Goal: Task Accomplishment & Management: Use online tool/utility

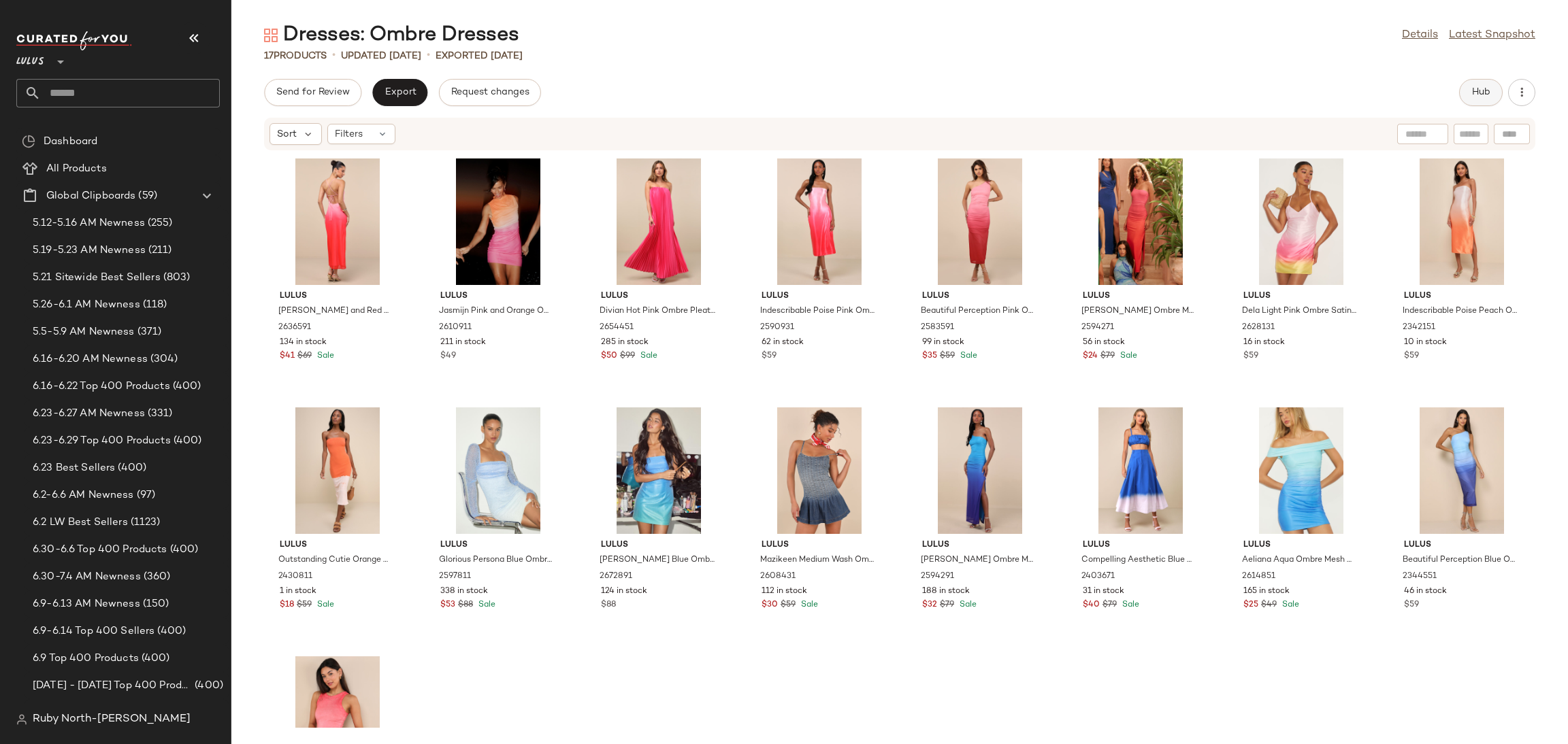
click at [1470, 91] on button "Hub" at bounding box center [1481, 92] width 44 height 27
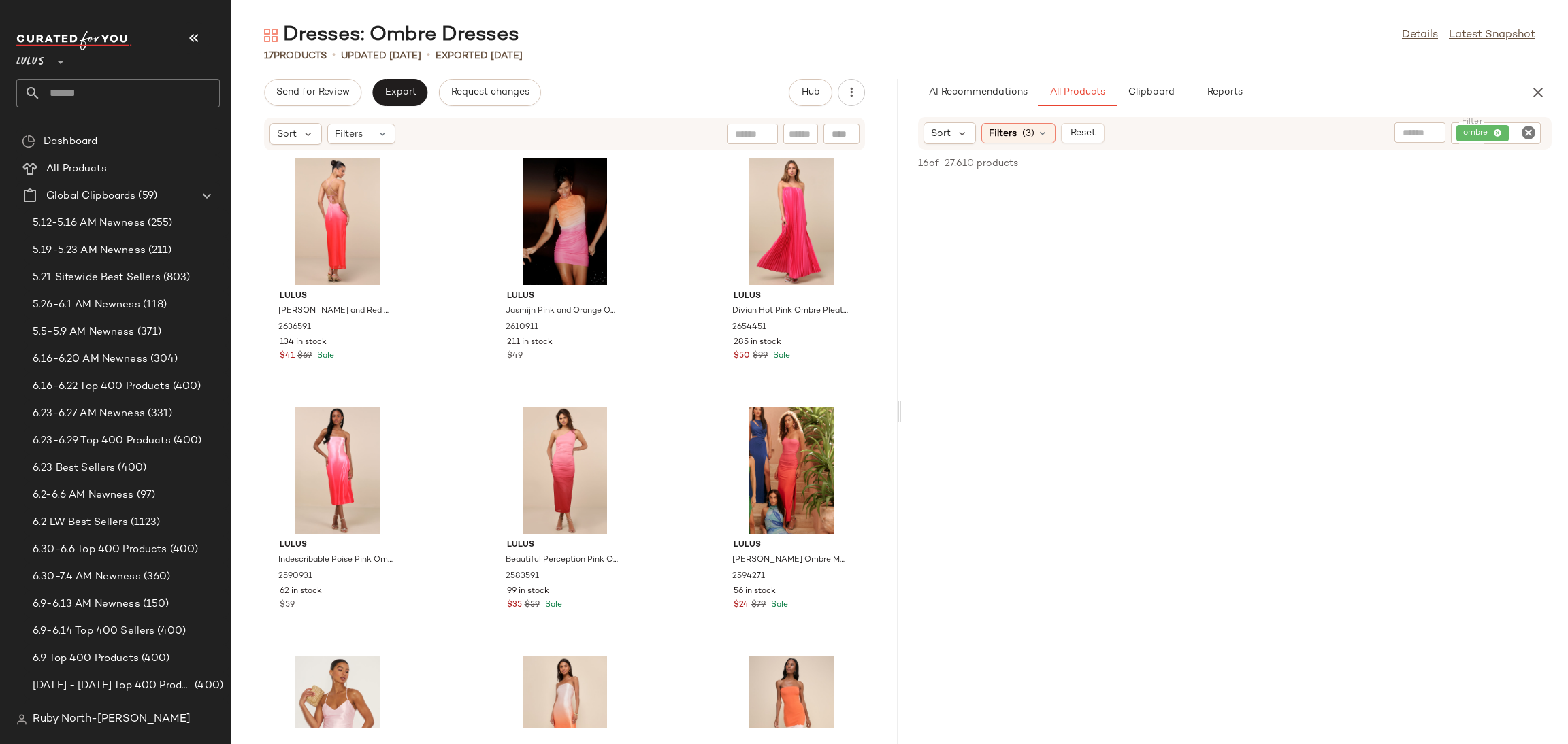
click at [174, 29] on div "Lulus **" at bounding box center [123, 70] width 214 height 84
click at [190, 37] on icon "button" at bounding box center [193, 38] width 16 height 16
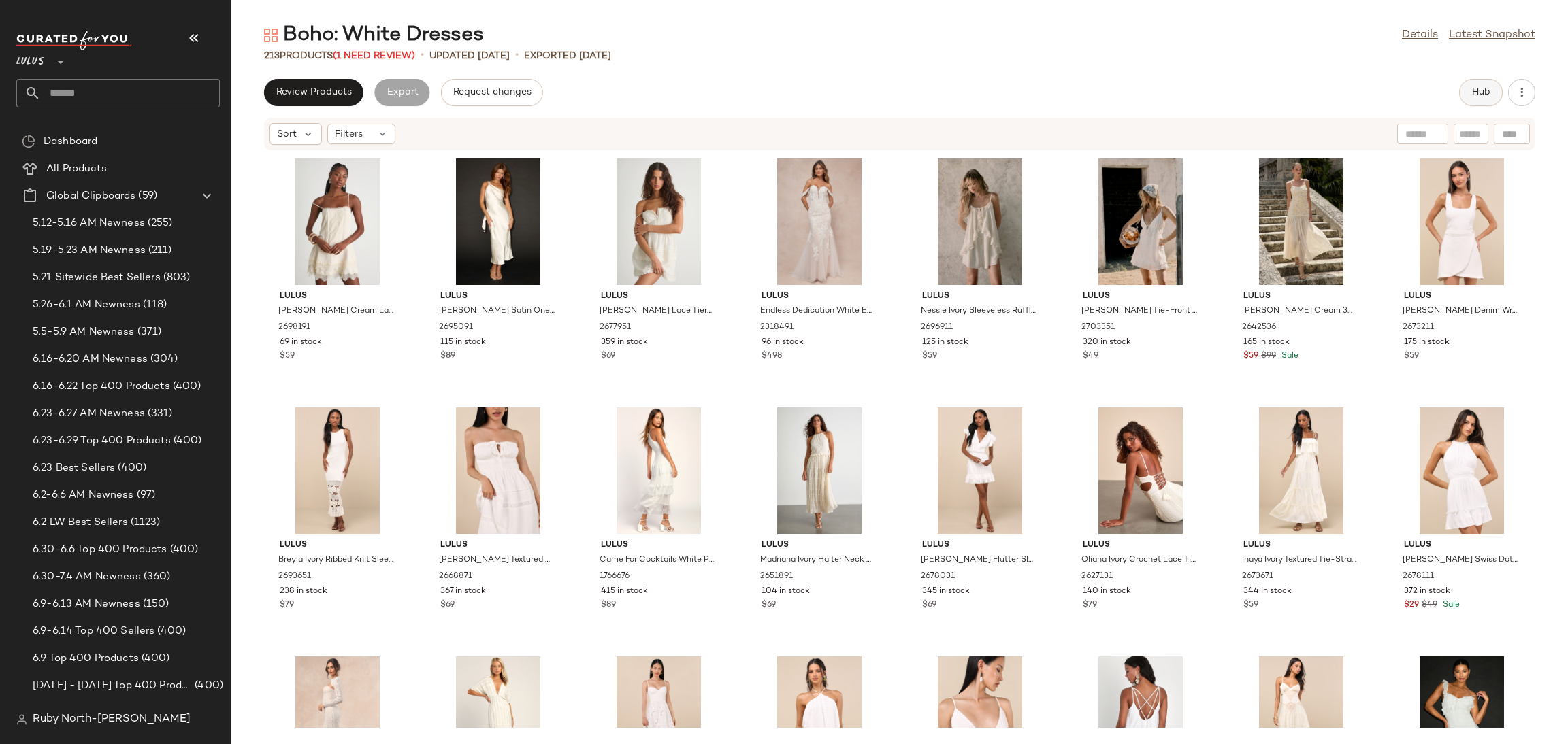
click at [1479, 92] on span "Hub" at bounding box center [1481, 92] width 19 height 11
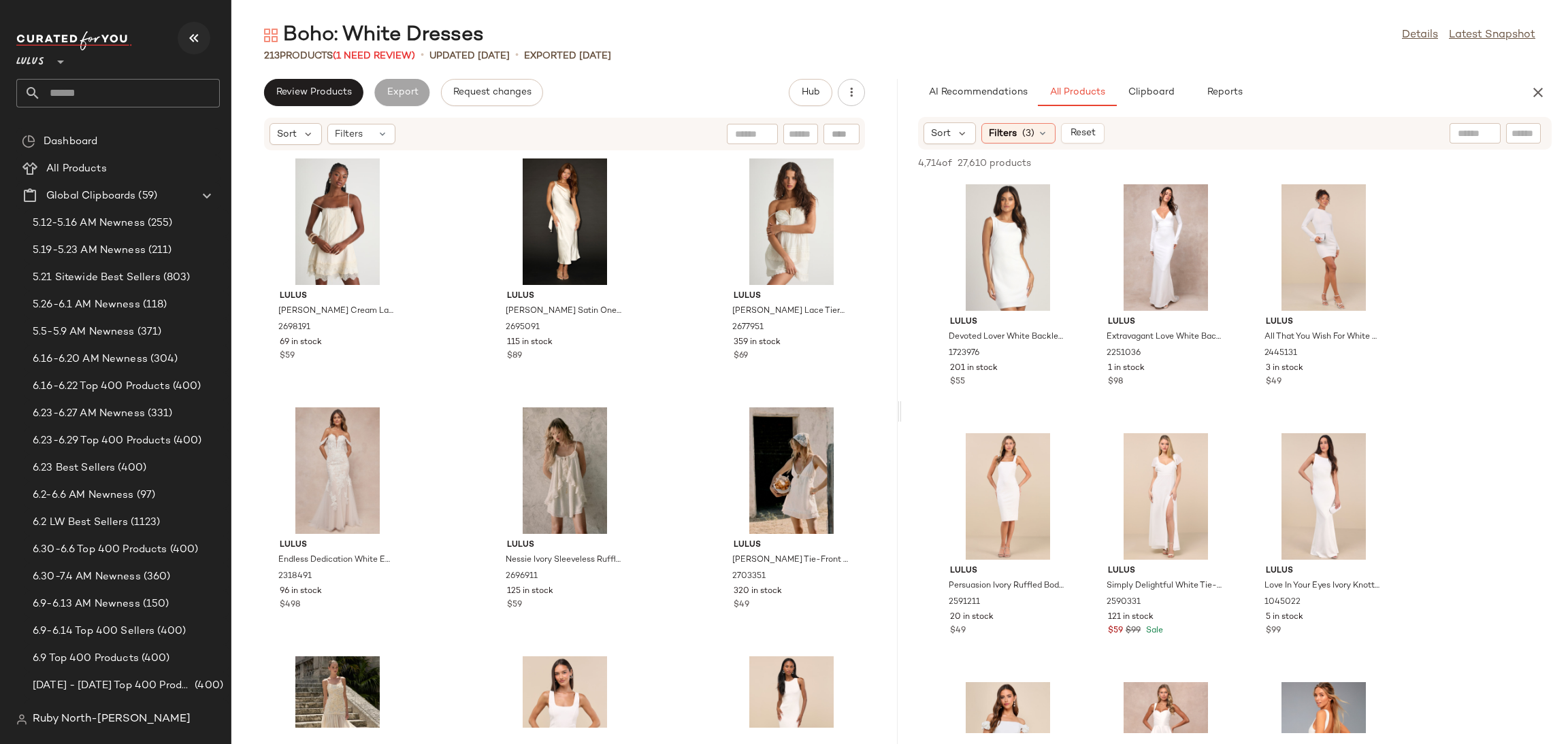
click at [193, 46] on button "button" at bounding box center [194, 38] width 32 height 32
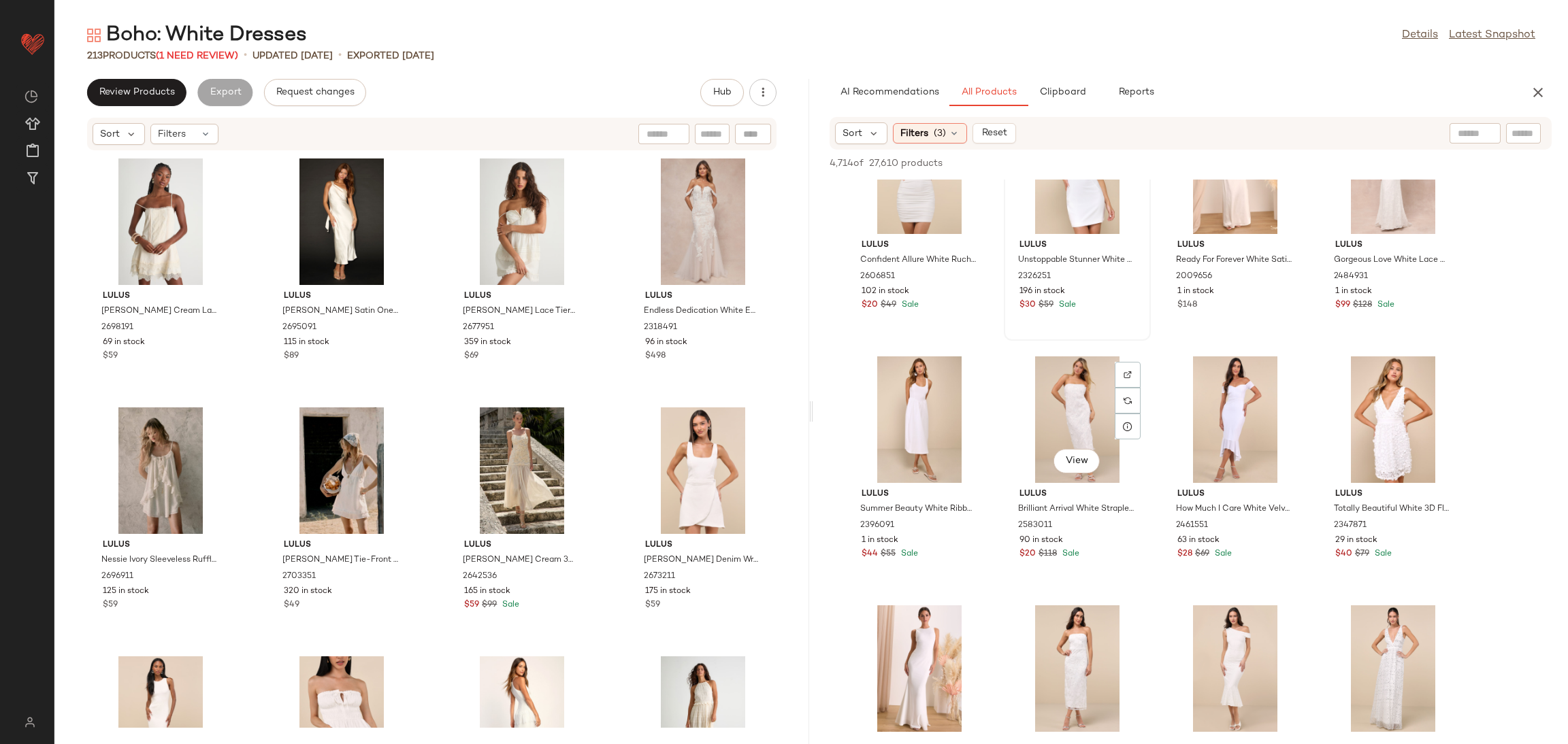
scroll to position [1938, 0]
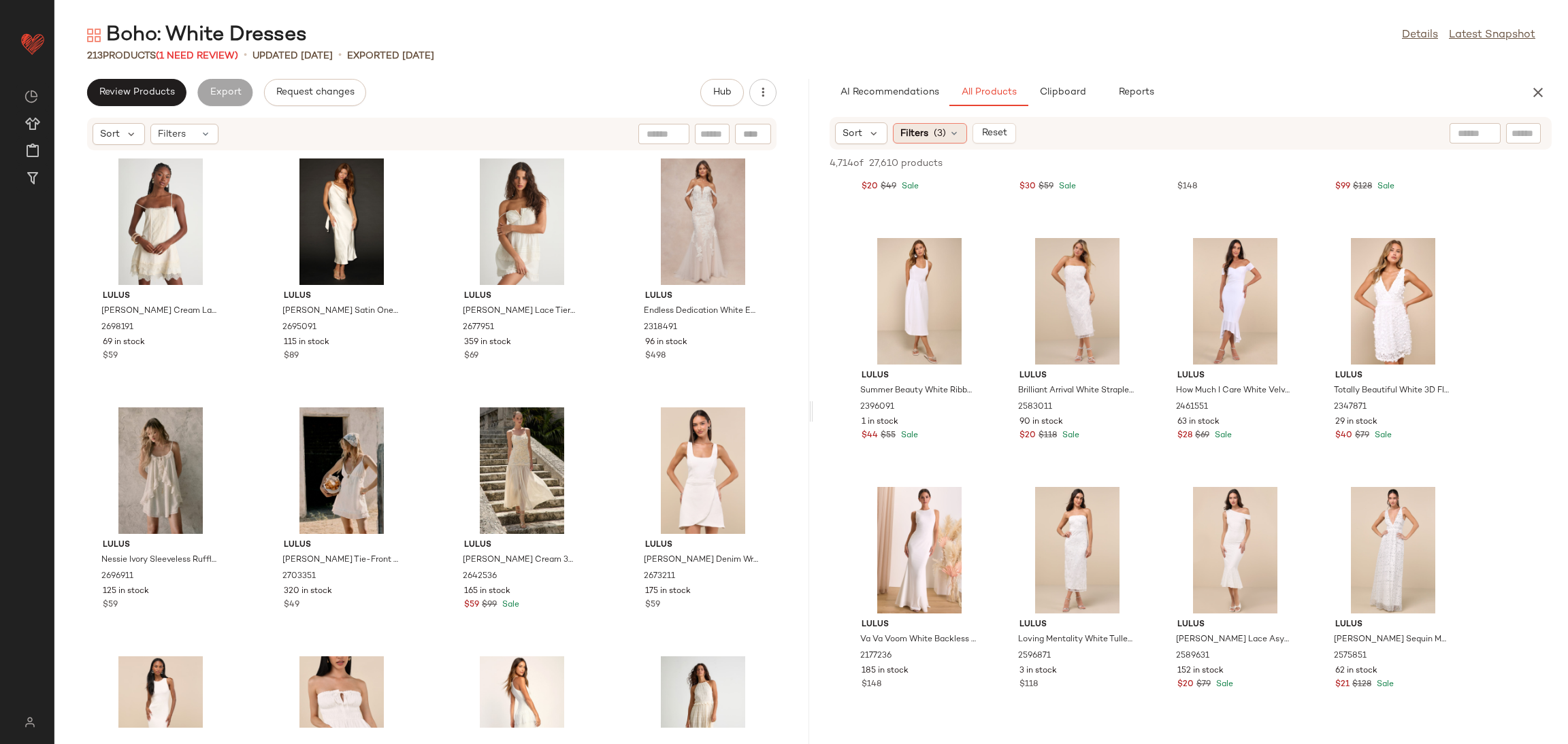
click at [909, 141] on div "Filters (3)" at bounding box center [930, 133] width 74 height 20
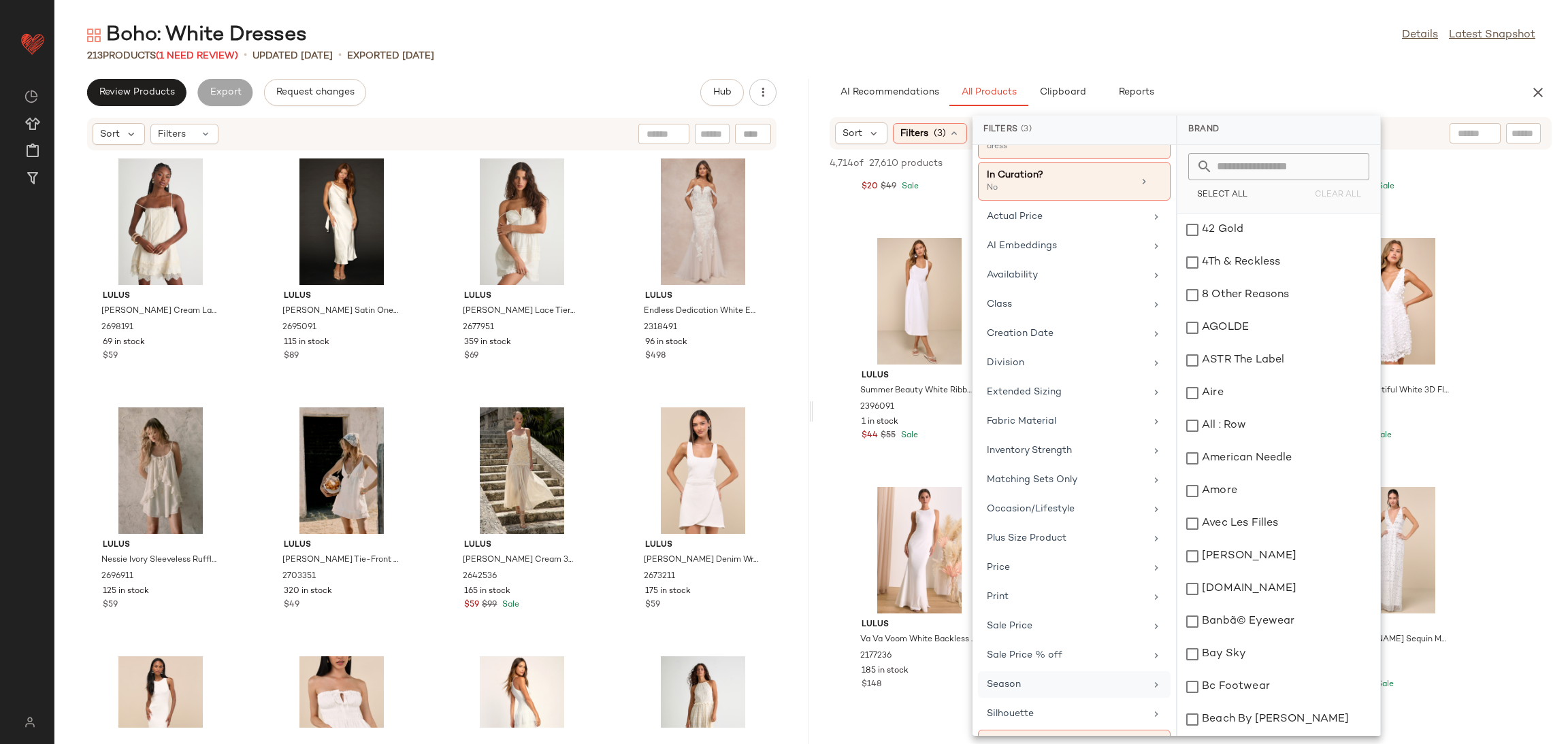
scroll to position [105, 0]
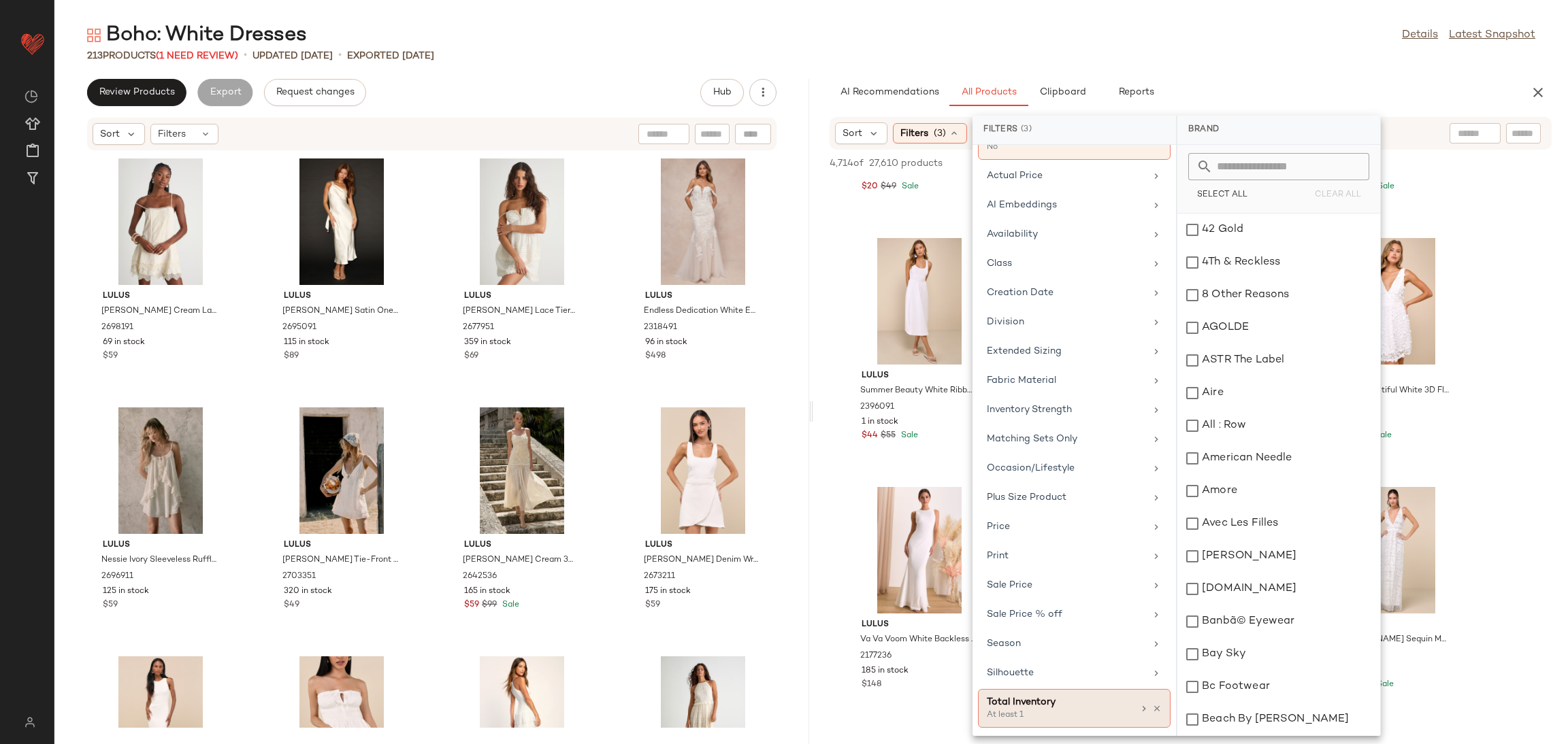
drag, startPoint x: 1028, startPoint y: 726, endPoint x: 1027, endPoint y: 711, distance: 15.0
click at [1028, 720] on div "Total Inventory At least 1" at bounding box center [1075, 708] width 193 height 39
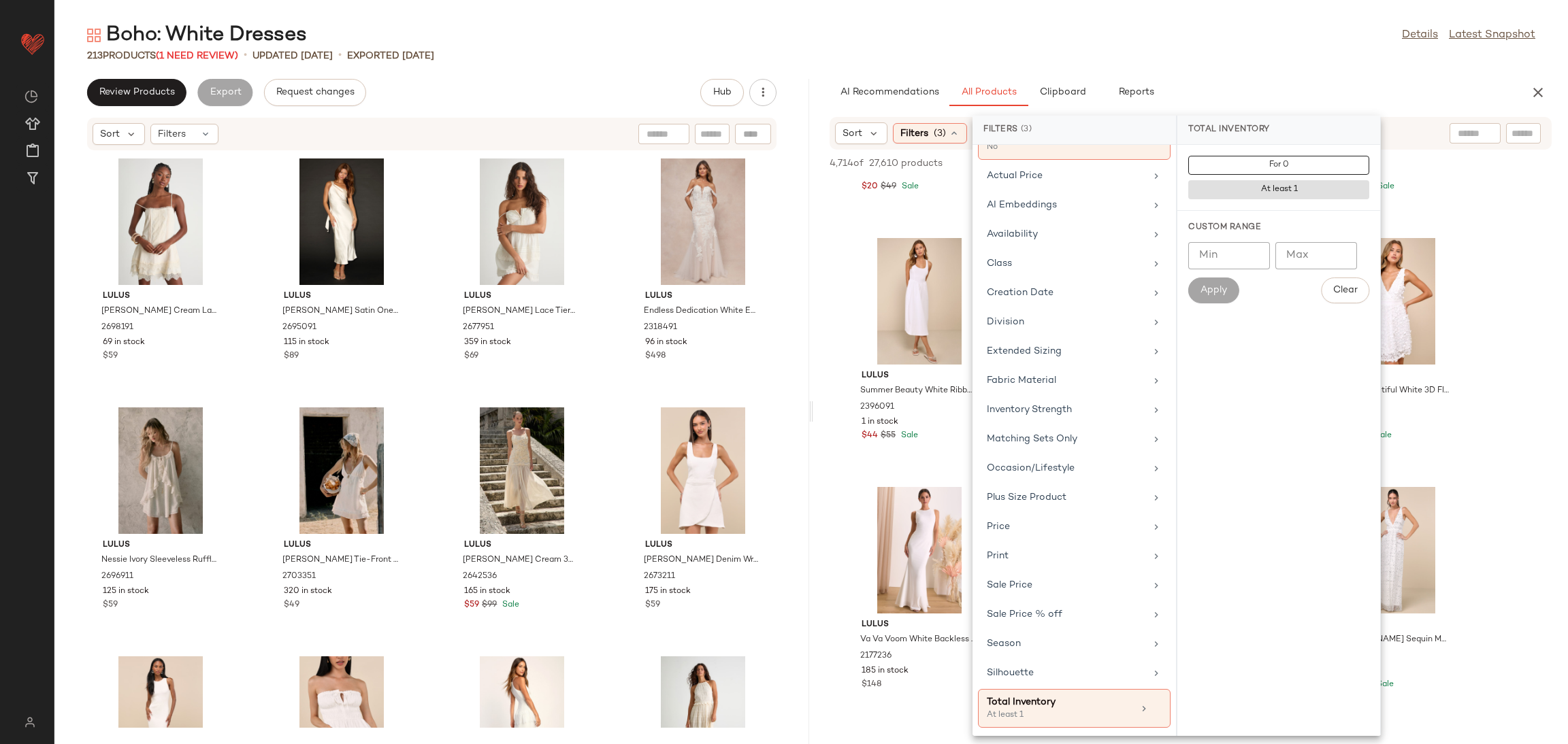
click at [1236, 261] on input "Min" at bounding box center [1229, 256] width 82 height 27
type input "**"
drag, startPoint x: 1218, startPoint y: 288, endPoint x: 1198, endPoint y: 297, distance: 21.9
click at [1218, 289] on button "Apply" at bounding box center [1214, 290] width 51 height 26
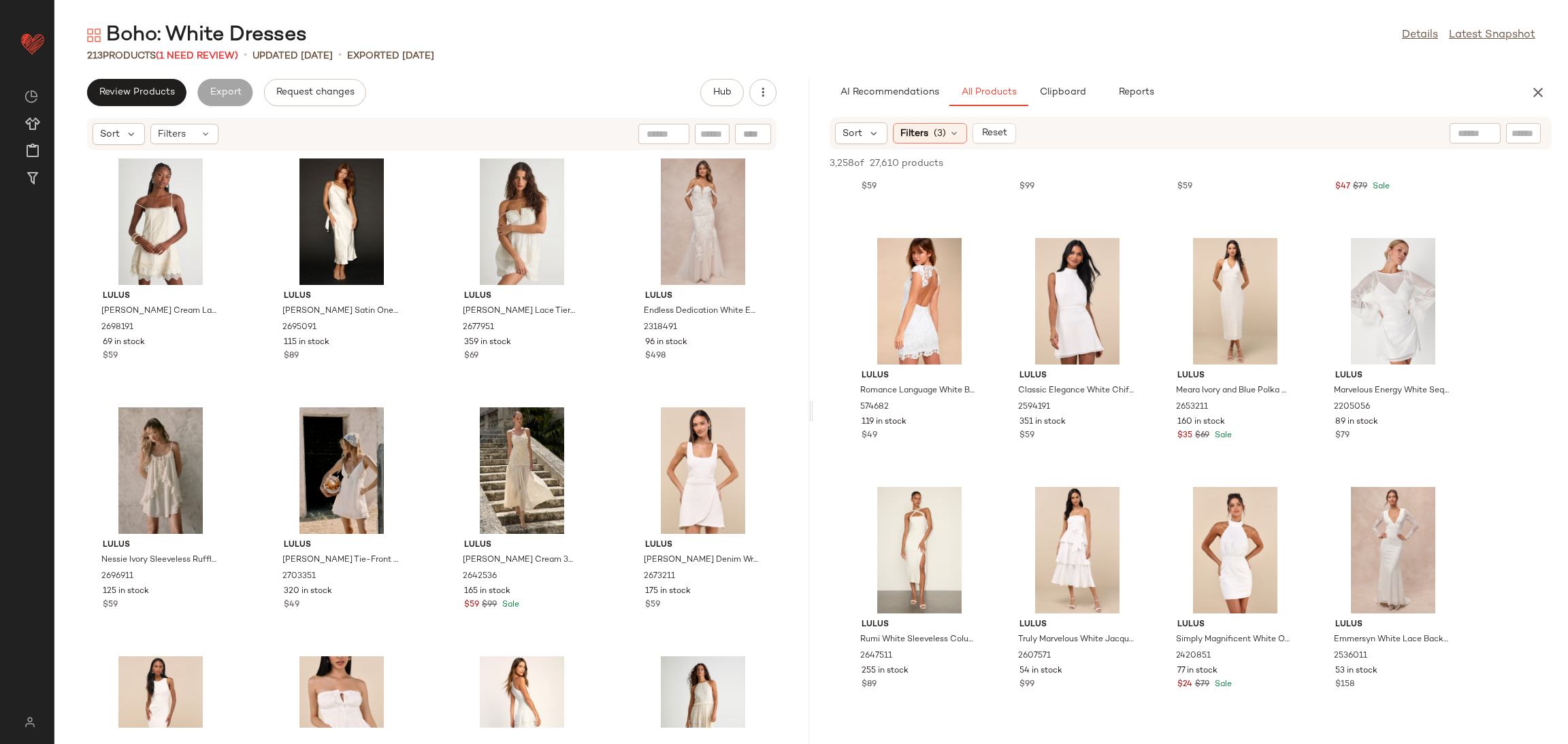
scroll to position [8469, 0]
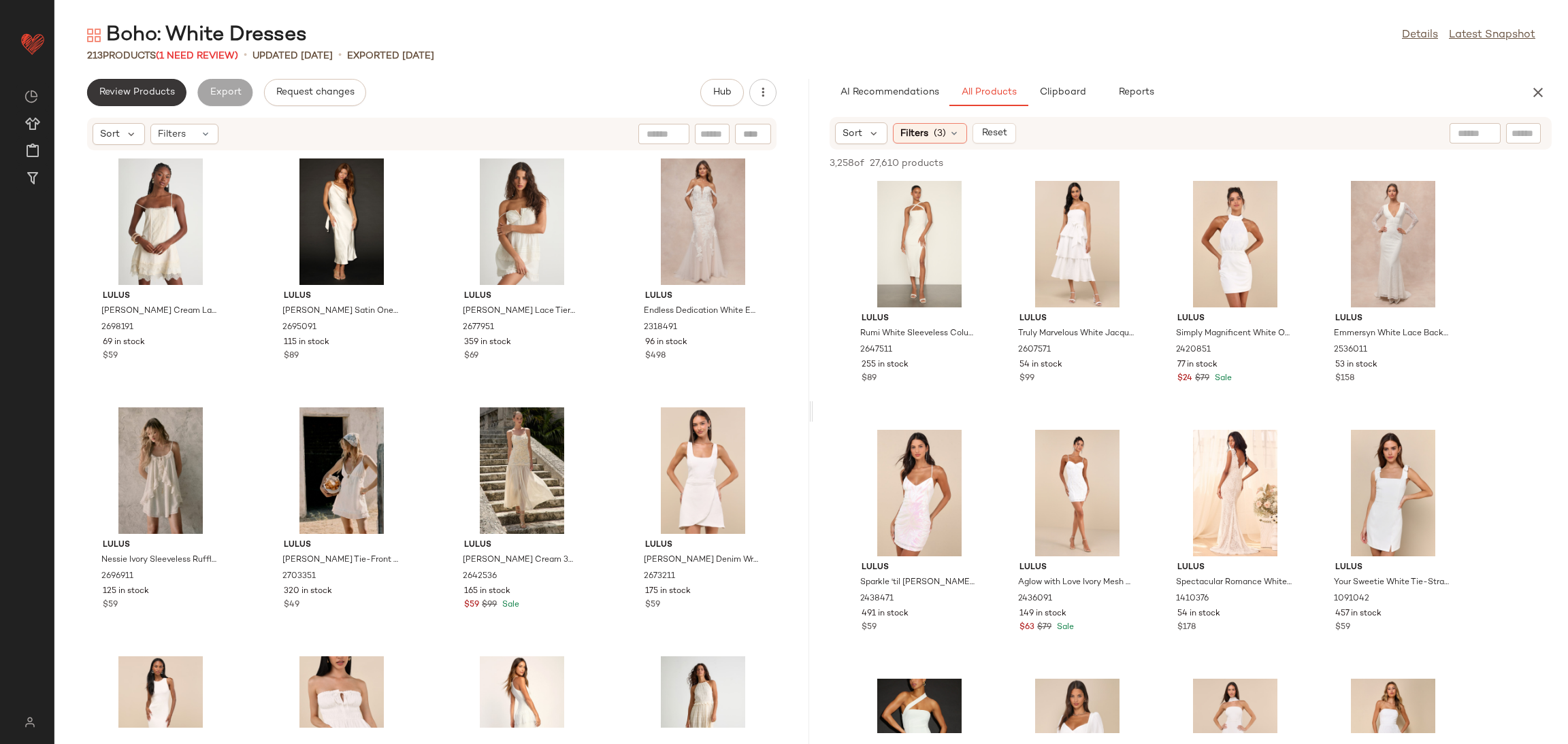
click at [171, 95] on span "Review Products" at bounding box center [136, 92] width 76 height 11
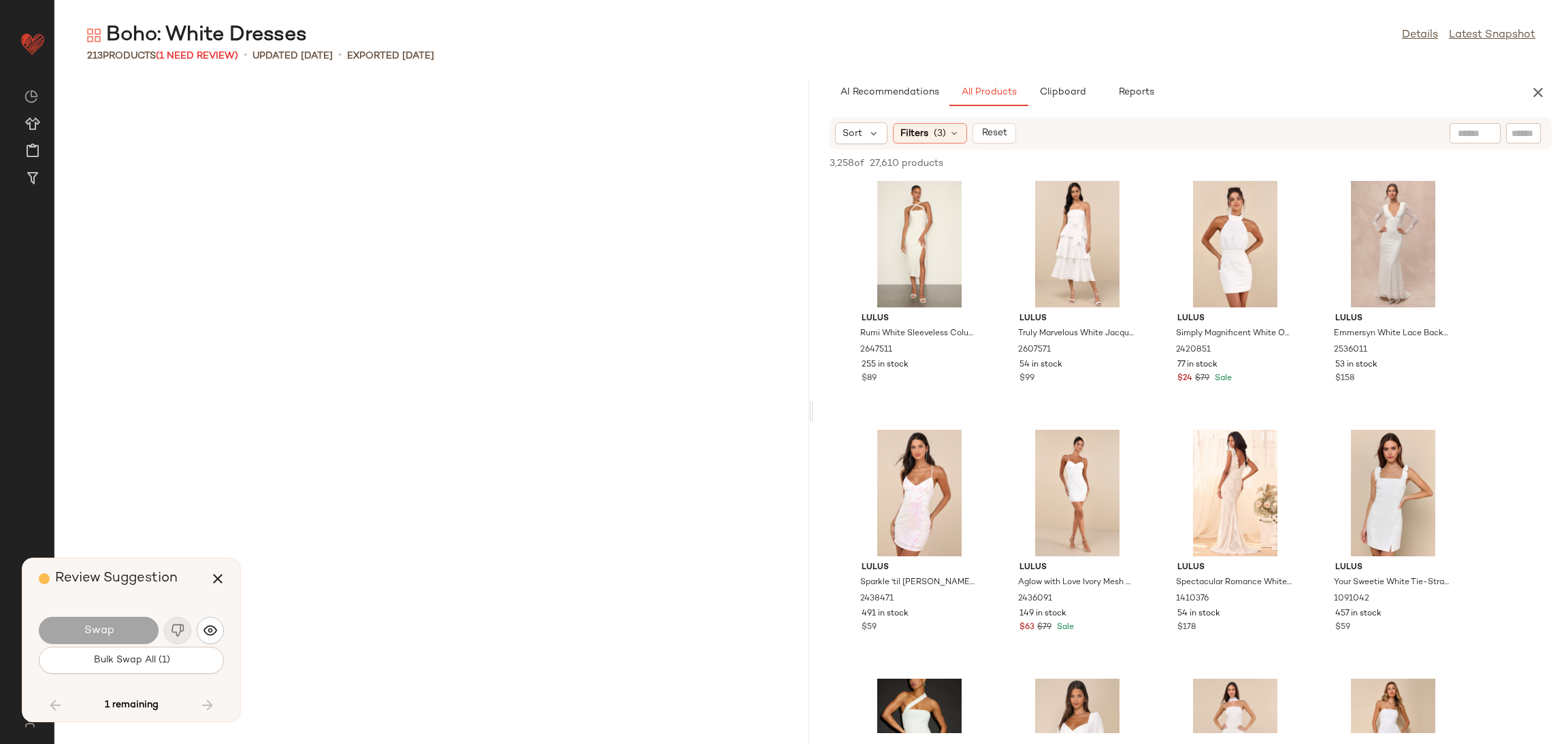
scroll to position [12699, 0]
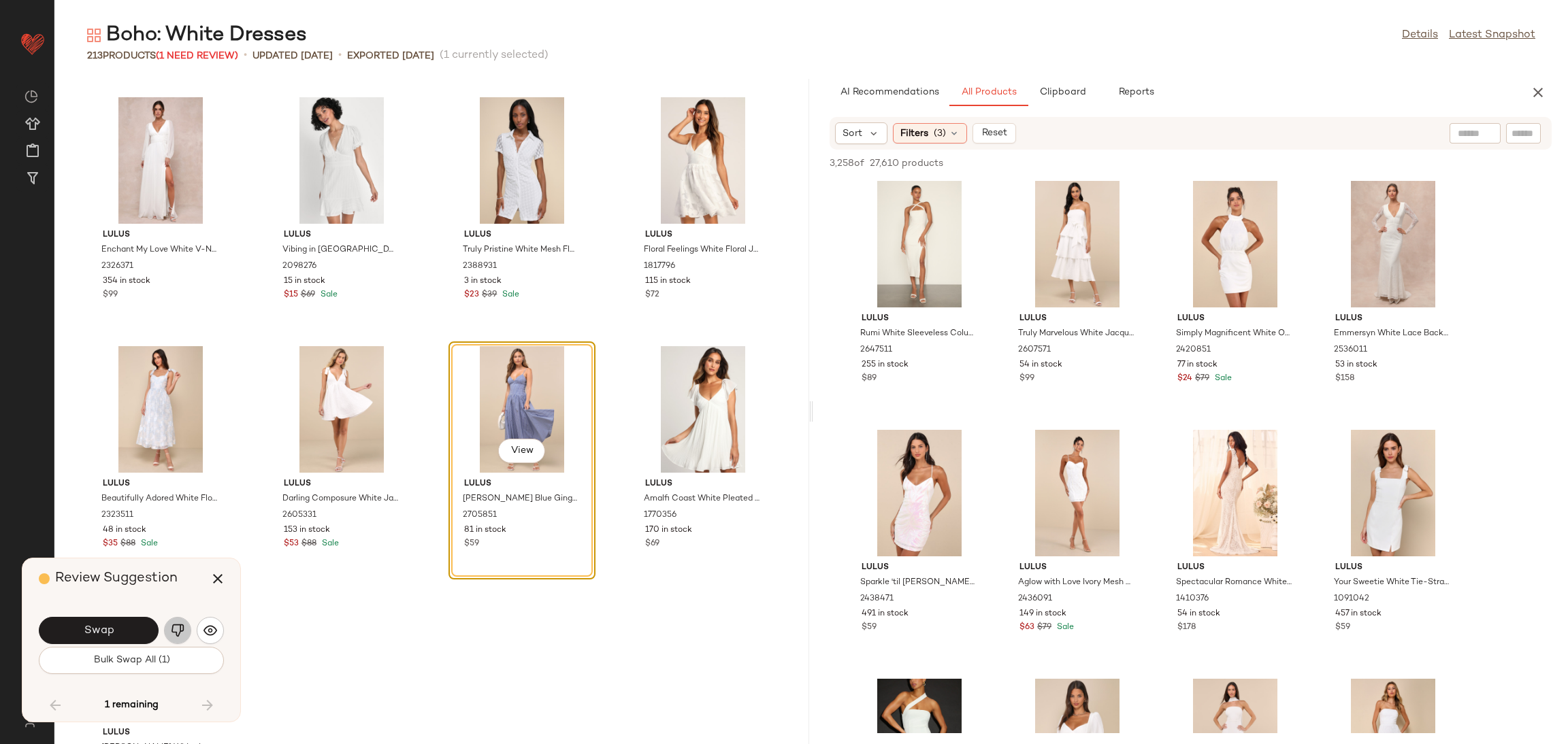
click at [171, 631] on img "button" at bounding box center [177, 630] width 13 height 13
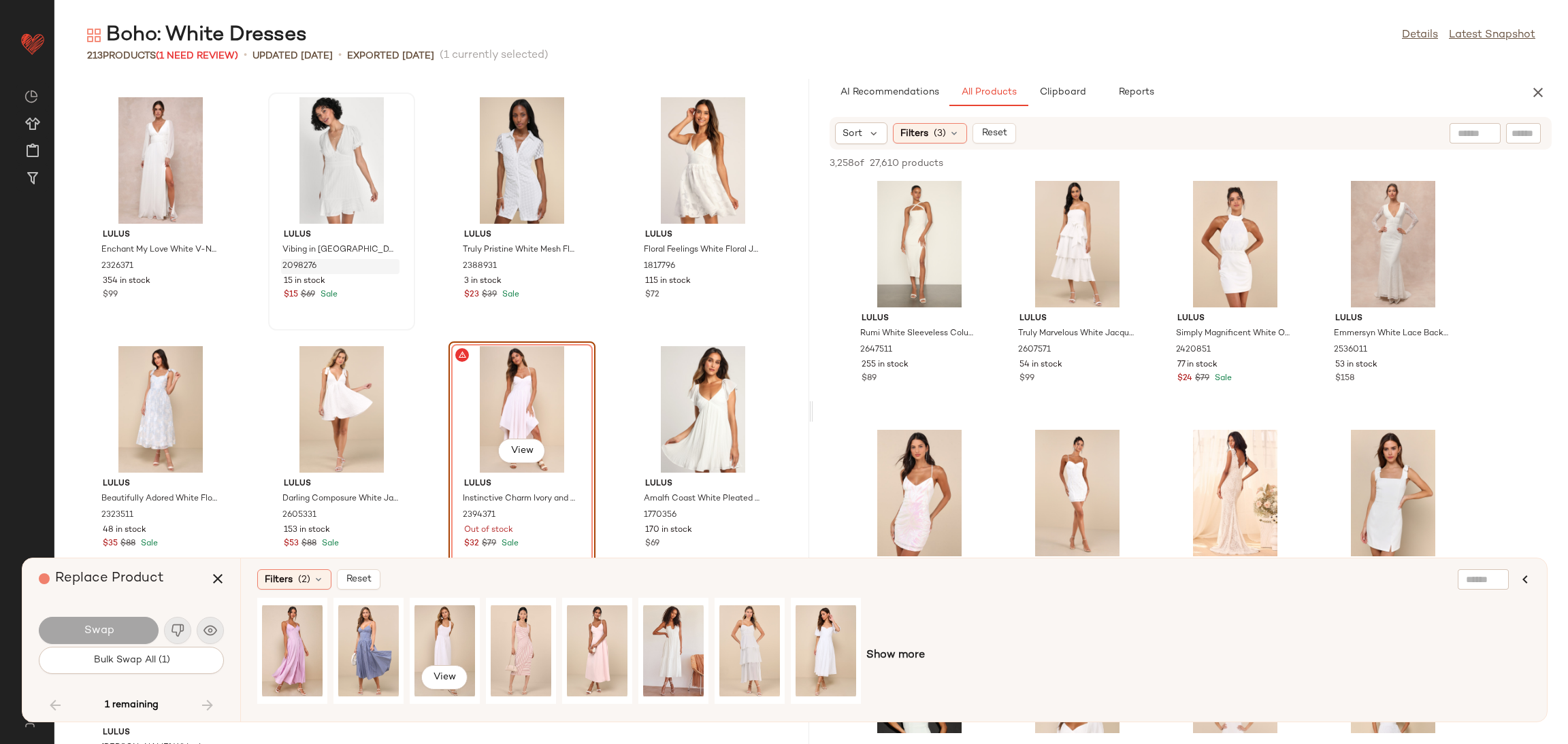
scroll to position [12622, 0]
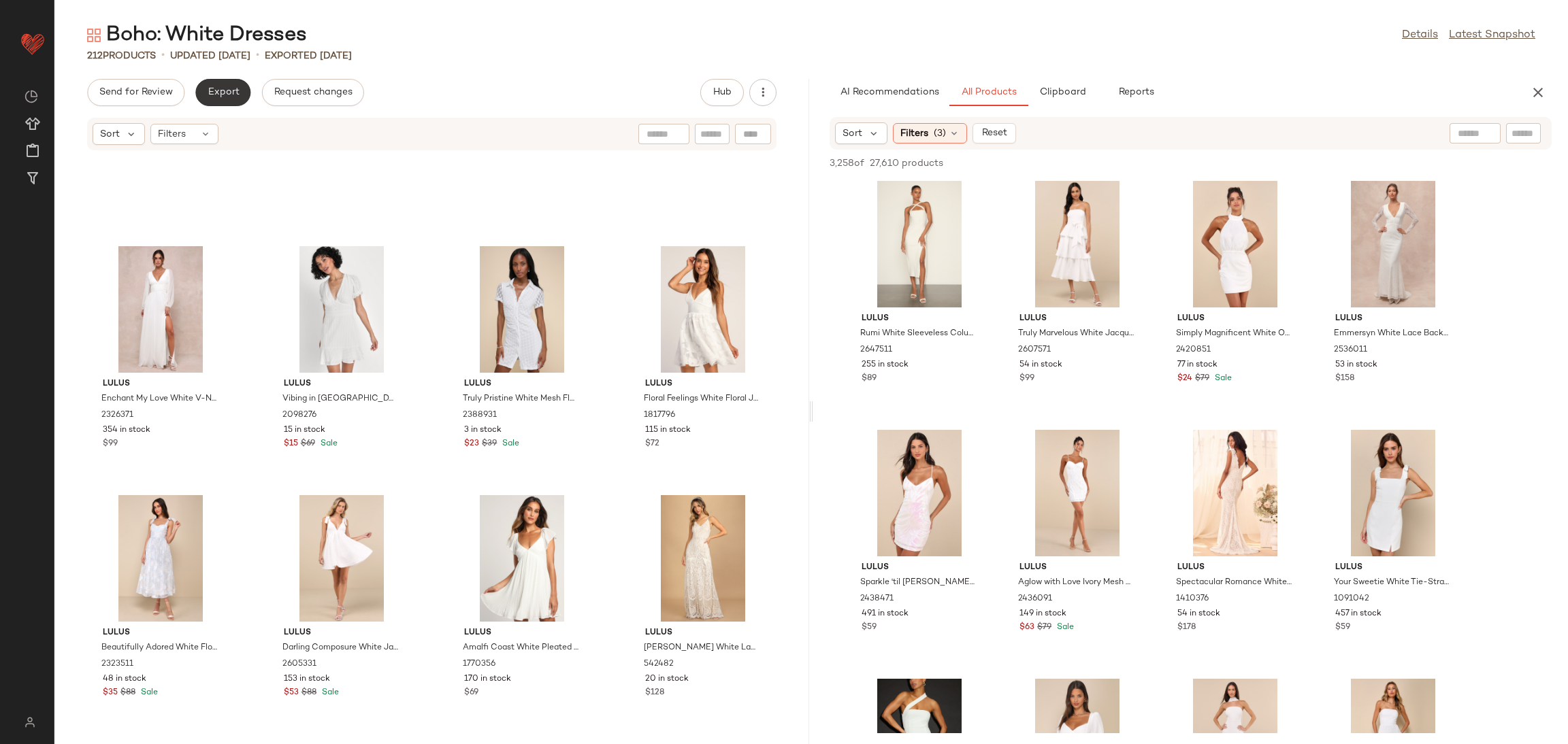
click at [223, 103] on button "Export" at bounding box center [223, 92] width 55 height 27
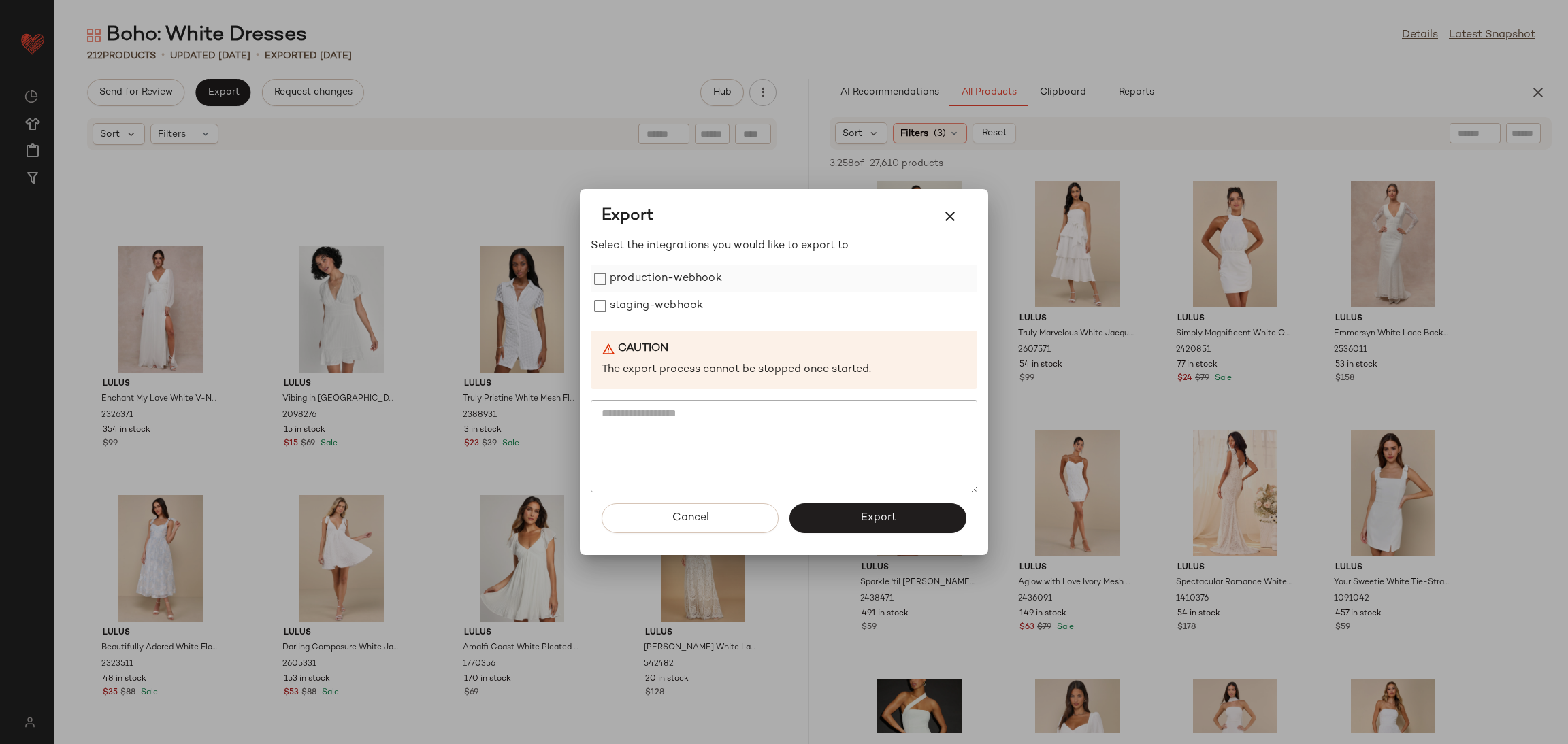
click at [703, 285] on label "production-webhook" at bounding box center [666, 279] width 112 height 27
click at [692, 304] on label "staging-webhook" at bounding box center [656, 306] width 93 height 27
click at [842, 530] on button "Export" at bounding box center [878, 518] width 177 height 30
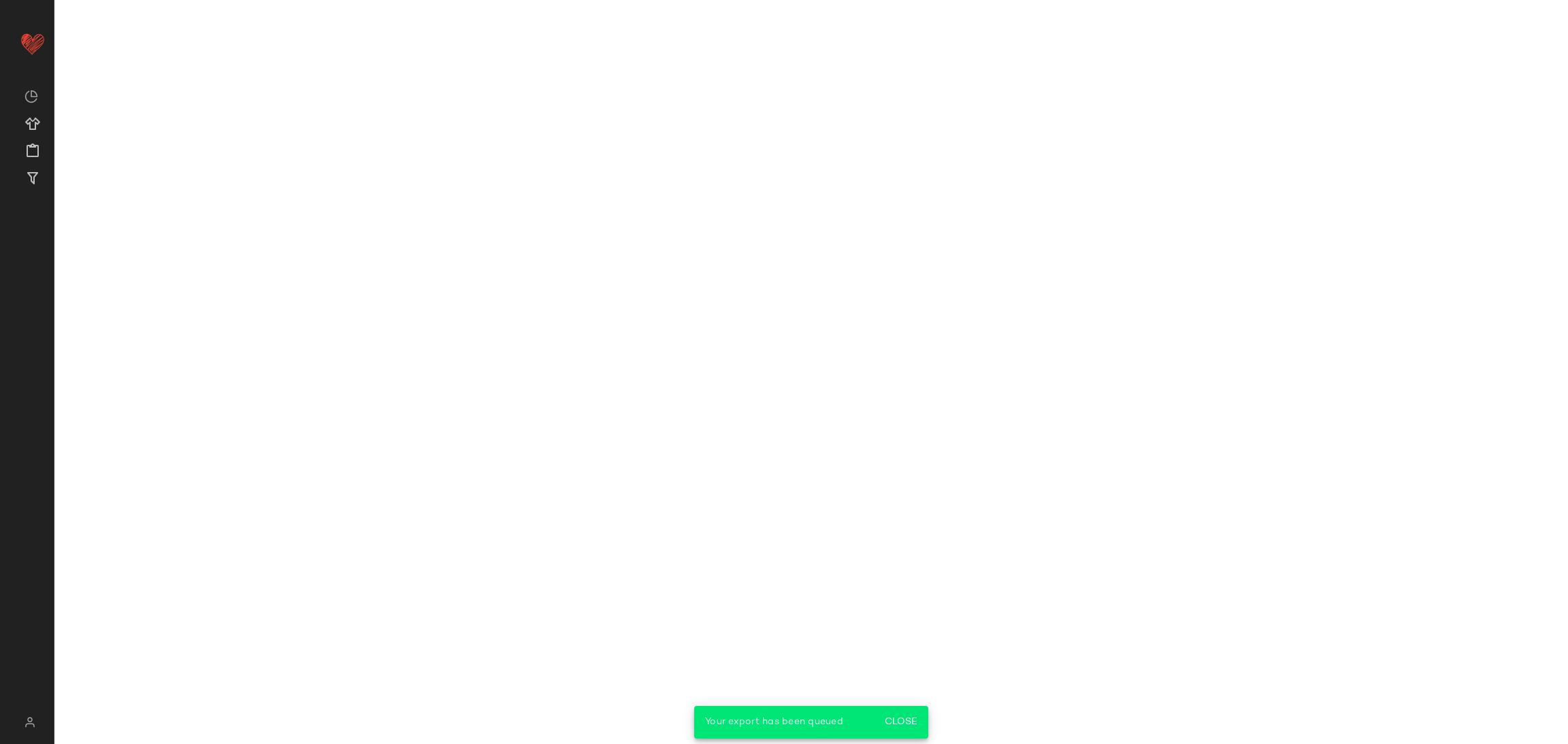
scroll to position [12699, 0]
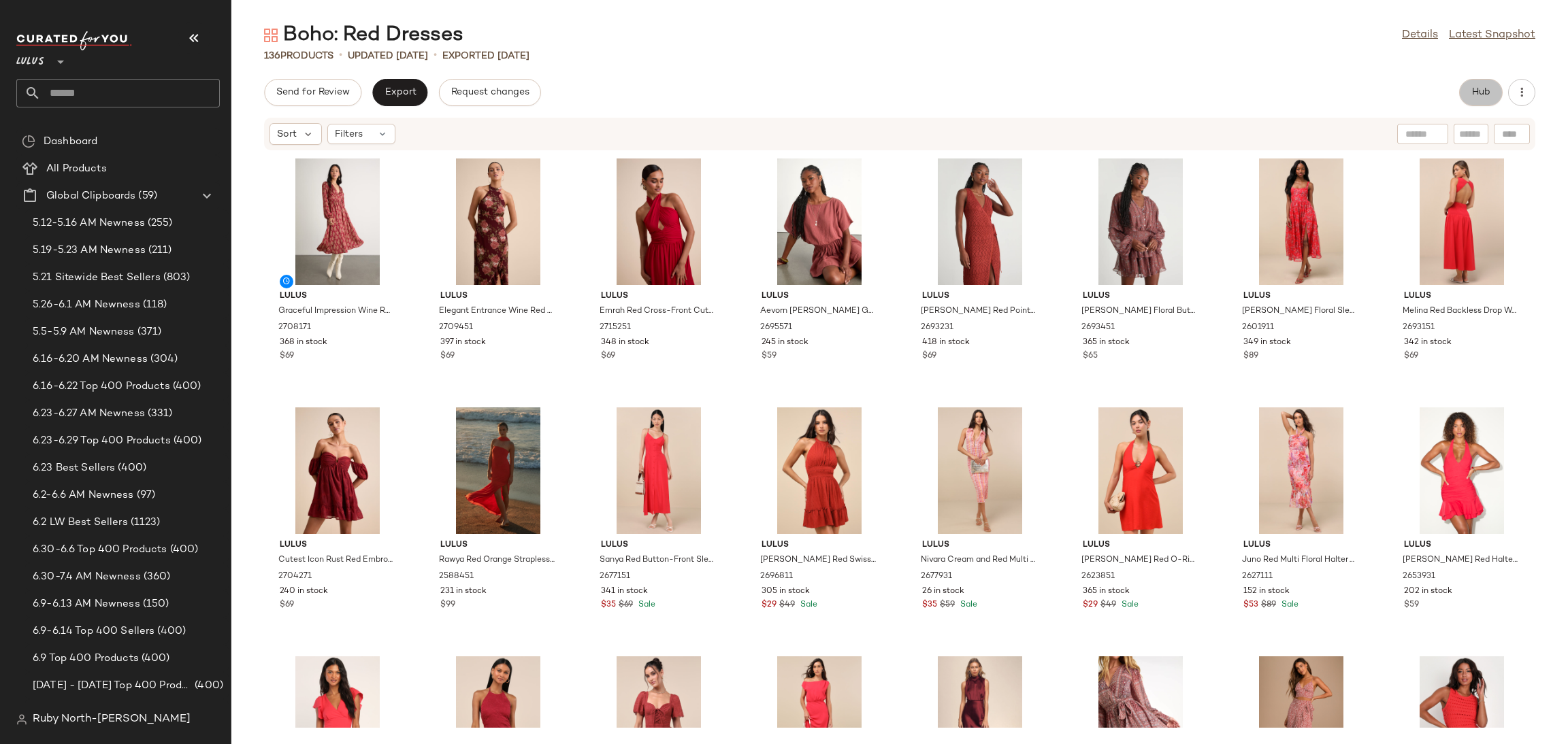
click at [1469, 91] on button "Hub" at bounding box center [1481, 92] width 44 height 27
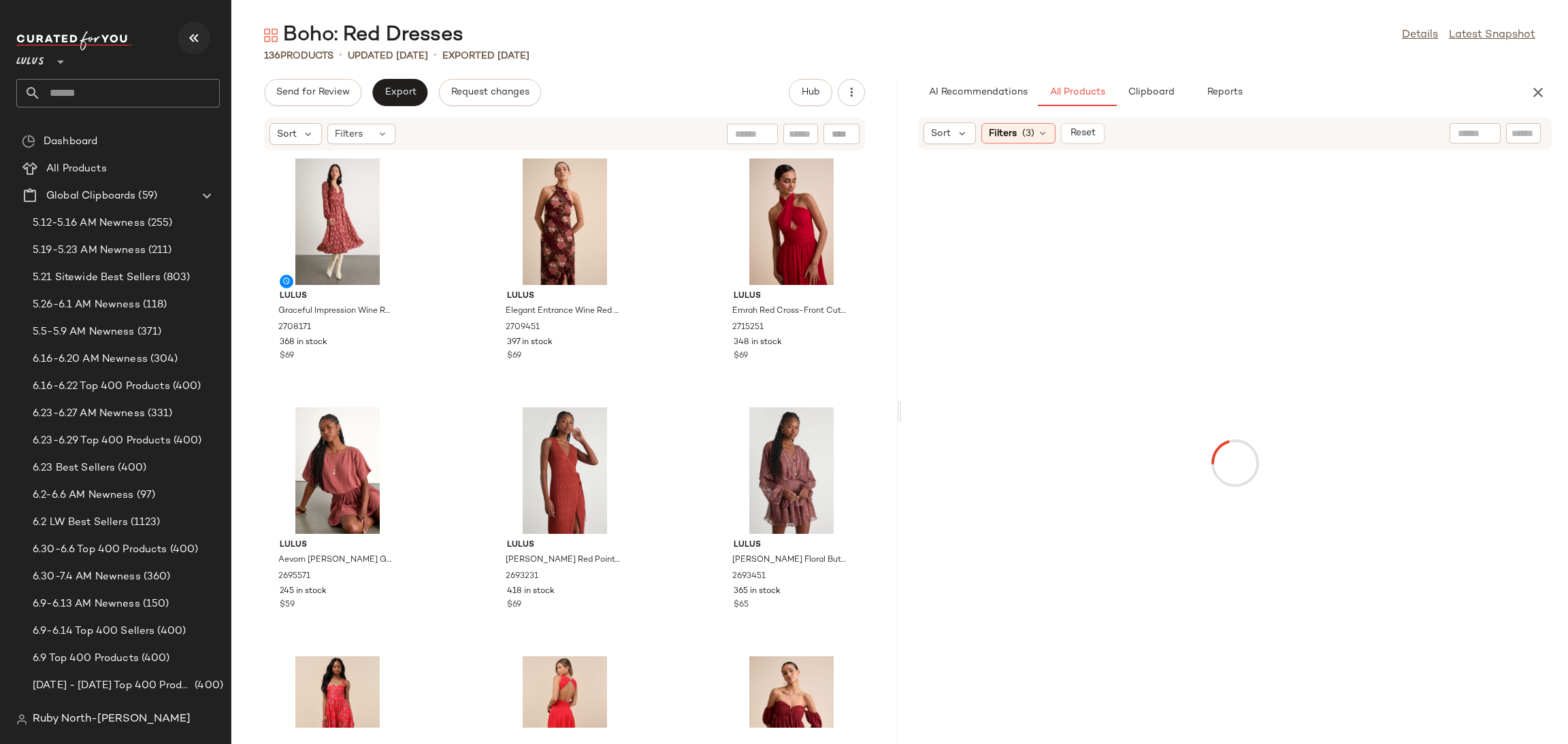
click at [197, 37] on icon "button" at bounding box center [193, 38] width 16 height 16
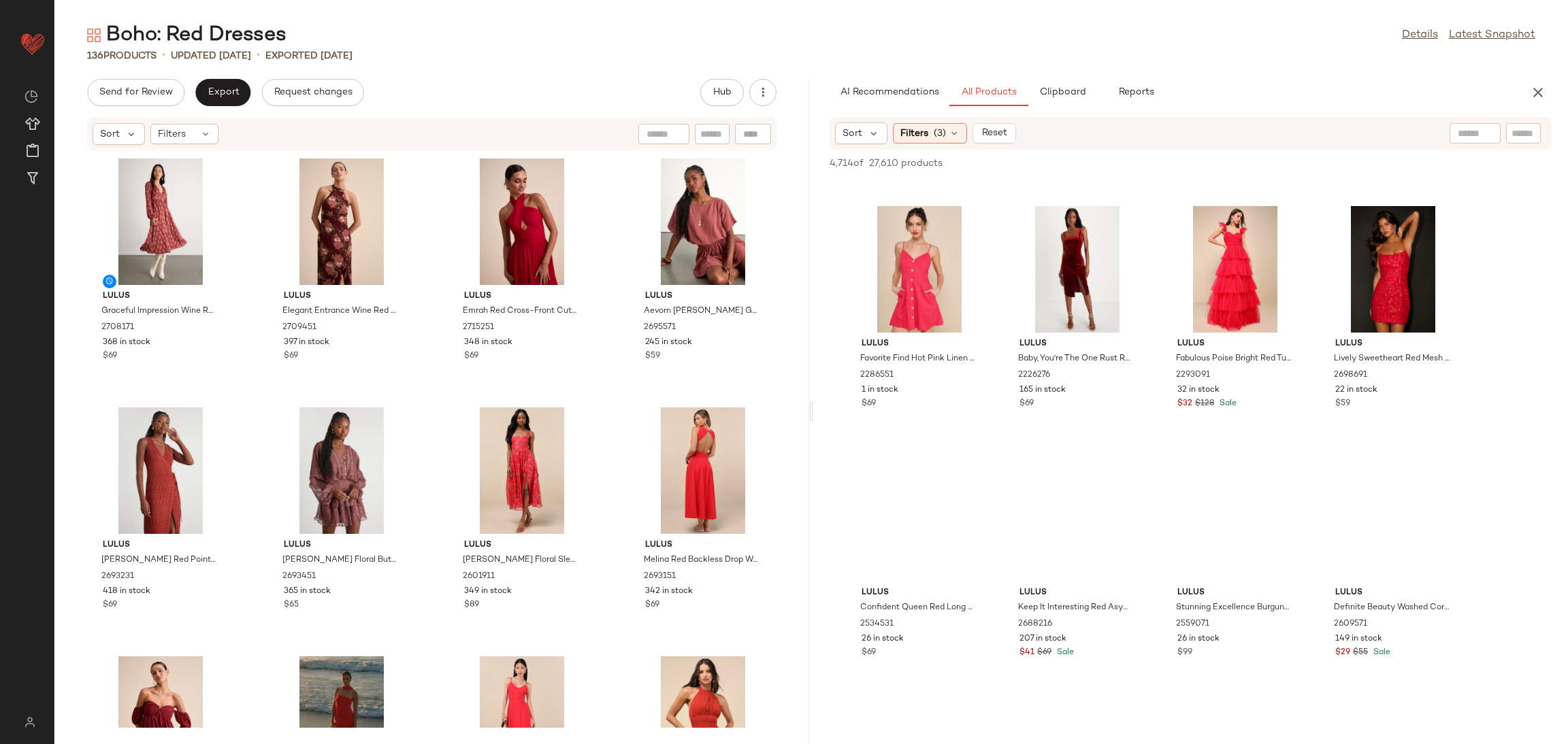
scroll to position [3775, 0]
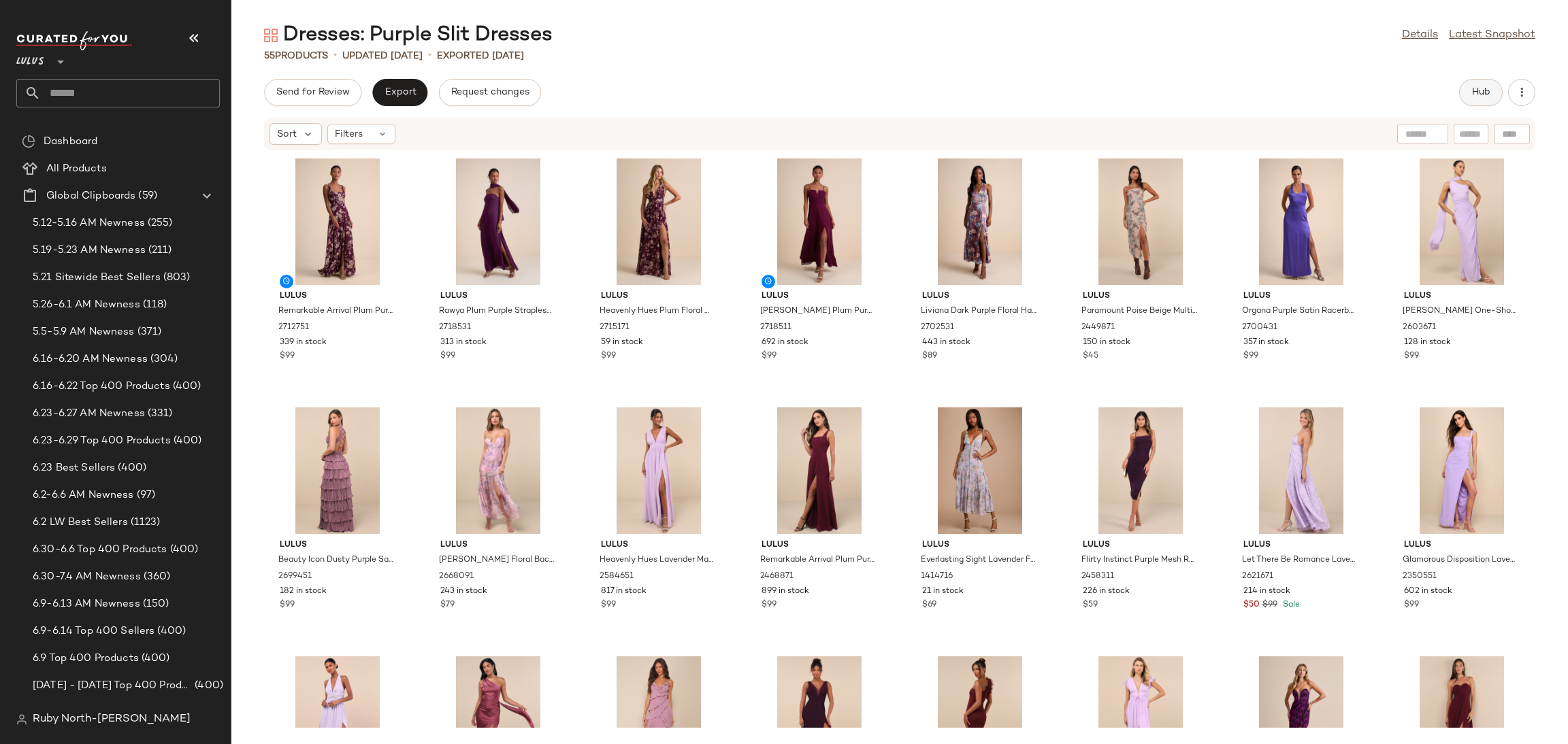
click at [1499, 84] on button "Hub" at bounding box center [1481, 92] width 44 height 27
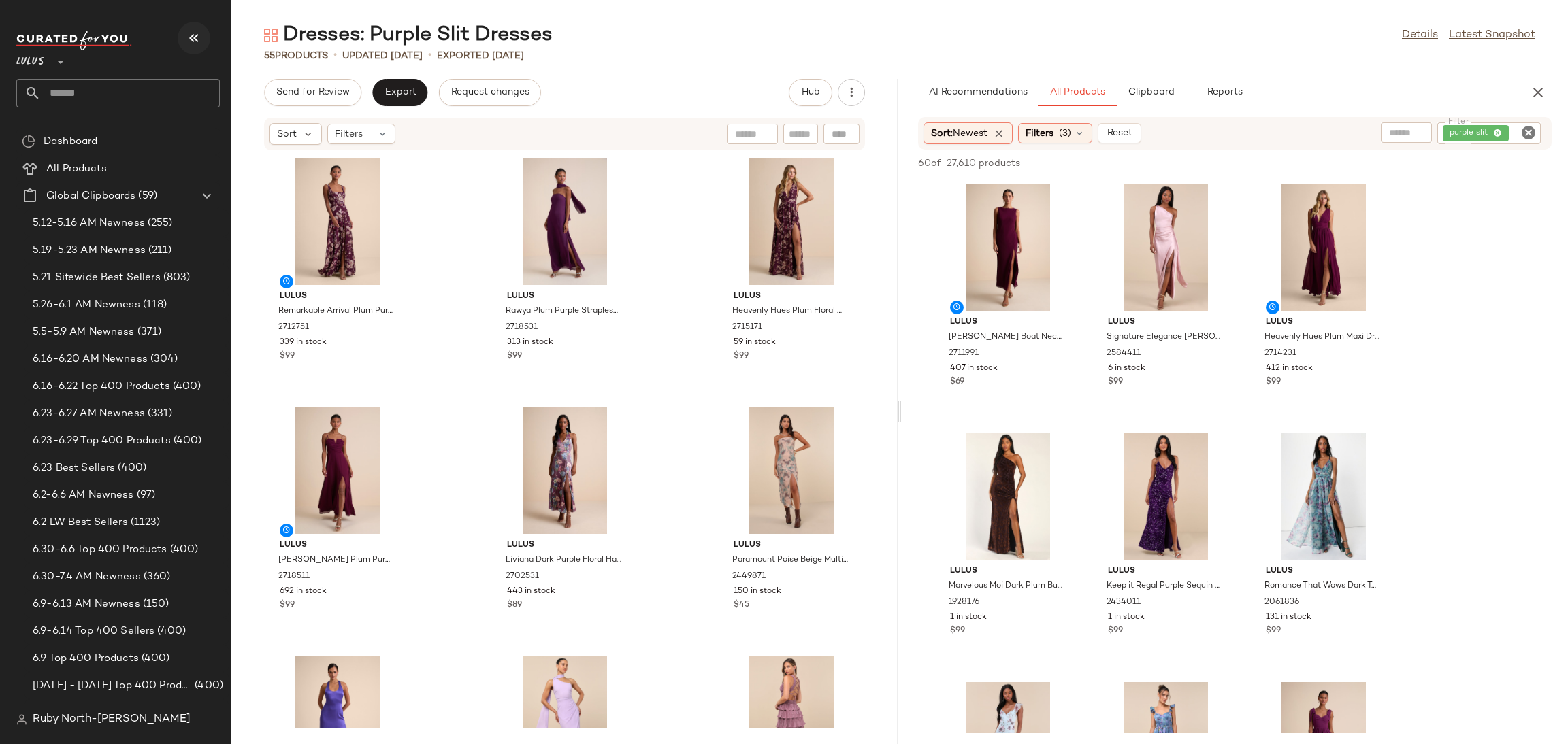
click at [189, 30] on icon "button" at bounding box center [193, 38] width 16 height 16
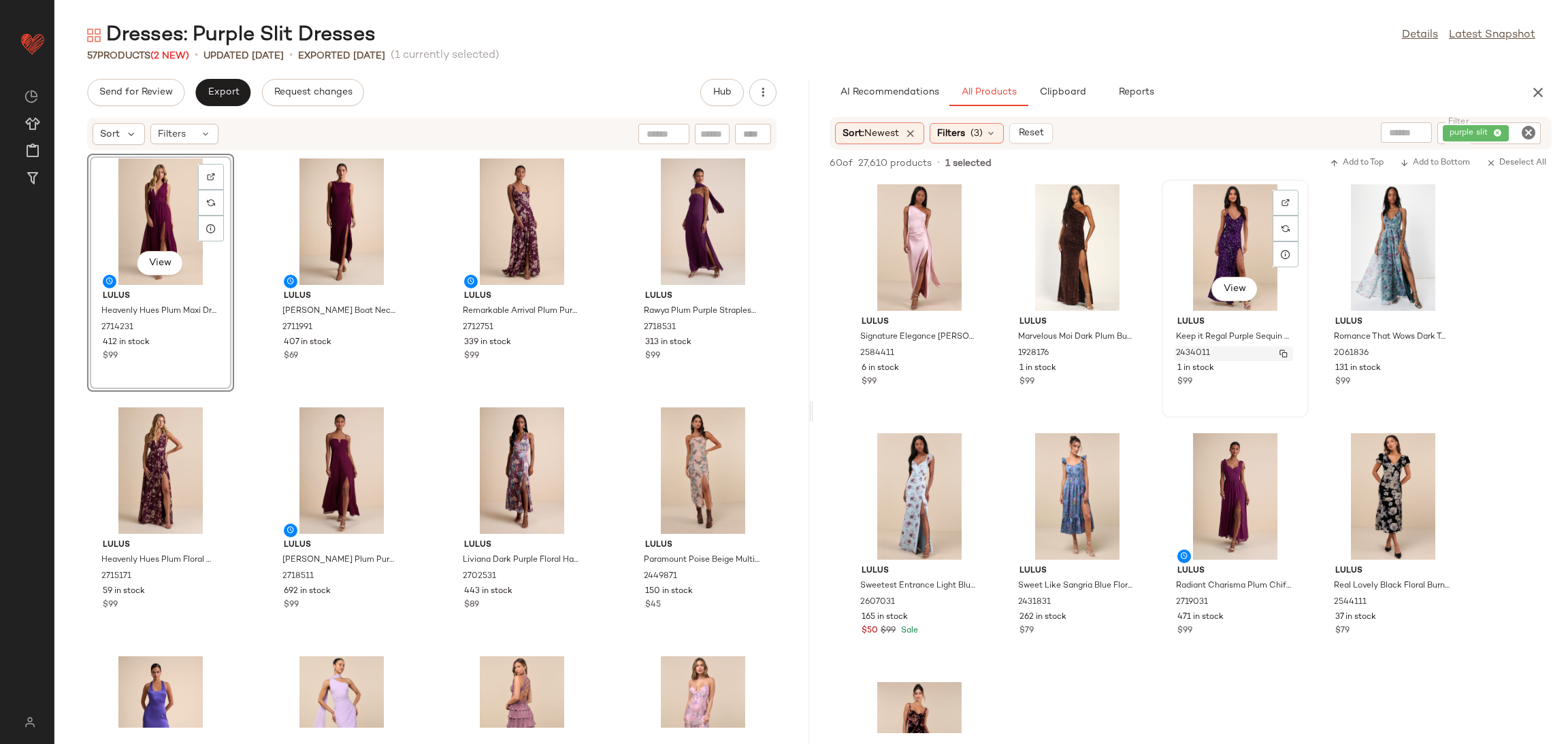
click at [1242, 347] on div "2434011" at bounding box center [1233, 353] width 118 height 15
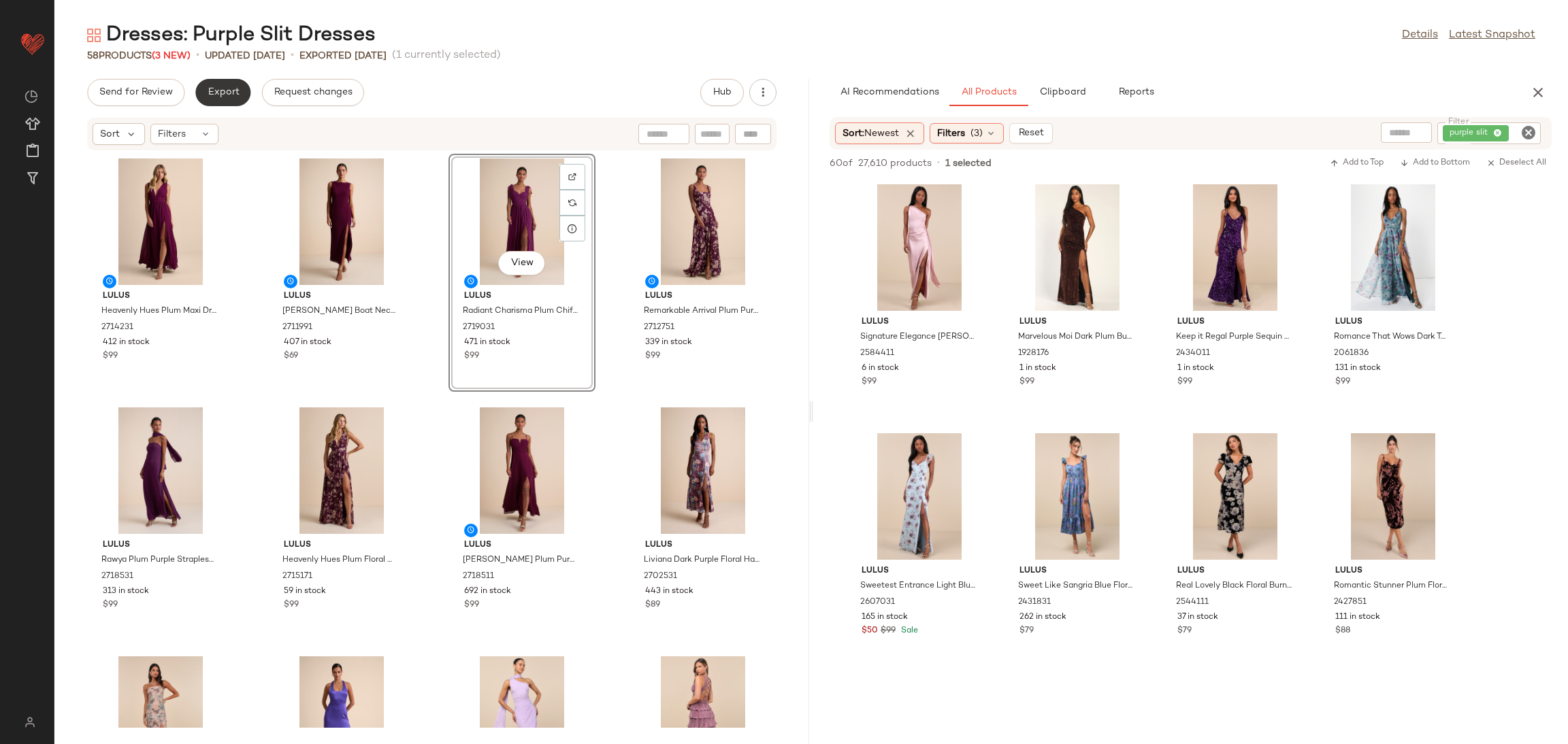
click at [224, 91] on span "Export" at bounding box center [223, 92] width 32 height 11
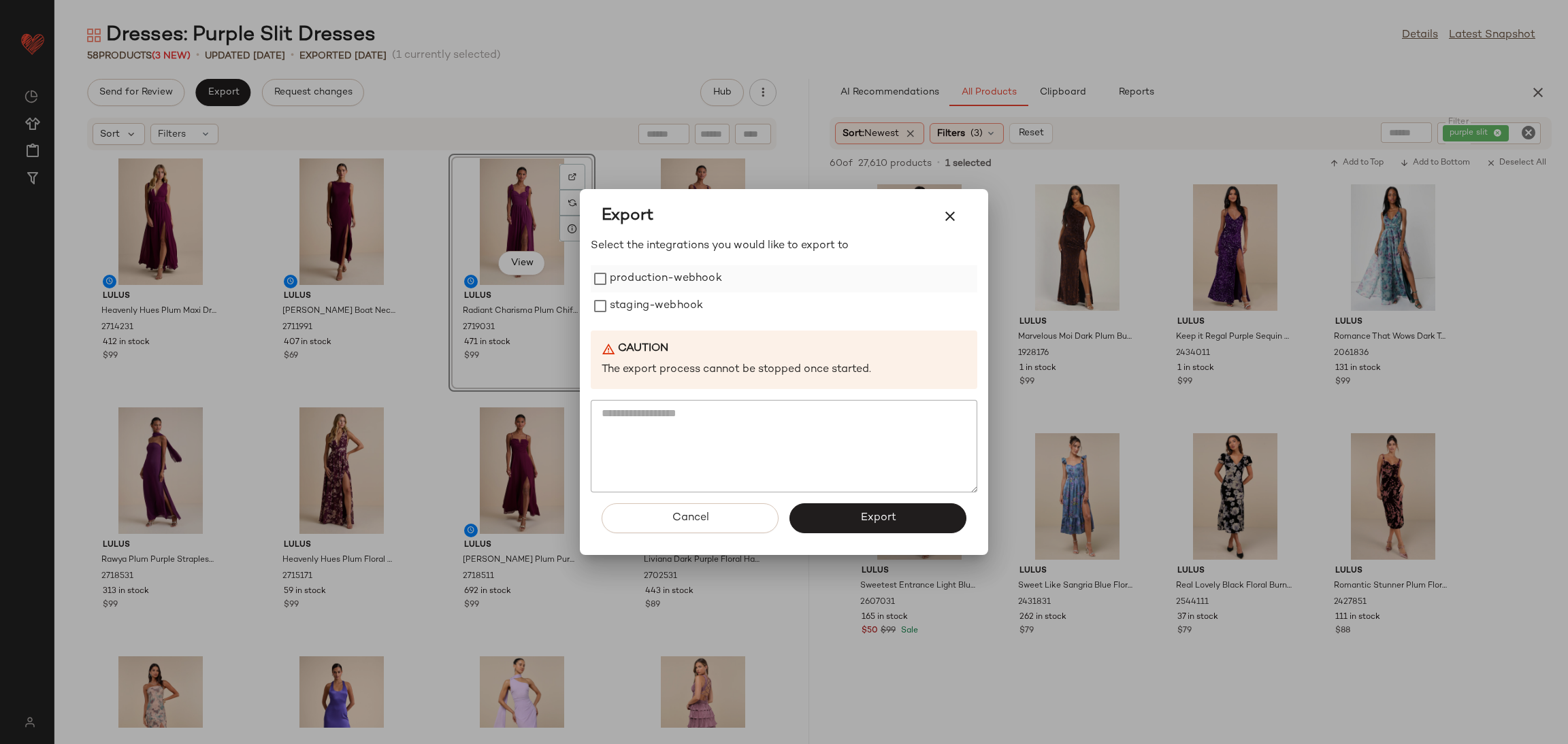
click at [668, 270] on label "production-webhook" at bounding box center [666, 279] width 112 height 27
drag, startPoint x: 668, startPoint y: 300, endPoint x: 720, endPoint y: 347, distance: 70.1
click at [669, 307] on label "staging-webhook" at bounding box center [656, 306] width 93 height 27
click at [888, 515] on button "Export" at bounding box center [878, 518] width 177 height 30
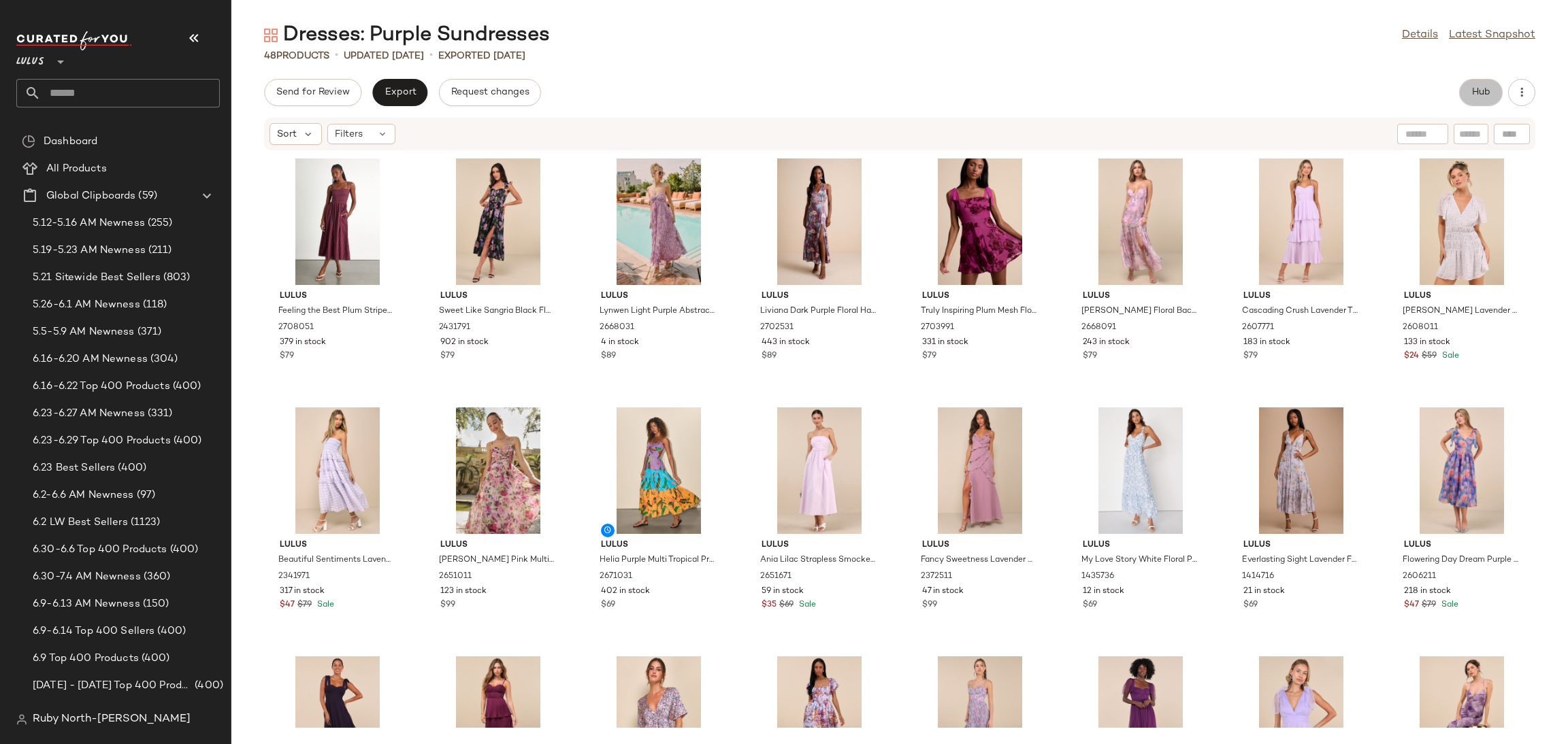
click at [1465, 92] on button "Hub" at bounding box center [1481, 92] width 44 height 27
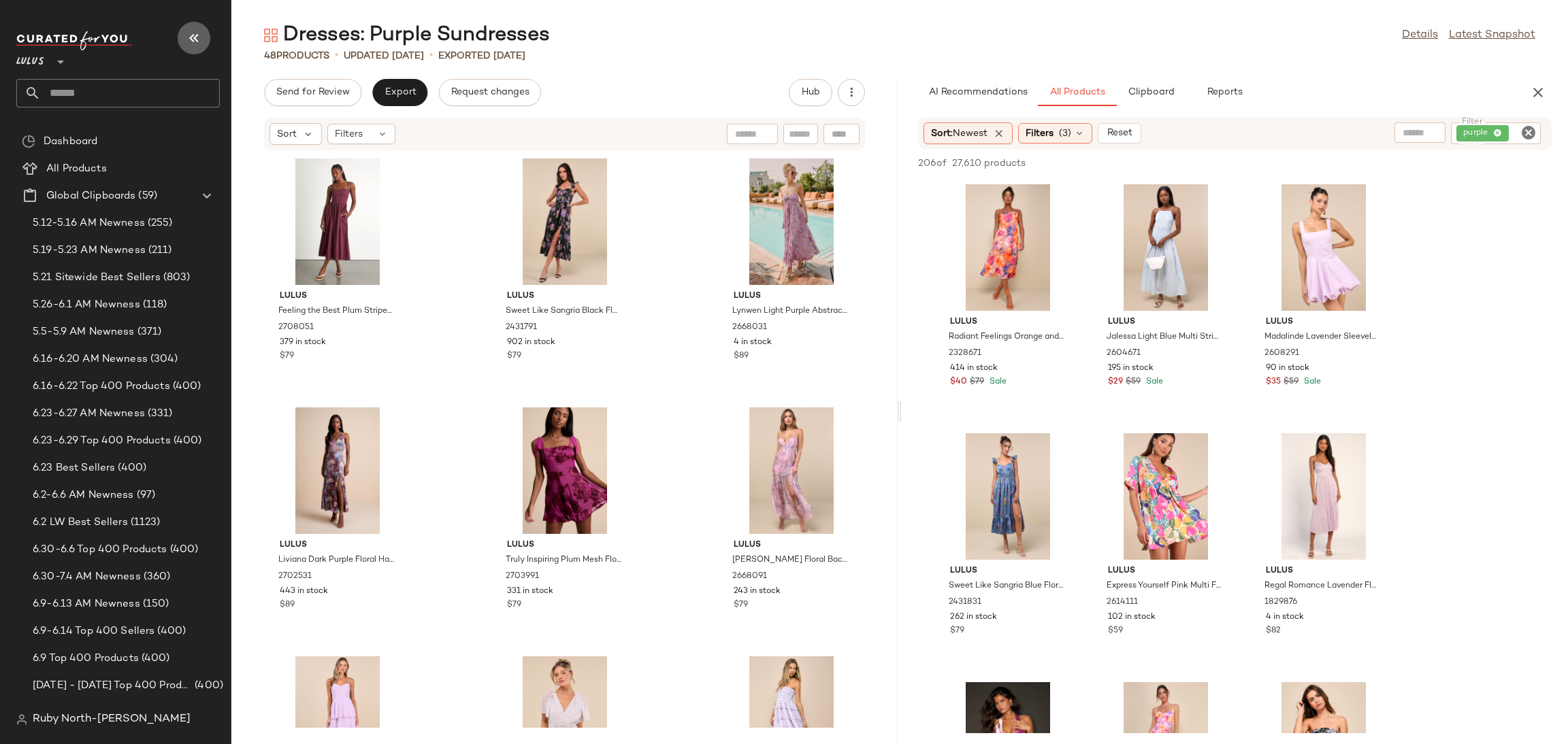
click at [188, 34] on icon "button" at bounding box center [193, 38] width 16 height 16
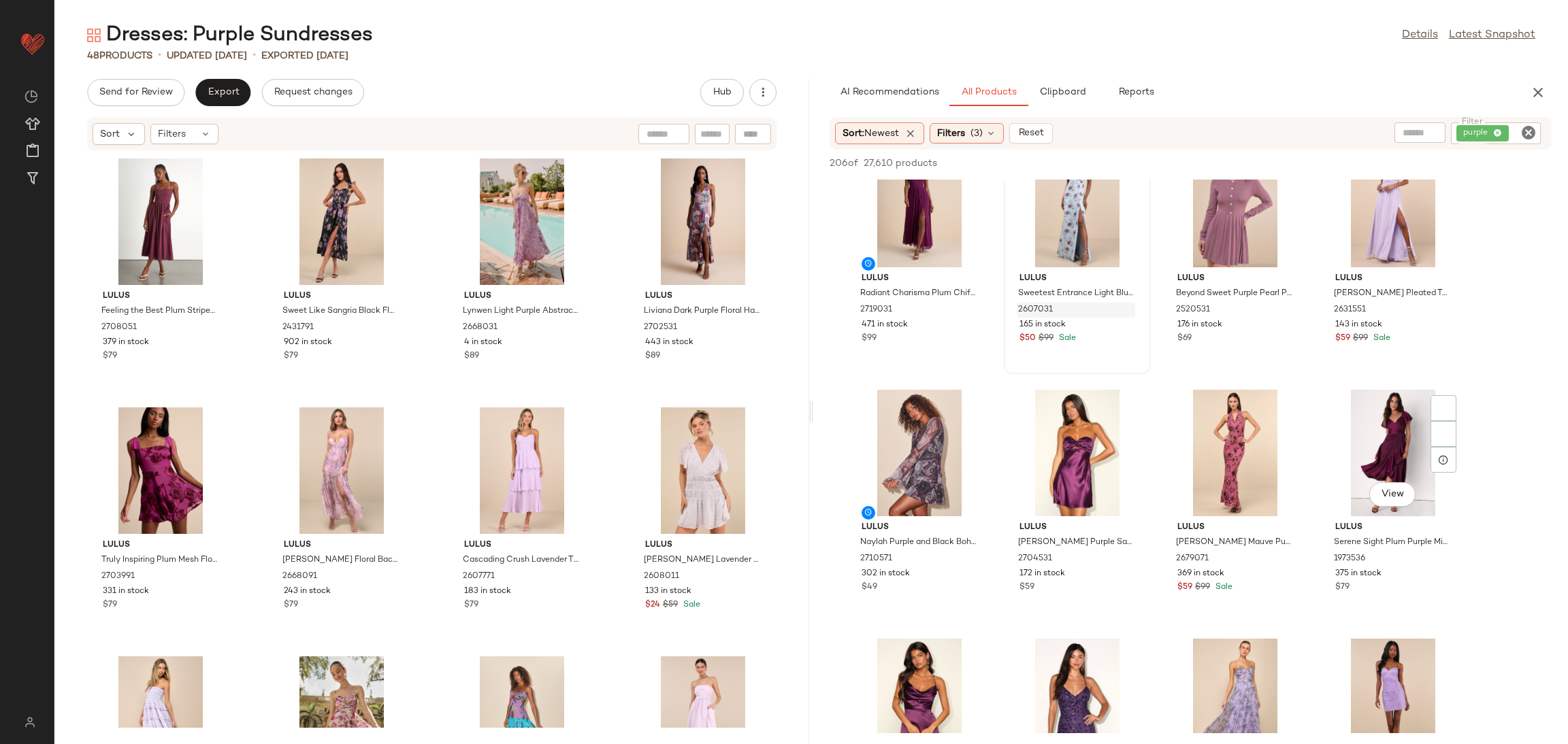
scroll to position [5306, 0]
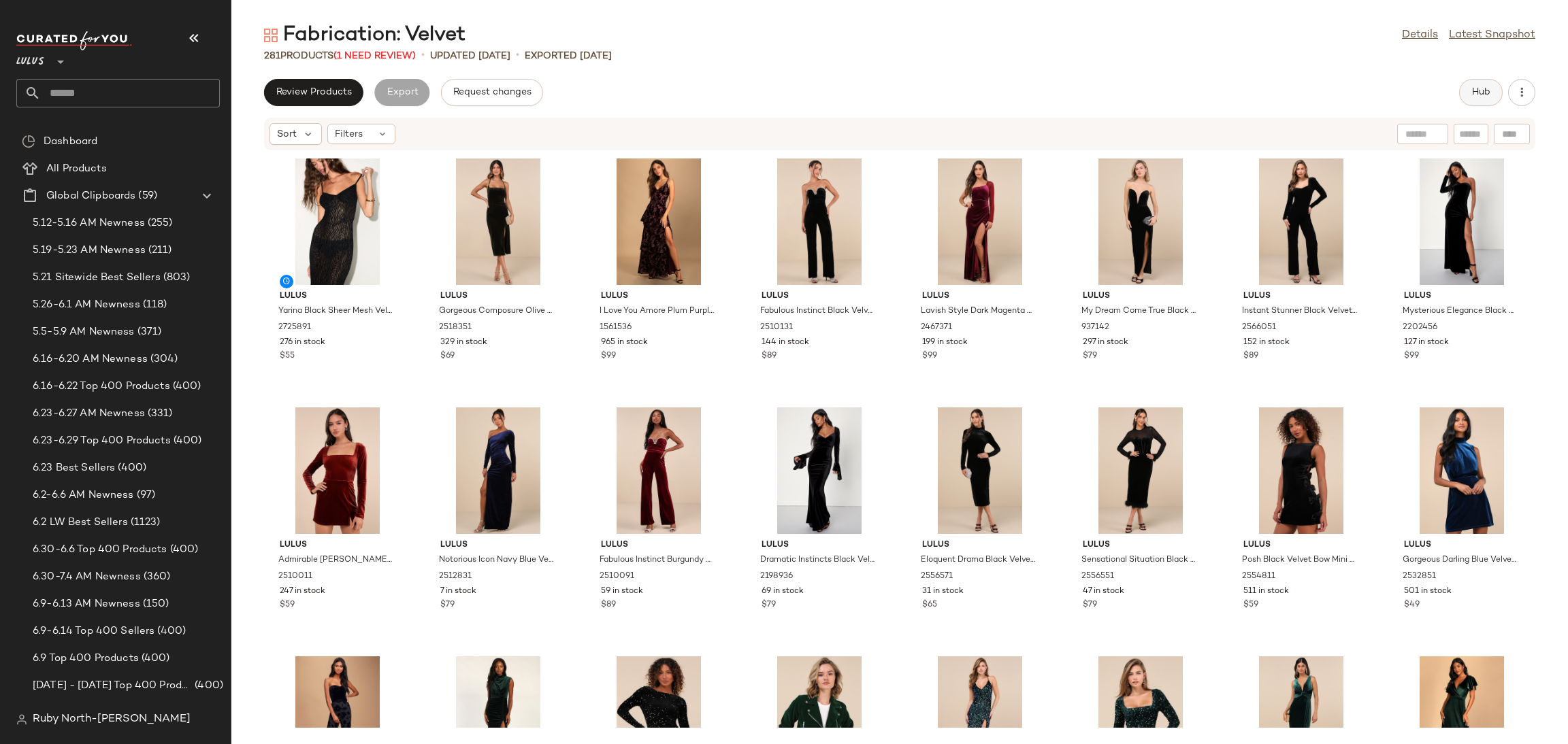
click at [1488, 103] on button "Hub" at bounding box center [1481, 92] width 44 height 27
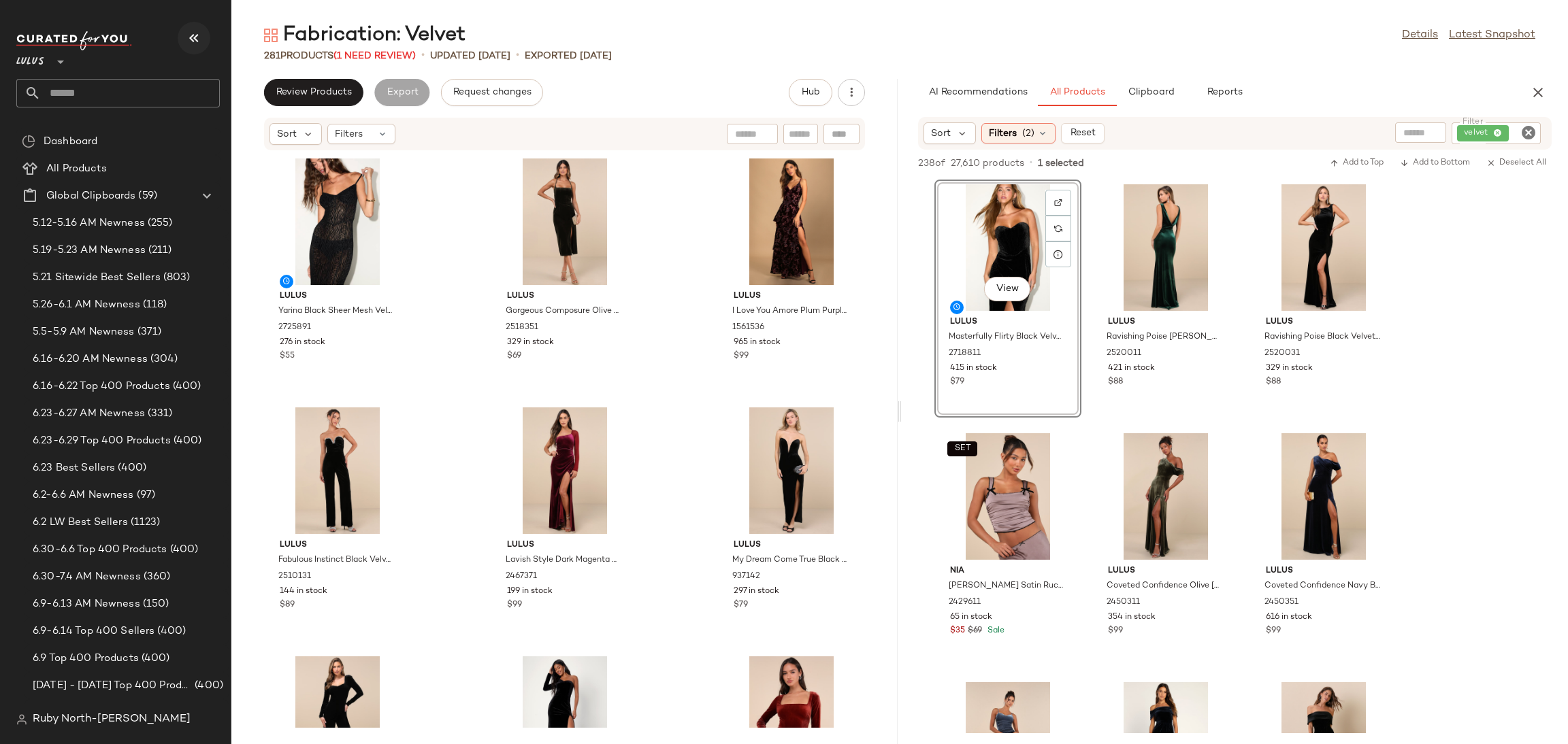
click at [184, 43] on button "button" at bounding box center [194, 38] width 32 height 32
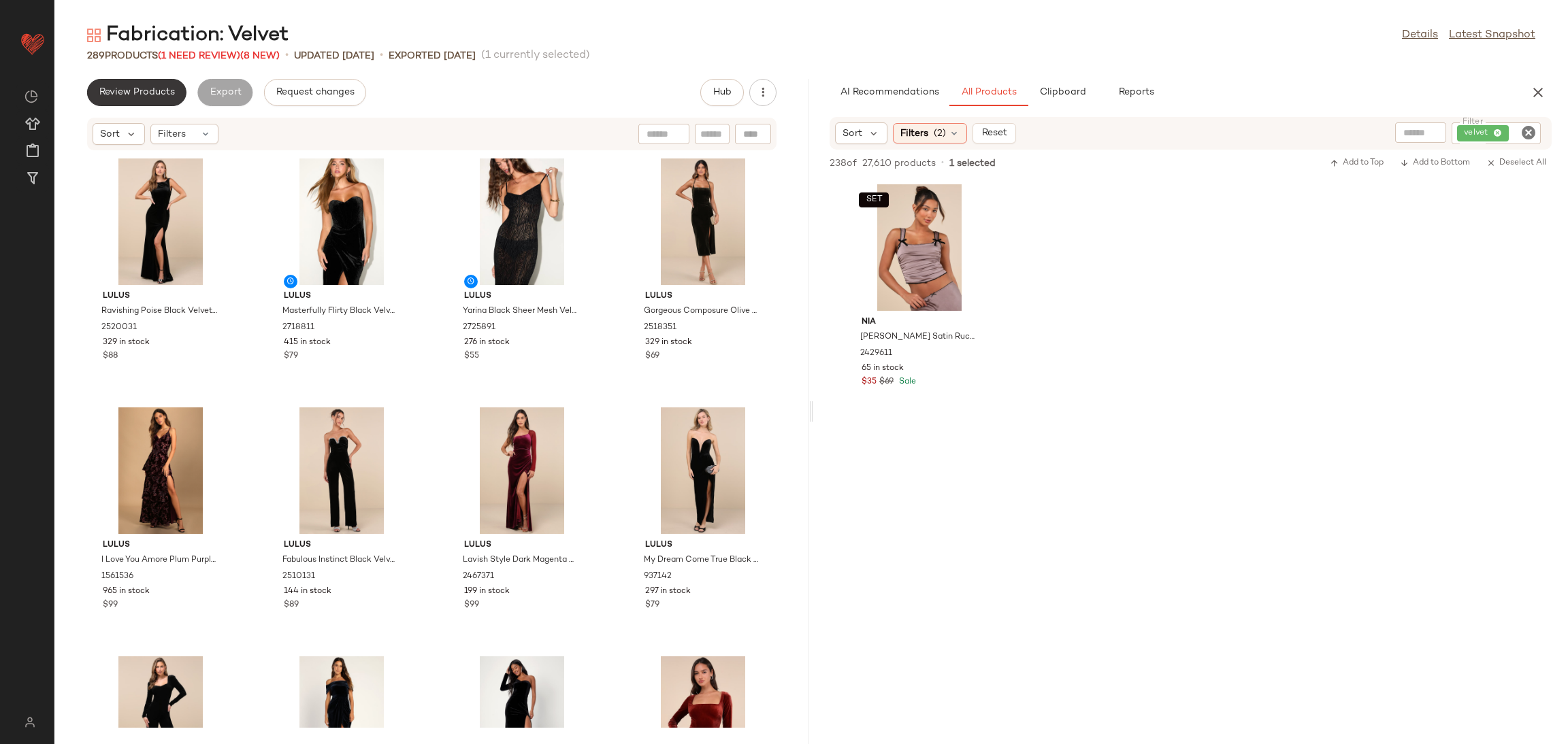
click at [149, 89] on span "Review Products" at bounding box center [136, 92] width 76 height 11
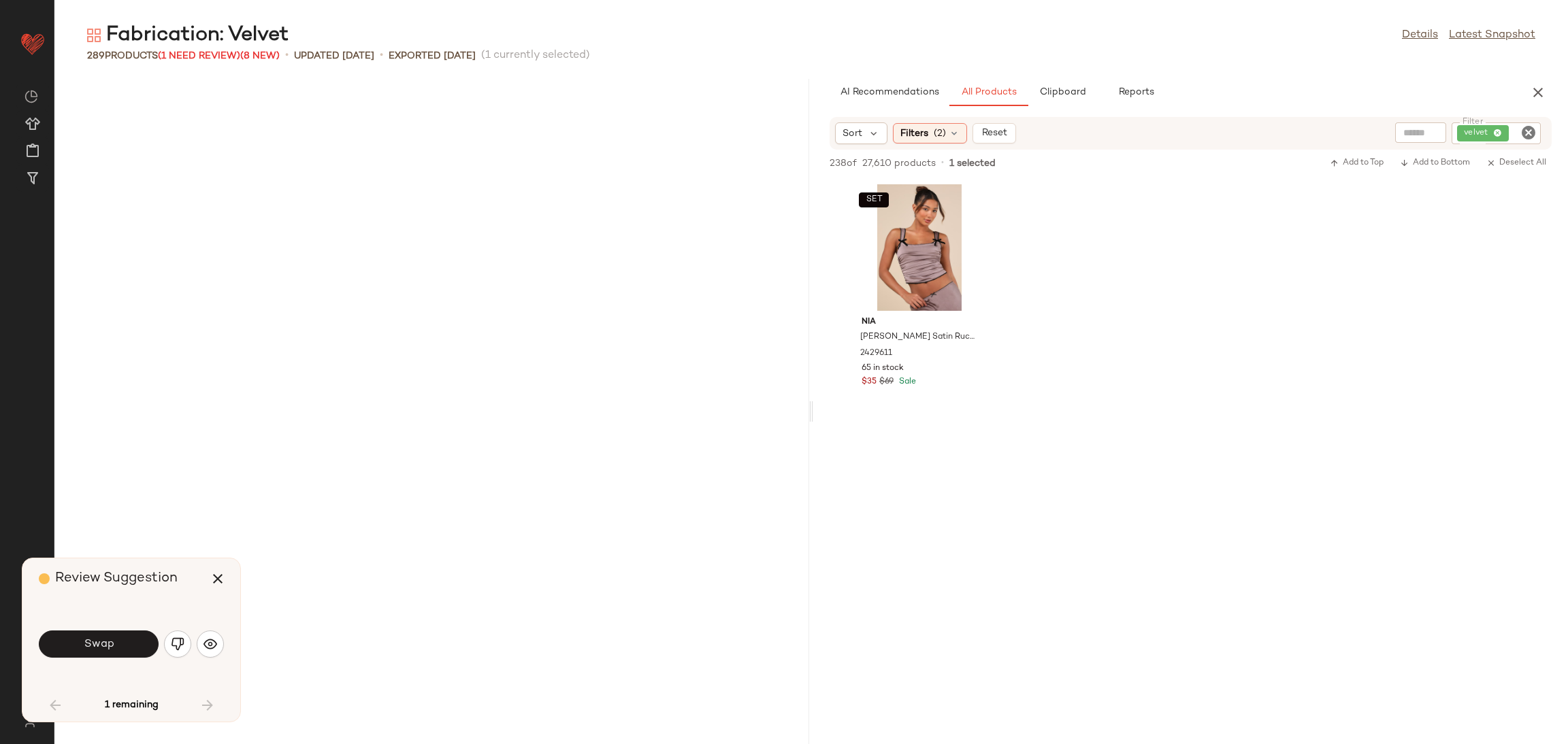
scroll to position [2240, 0]
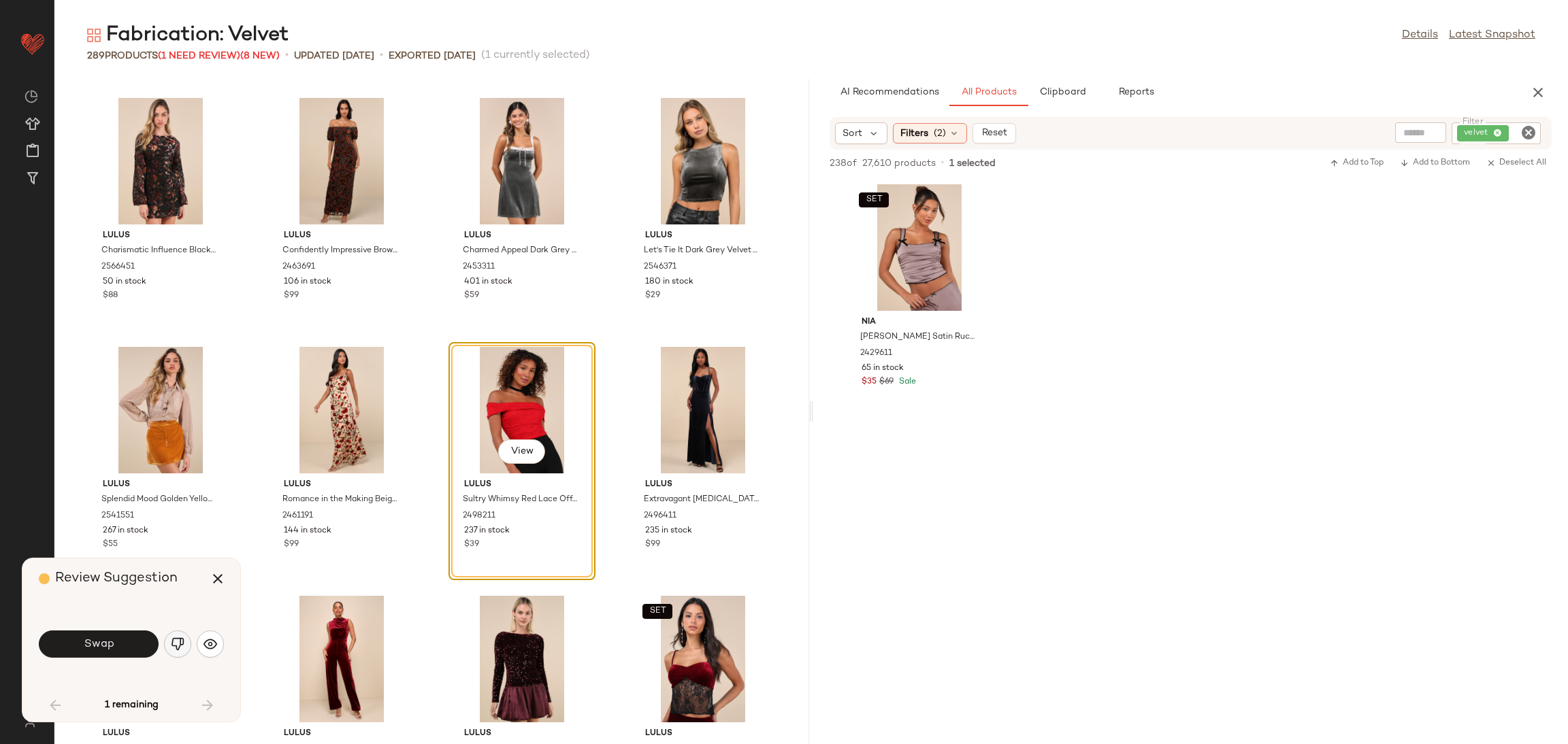
click at [184, 649] on button "button" at bounding box center [177, 644] width 27 height 27
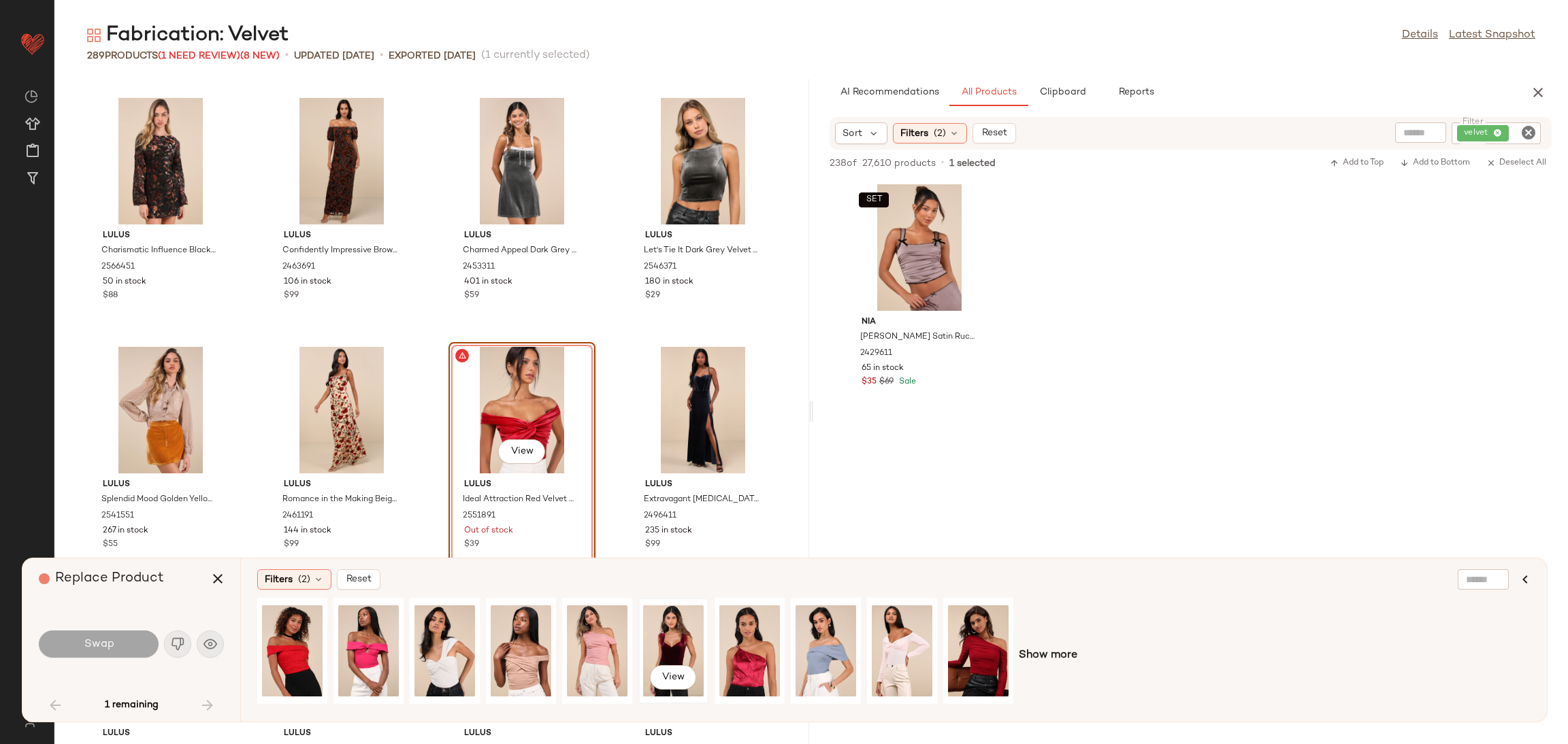
click at [666, 642] on div "View" at bounding box center [673, 651] width 60 height 97
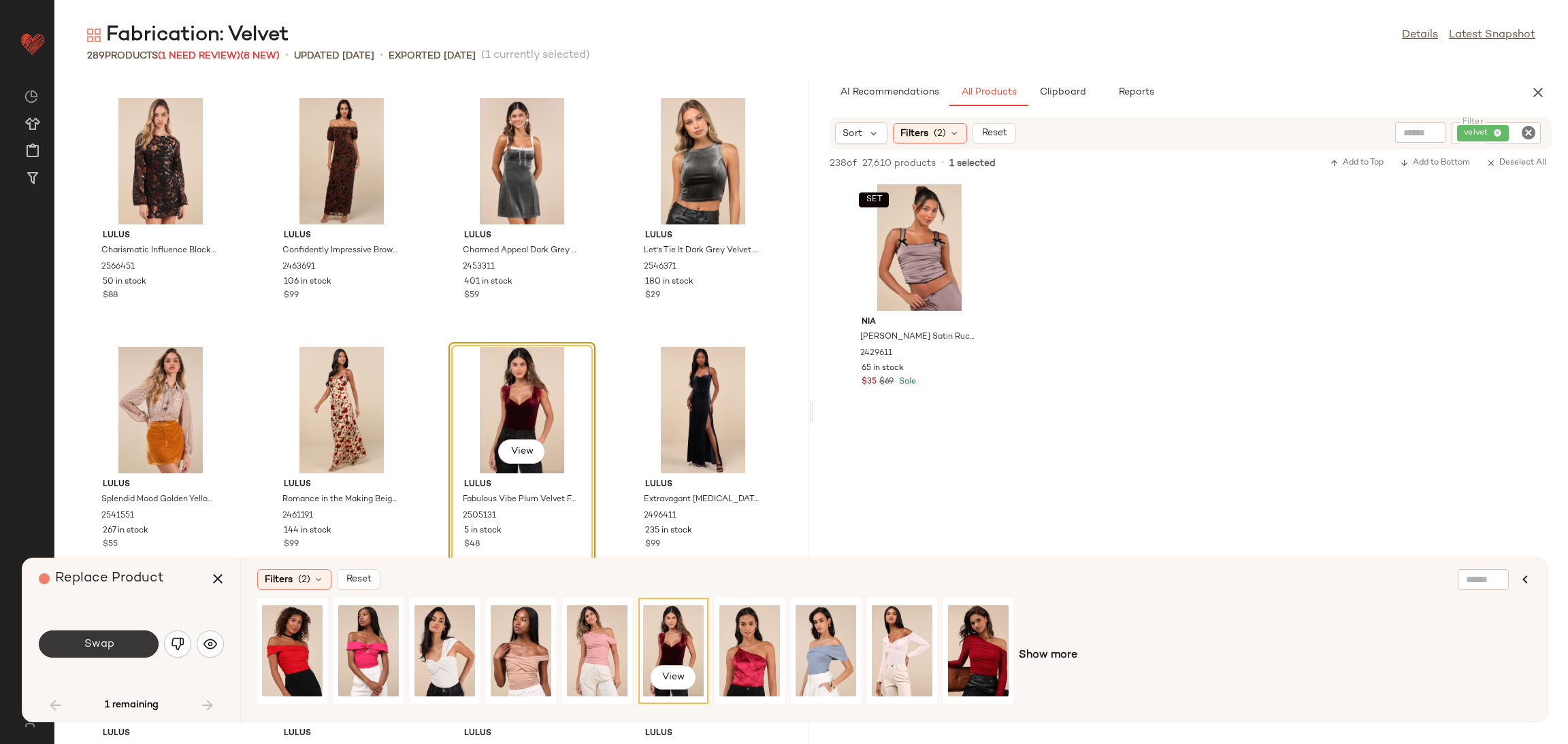
click at [115, 642] on button "Swap" at bounding box center [98, 644] width 119 height 27
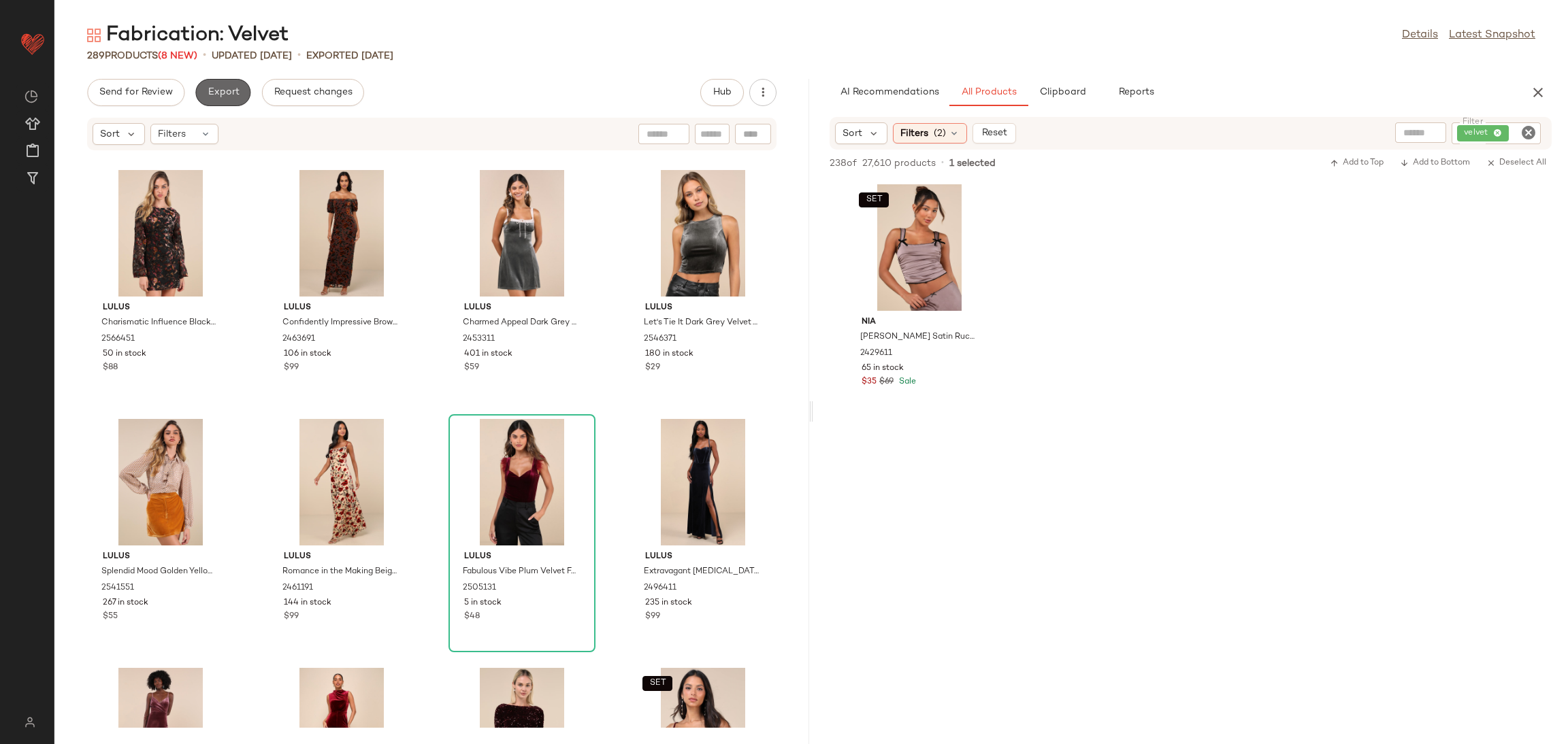
click at [226, 98] on button "Export" at bounding box center [223, 92] width 55 height 27
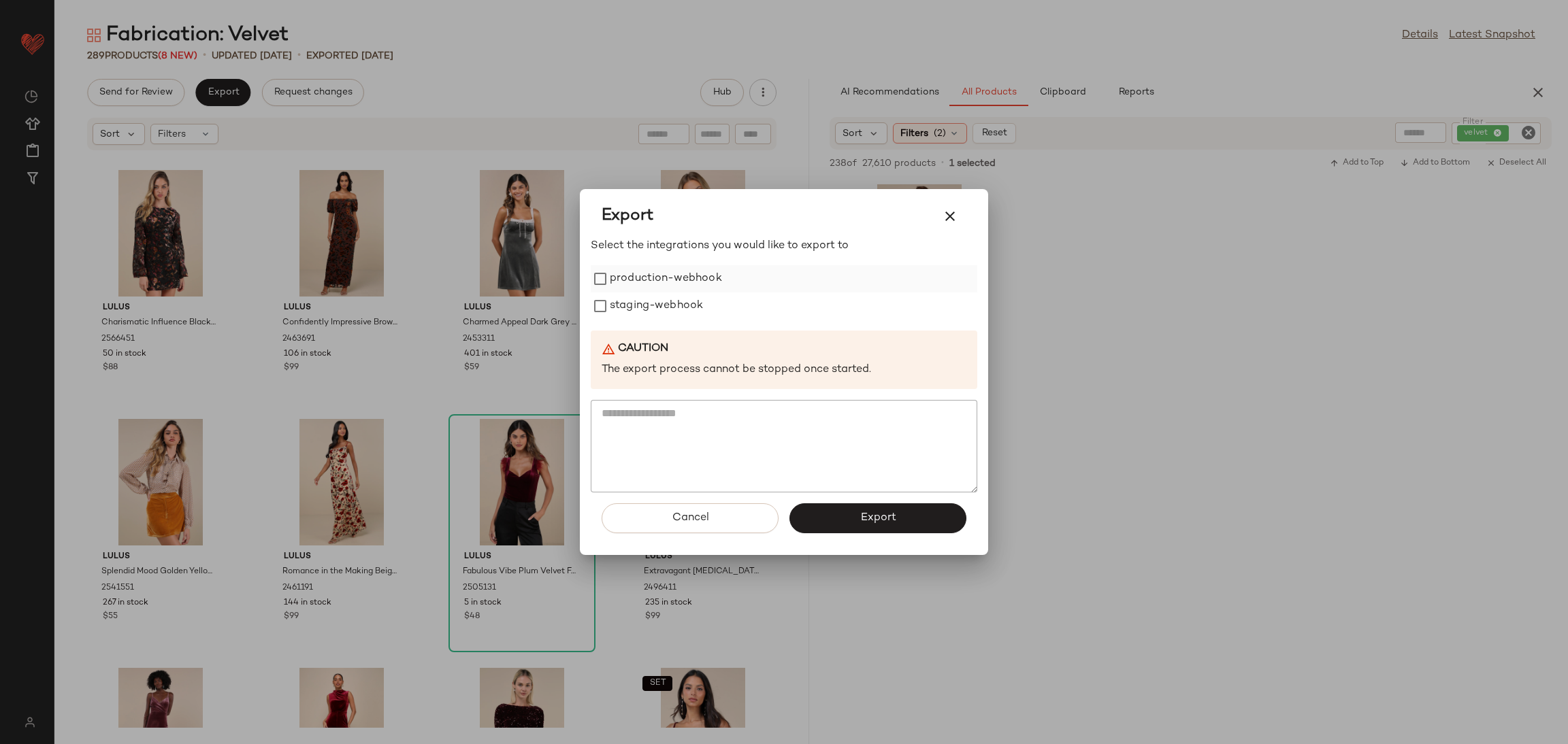
click at [626, 277] on label "production-webhook" at bounding box center [666, 279] width 112 height 27
click at [635, 304] on label "staging-webhook" at bounding box center [656, 306] width 93 height 27
click at [822, 519] on button "Export" at bounding box center [878, 518] width 177 height 30
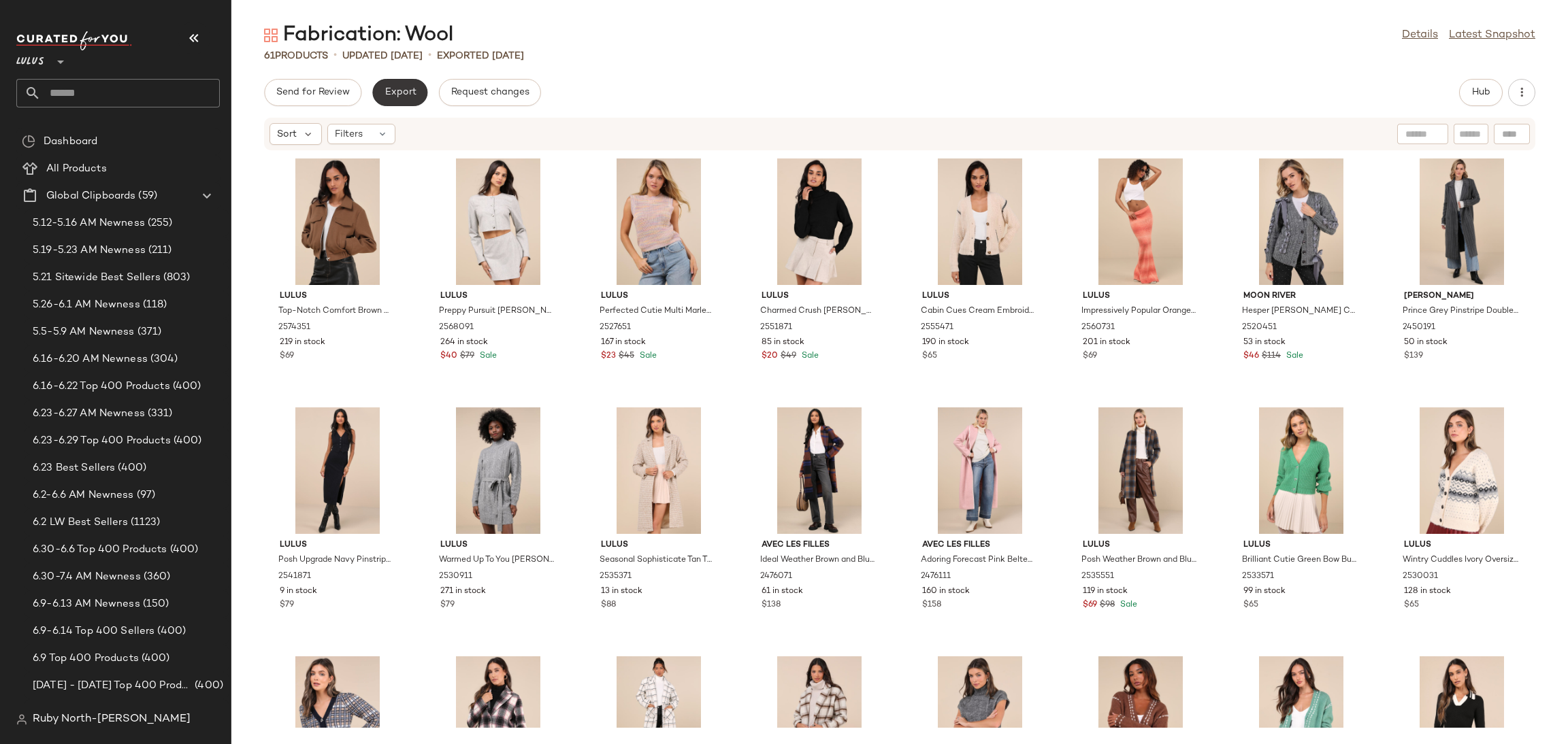
click at [406, 91] on span "Export" at bounding box center [400, 92] width 32 height 11
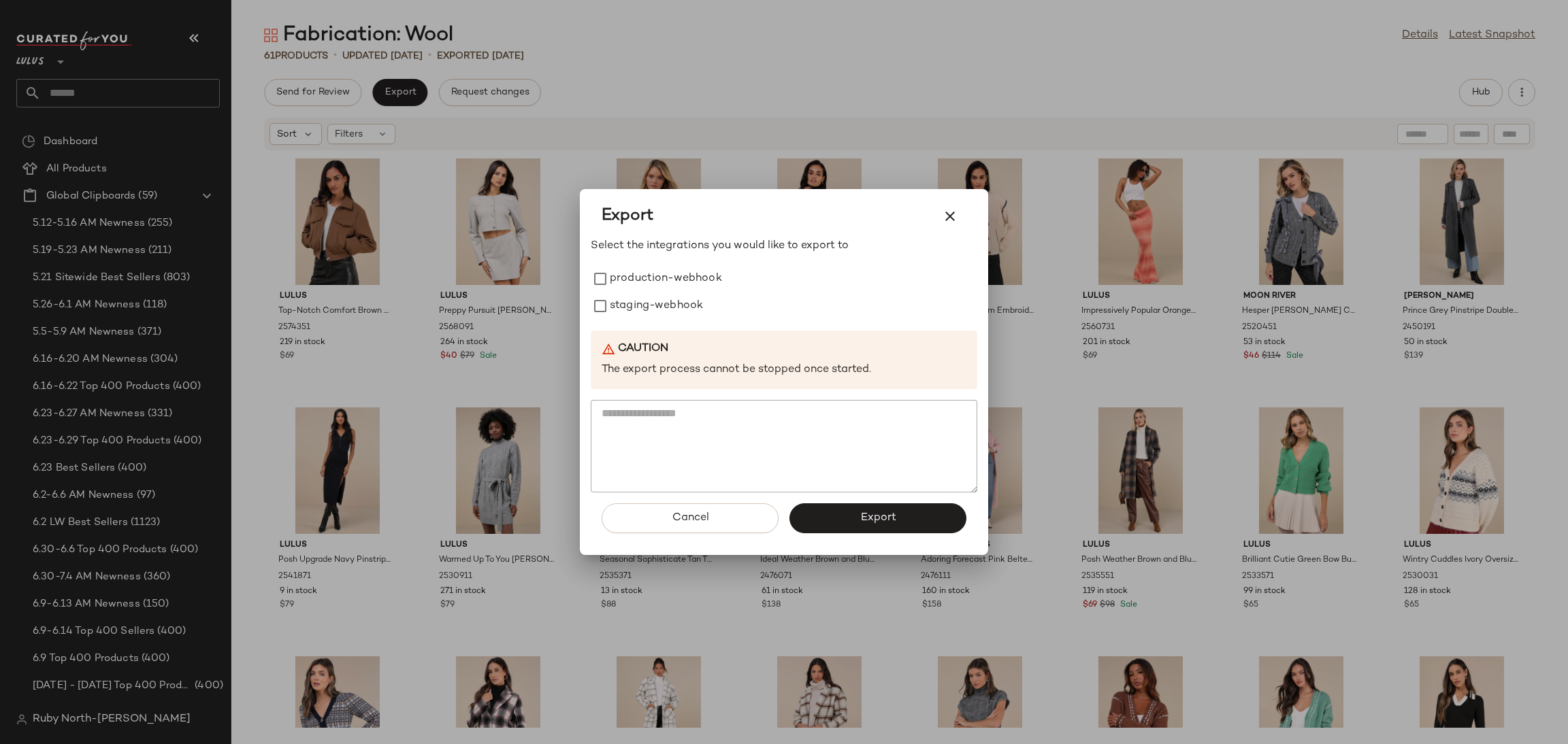
click at [712, 53] on div at bounding box center [784, 372] width 1568 height 744
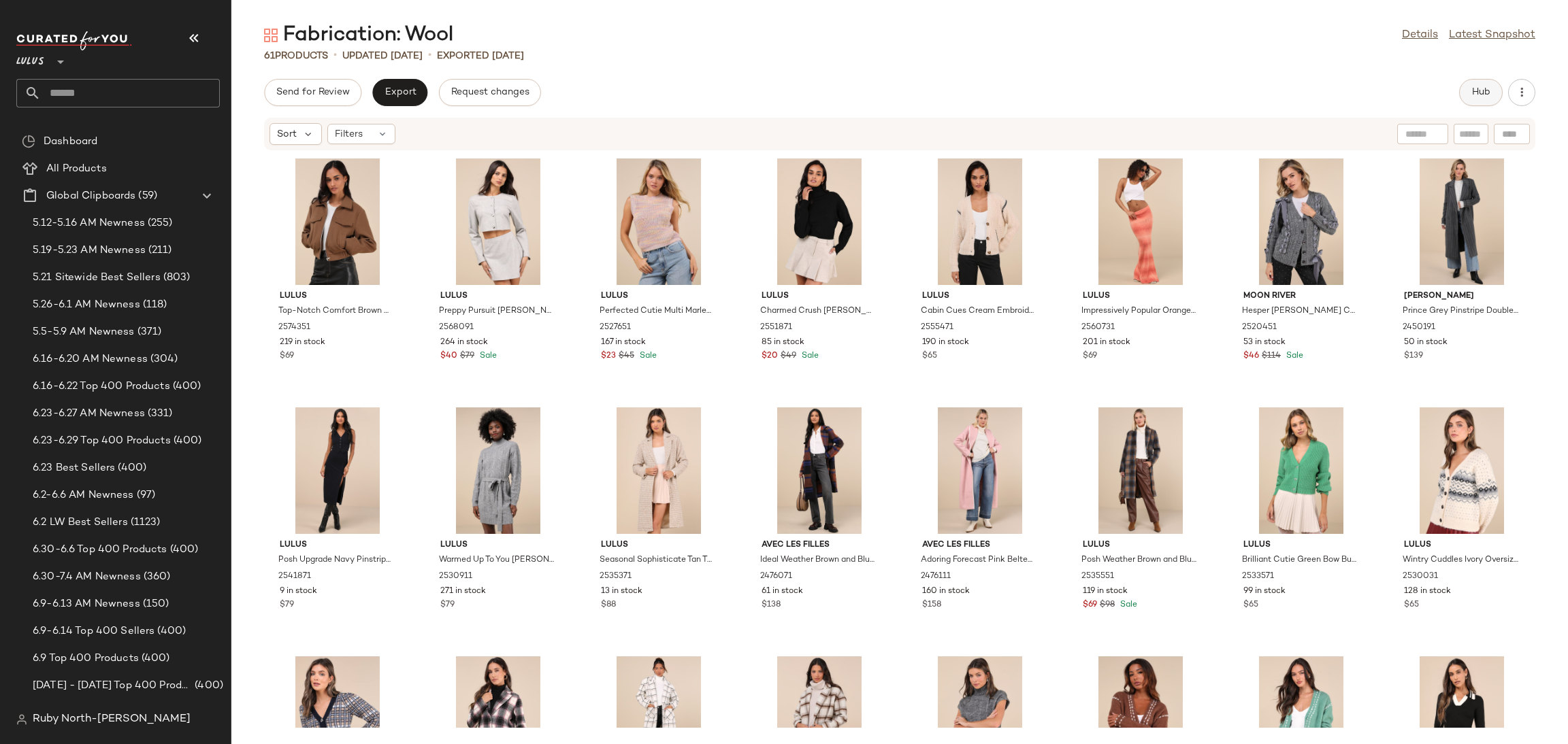
click at [1476, 98] on span "Hub" at bounding box center [1481, 92] width 19 height 11
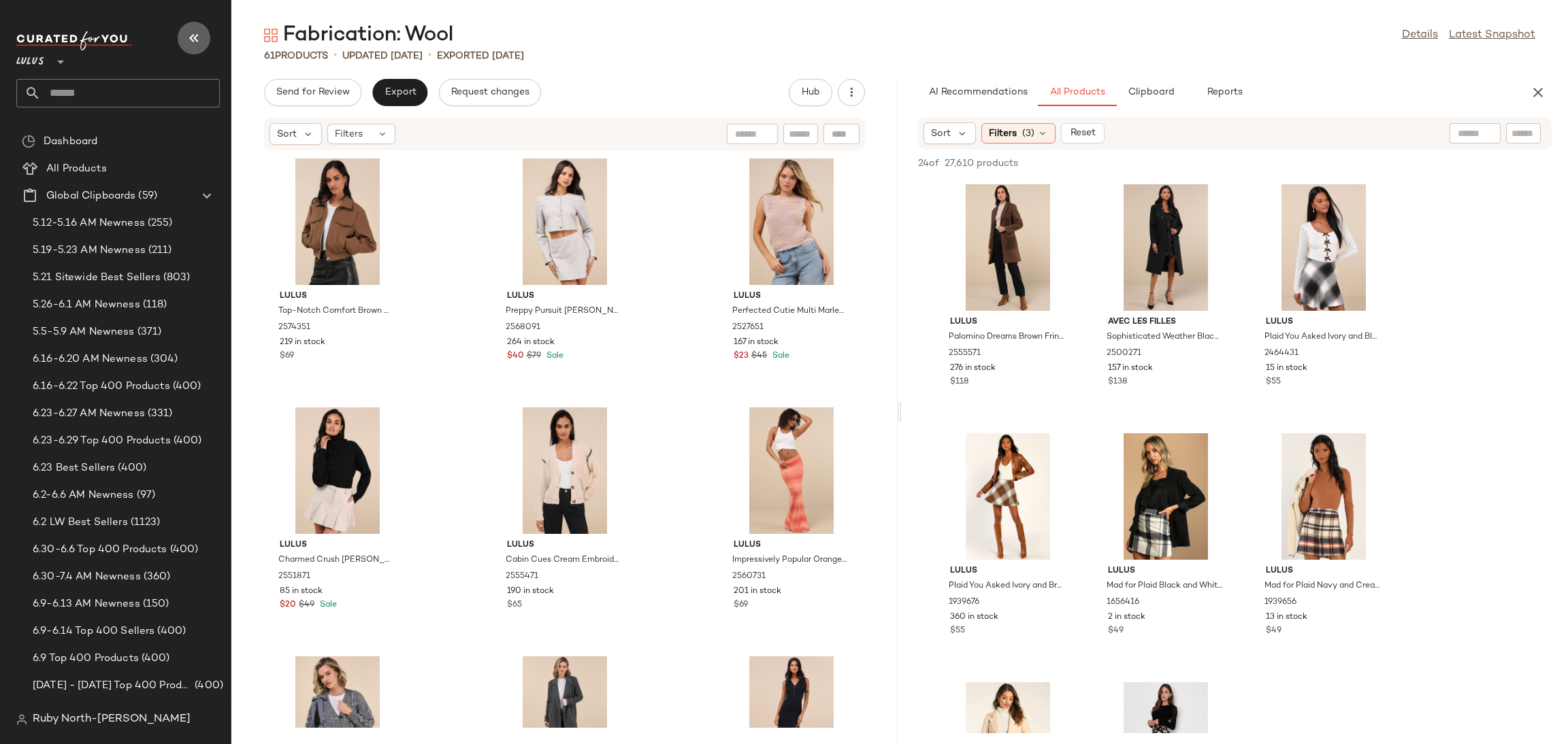
click at [199, 37] on icon "button" at bounding box center [193, 38] width 16 height 16
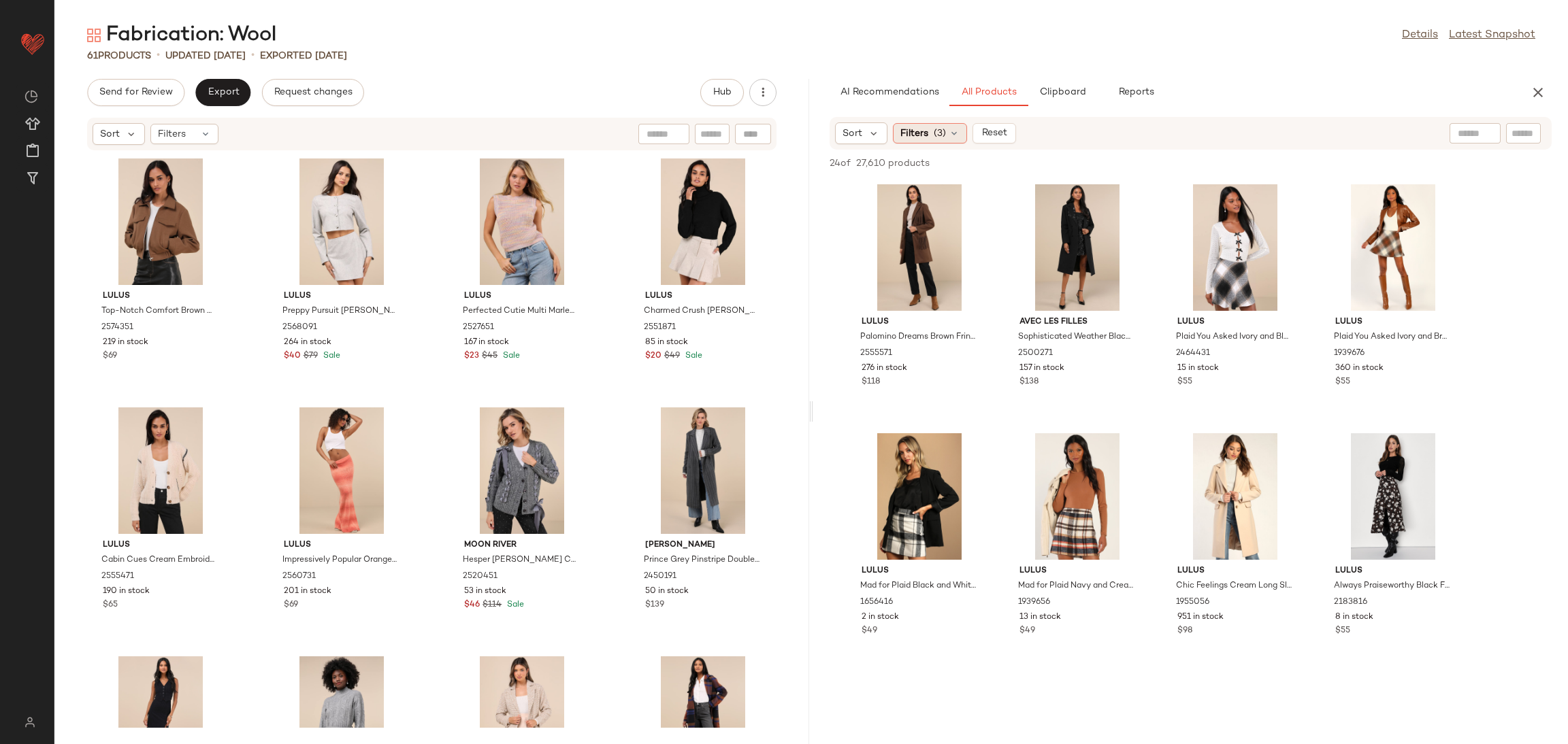
click at [925, 131] on span "Filters" at bounding box center [914, 133] width 28 height 14
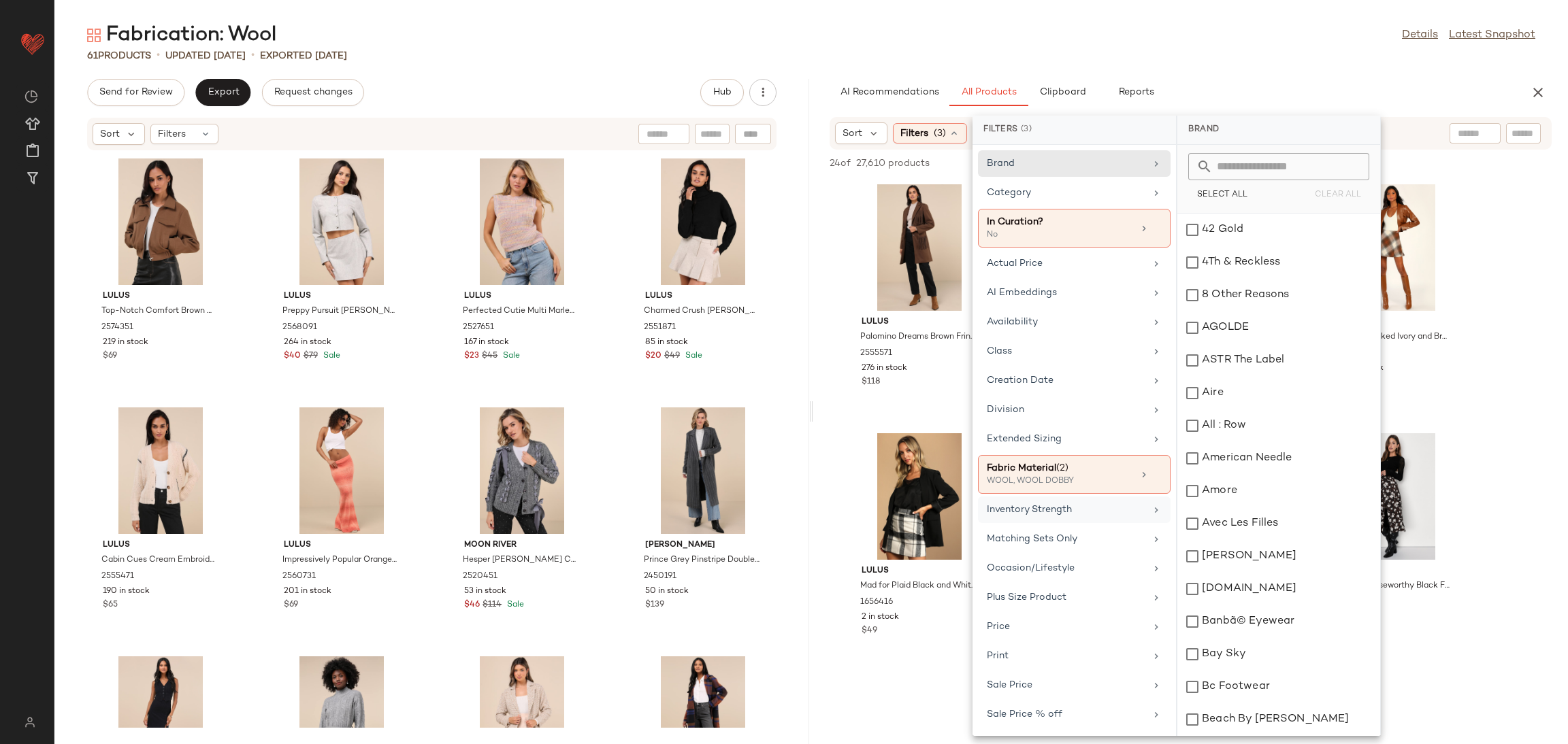
scroll to position [105, 0]
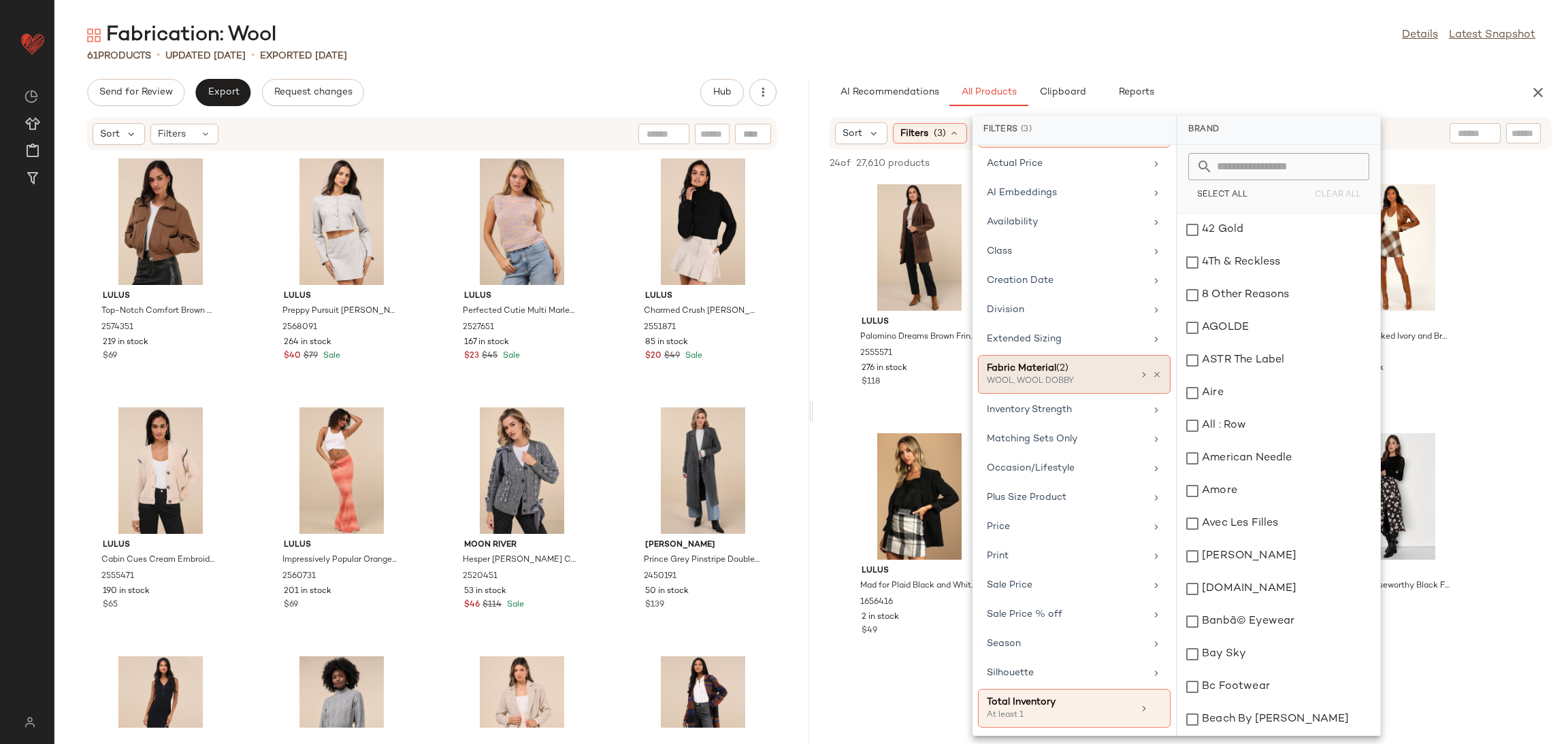
click at [1044, 376] on div "WOOL, WOOL DOBBY" at bounding box center [1055, 381] width 136 height 12
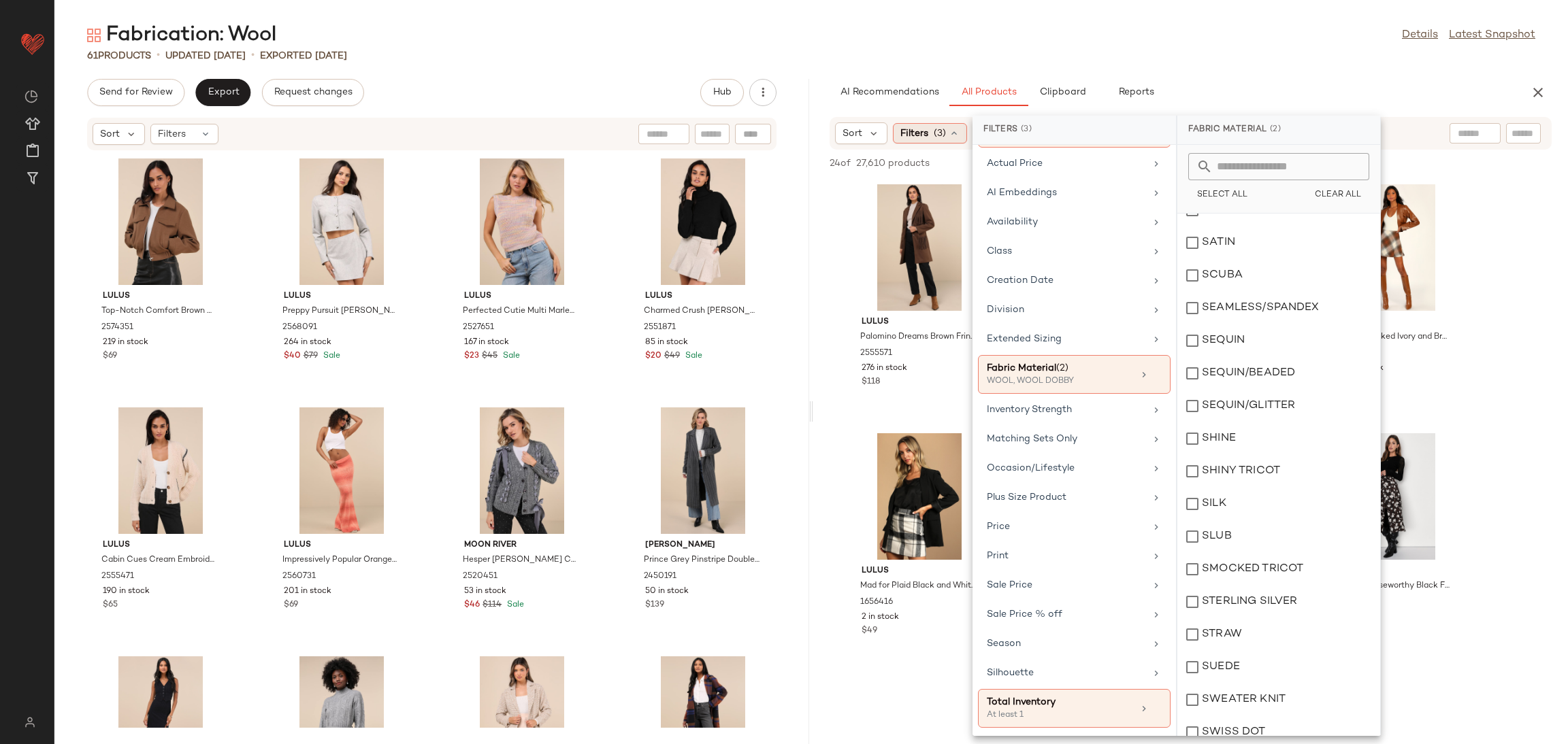
click at [928, 135] on div "Filters (3)" at bounding box center [930, 133] width 74 height 20
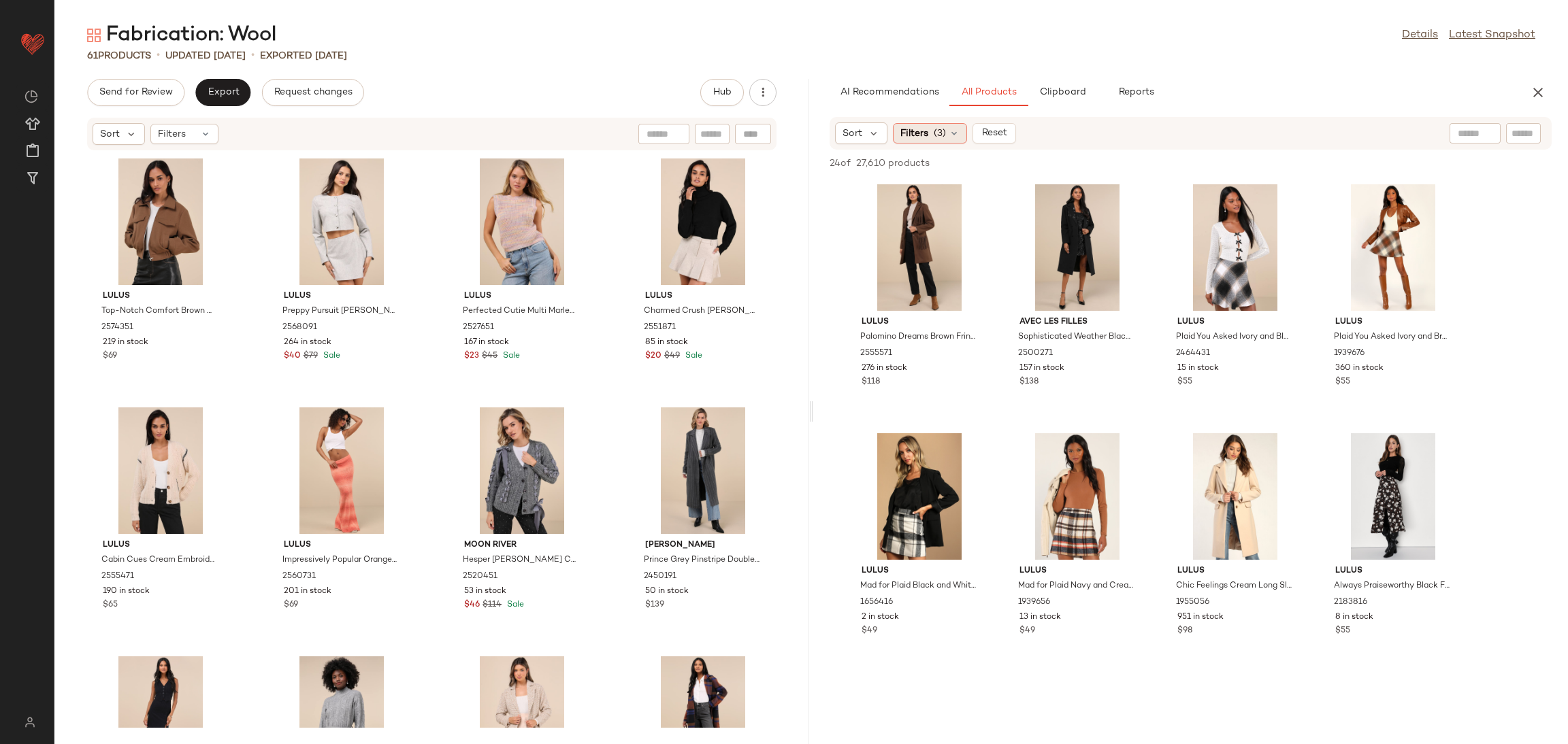
click at [919, 138] on span "Filters" at bounding box center [914, 133] width 28 height 14
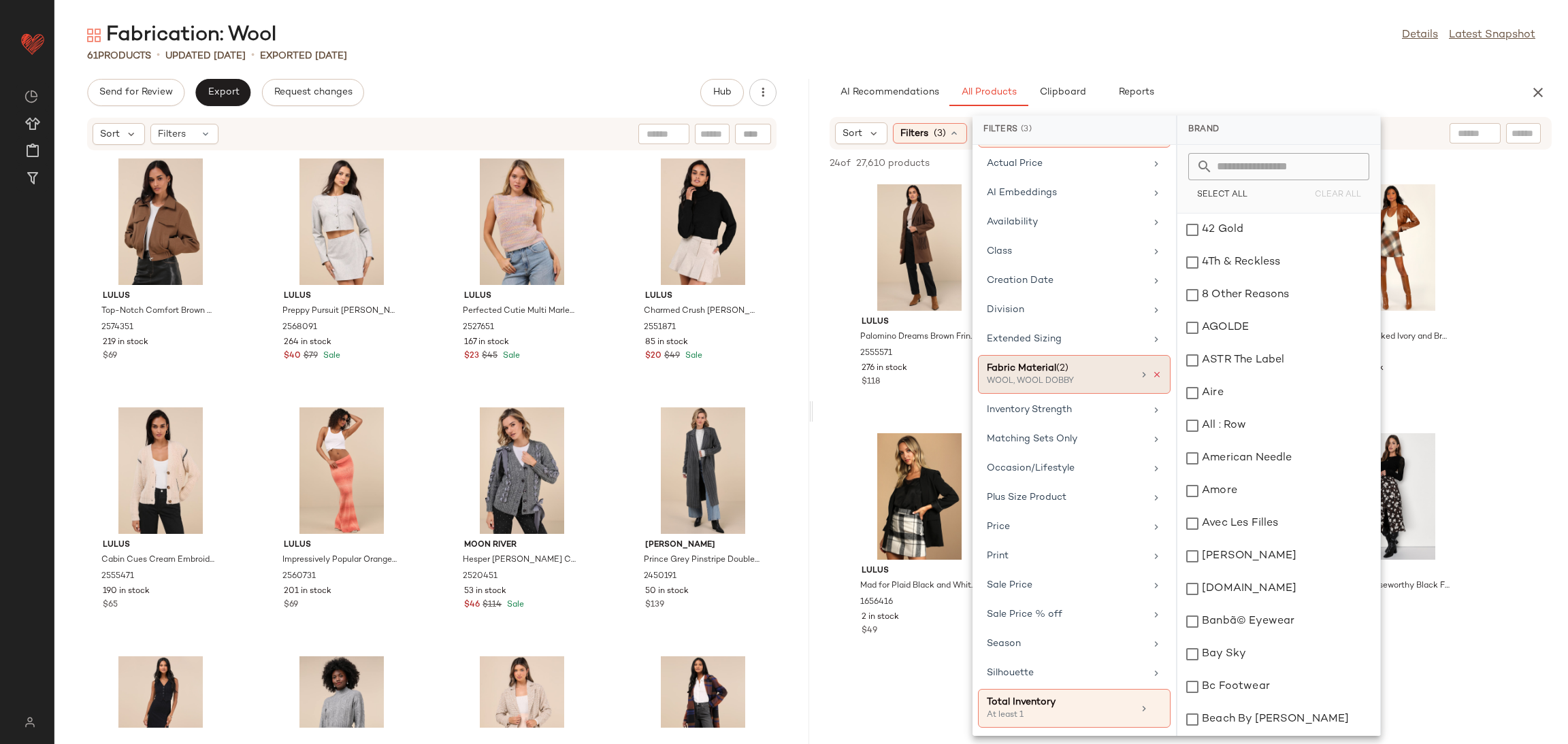
click at [1152, 374] on icon at bounding box center [1157, 375] width 10 height 10
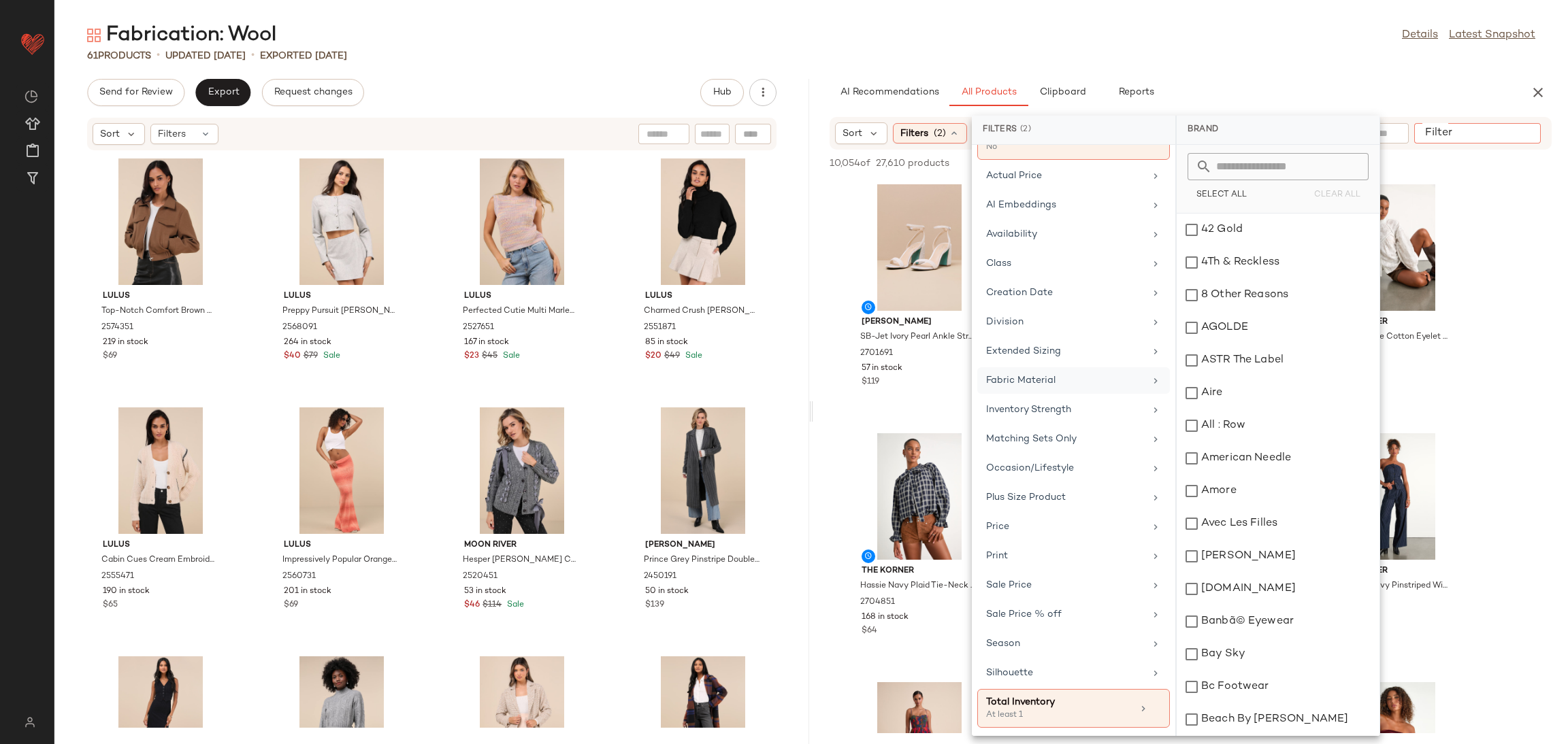
click at [1508, 136] on div at bounding box center [1477, 133] width 127 height 20
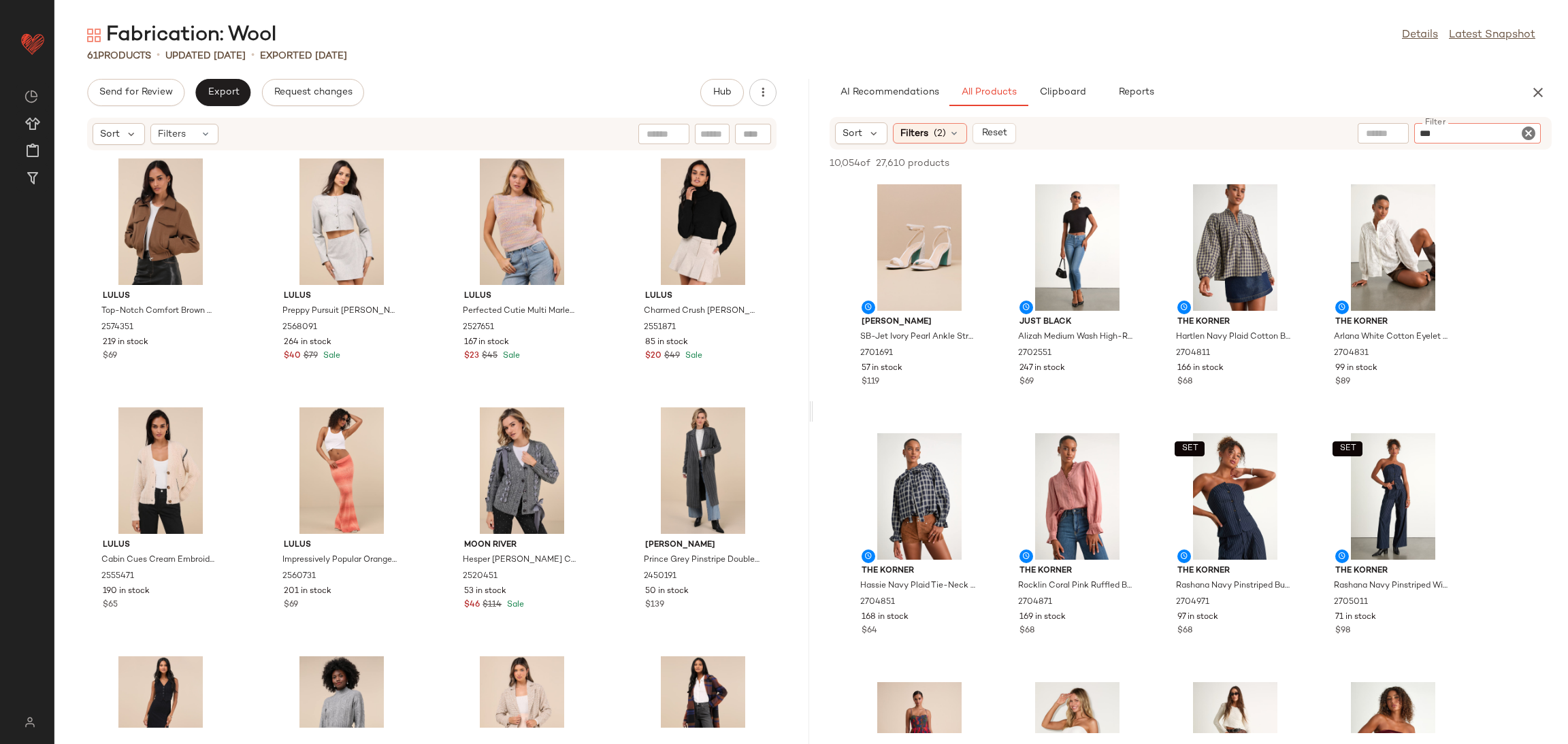
type input "****"
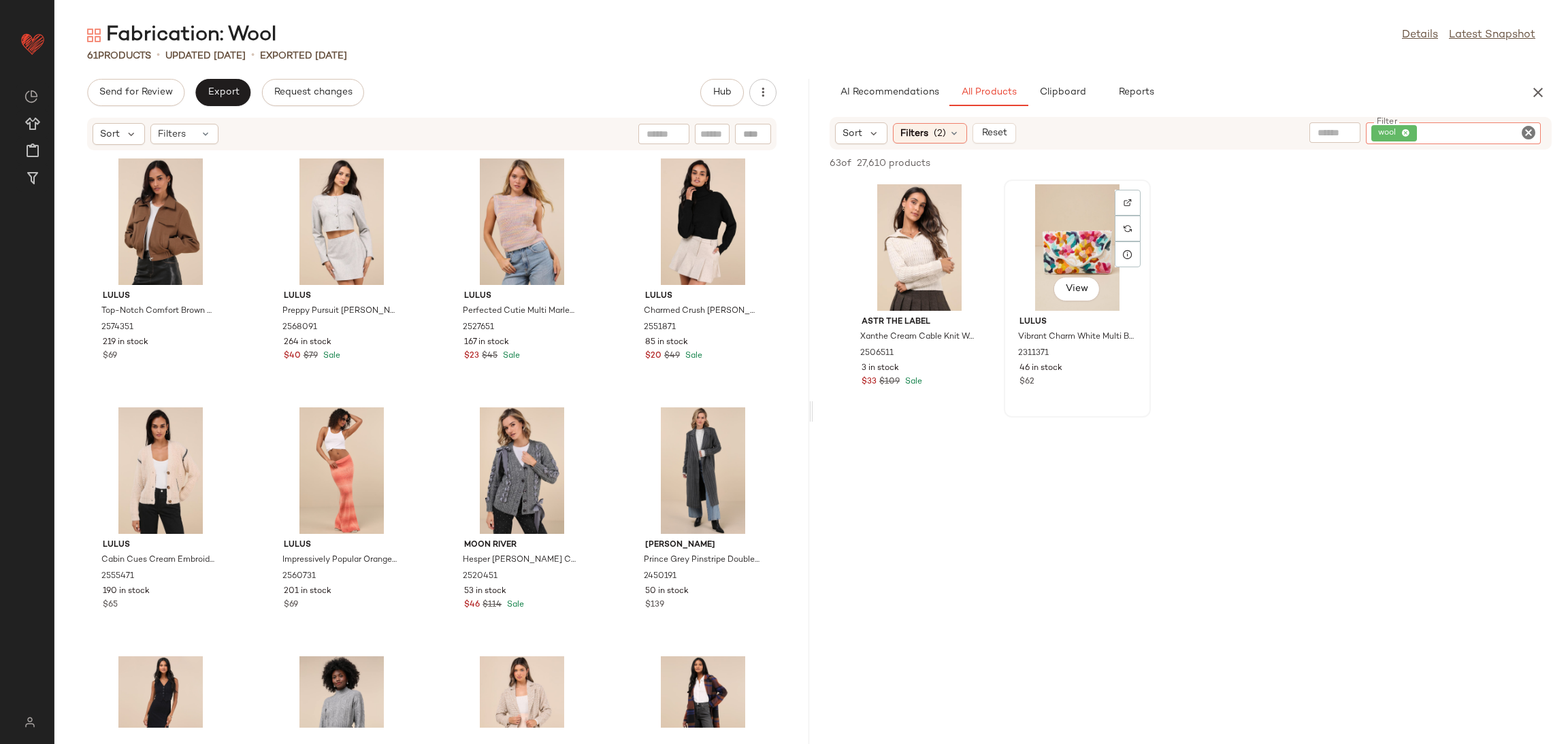
click at [1085, 233] on div "View" at bounding box center [1077, 247] width 138 height 126
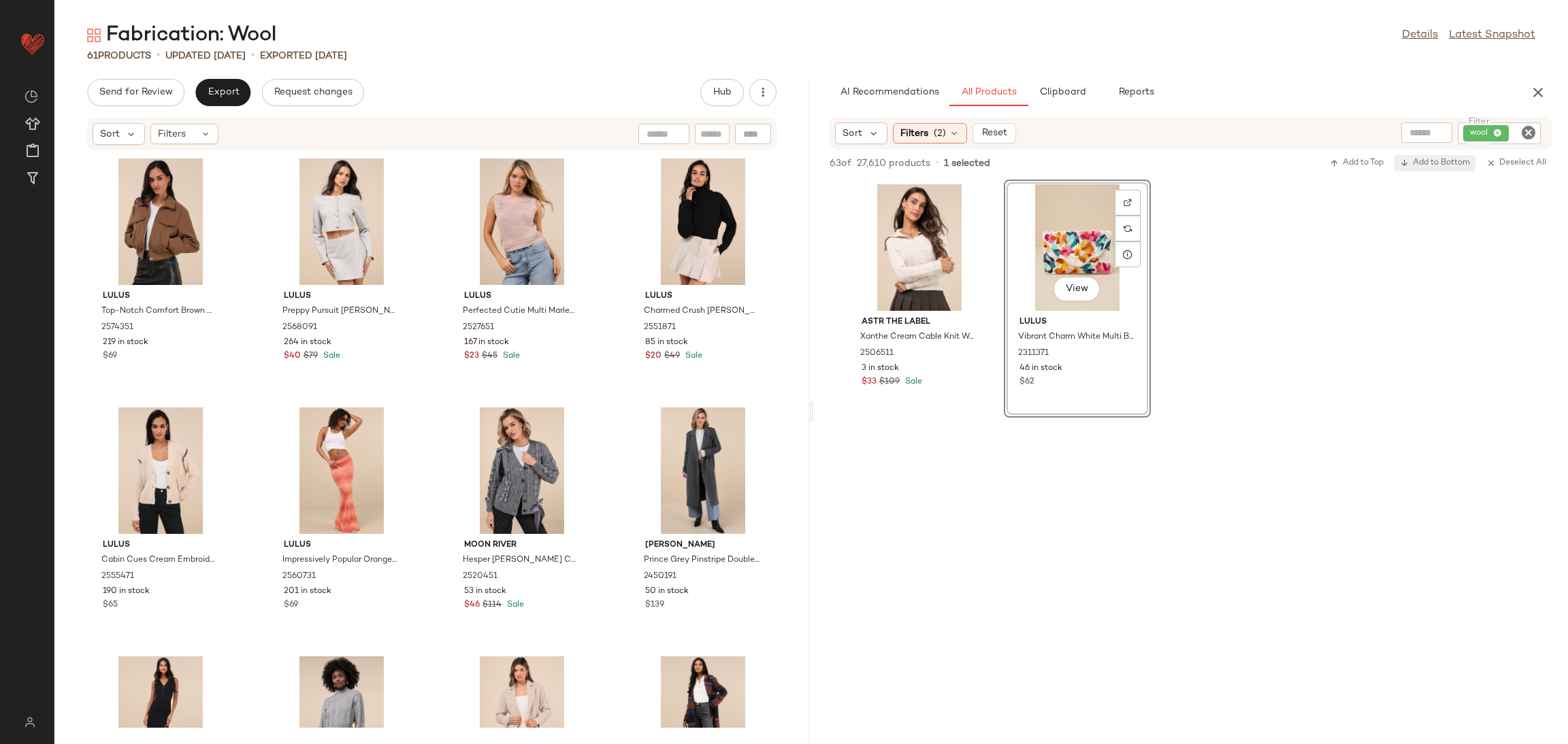
click at [1439, 162] on span "Add to Bottom" at bounding box center [1435, 164] width 70 height 10
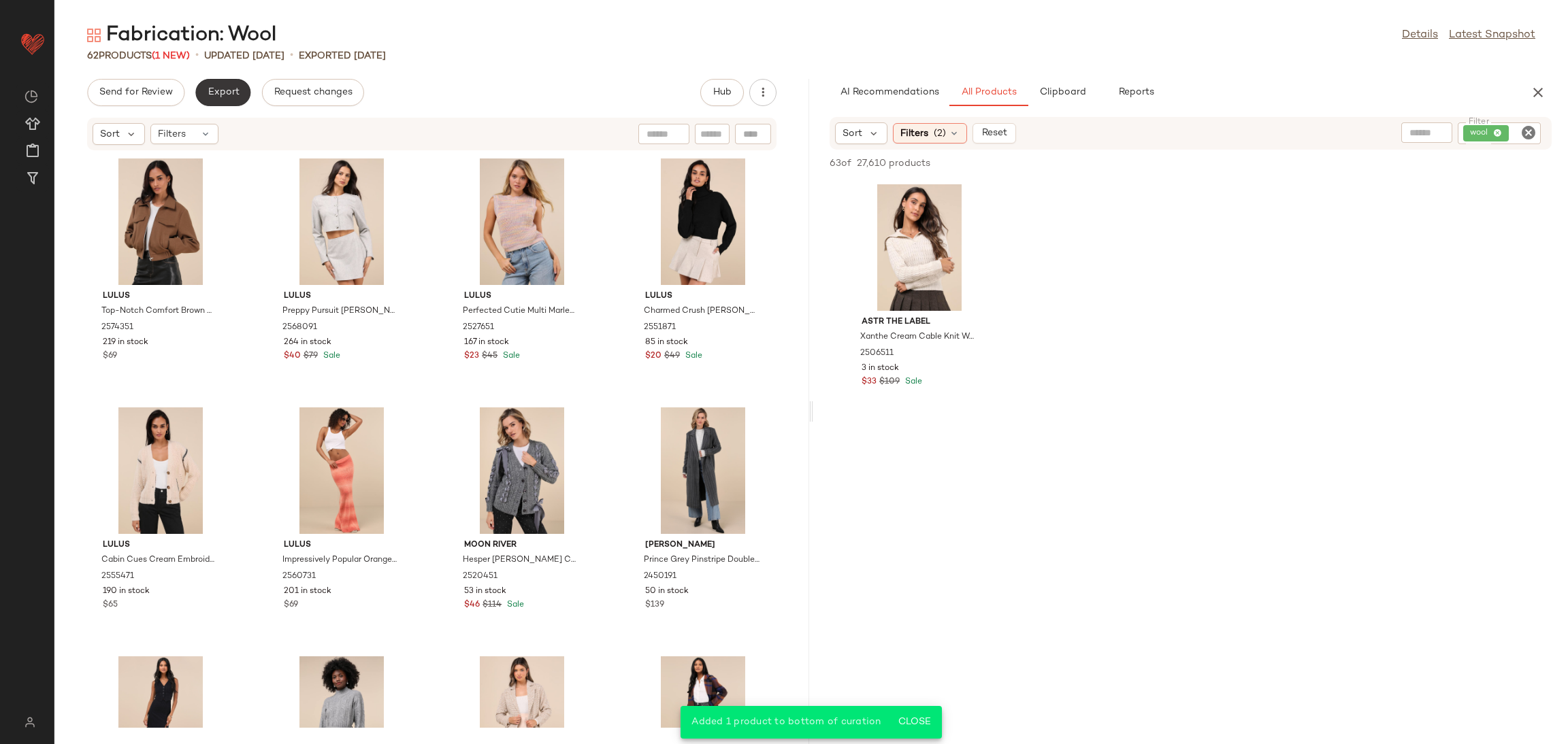
click at [207, 96] on span "Export" at bounding box center [223, 92] width 32 height 11
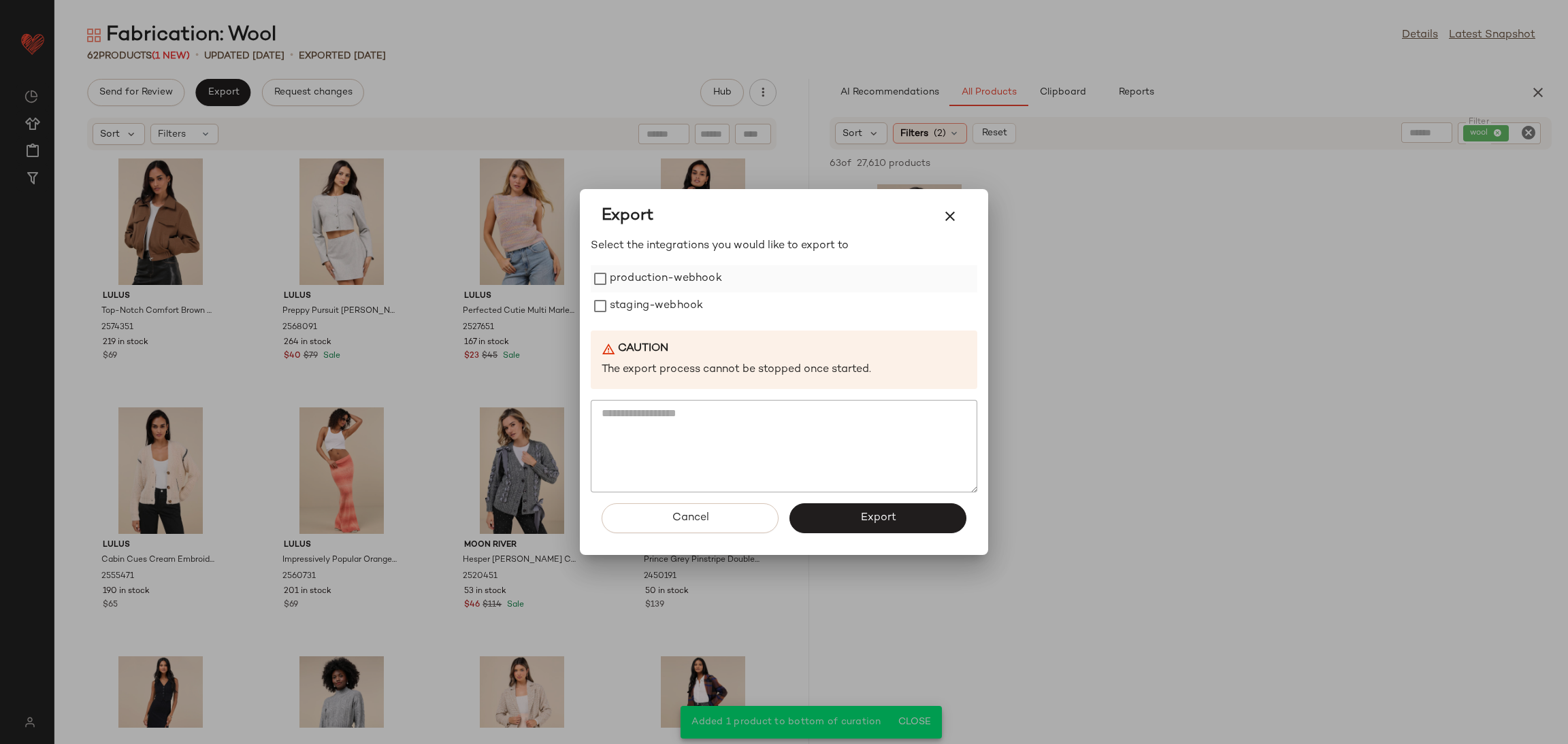
click at [670, 290] on label "production-webhook" at bounding box center [666, 279] width 112 height 27
click at [676, 311] on label "staging-webhook" at bounding box center [656, 306] width 93 height 27
click at [864, 504] on button "Export" at bounding box center [878, 518] width 177 height 30
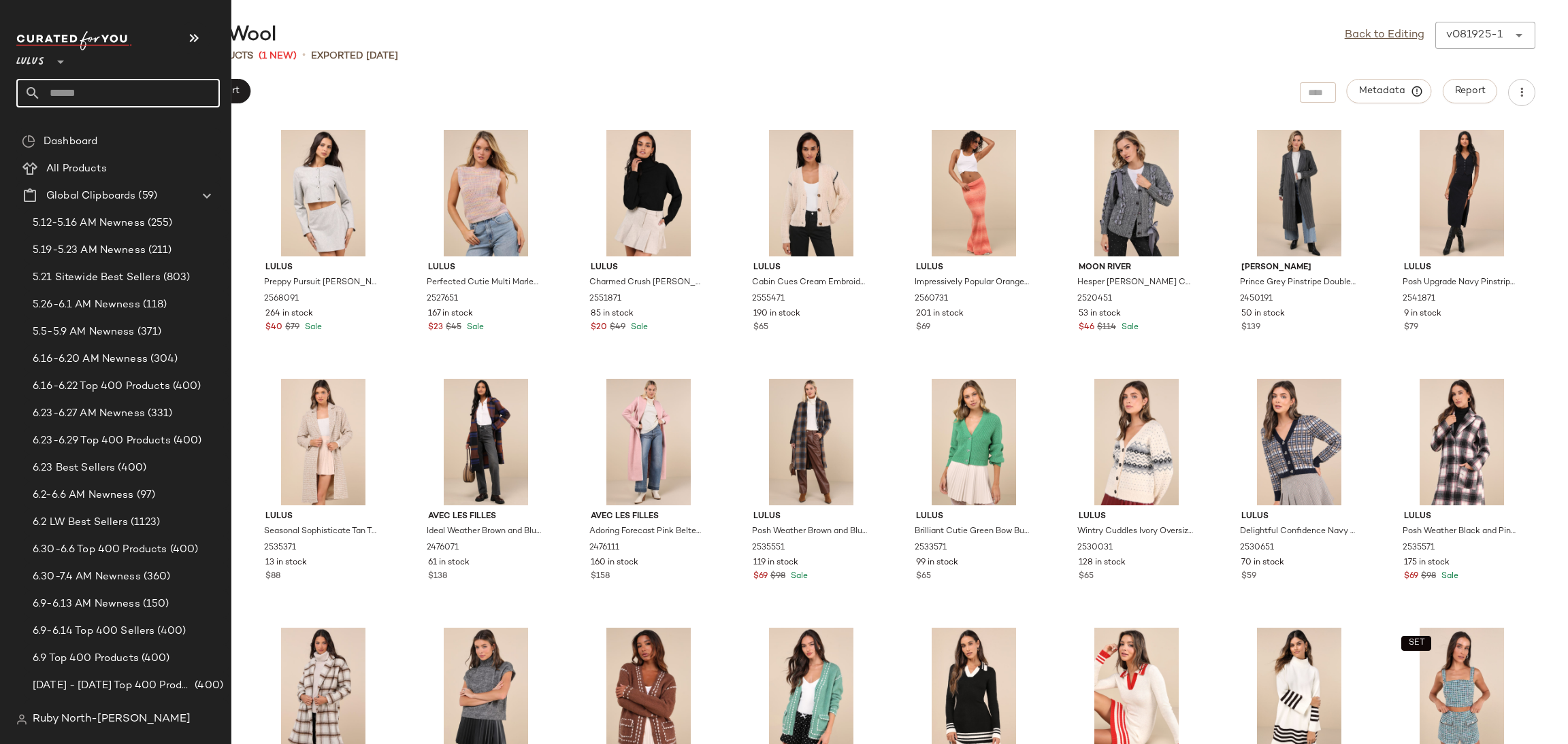
click at [50, 87] on input "text" at bounding box center [130, 93] width 179 height 29
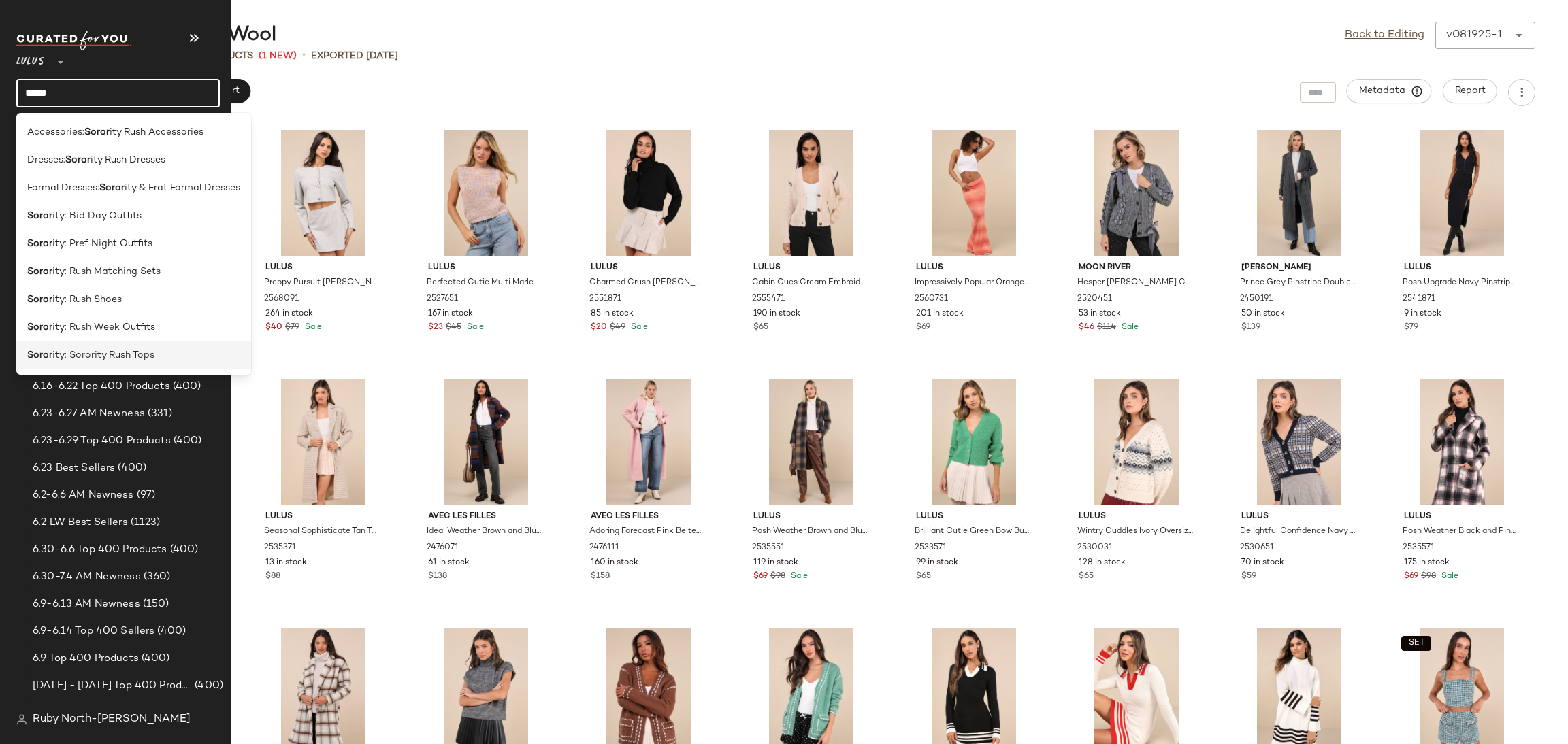
type input "*****"
click at [80, 356] on span "ity: Sorority Rush Tops" at bounding box center [103, 355] width 102 height 14
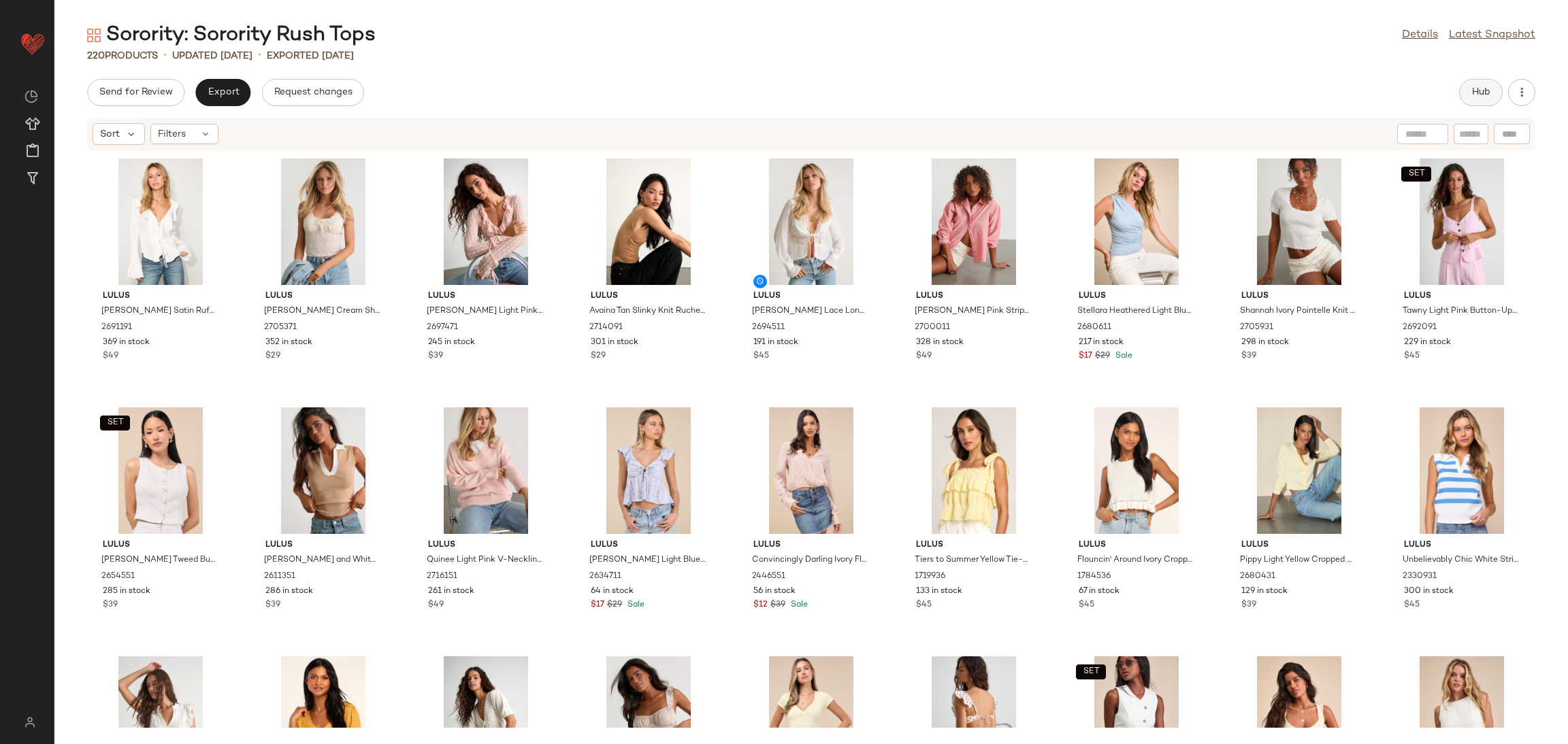
click at [1473, 86] on button "Hub" at bounding box center [1481, 92] width 44 height 27
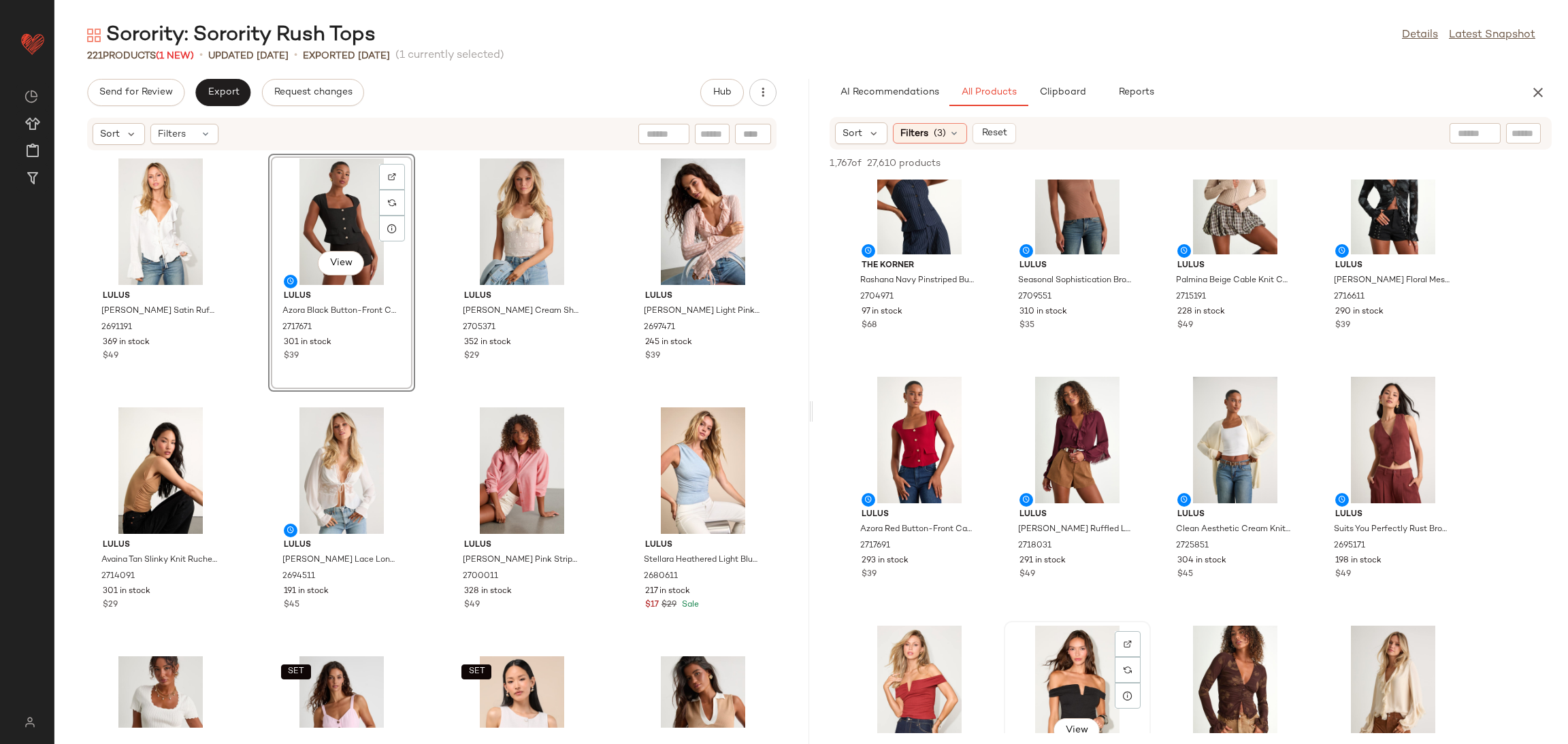
drag, startPoint x: 1057, startPoint y: 674, endPoint x: 1050, endPoint y: 667, distance: 9.9
click at [1056, 672] on div "View" at bounding box center [1077, 689] width 138 height 126
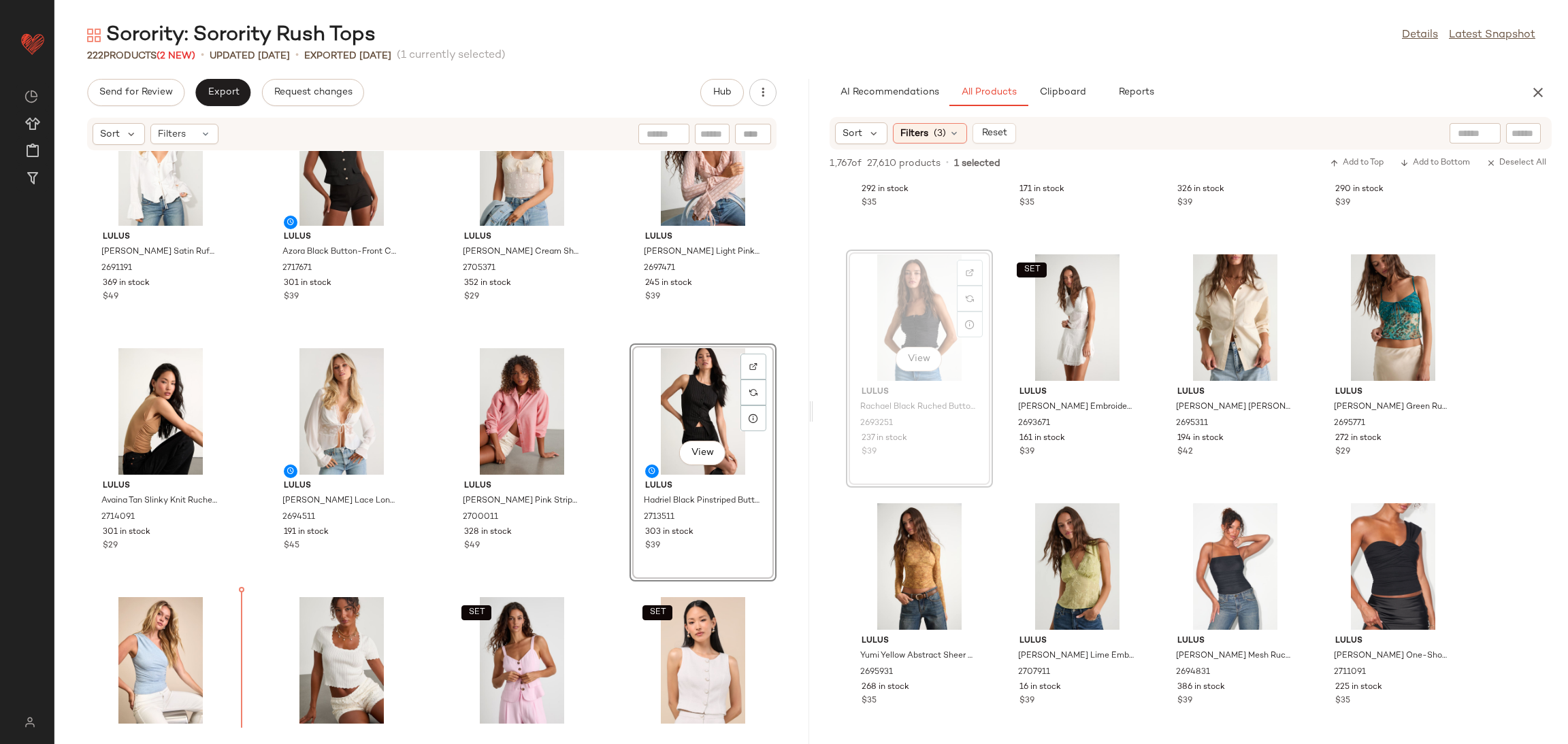
scroll to position [59, 0]
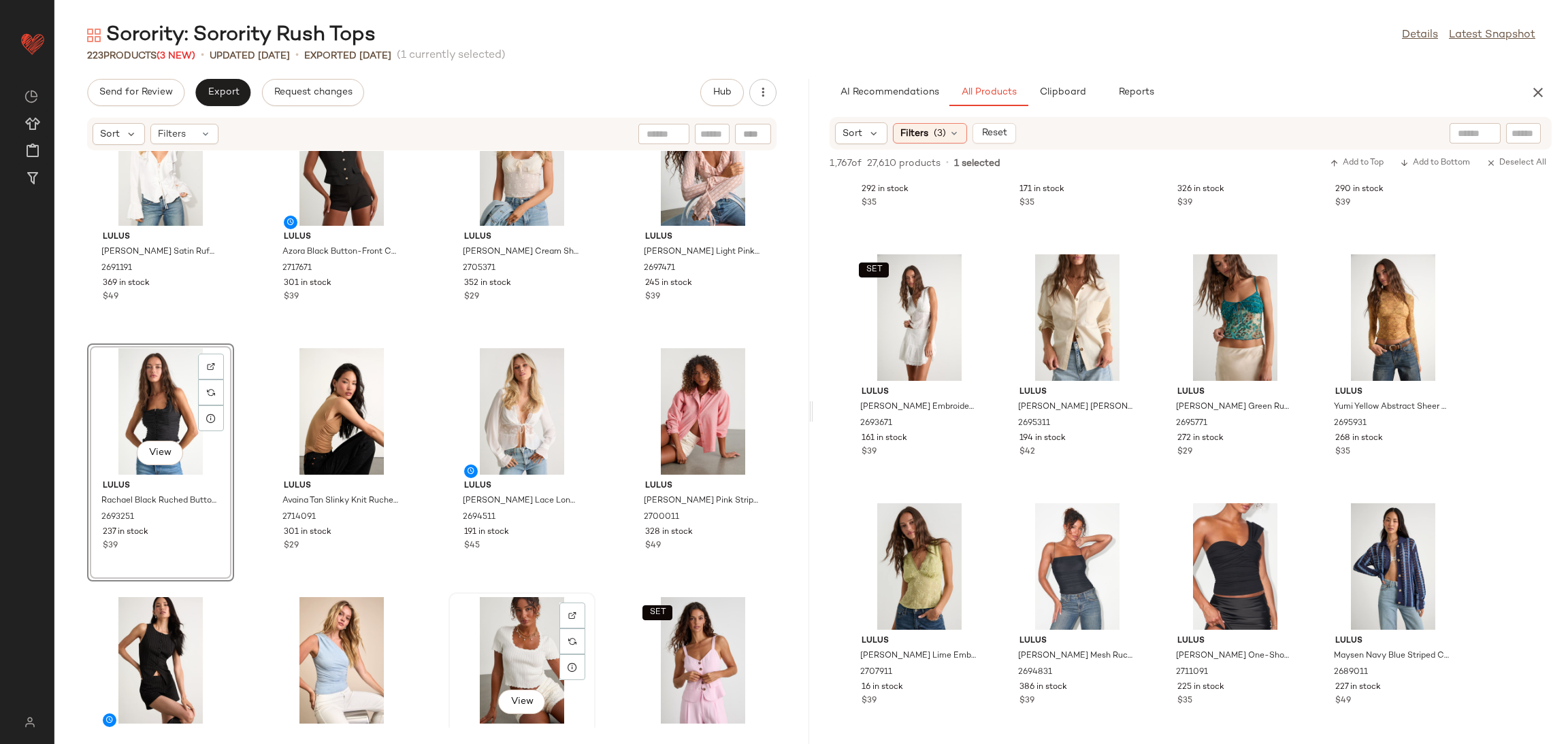
drag, startPoint x: 921, startPoint y: 389, endPoint x: 447, endPoint y: 621, distance: 527.7
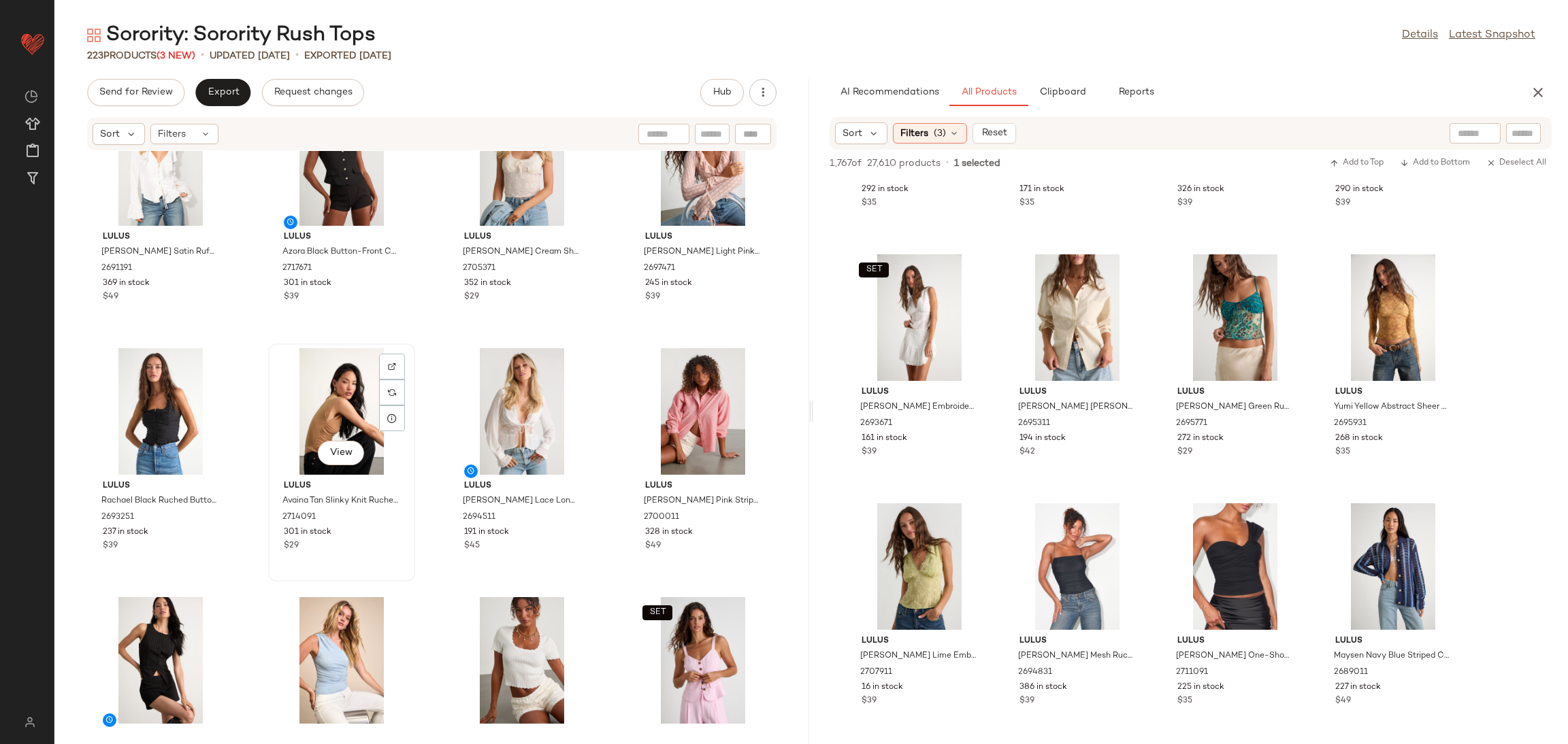
click at [366, 579] on div "View Lulus Avaina Tan Slinky Knit Ruched Mock Neck Sleeveless Top 2714091 301 i…" at bounding box center [341, 462] width 144 height 235
click at [545, 4] on main "Sorority: Sorority Rush Tops Details Latest Snapshot 223 Products (3 New) • upd…" at bounding box center [784, 372] width 1568 height 744
click at [514, 46] on div "Sorority: Sorority Rush Tops Details Latest Snapshot" at bounding box center [811, 35] width 1514 height 27
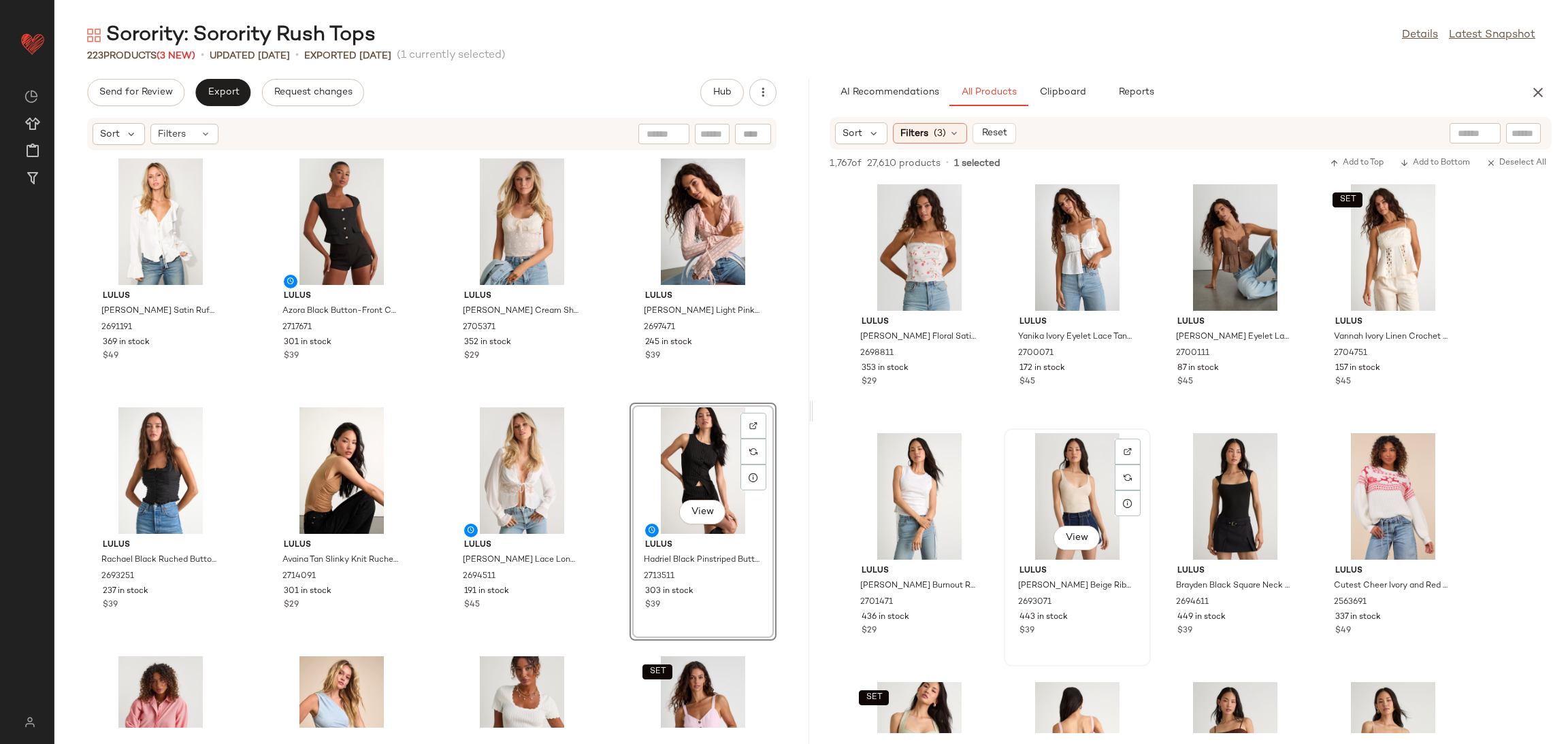
scroll to position [6531, 0]
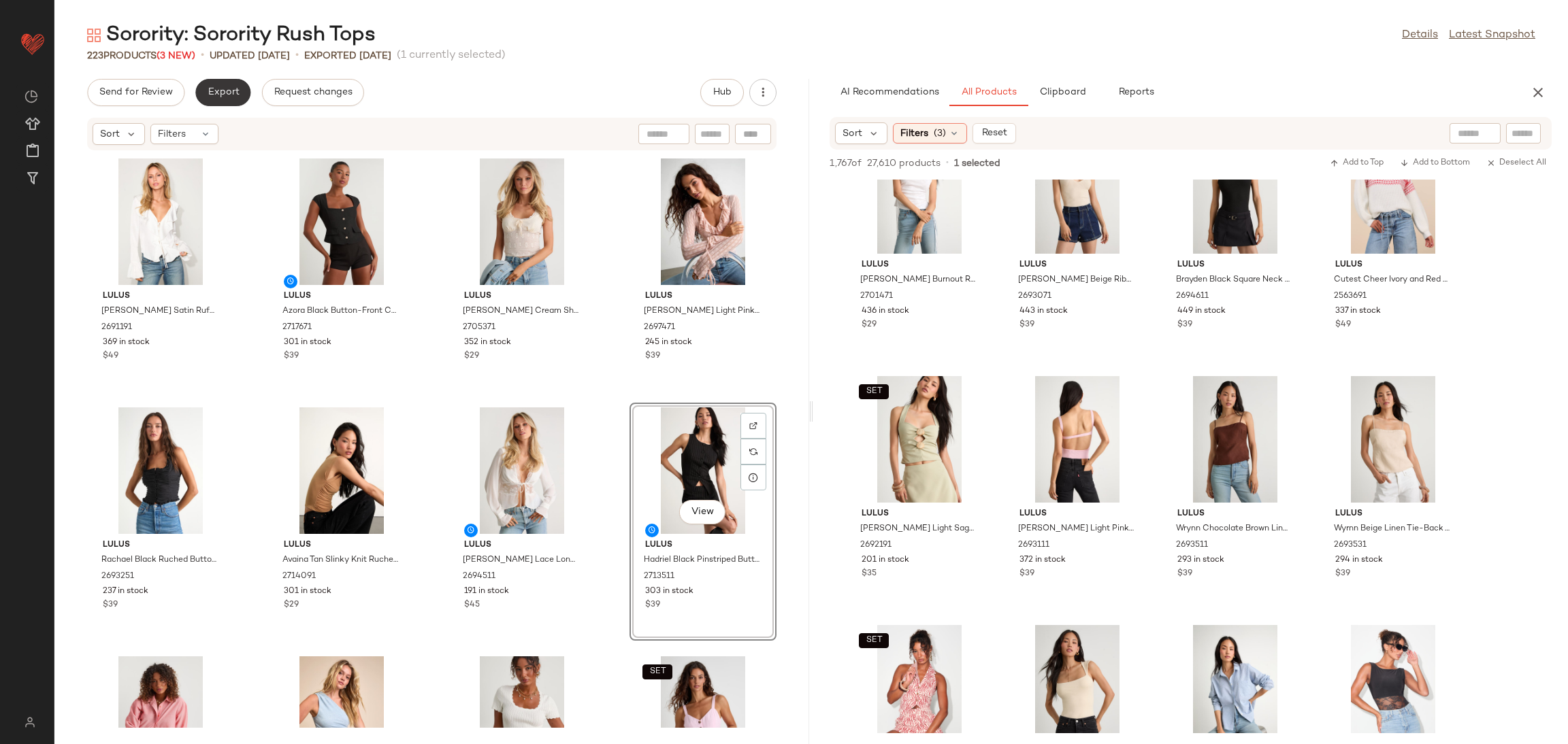
click at [226, 85] on button "Export" at bounding box center [223, 92] width 55 height 27
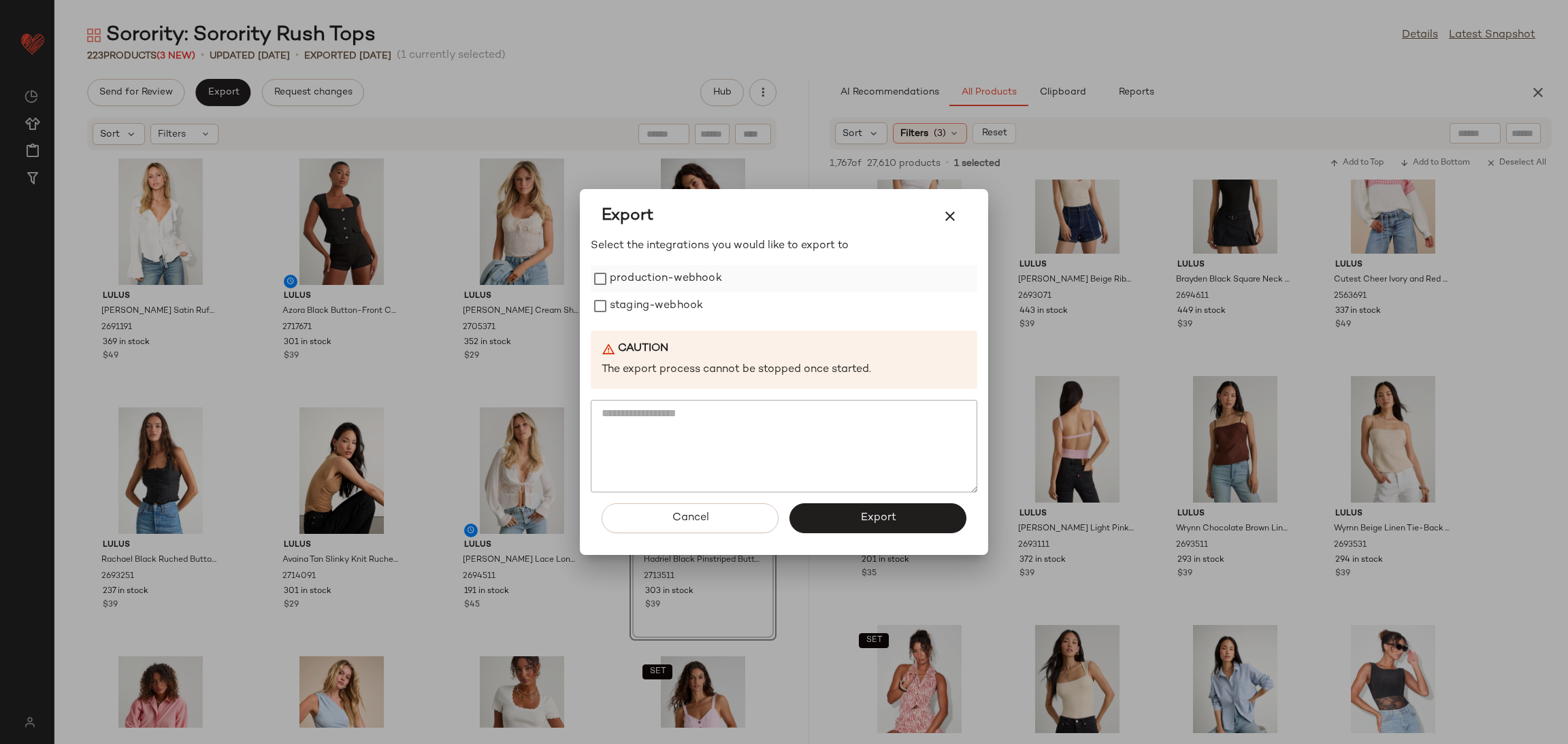
click at [612, 283] on label "production-webhook" at bounding box center [666, 279] width 112 height 27
click at [627, 306] on label "staging-webhook" at bounding box center [656, 306] width 93 height 27
drag, startPoint x: 830, startPoint y: 544, endPoint x: 826, endPoint y: 536, distance: 8.9
click at [828, 542] on div "Cancel Export" at bounding box center [784, 523] width 387 height 63
click at [822, 523] on button "Export" at bounding box center [878, 518] width 177 height 30
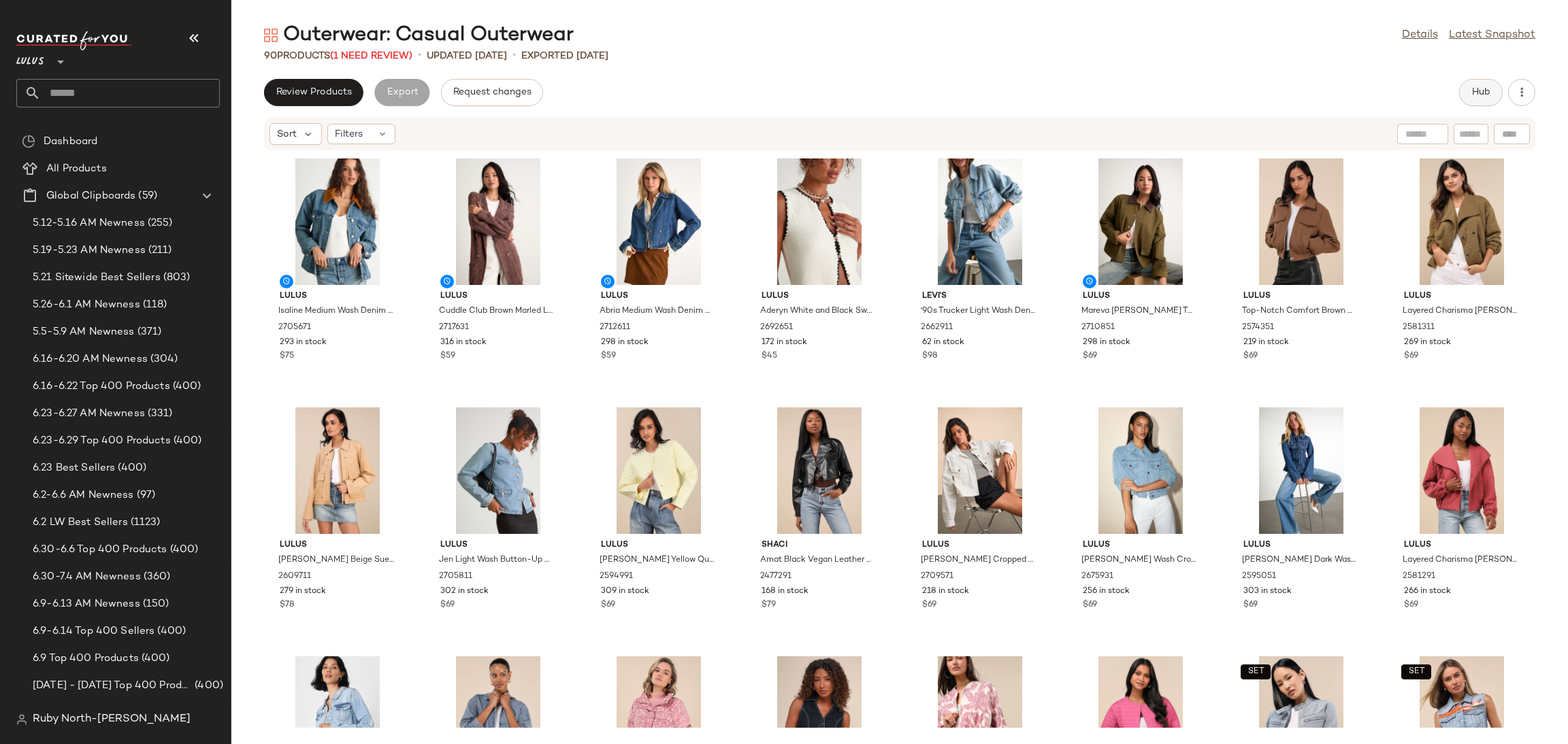
click at [1473, 79] on button "Hub" at bounding box center [1481, 92] width 44 height 27
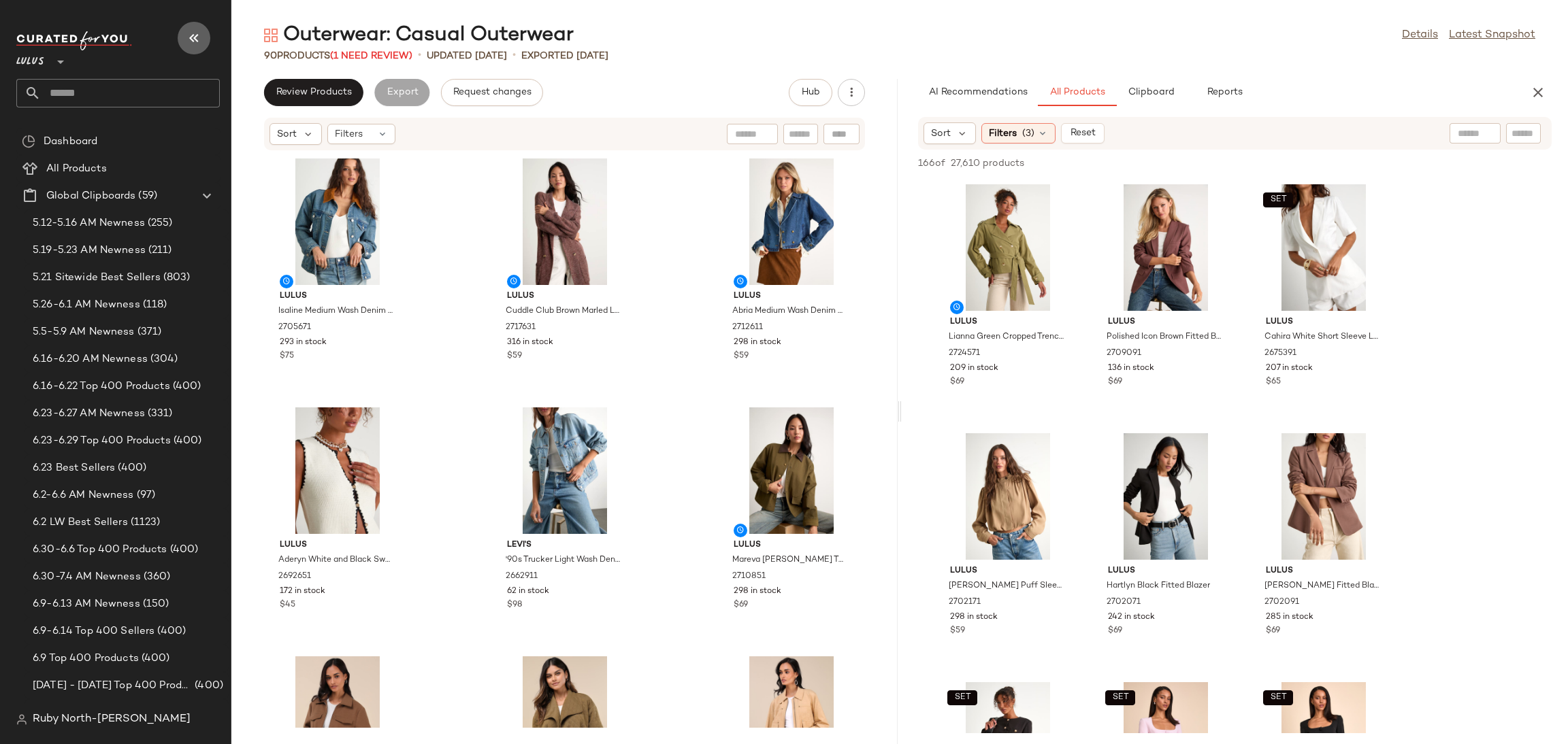
click at [199, 32] on icon "button" at bounding box center [193, 38] width 16 height 16
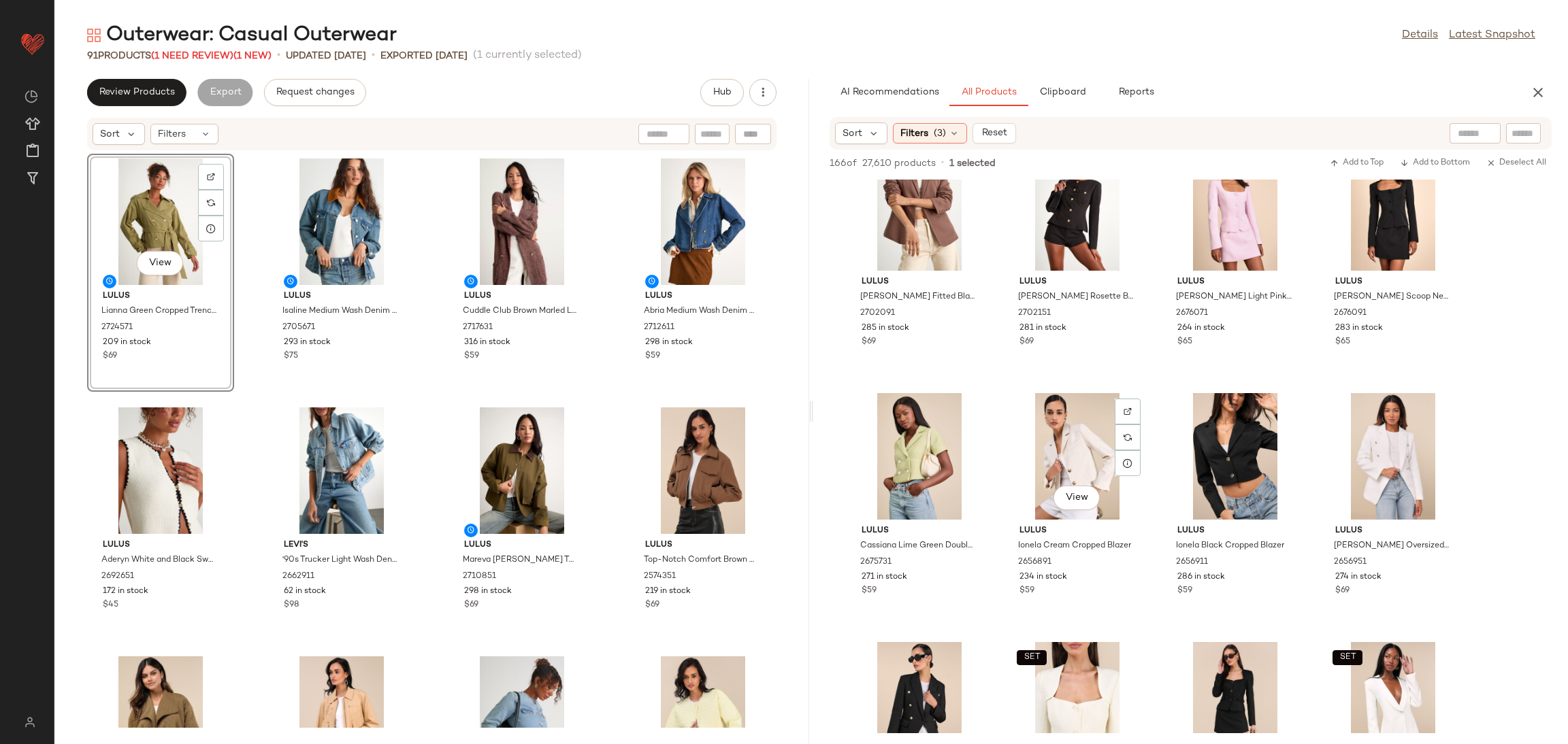
scroll to position [306, 0]
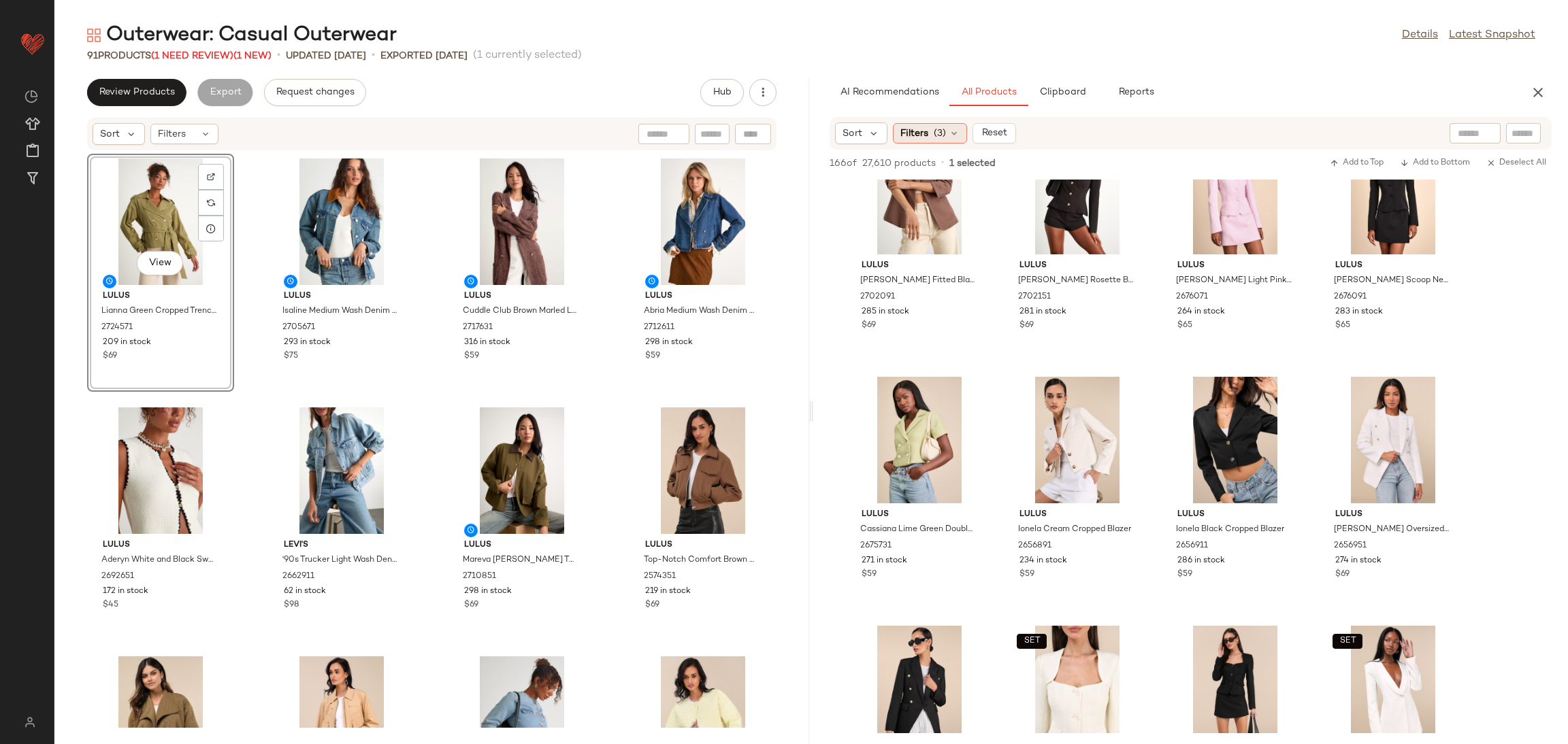
drag, startPoint x: 930, startPoint y: 124, endPoint x: 928, endPoint y: 131, distance: 7.3
click at [928, 131] on div "Filters (3)" at bounding box center [930, 133] width 74 height 20
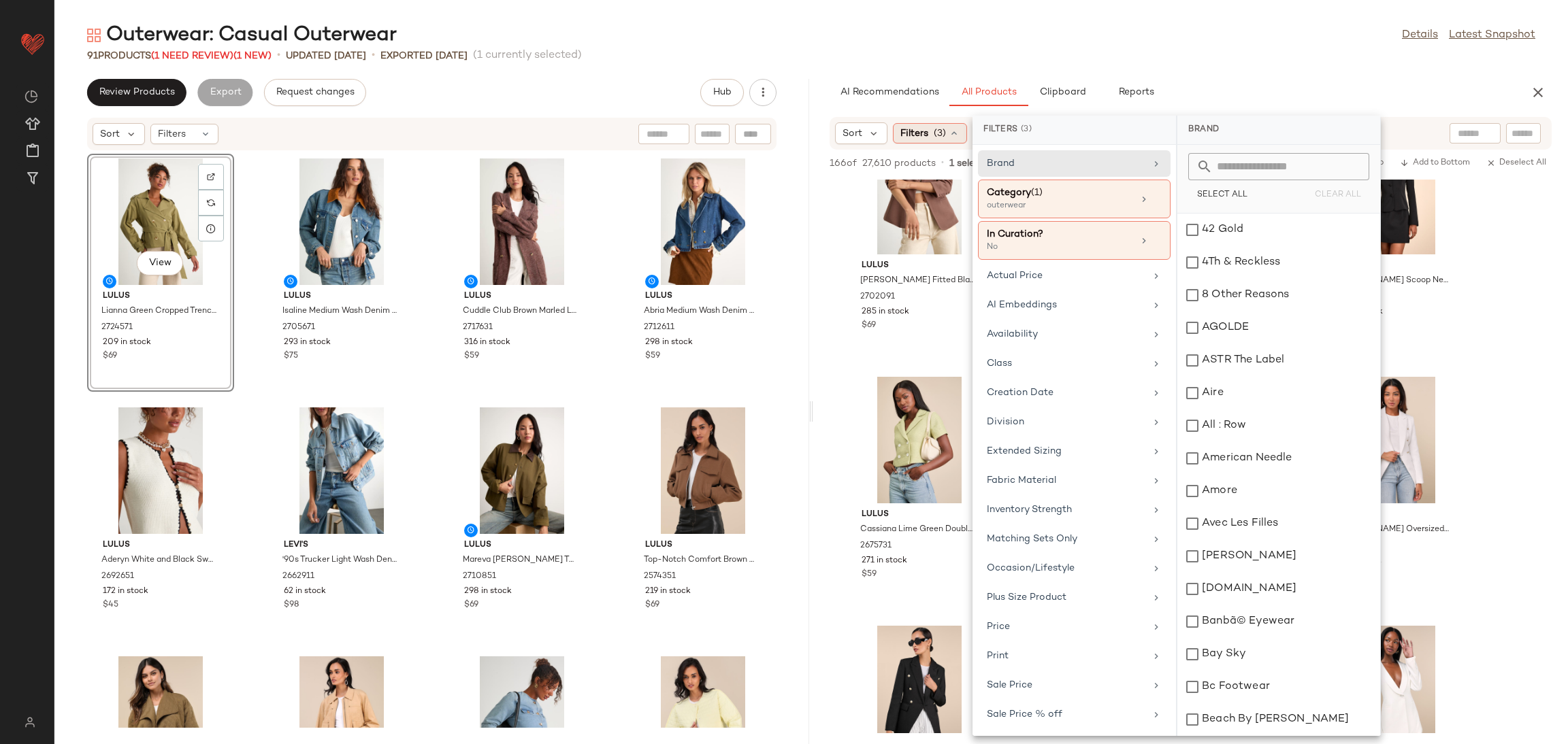
click at [934, 133] on span "(3)" at bounding box center [940, 133] width 12 height 14
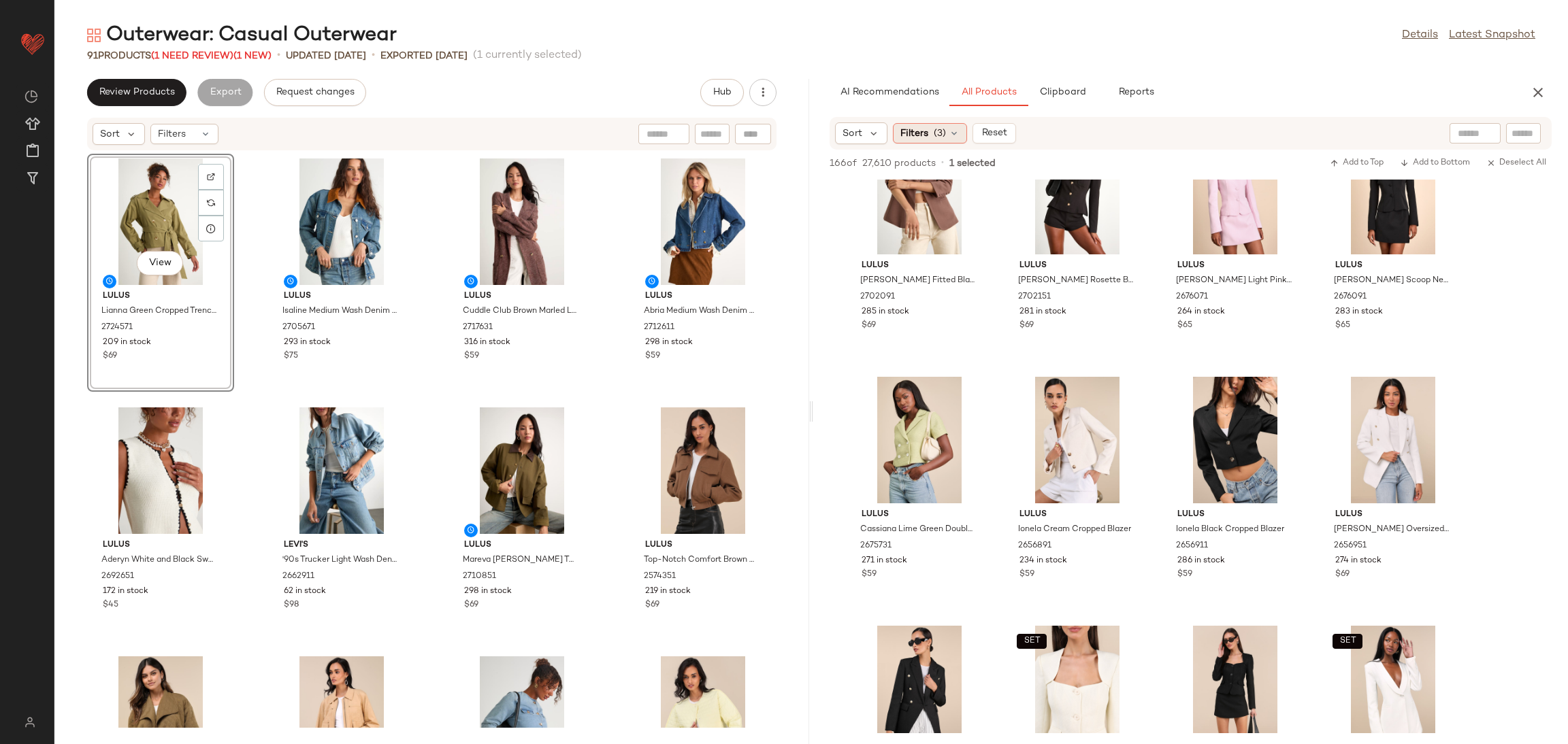
click at [925, 135] on span "Filters" at bounding box center [914, 133] width 28 height 14
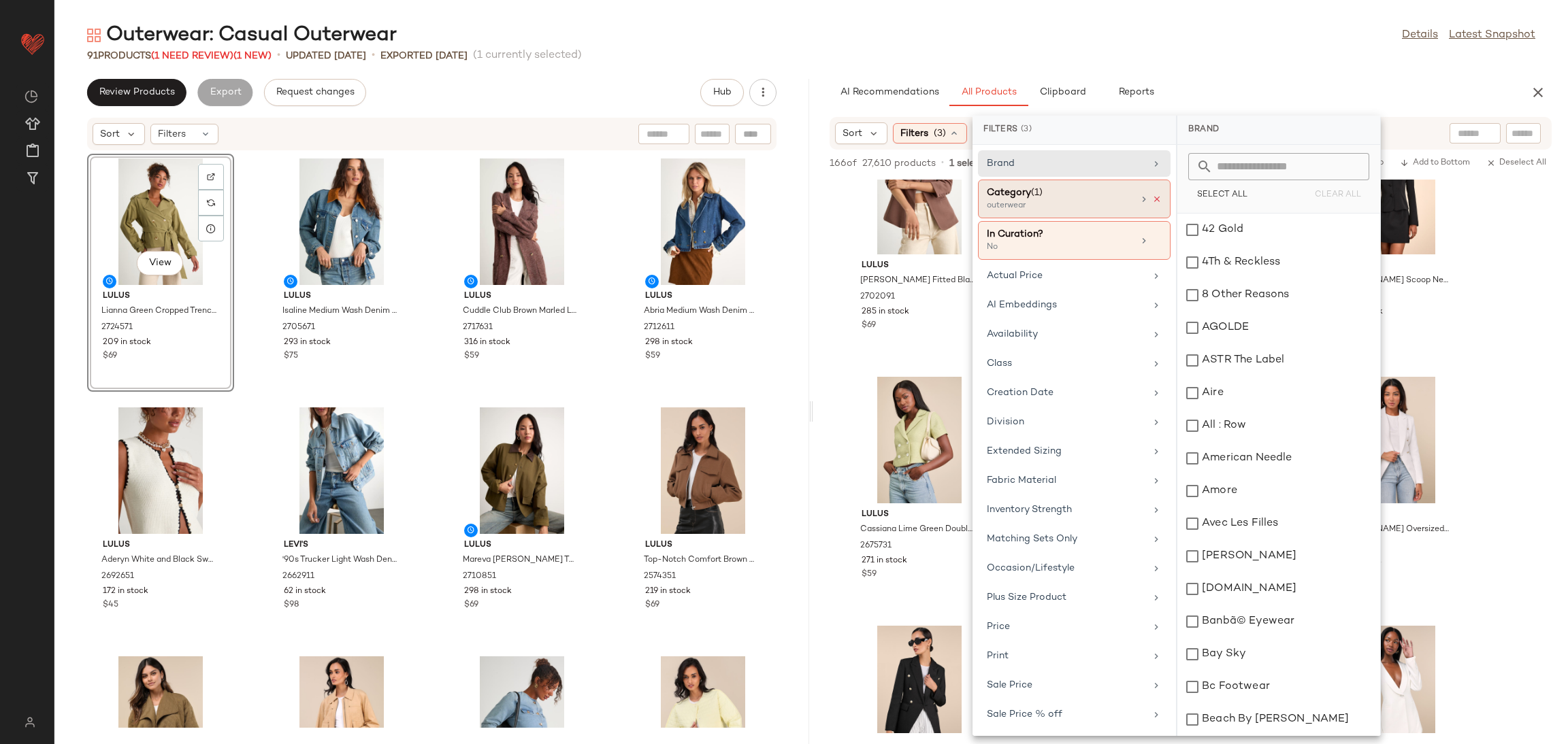
click at [1153, 200] on icon at bounding box center [1157, 200] width 10 height 10
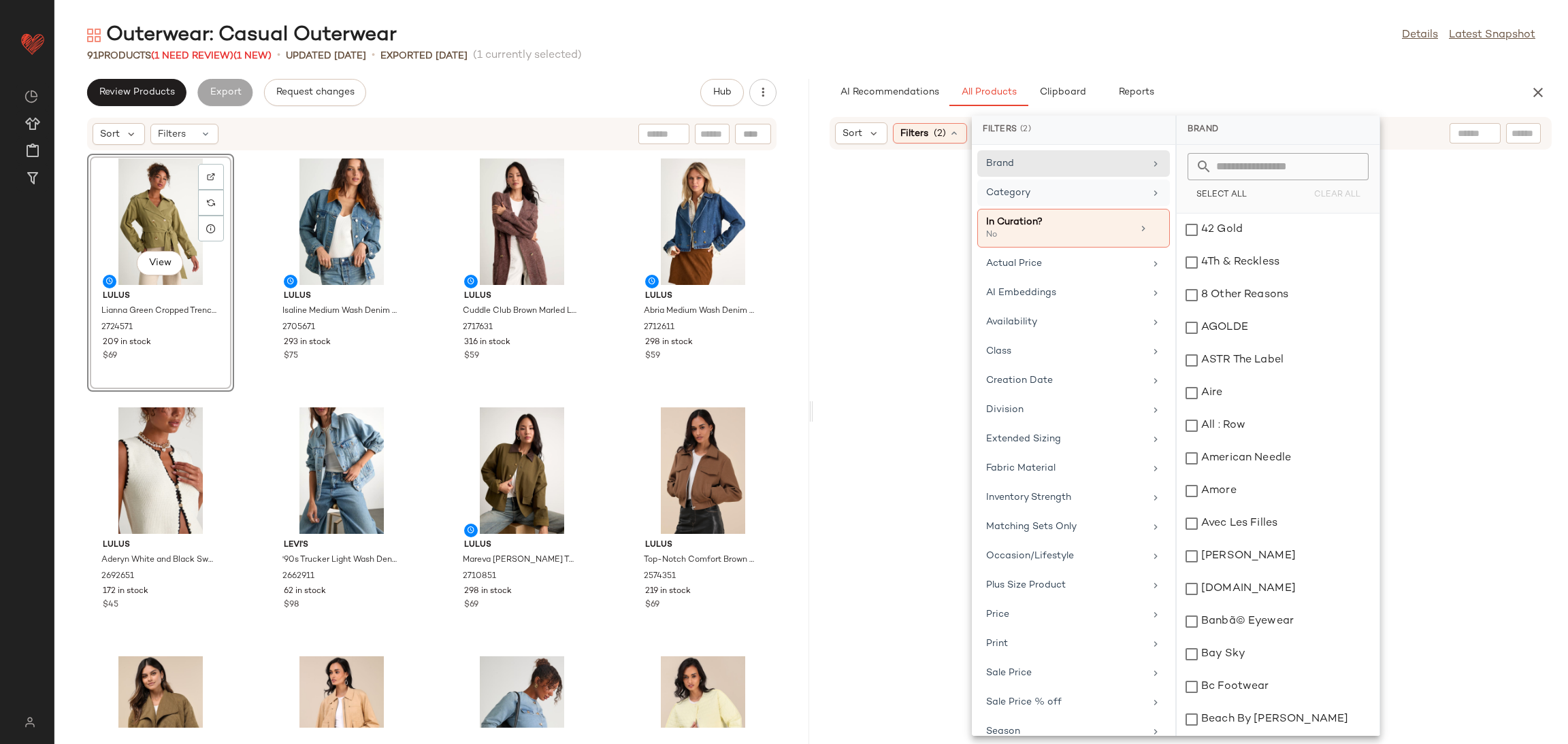
click at [1088, 197] on div "Category" at bounding box center [1065, 192] width 159 height 14
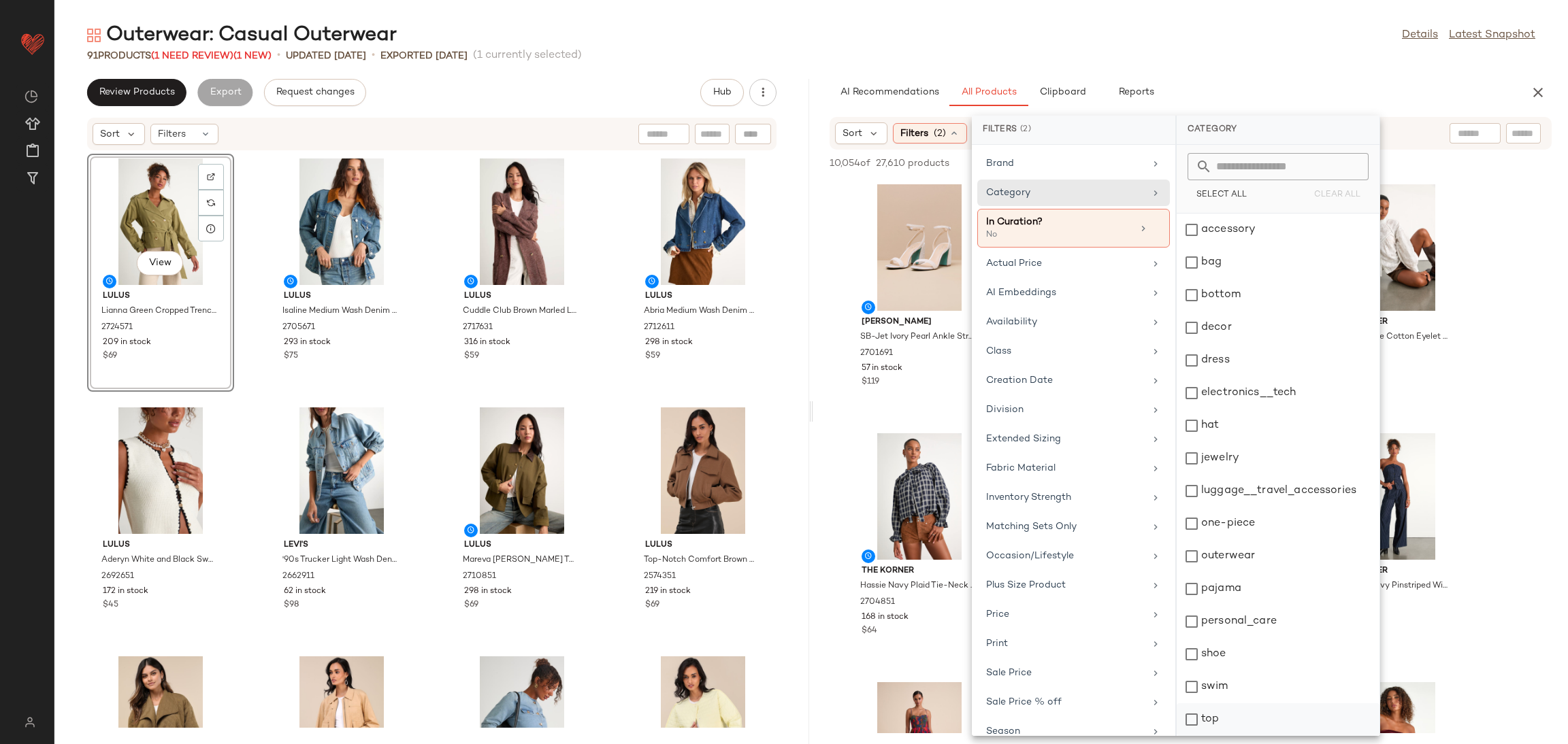
drag, startPoint x: 1235, startPoint y: 722, endPoint x: 1248, endPoint y: 714, distance: 15.3
click at [1237, 736] on div "top" at bounding box center [1278, 752] width 203 height 32
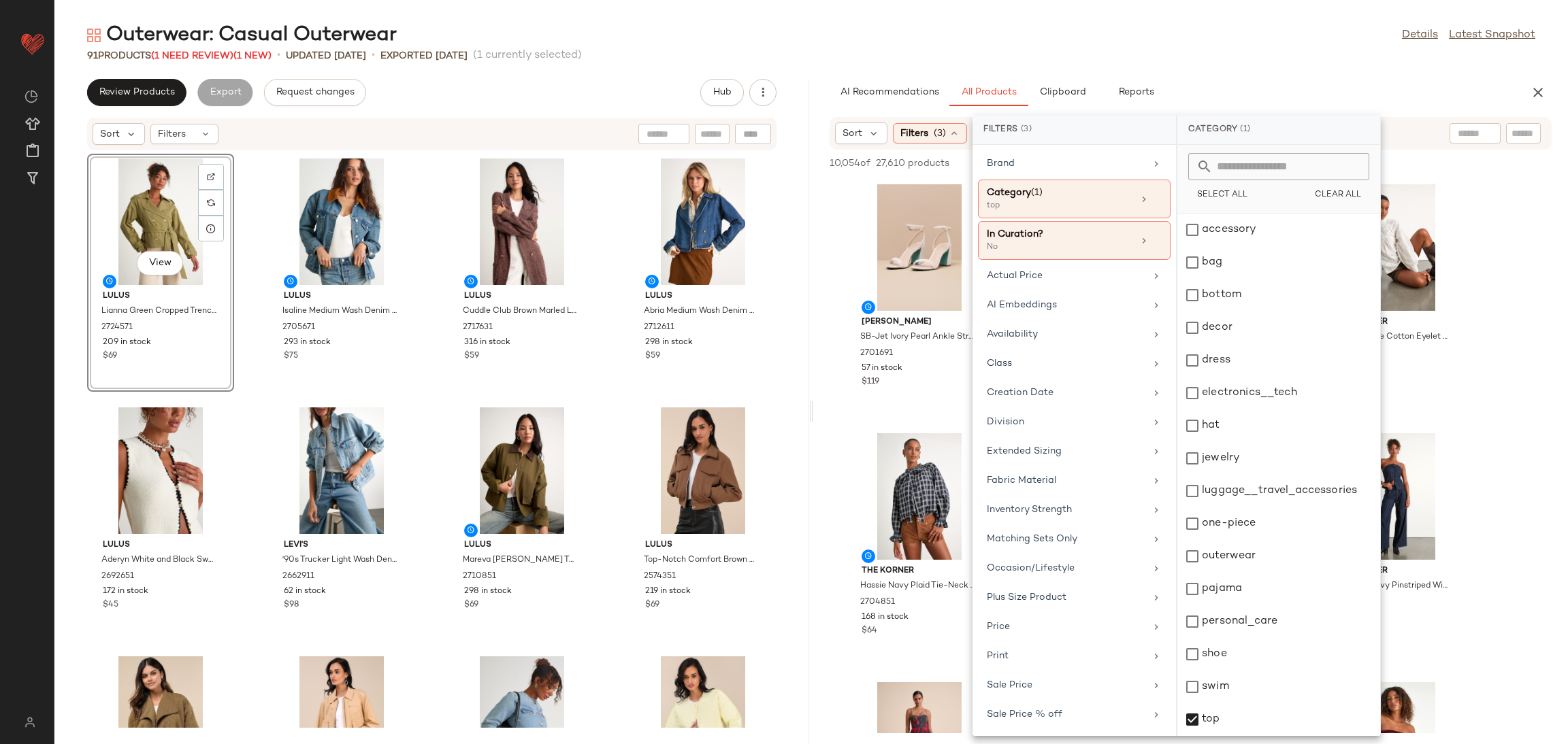
scroll to position [484, 0]
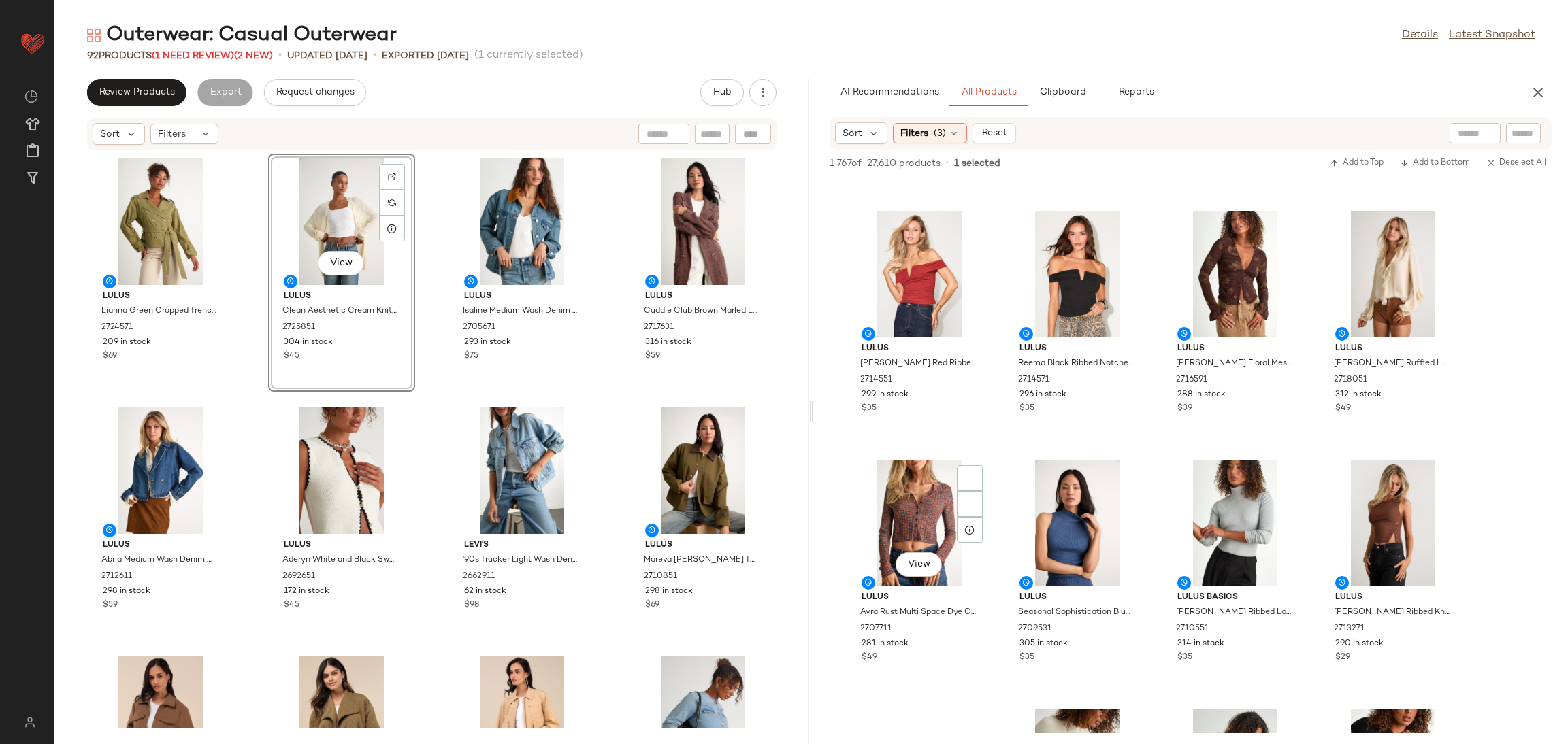
scroll to position [918, 0]
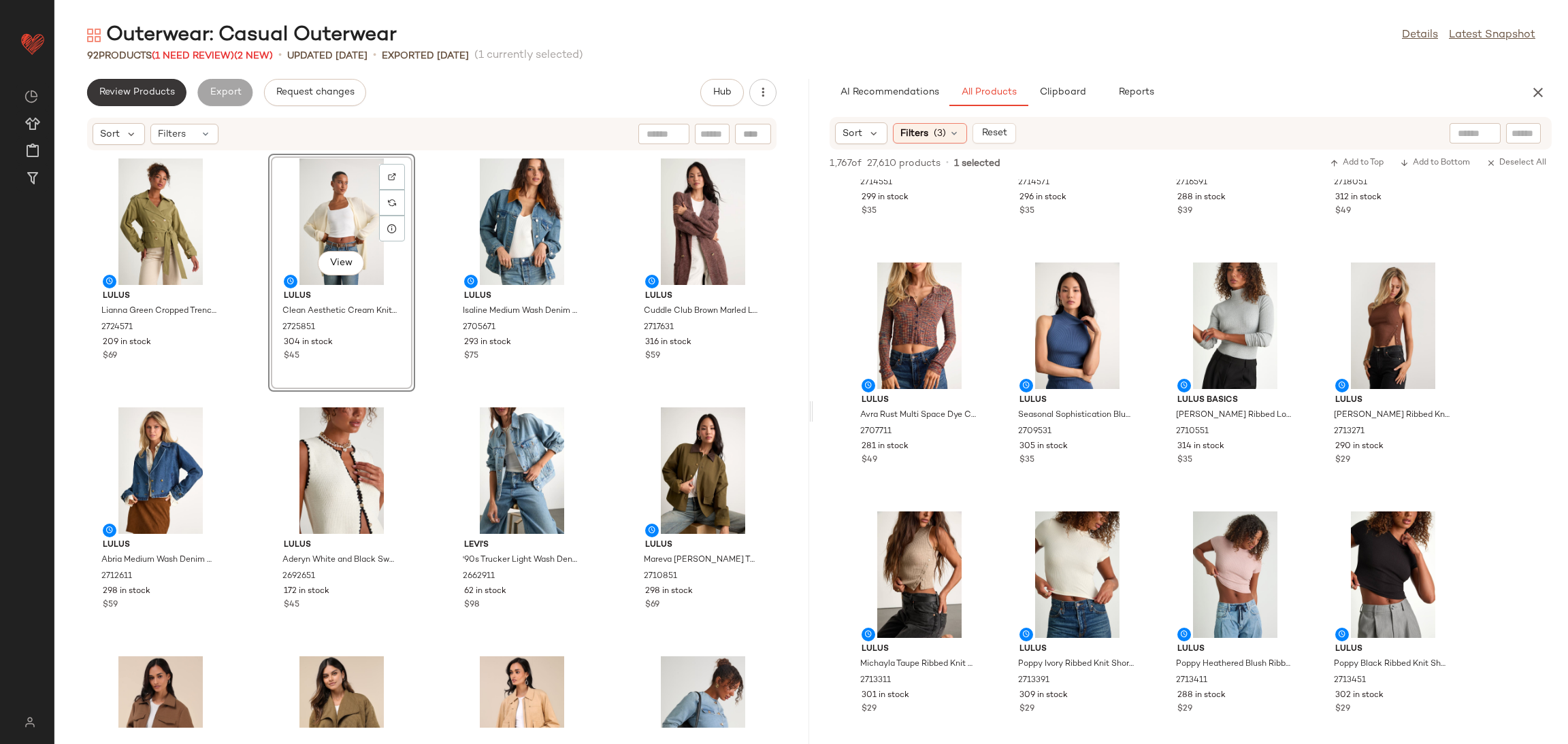
drag, startPoint x: 146, startPoint y: 85, endPoint x: 162, endPoint y: 84, distance: 16.0
click at [156, 88] on button "Review Products" at bounding box center [136, 92] width 99 height 27
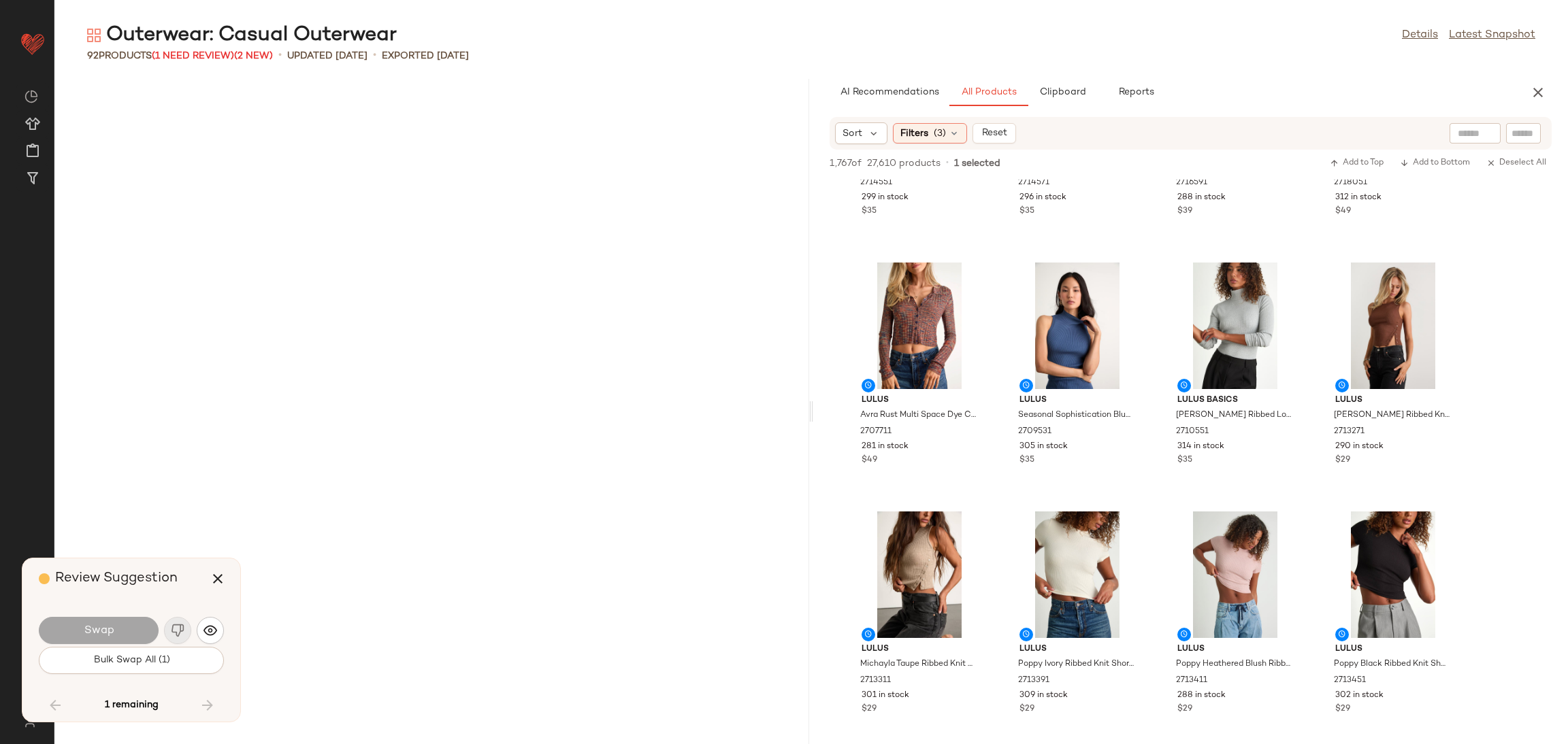
scroll to position [4482, 0]
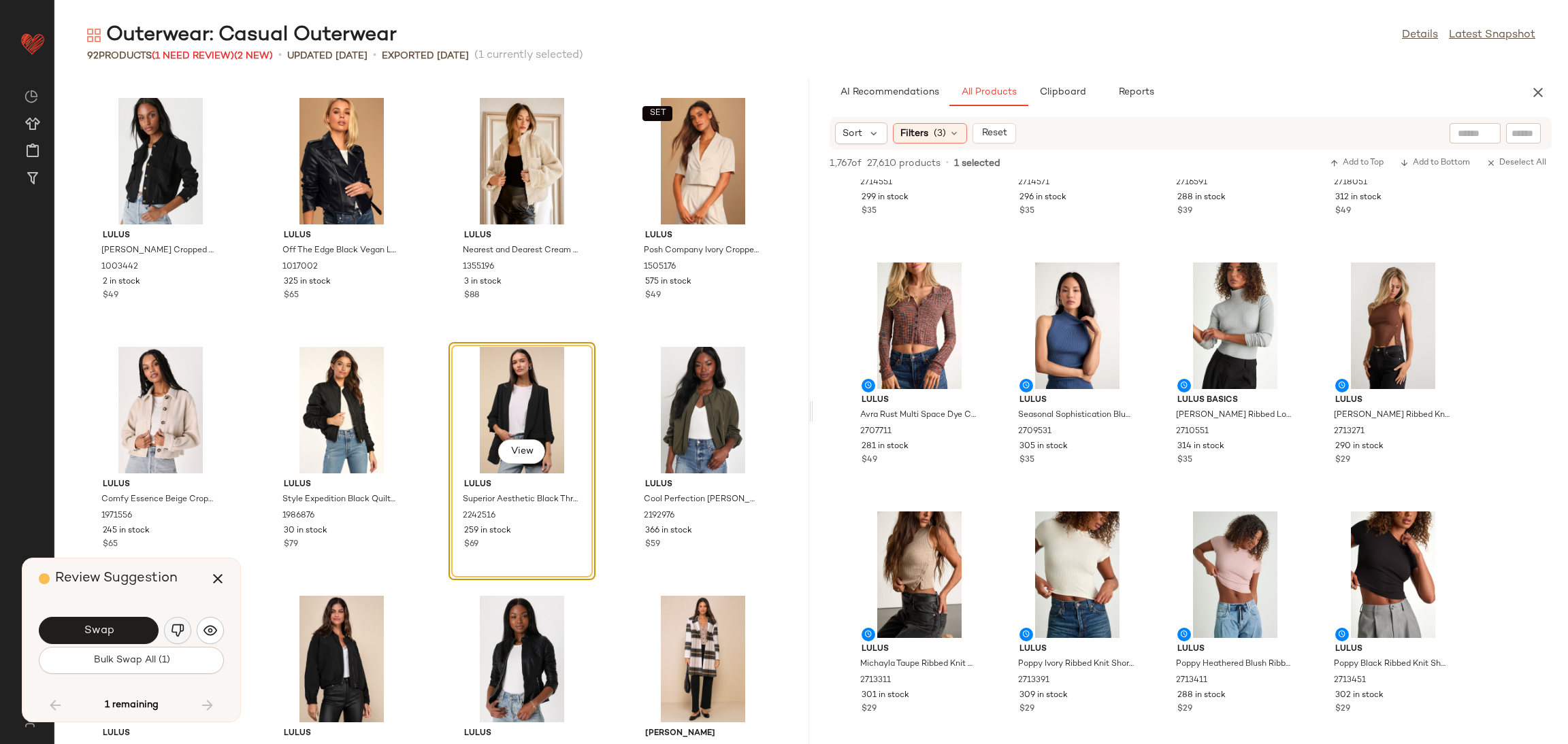
click at [183, 629] on img "button" at bounding box center [177, 630] width 13 height 13
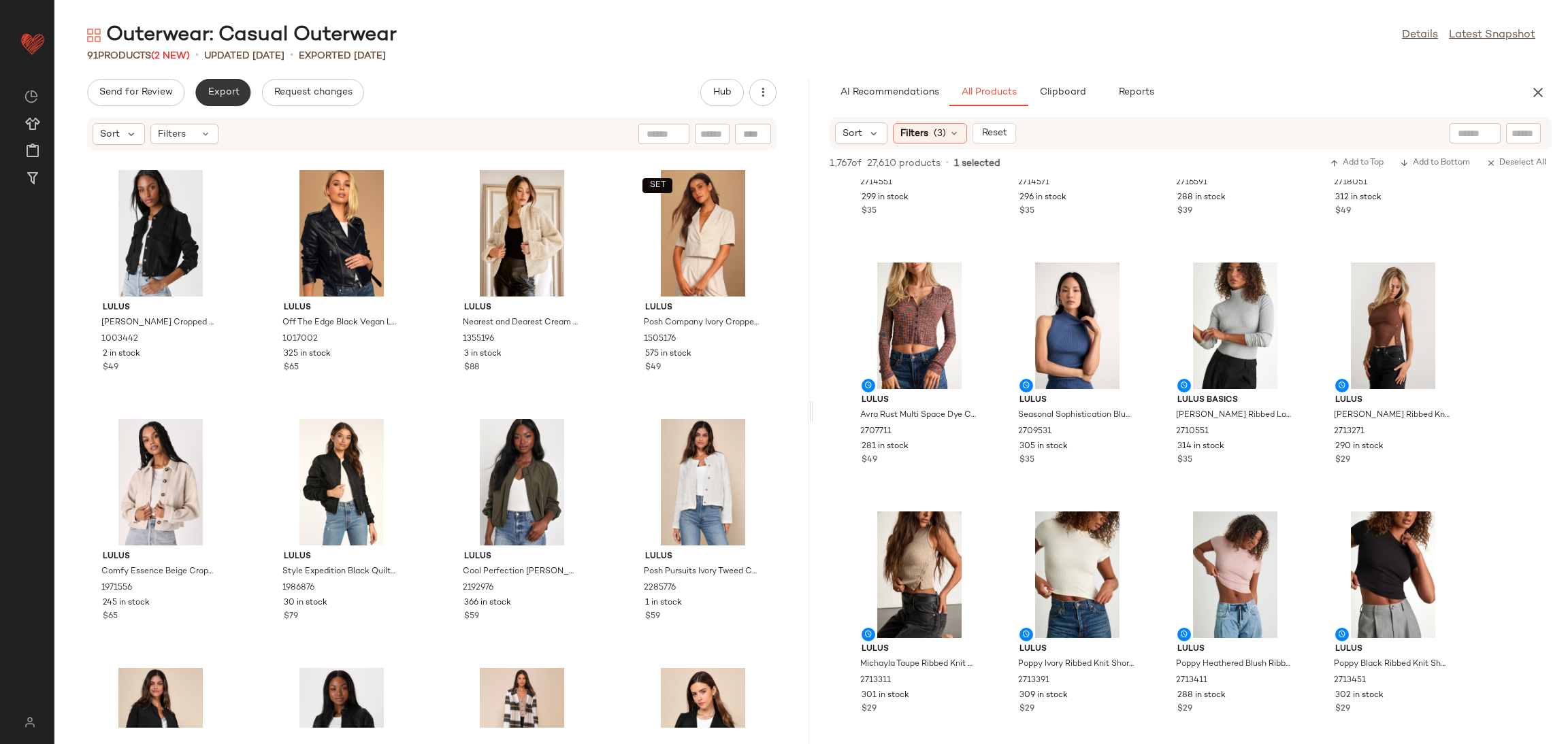
click at [221, 98] on button "Export" at bounding box center [223, 92] width 55 height 27
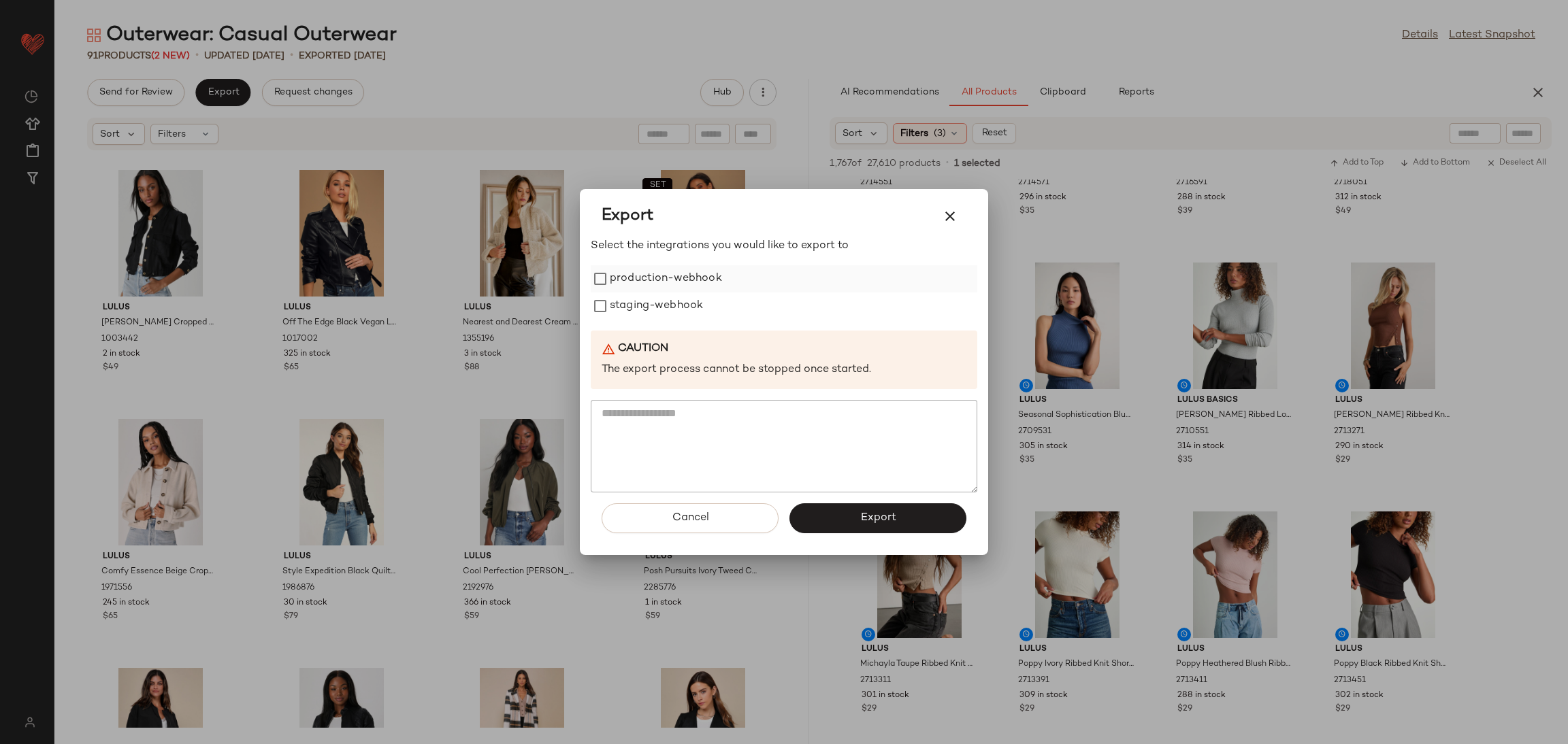
drag, startPoint x: 612, startPoint y: 281, endPoint x: 614, endPoint y: 288, distance: 7.3
click at [613, 281] on label "production-webhook" at bounding box center [666, 279] width 112 height 27
click at [615, 299] on label "staging-webhook" at bounding box center [656, 306] width 93 height 27
drag, startPoint x: 864, startPoint y: 527, endPoint x: 857, endPoint y: 514, distance: 14.8
click at [864, 525] on button "Export" at bounding box center [878, 518] width 177 height 30
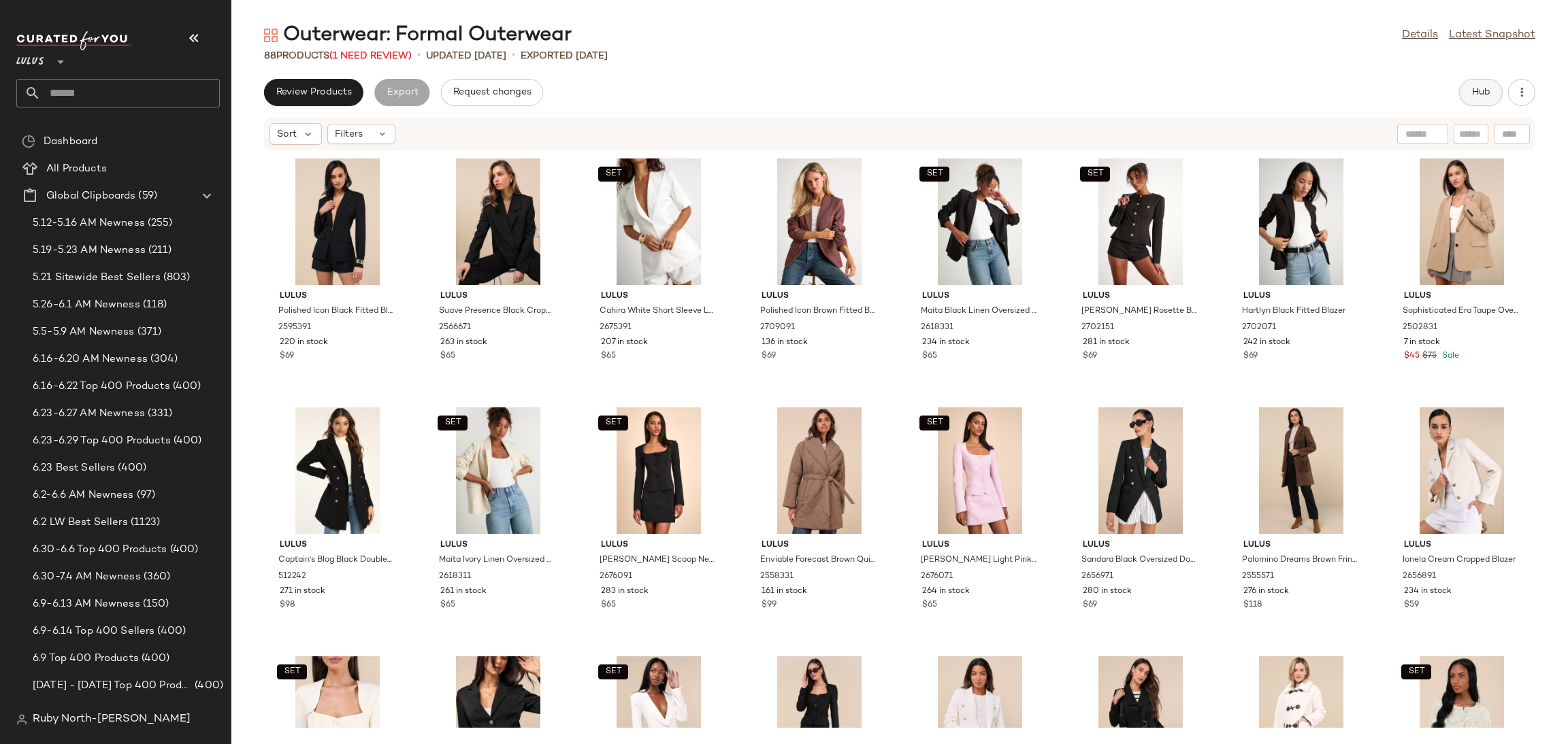
click at [1472, 93] on span "Hub" at bounding box center [1481, 92] width 19 height 11
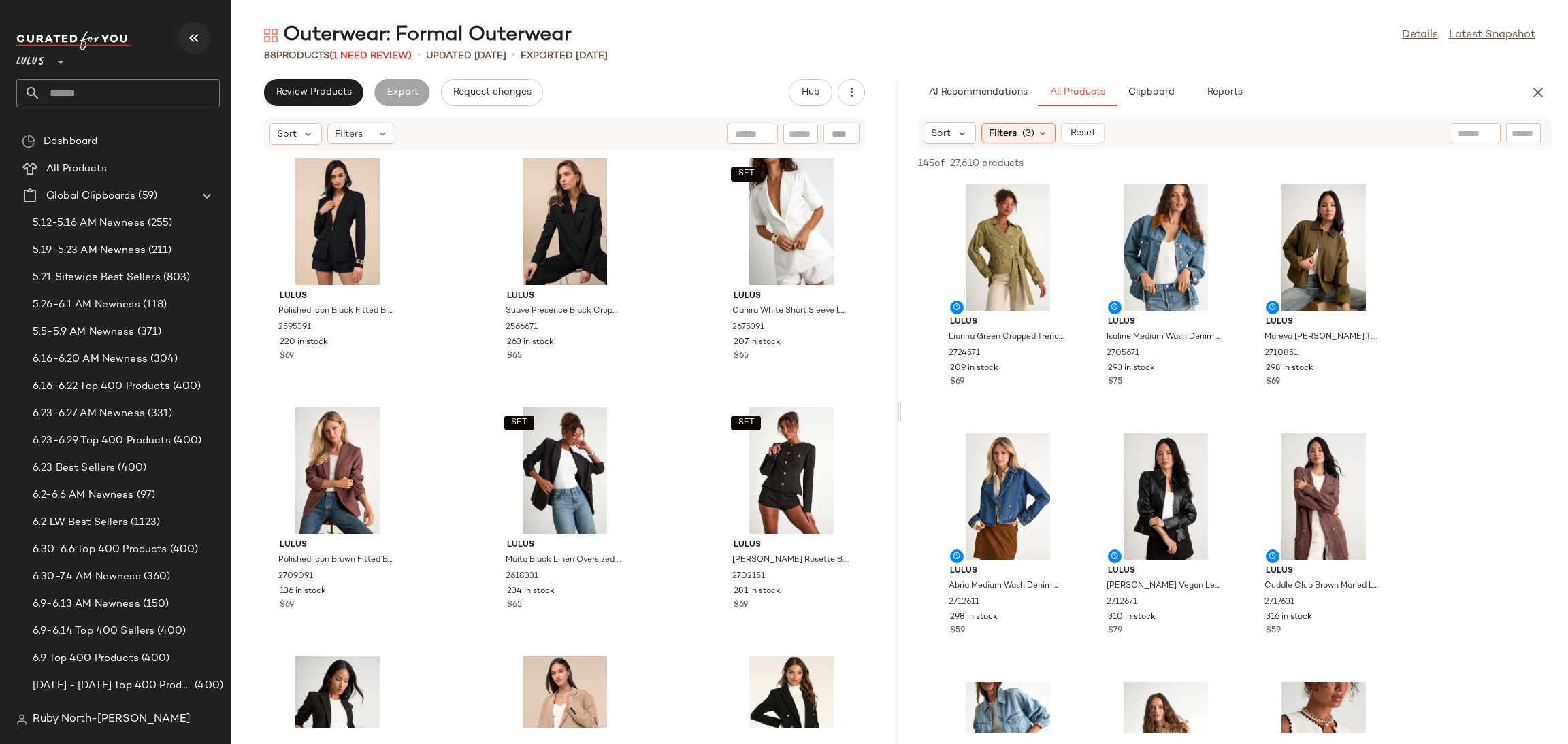
click at [204, 33] on button "button" at bounding box center [194, 38] width 32 height 32
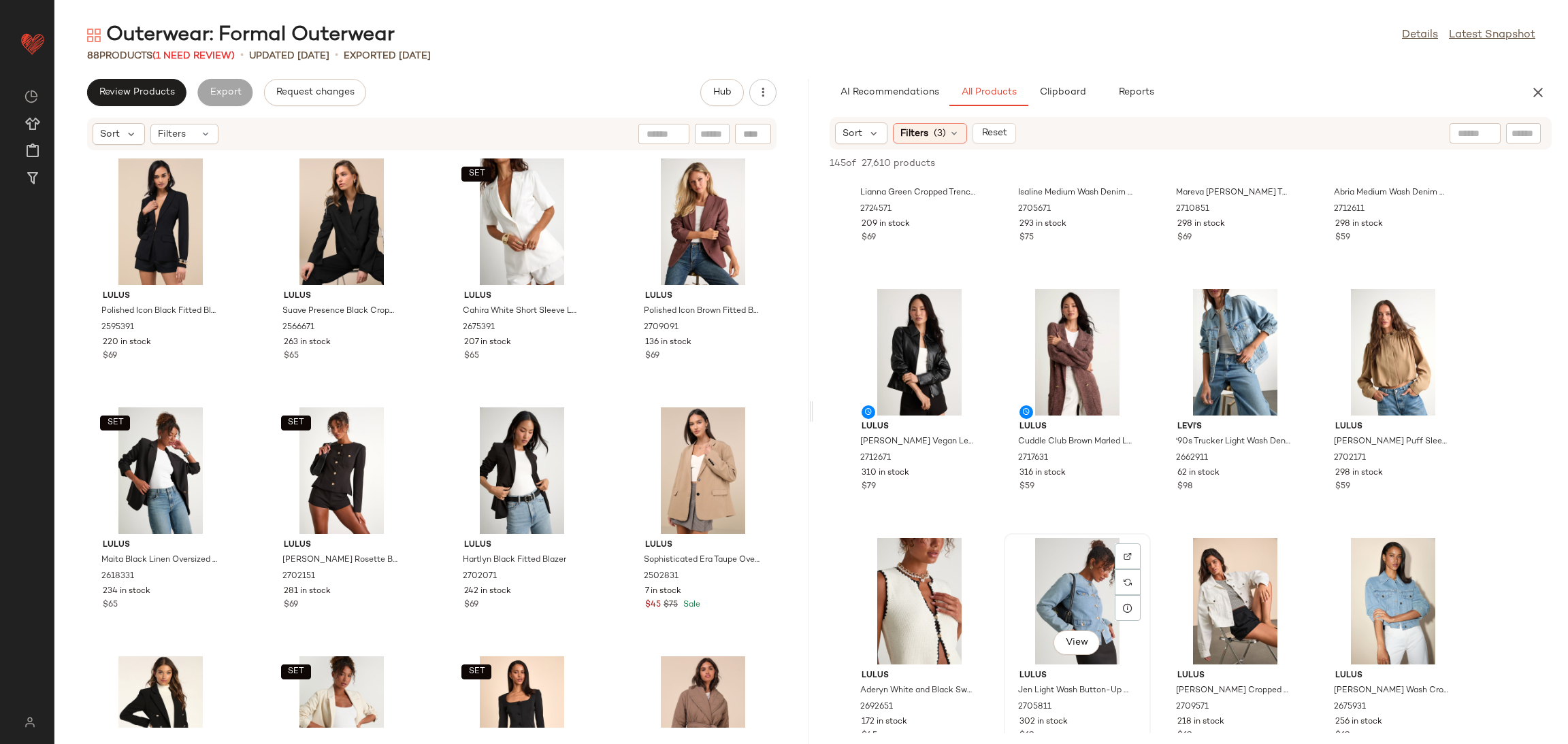
scroll to position [306, 0]
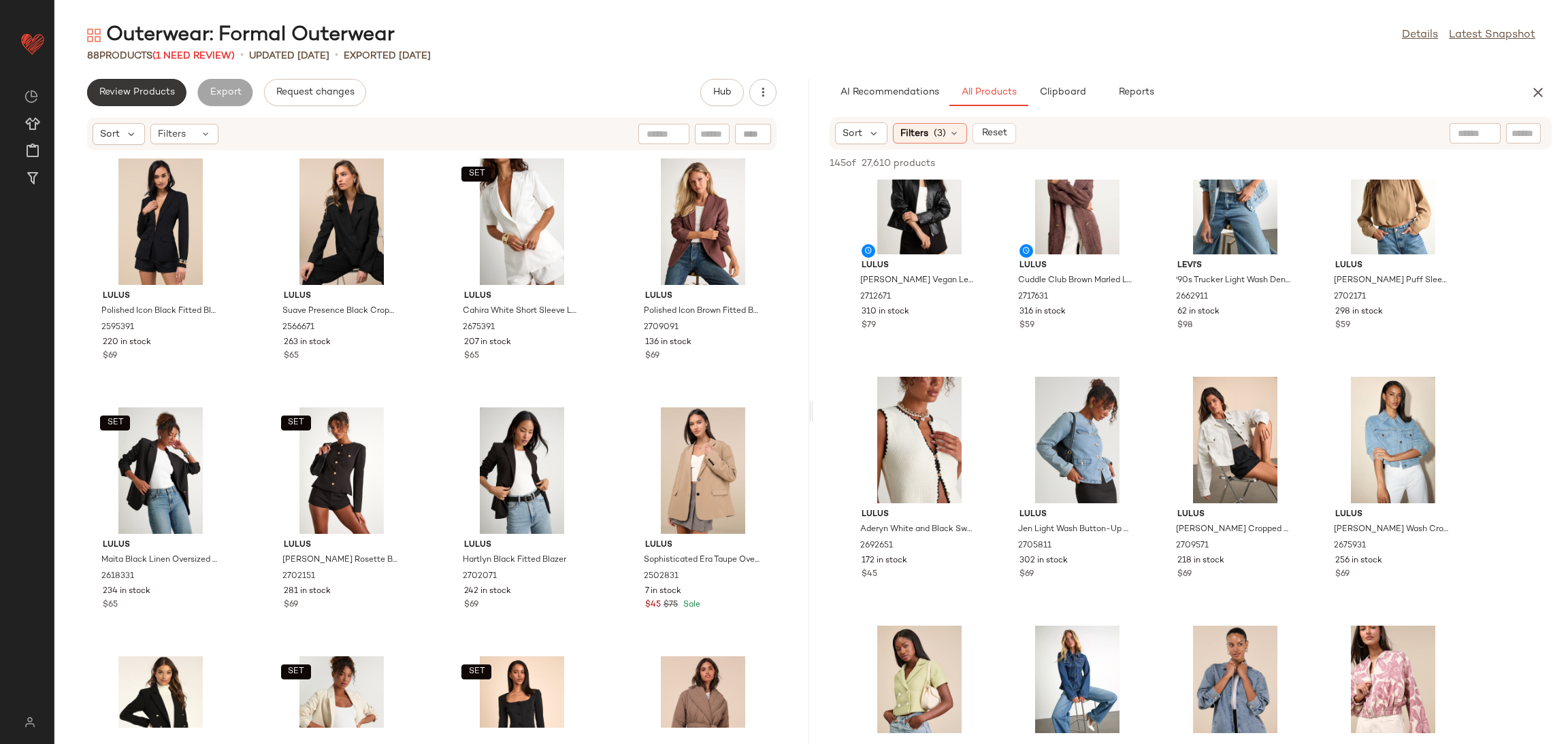
click at [118, 85] on button "Review Products" at bounding box center [136, 92] width 99 height 27
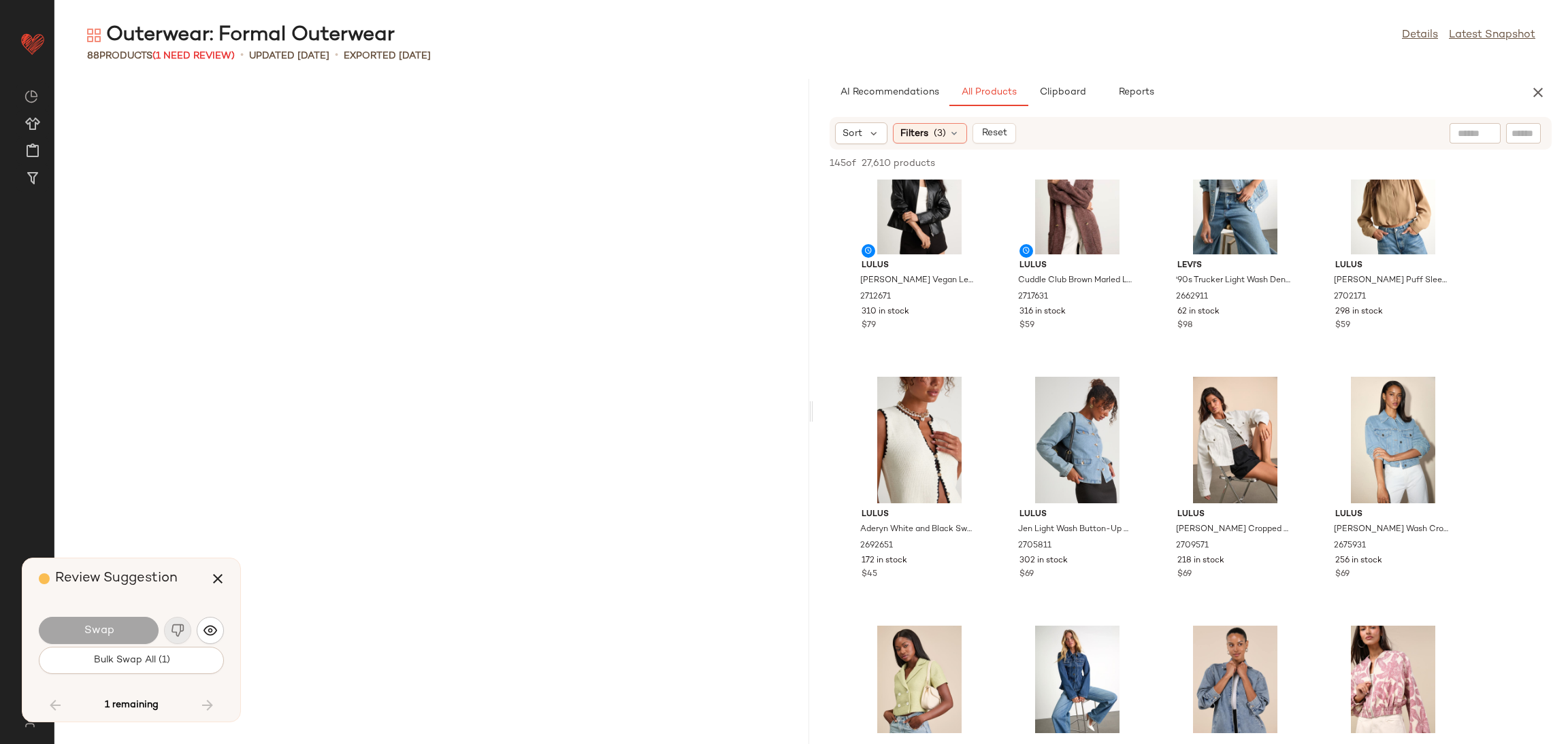
scroll to position [4482, 0]
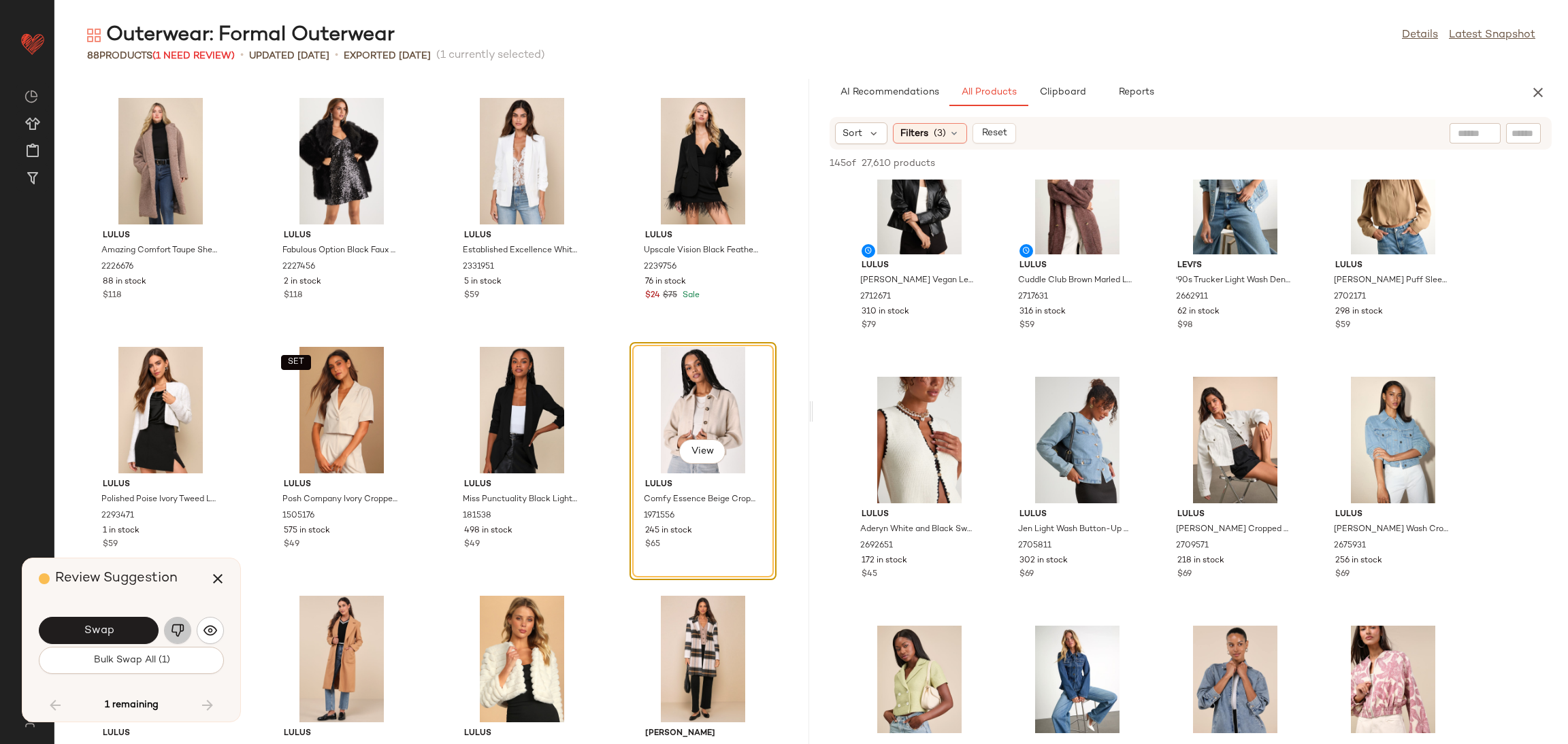
click at [182, 628] on img "button" at bounding box center [177, 630] width 13 height 13
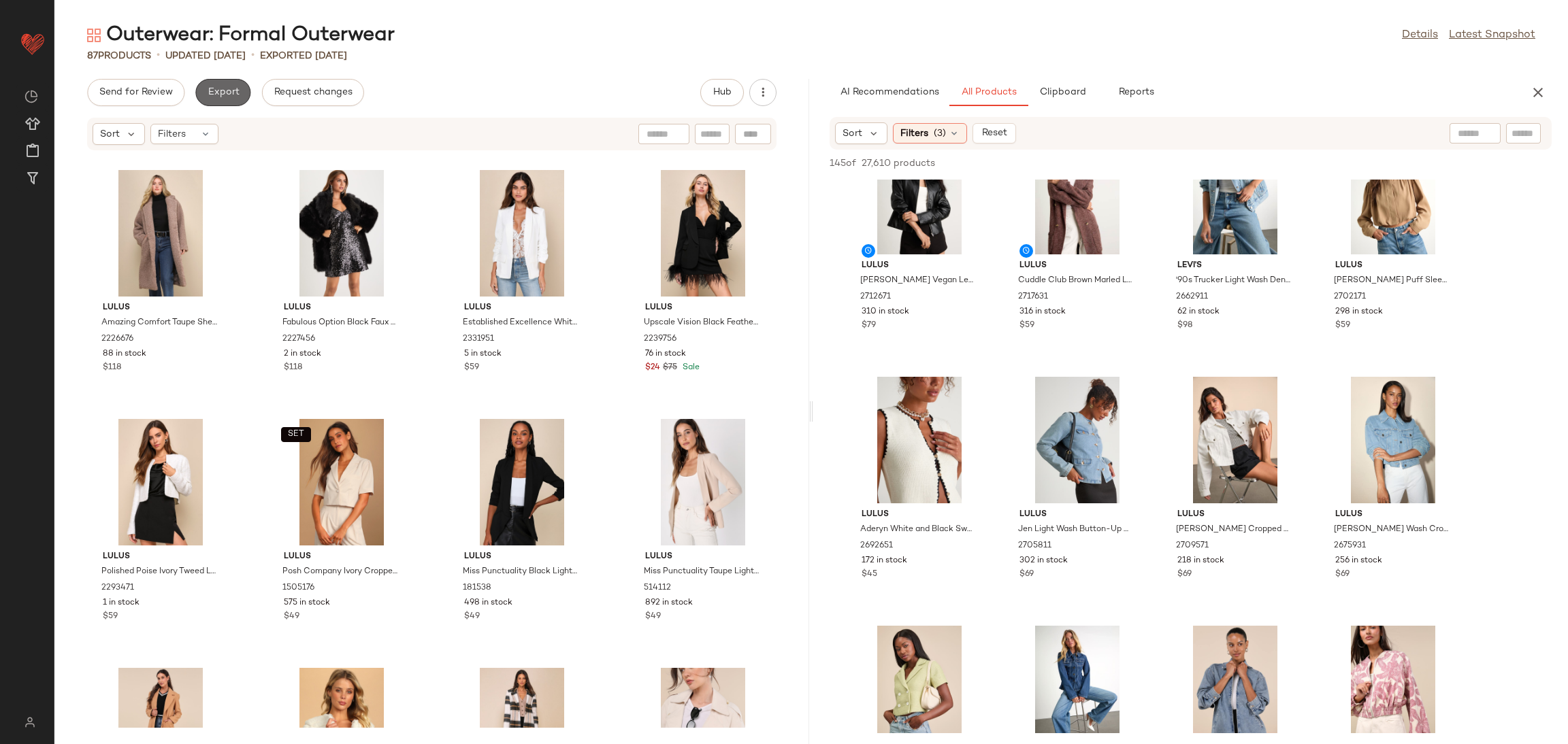
click at [217, 96] on span "Export" at bounding box center [223, 92] width 32 height 11
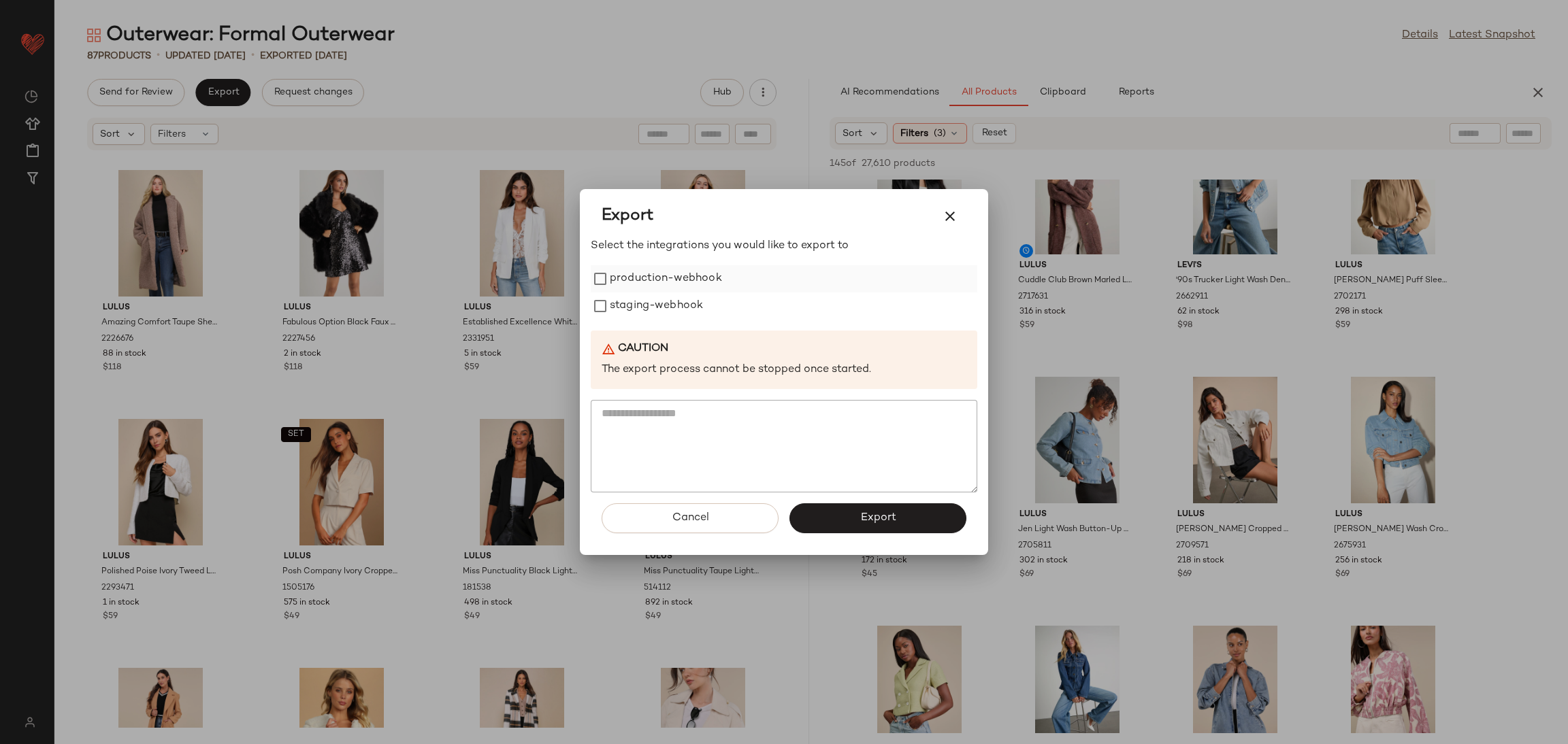
click at [650, 290] on label "production-webhook" at bounding box center [666, 279] width 112 height 27
drag, startPoint x: 650, startPoint y: 302, endPoint x: 665, endPoint y: 319, distance: 22.7
click at [651, 303] on label "staging-webhook" at bounding box center [656, 306] width 93 height 27
click at [836, 511] on button "Export" at bounding box center [878, 518] width 177 height 30
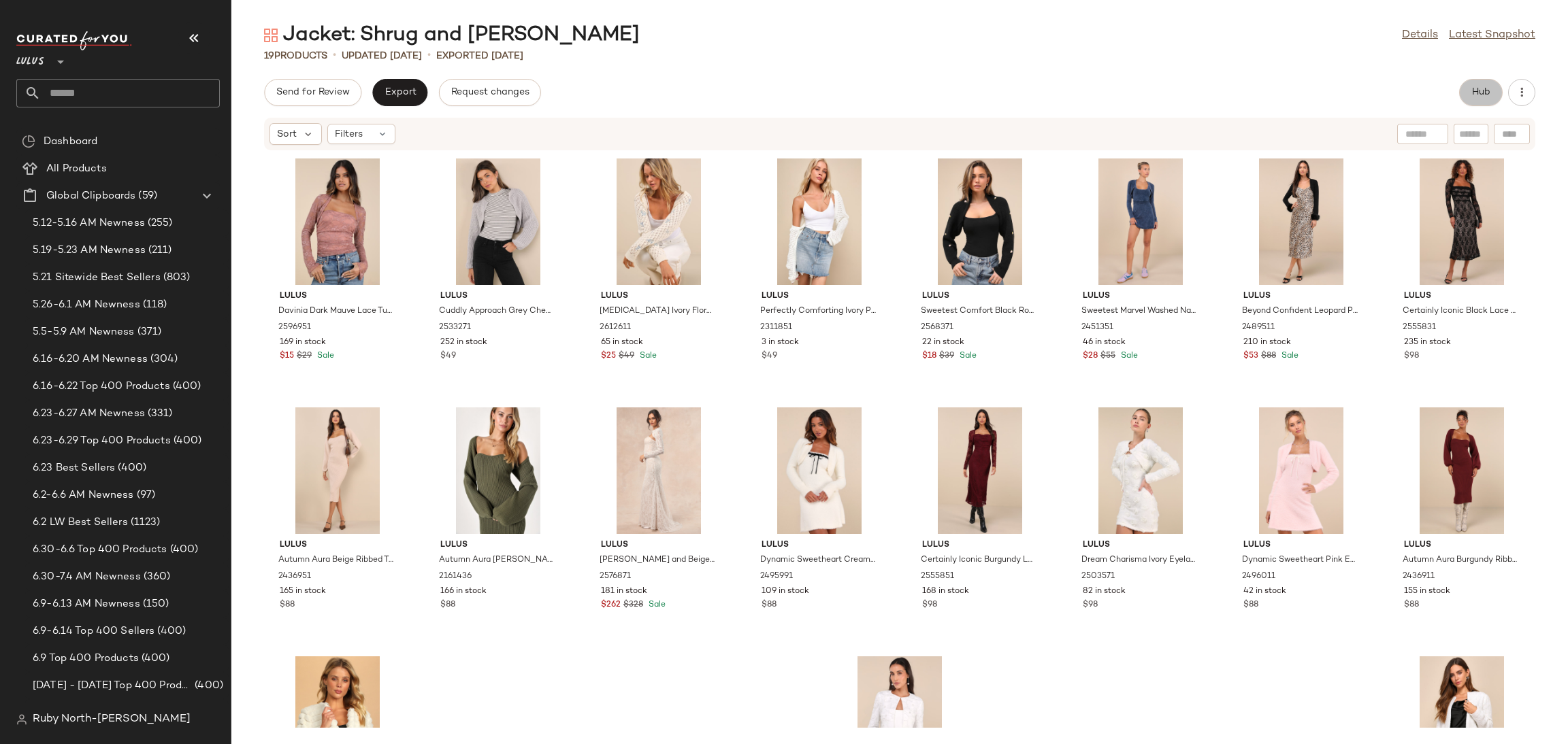
click at [1493, 88] on button "Hub" at bounding box center [1481, 92] width 44 height 27
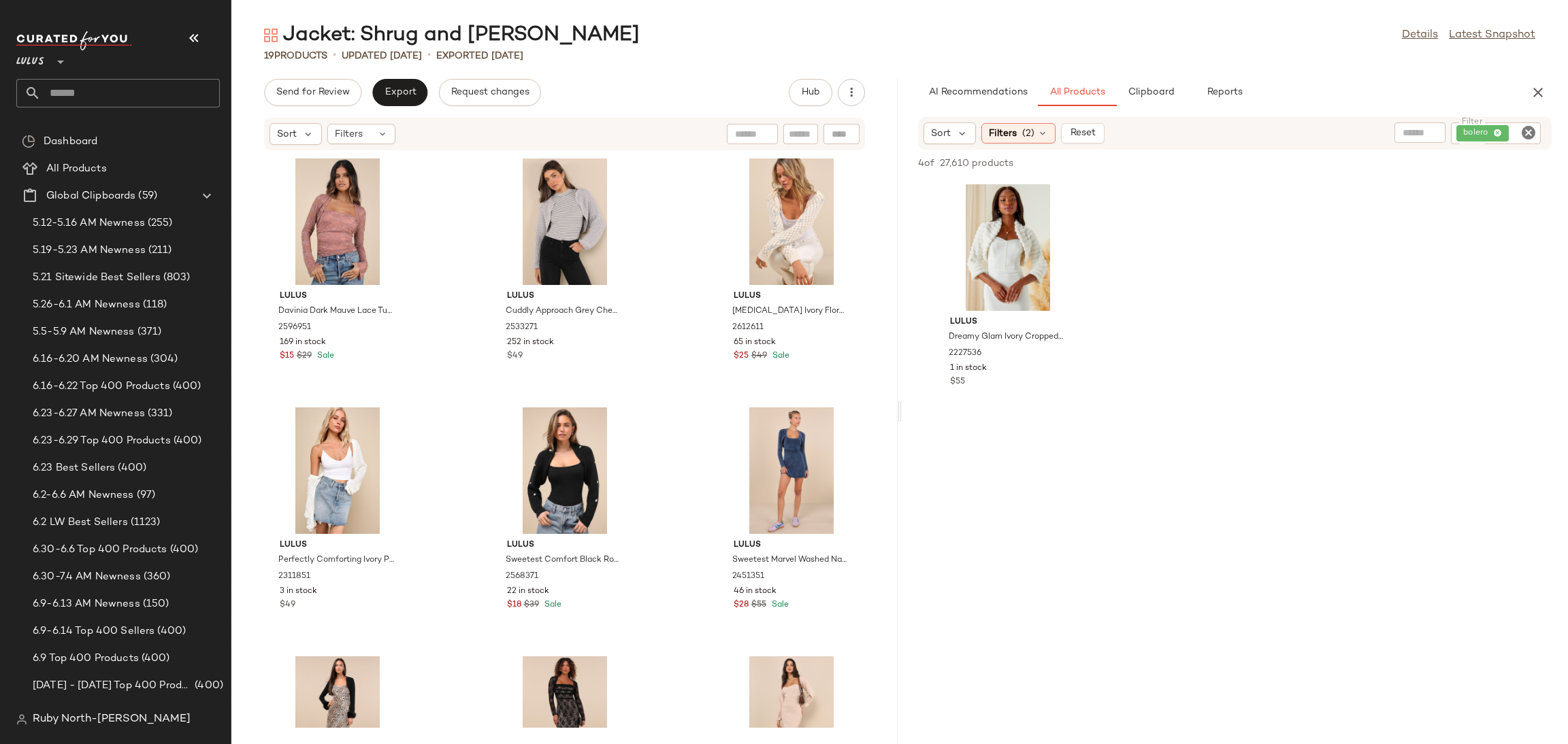
click at [1538, 131] on div "bolero" at bounding box center [1496, 133] width 90 height 22
click at [1524, 132] on icon "Clear Filter" at bounding box center [1528, 132] width 16 height 16
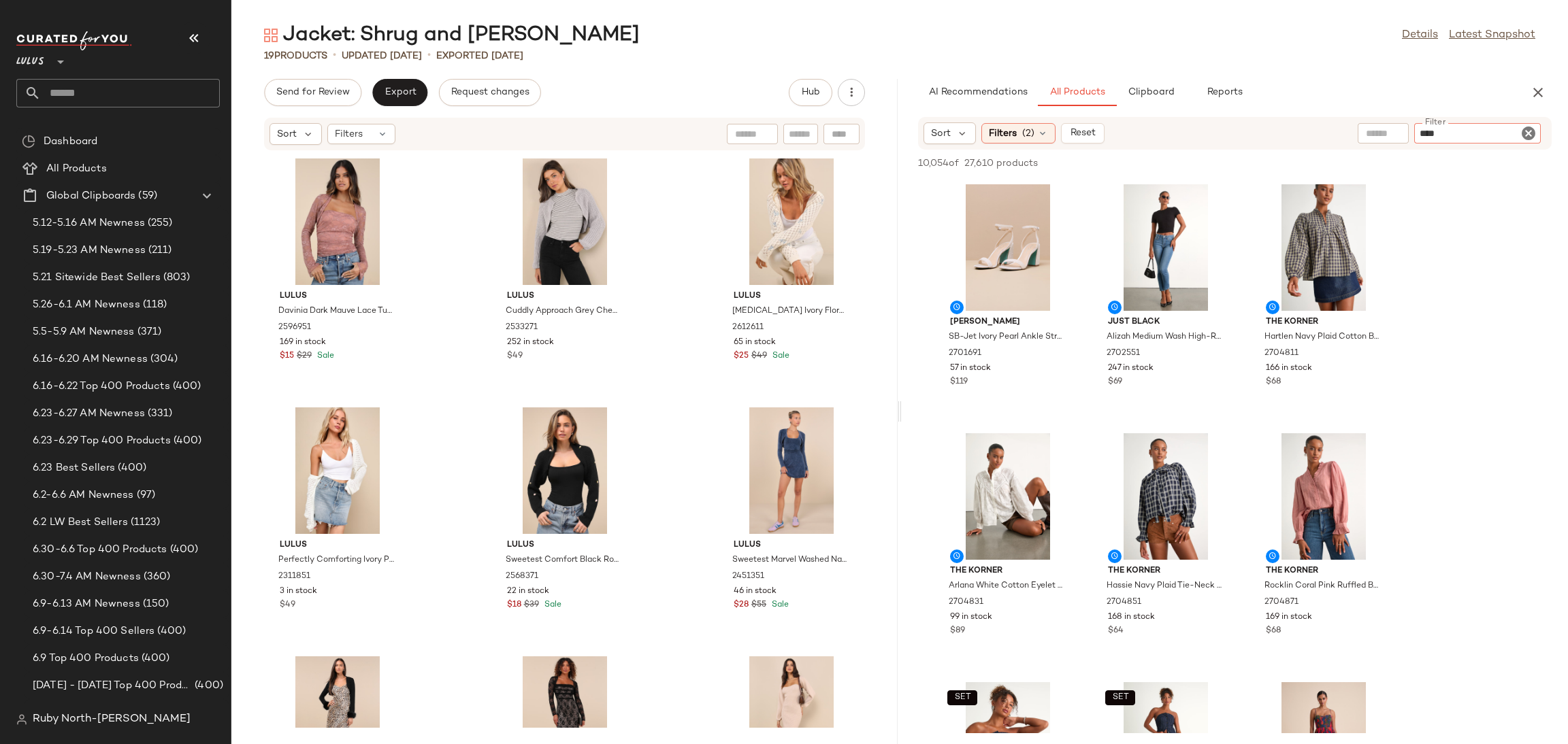
type input "*****"
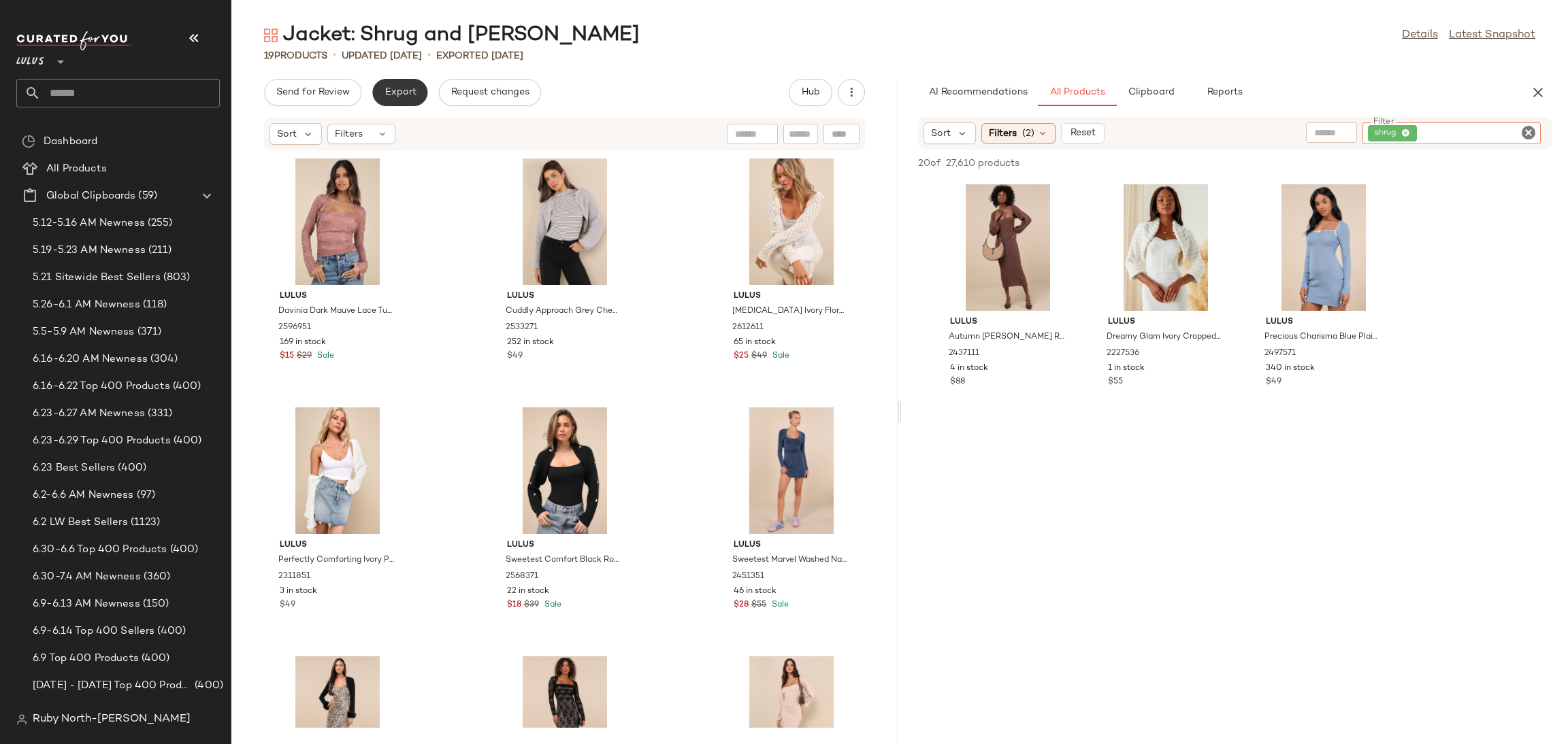
click at [413, 87] on span "Export" at bounding box center [400, 92] width 32 height 11
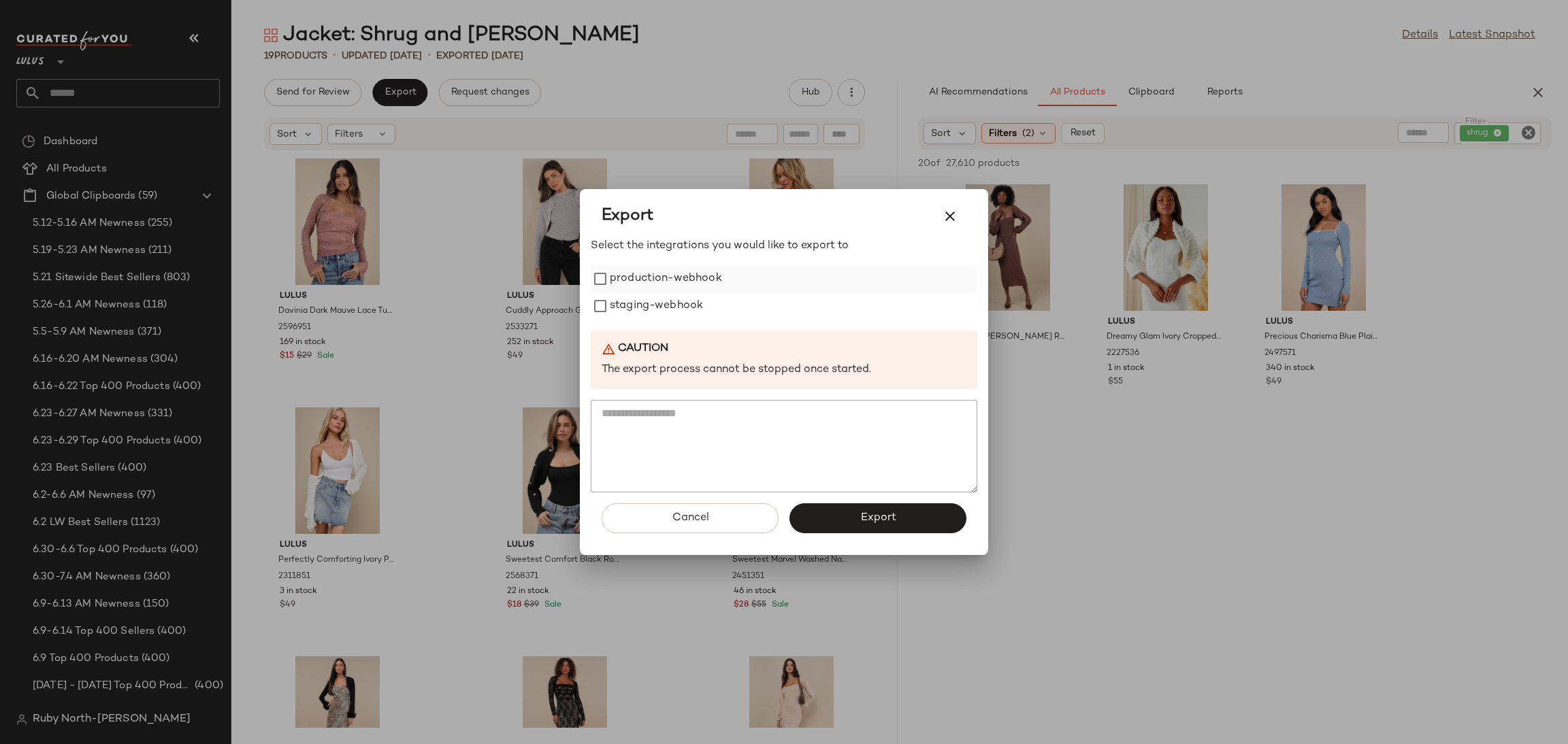
drag, startPoint x: 664, startPoint y: 262, endPoint x: 680, endPoint y: 282, distance: 25.6
click at [665, 265] on div "Select the integrations you would like to export to production-webhook staging-…" at bounding box center [784, 365] width 387 height 254
click at [680, 279] on label "production-webhook" at bounding box center [666, 279] width 112 height 27
click at [675, 314] on label "staging-webhook" at bounding box center [656, 306] width 93 height 27
click at [880, 523] on span "Export" at bounding box center [877, 518] width 36 height 13
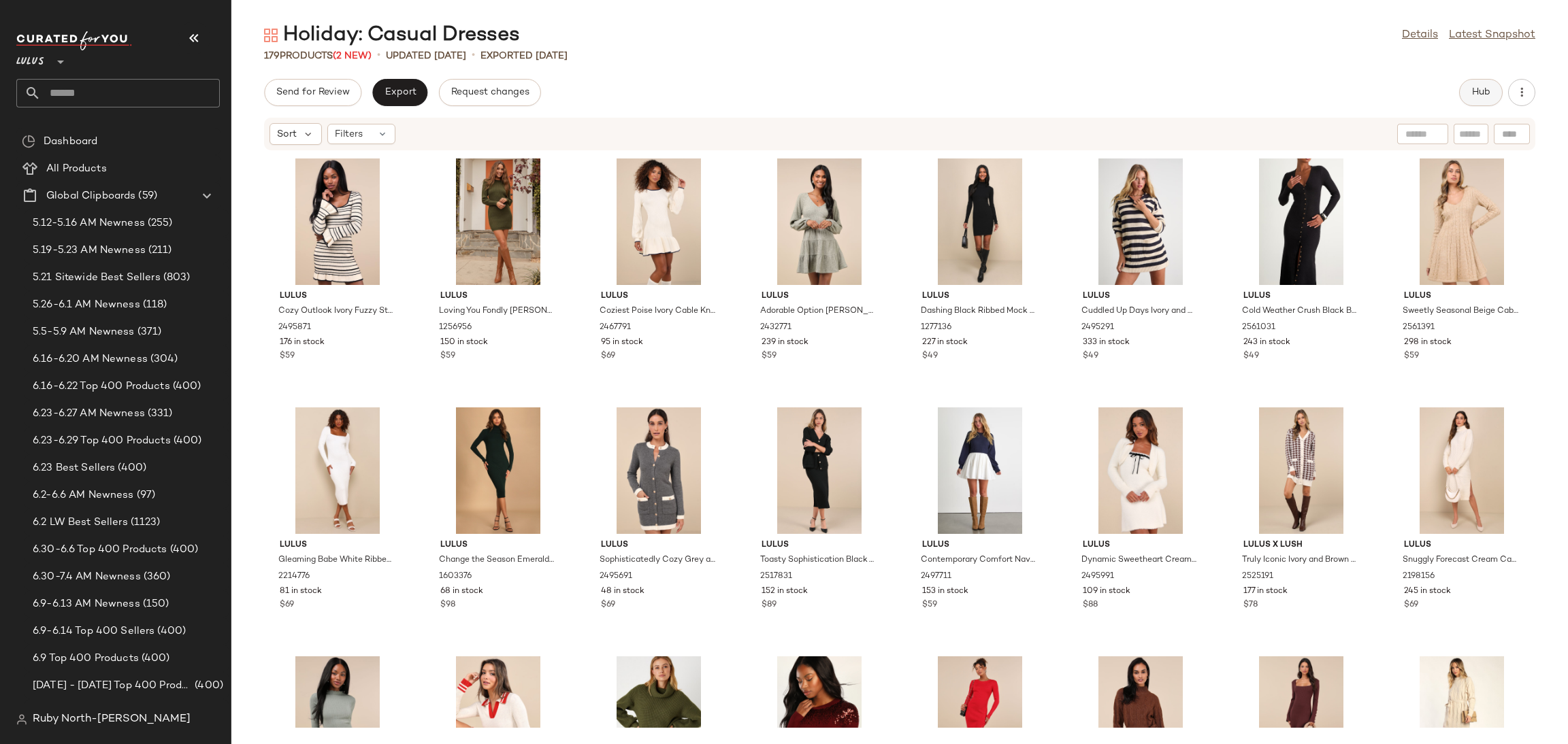
click at [1484, 96] on span "Hub" at bounding box center [1481, 92] width 19 height 11
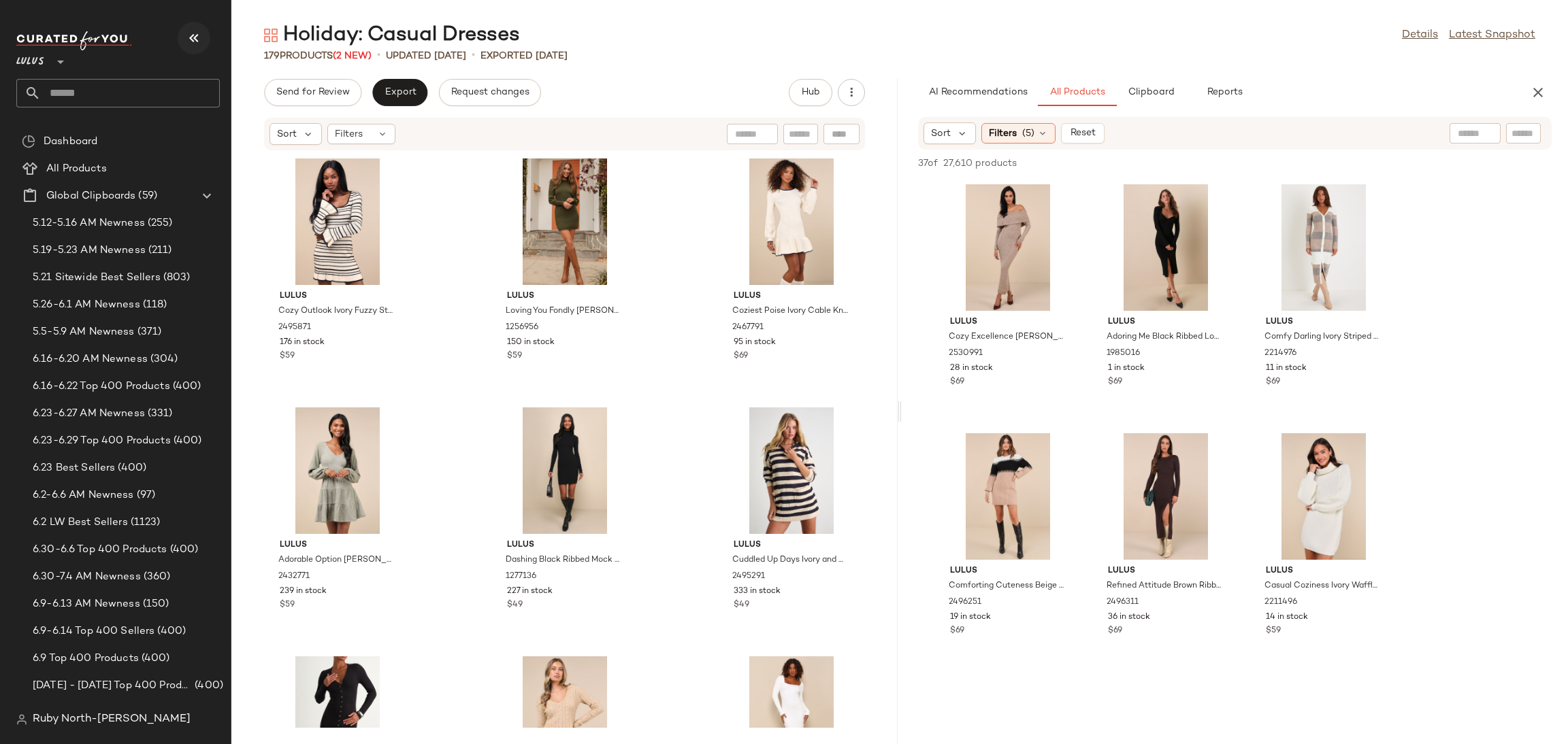
click at [202, 41] on button "button" at bounding box center [194, 38] width 32 height 32
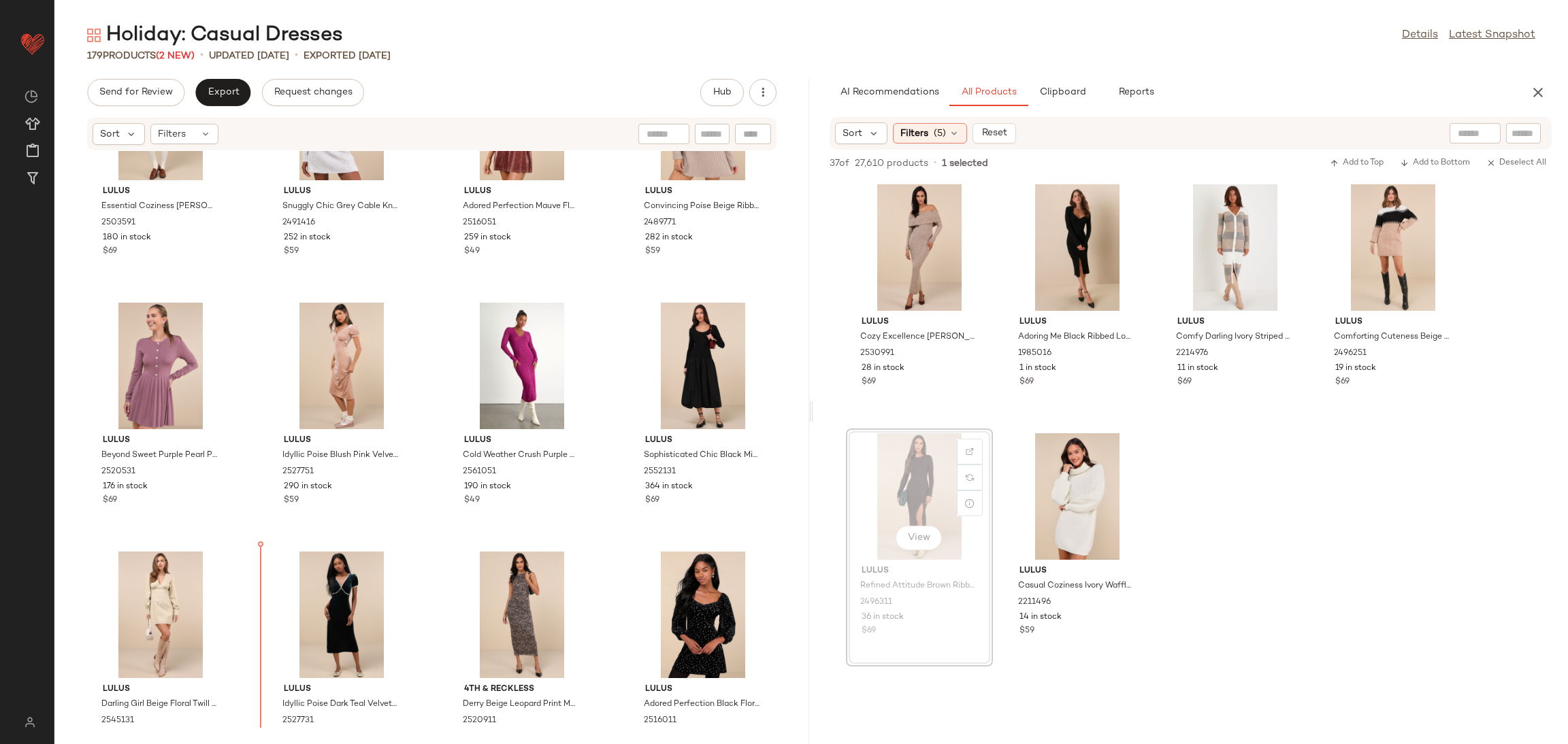
scroll to position [2155, 0]
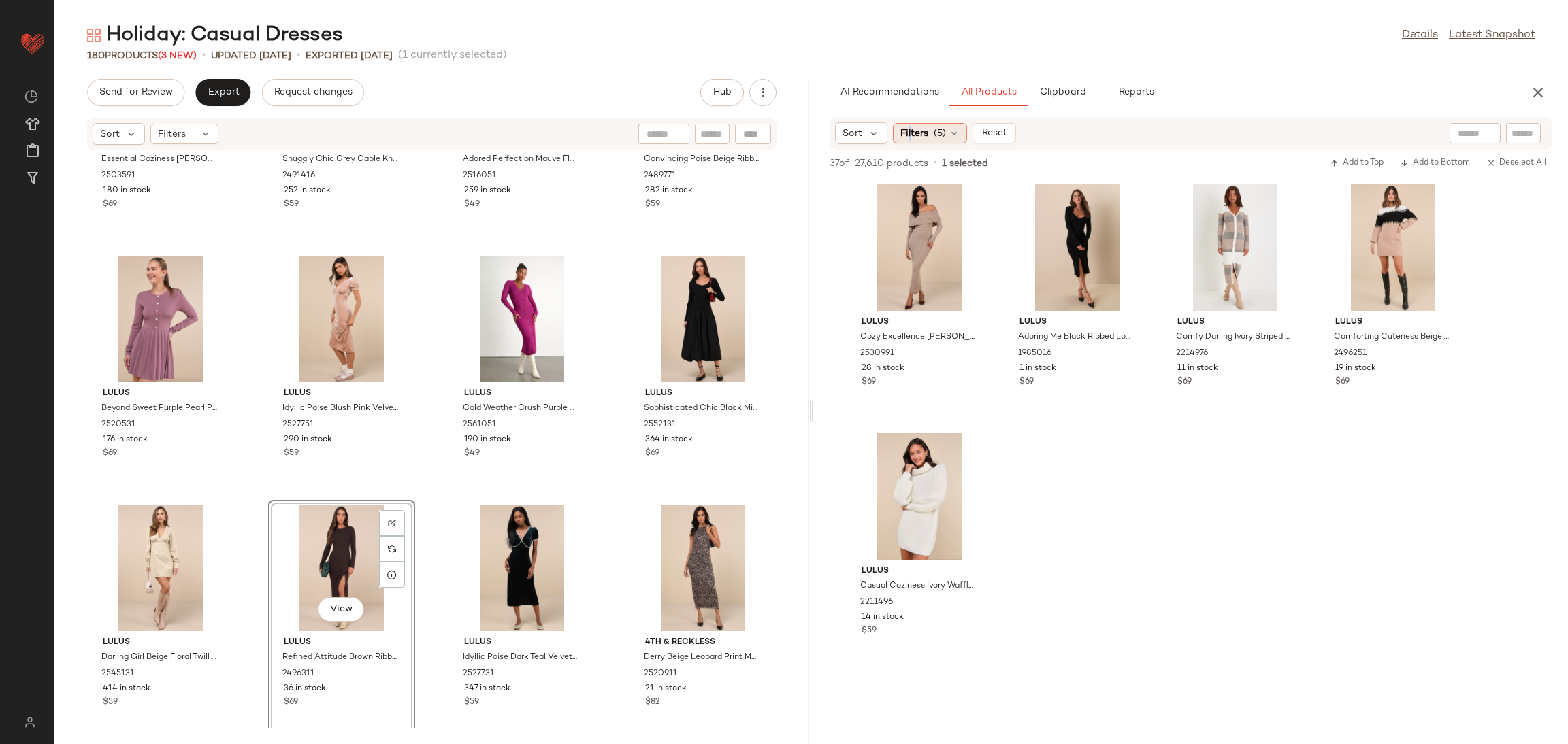
click at [909, 136] on span "Filters" at bounding box center [914, 133] width 28 height 14
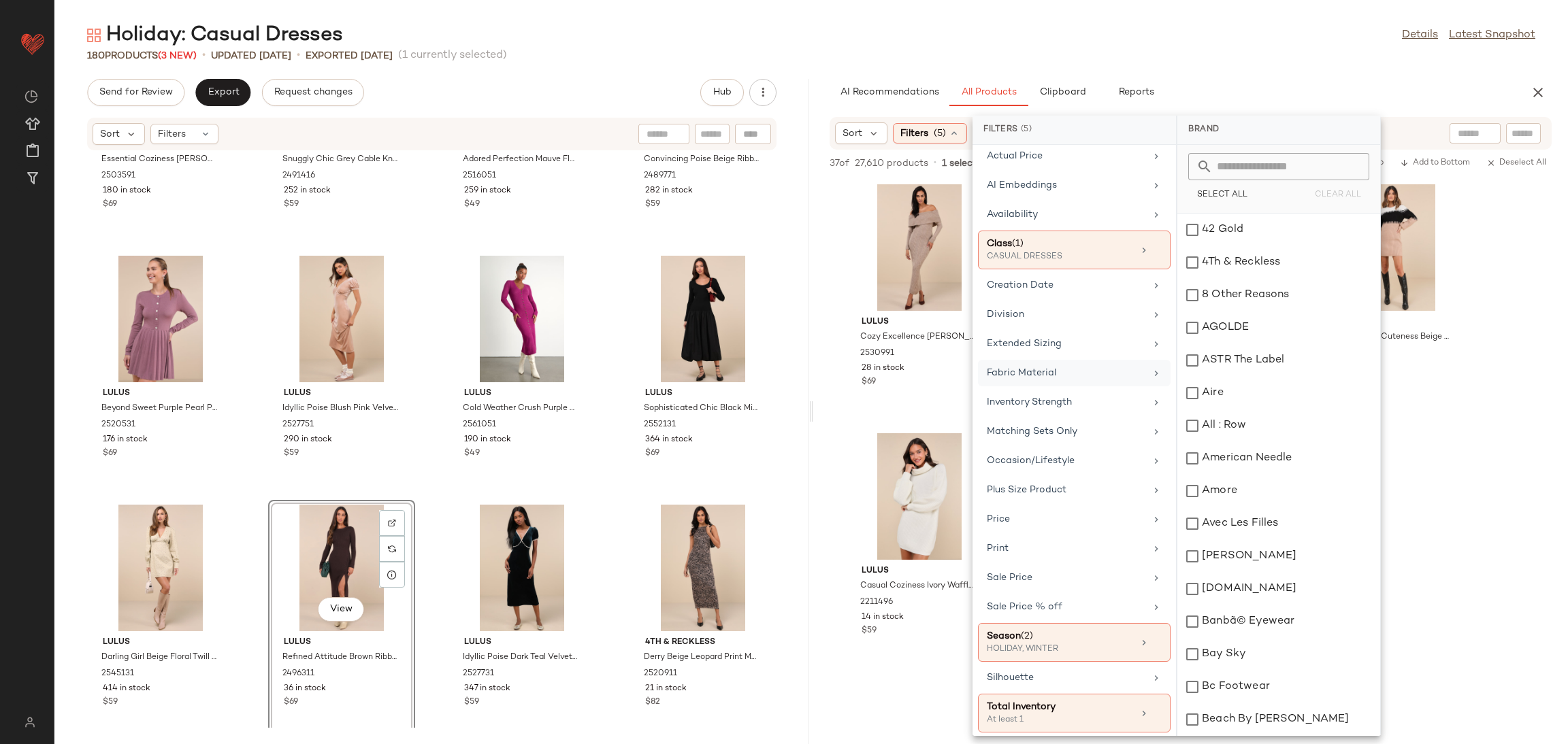
scroll to position [129, 0]
click at [1097, 643] on div "HOLIDAY, WINTER" at bounding box center [1055, 644] width 136 height 12
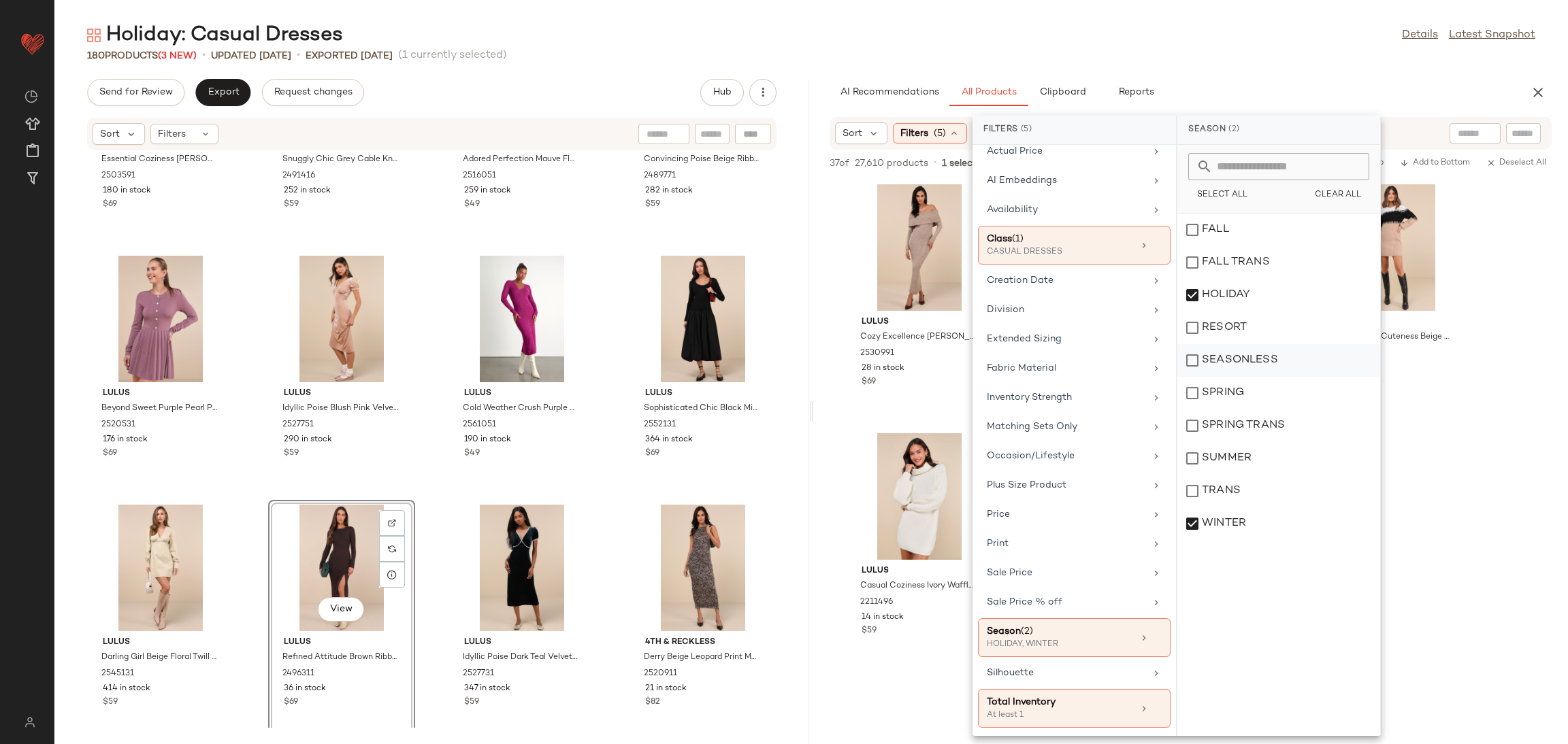
click at [1207, 377] on div "SEASONLESS" at bounding box center [1278, 393] width 203 height 32
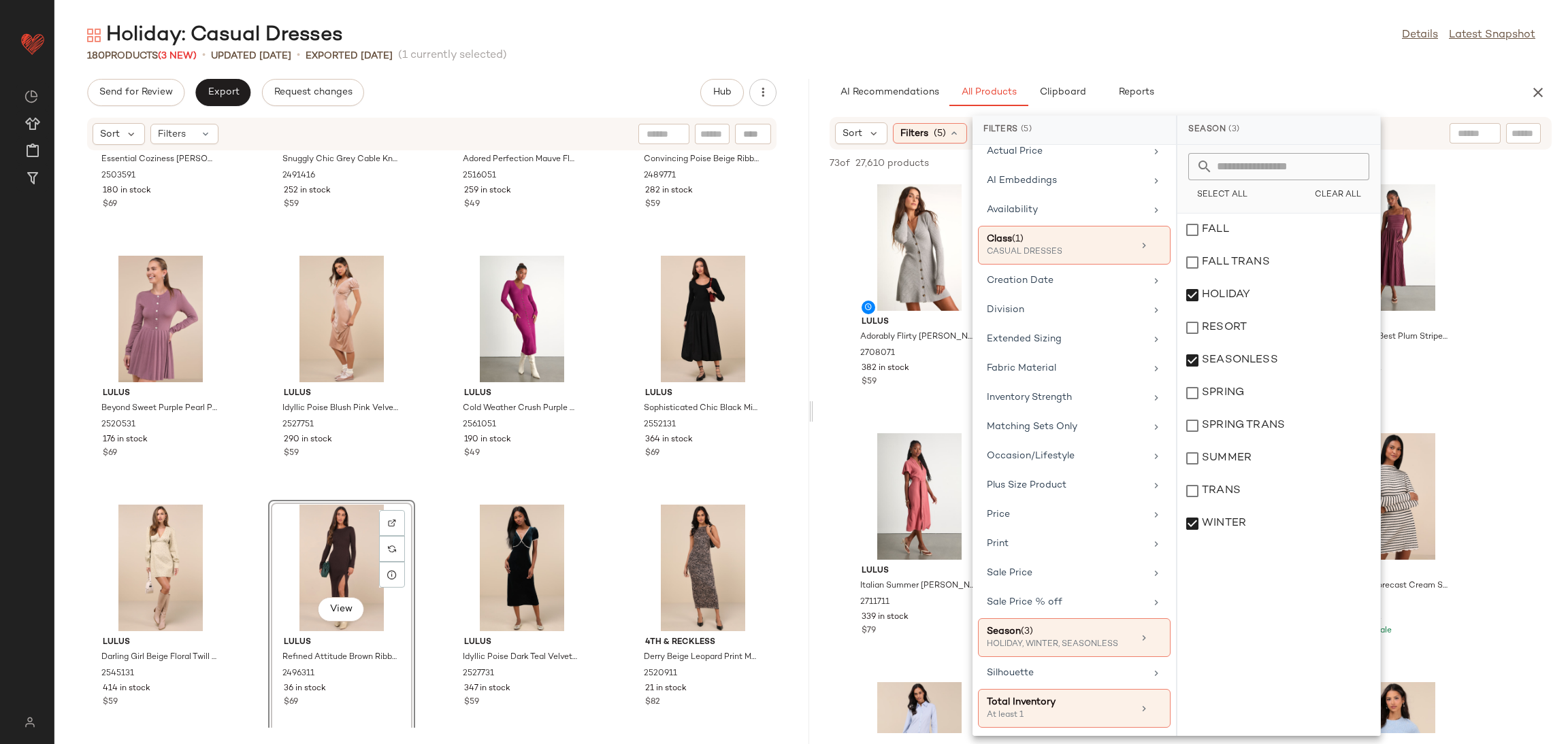
click at [809, 277] on div at bounding box center [810, 411] width 5 height 665
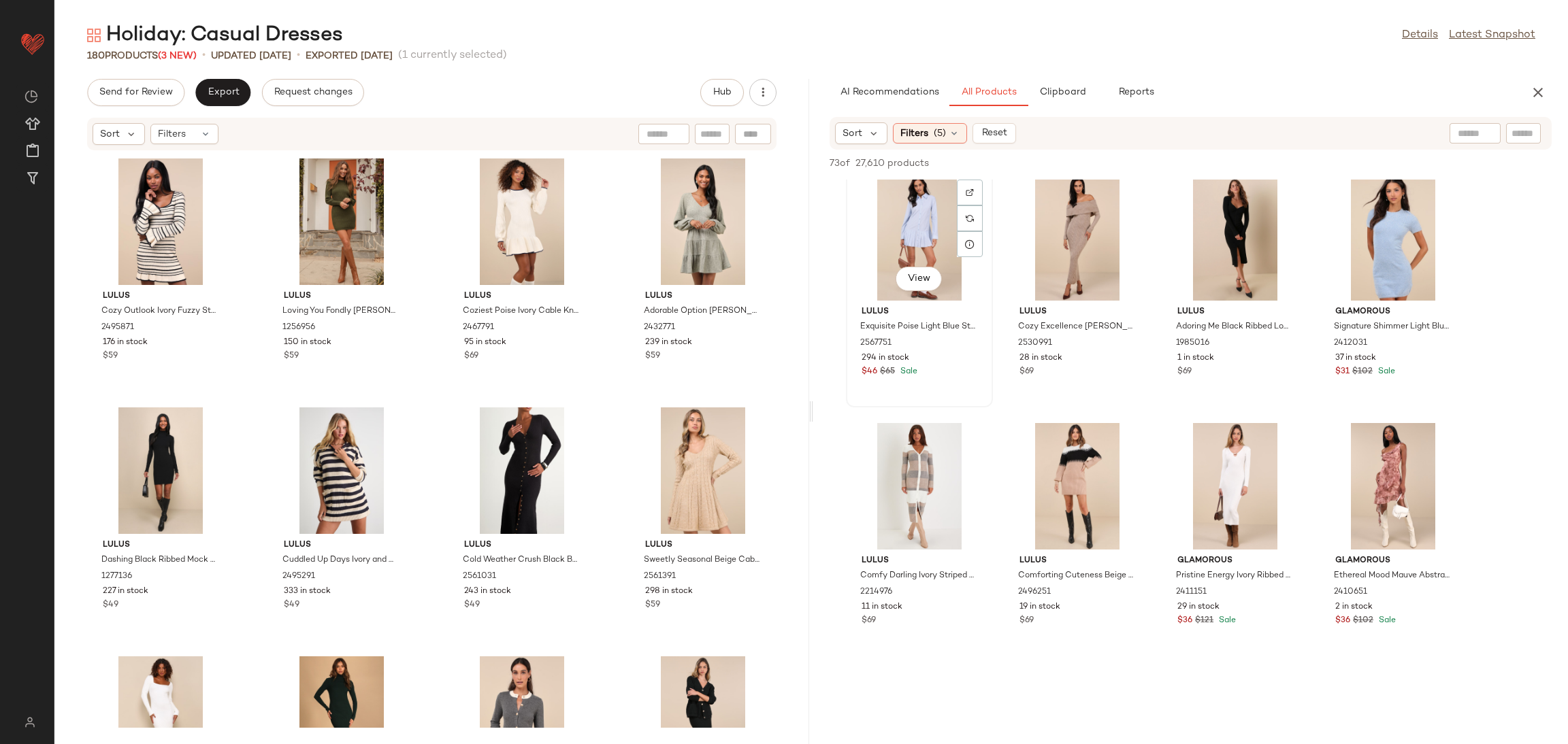
scroll to position [509, 0]
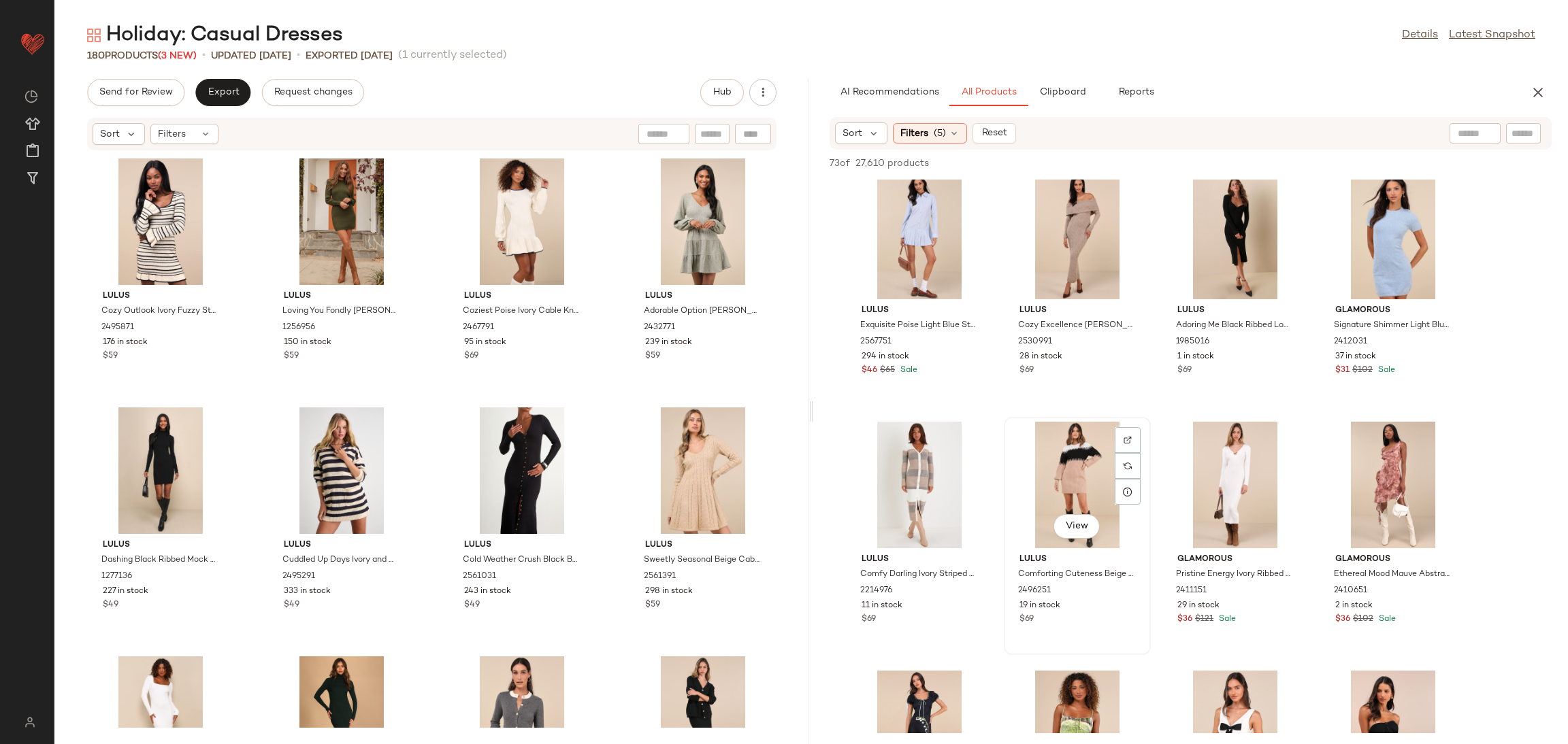
click at [1039, 462] on div "View" at bounding box center [1077, 485] width 138 height 126
click at [1447, 160] on span "Add to Bottom" at bounding box center [1435, 164] width 70 height 10
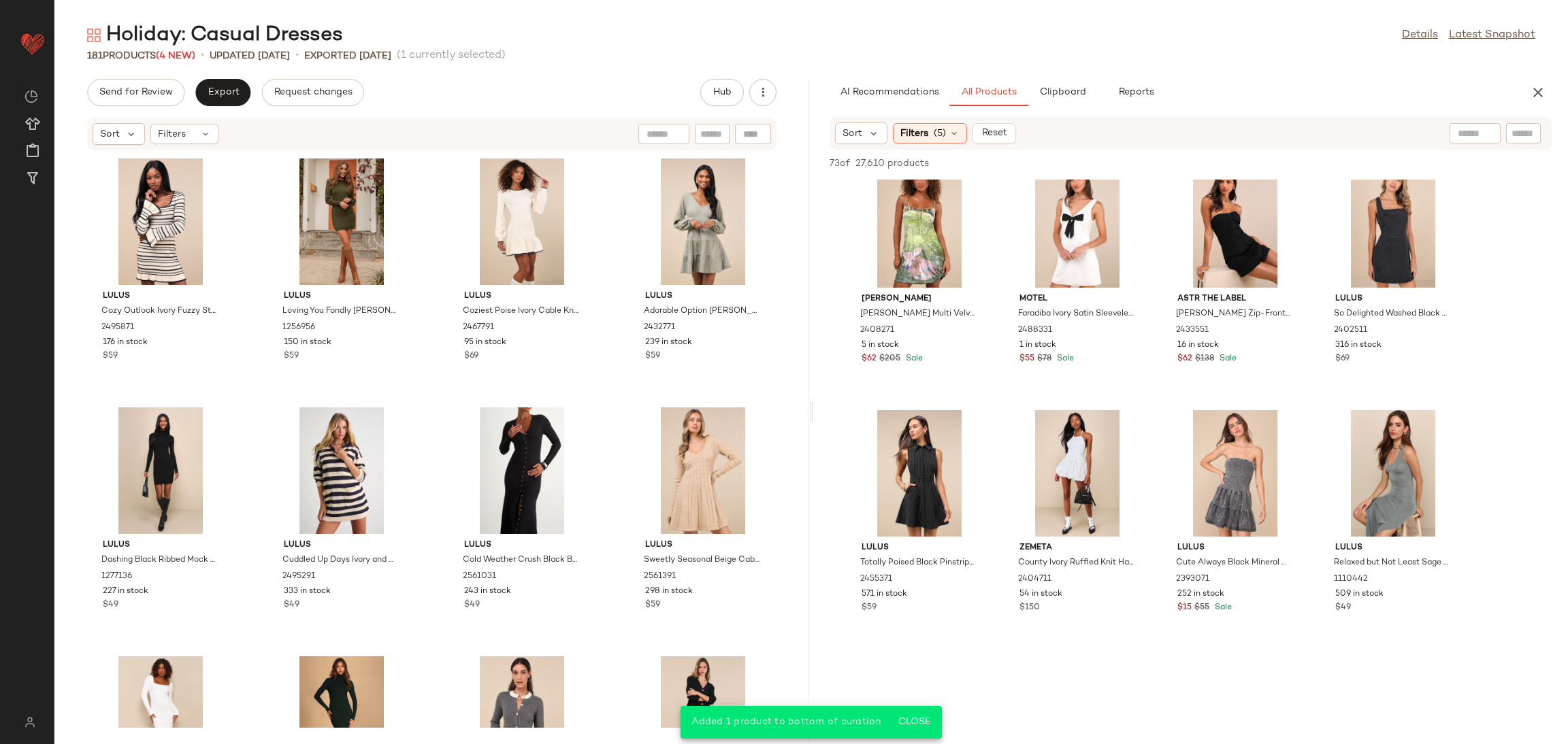
scroll to position [1020, 0]
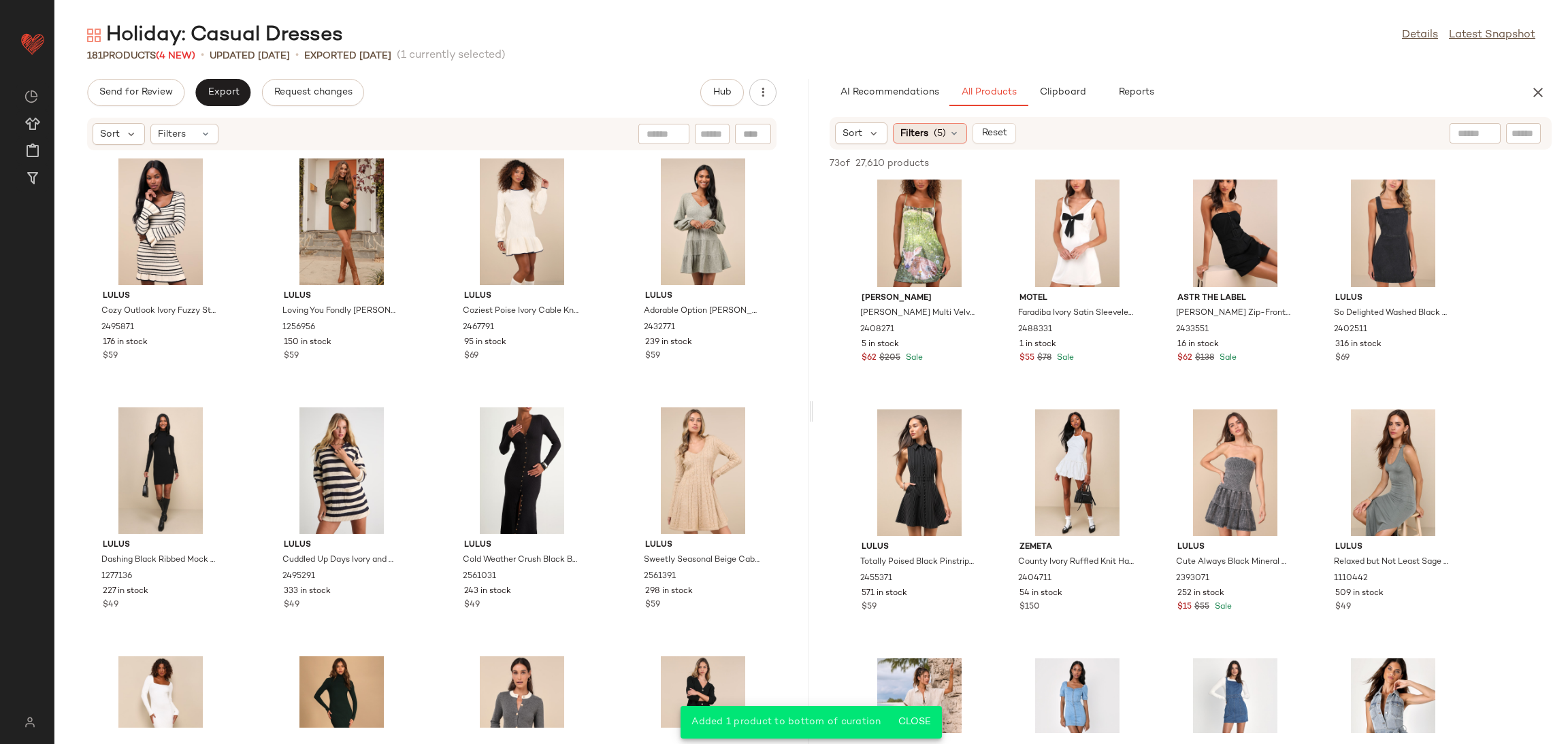
click at [940, 138] on span "(5)" at bounding box center [940, 133] width 12 height 14
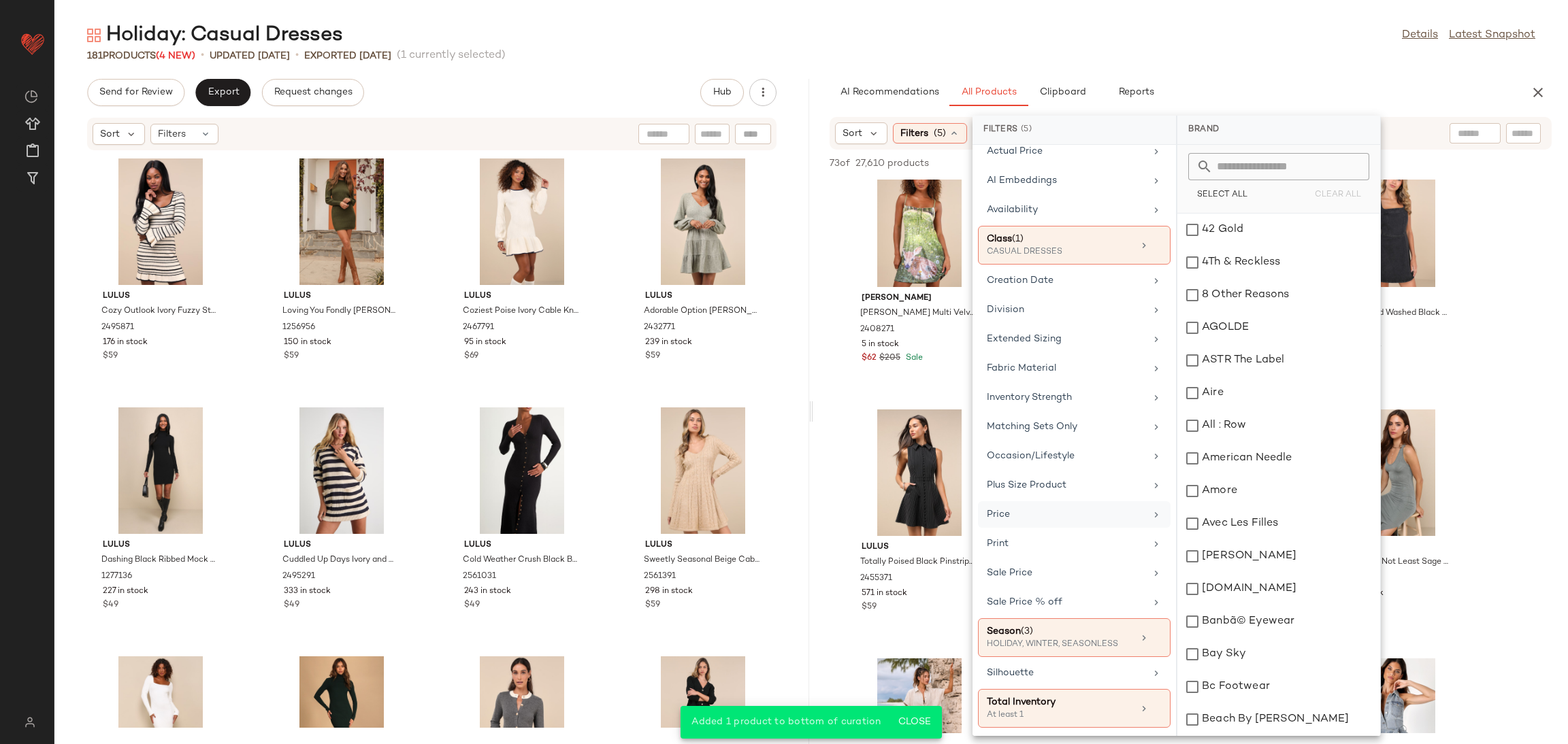
scroll to position [129, 0]
click at [1047, 708] on div "Total Inventory" at bounding box center [1060, 703] width 146 height 14
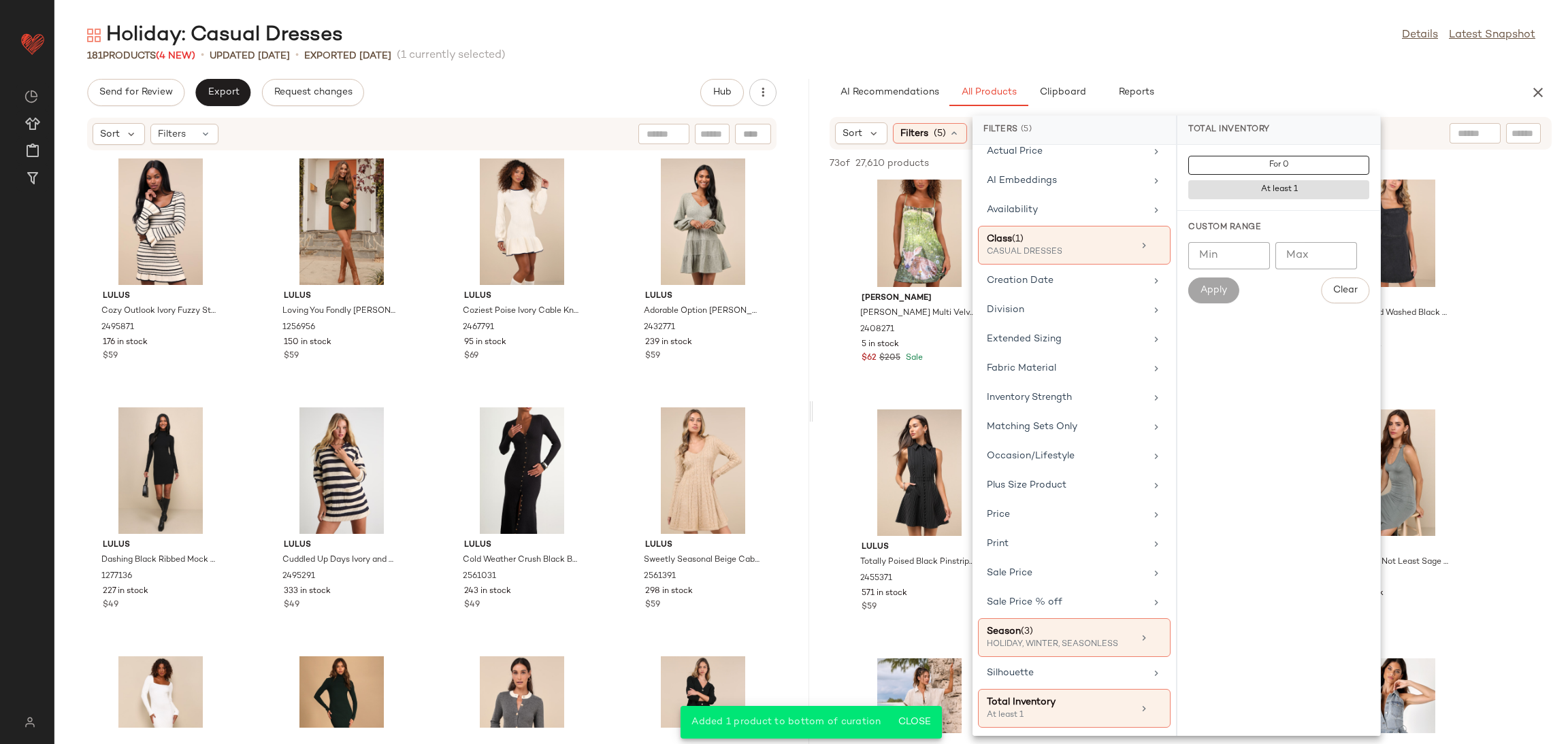
click at [1222, 262] on input "Min" at bounding box center [1229, 256] width 82 height 27
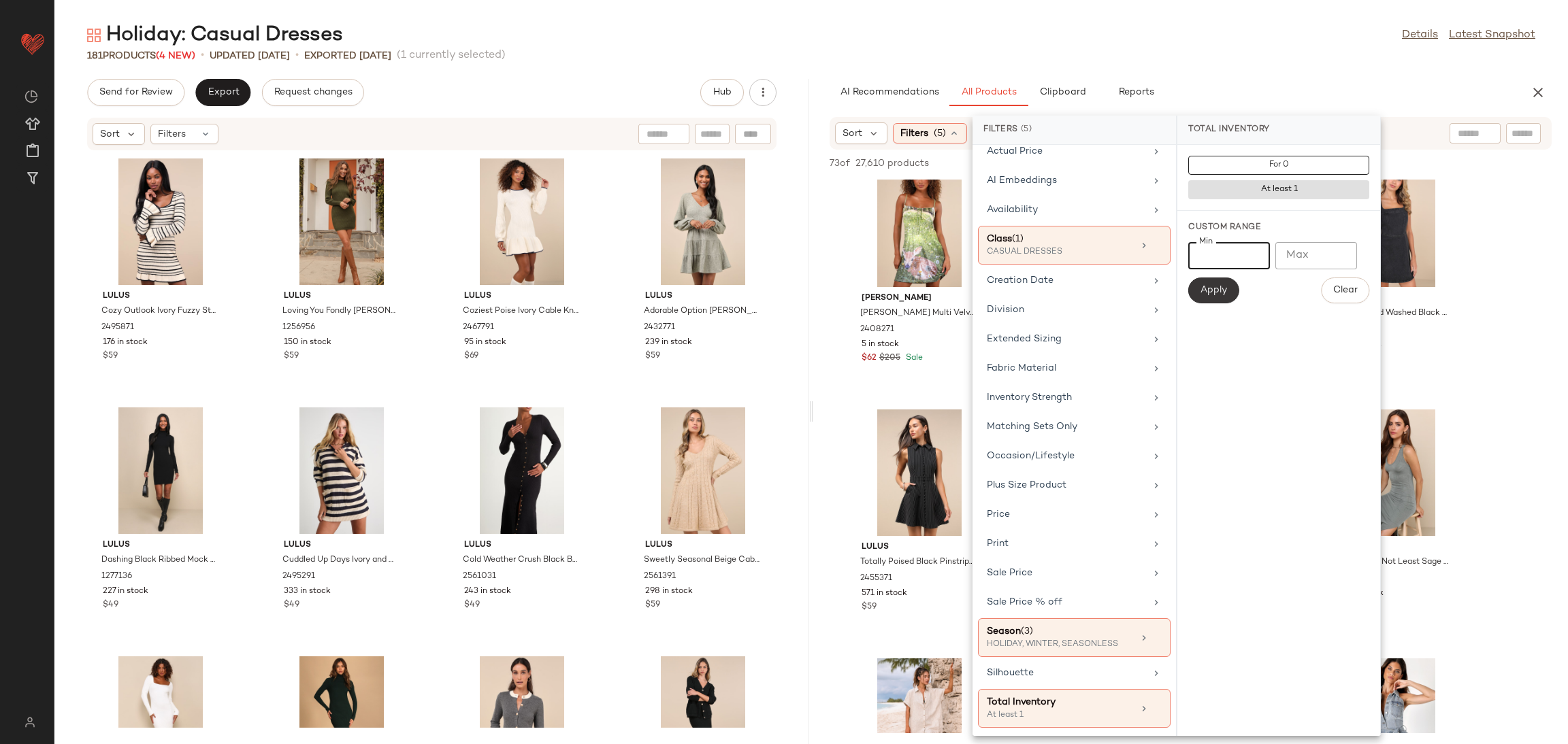
type input "**"
click at [1190, 287] on button "Apply" at bounding box center [1214, 290] width 51 height 26
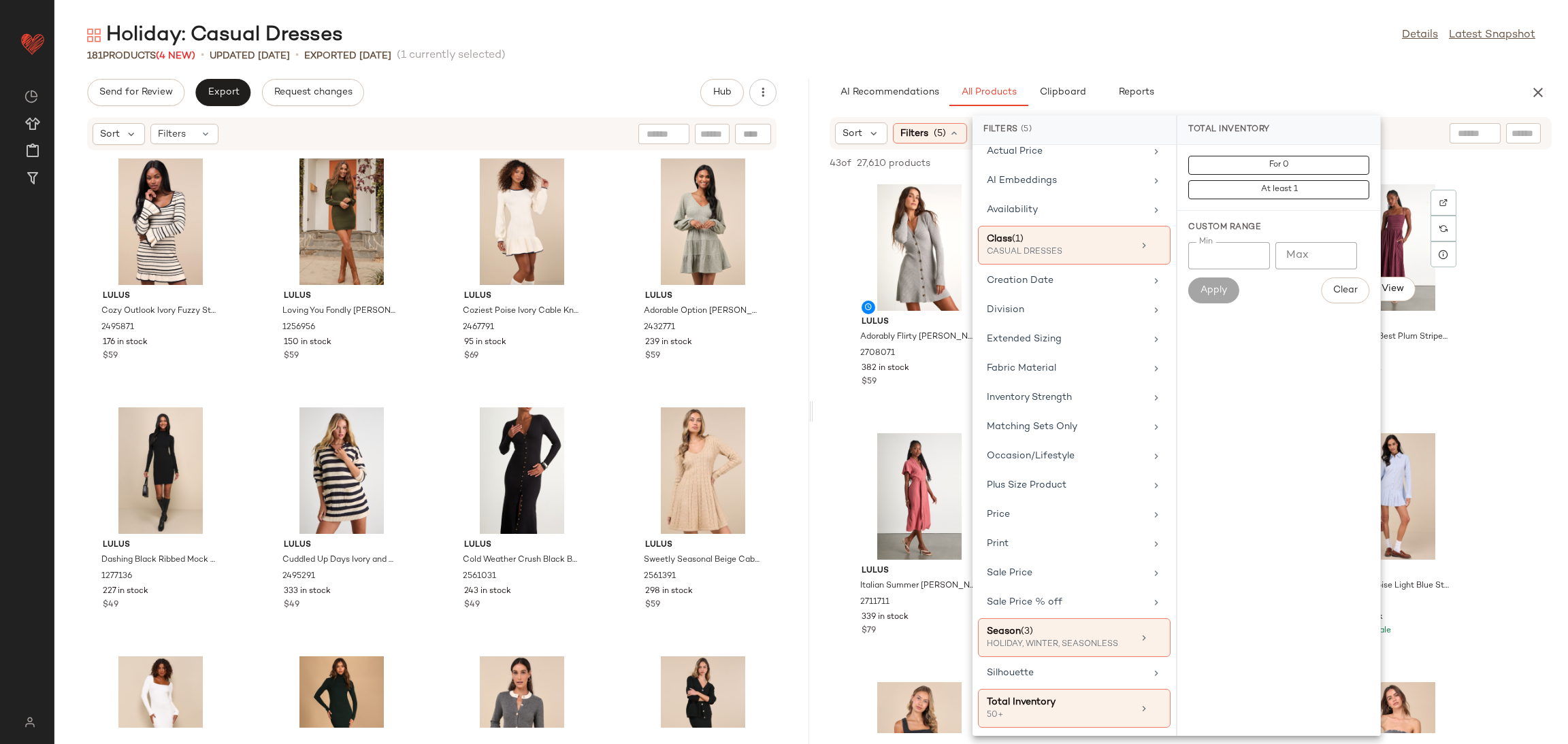
click at [1458, 254] on div "View" at bounding box center [1393, 247] width 138 height 126
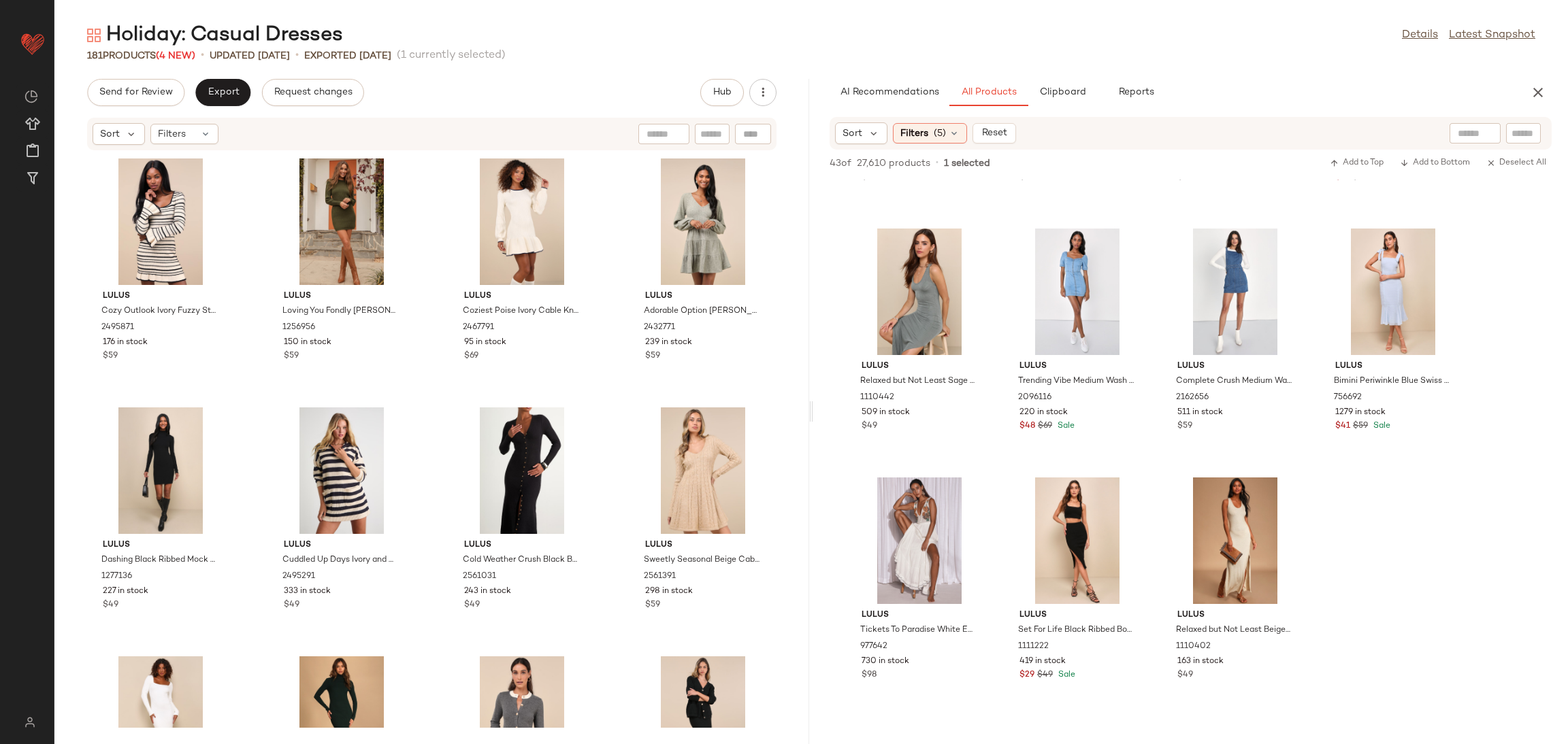
scroll to position [714, 0]
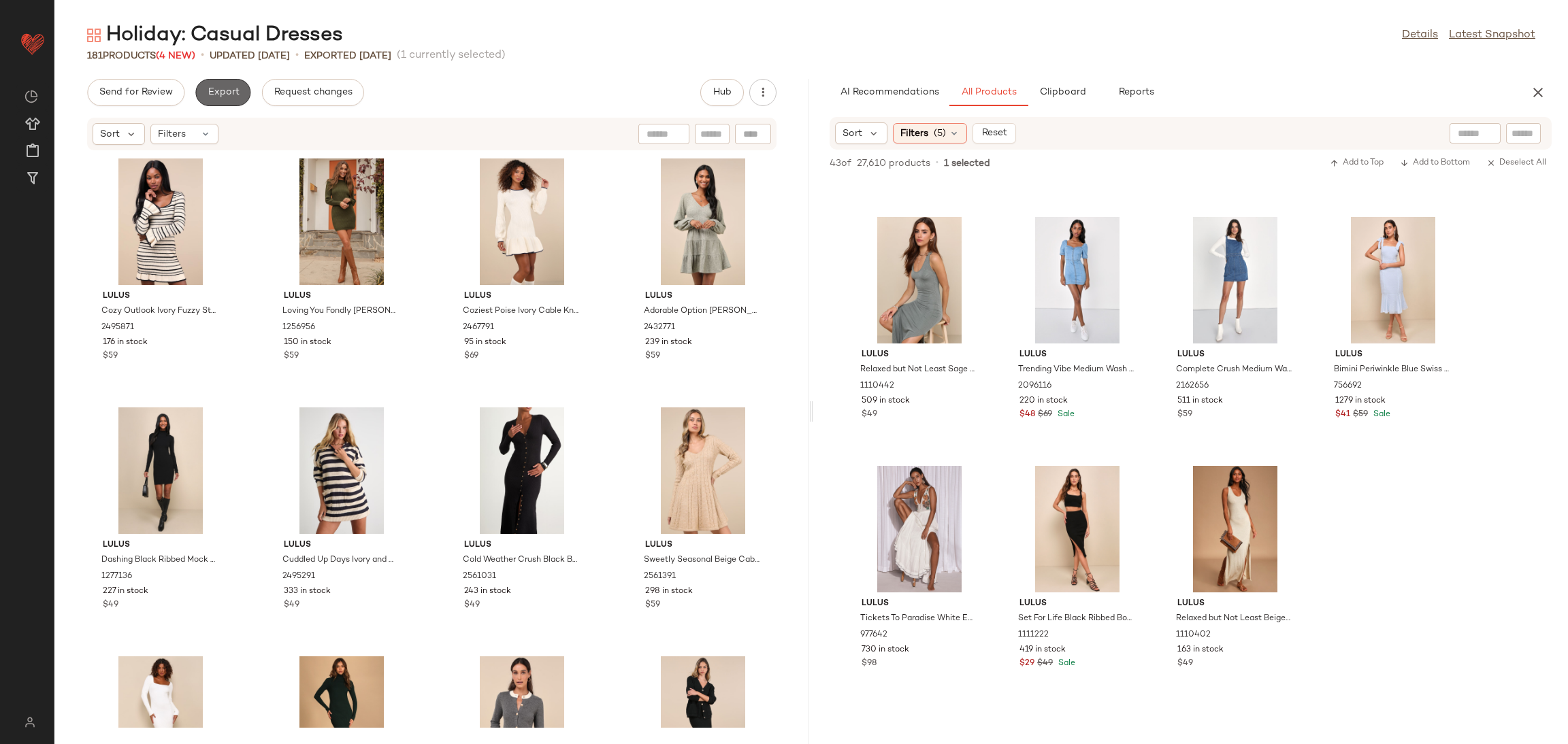
click at [242, 96] on button "Export" at bounding box center [223, 92] width 55 height 27
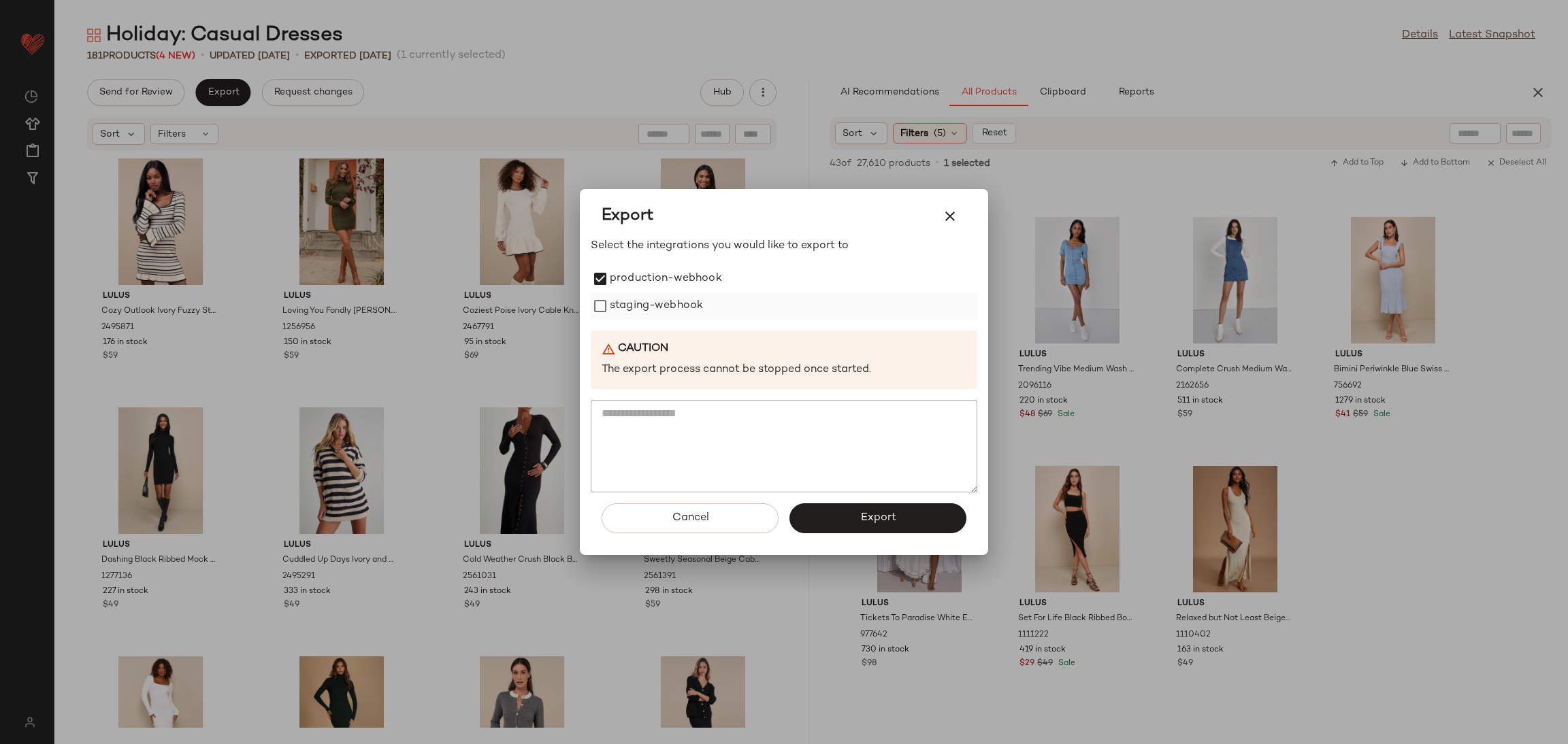
click at [614, 292] on label "staging-webhook" at bounding box center [656, 306] width 93 height 27
click at [861, 520] on button "Export" at bounding box center [878, 518] width 177 height 30
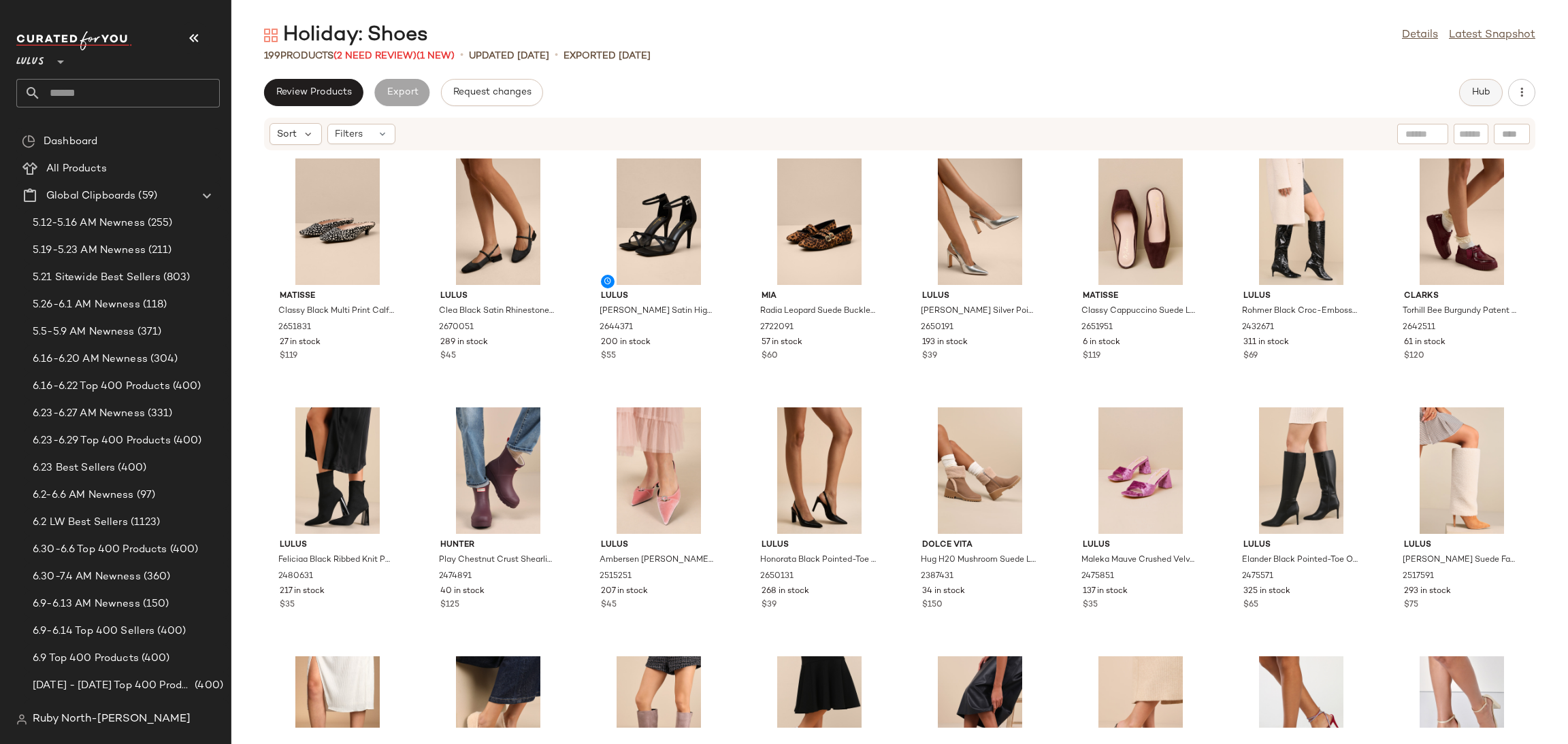
click at [1475, 79] on button "Hub" at bounding box center [1481, 92] width 44 height 27
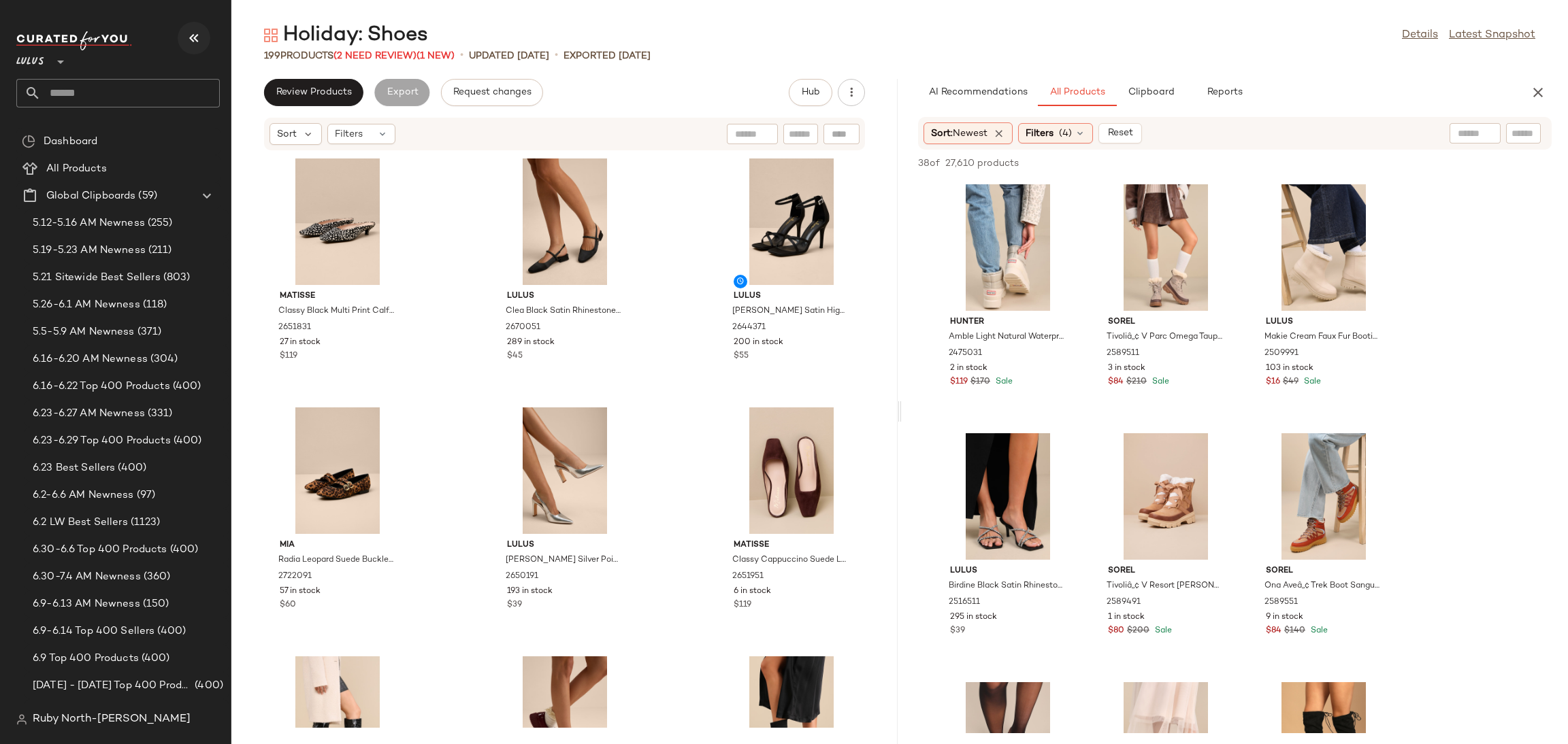
click at [195, 40] on icon "button" at bounding box center [193, 38] width 16 height 16
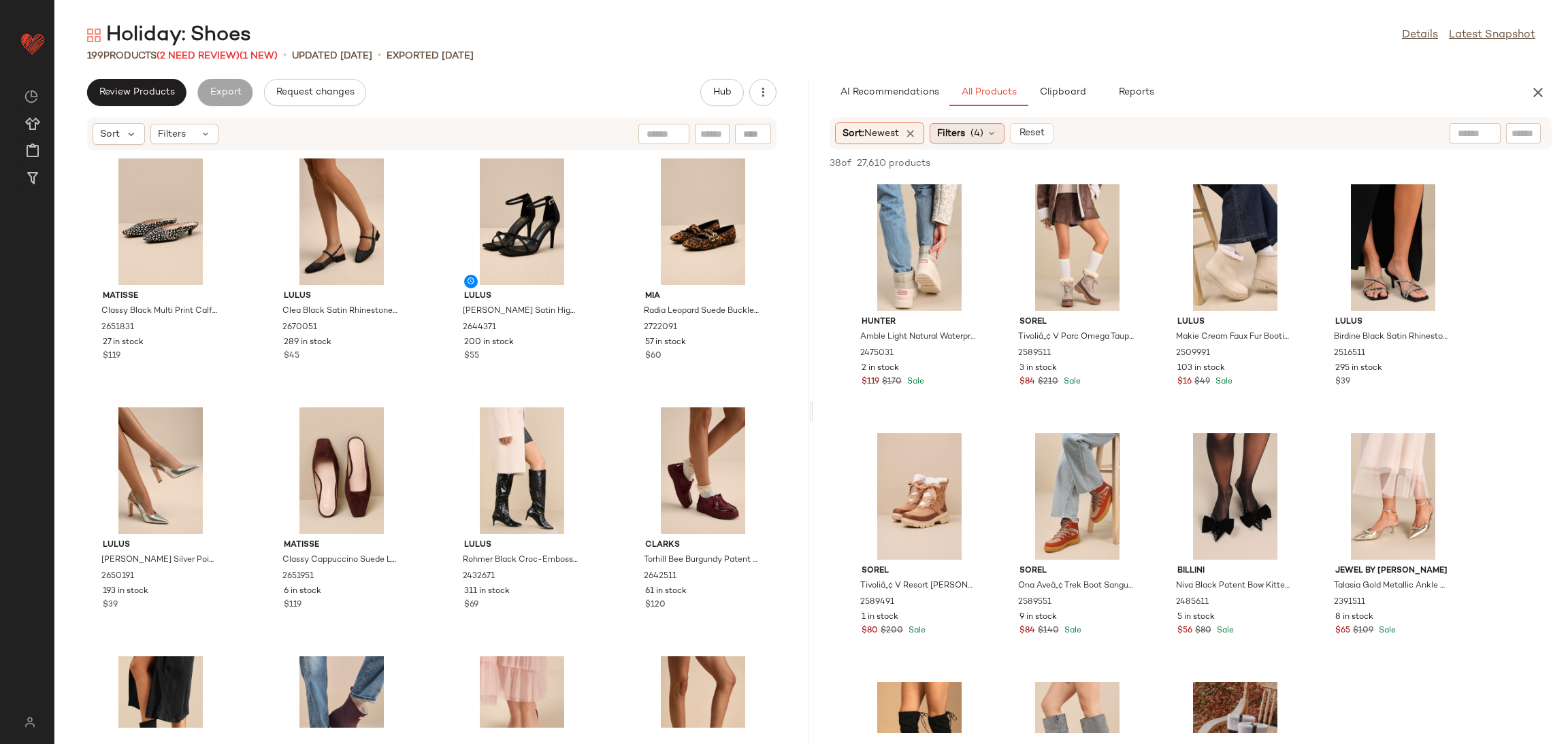
click at [951, 138] on span "Filters" at bounding box center [951, 133] width 28 height 14
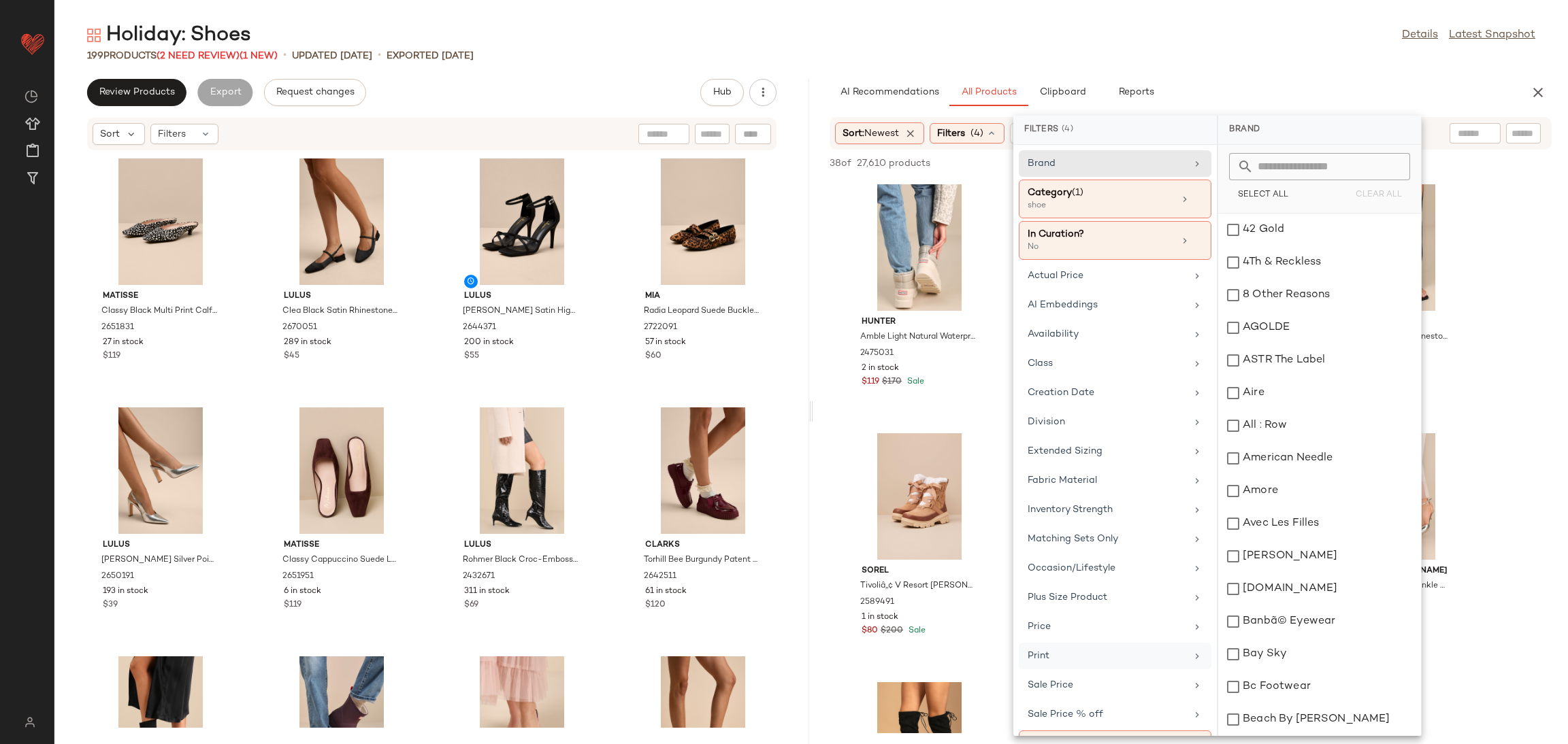
scroll to position [117, 0]
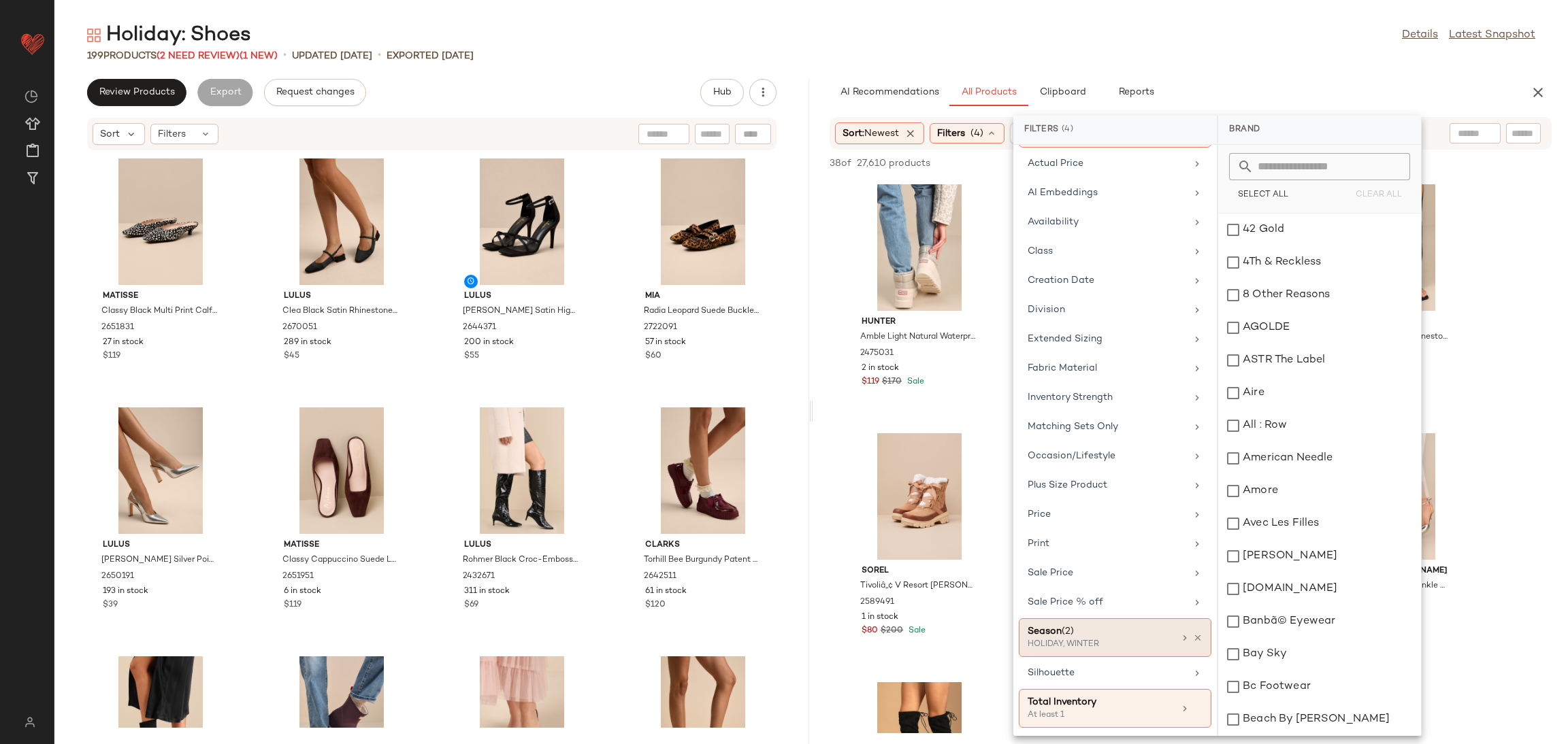
click at [1108, 640] on div "HOLIDAY, WINTER" at bounding box center [1096, 644] width 136 height 12
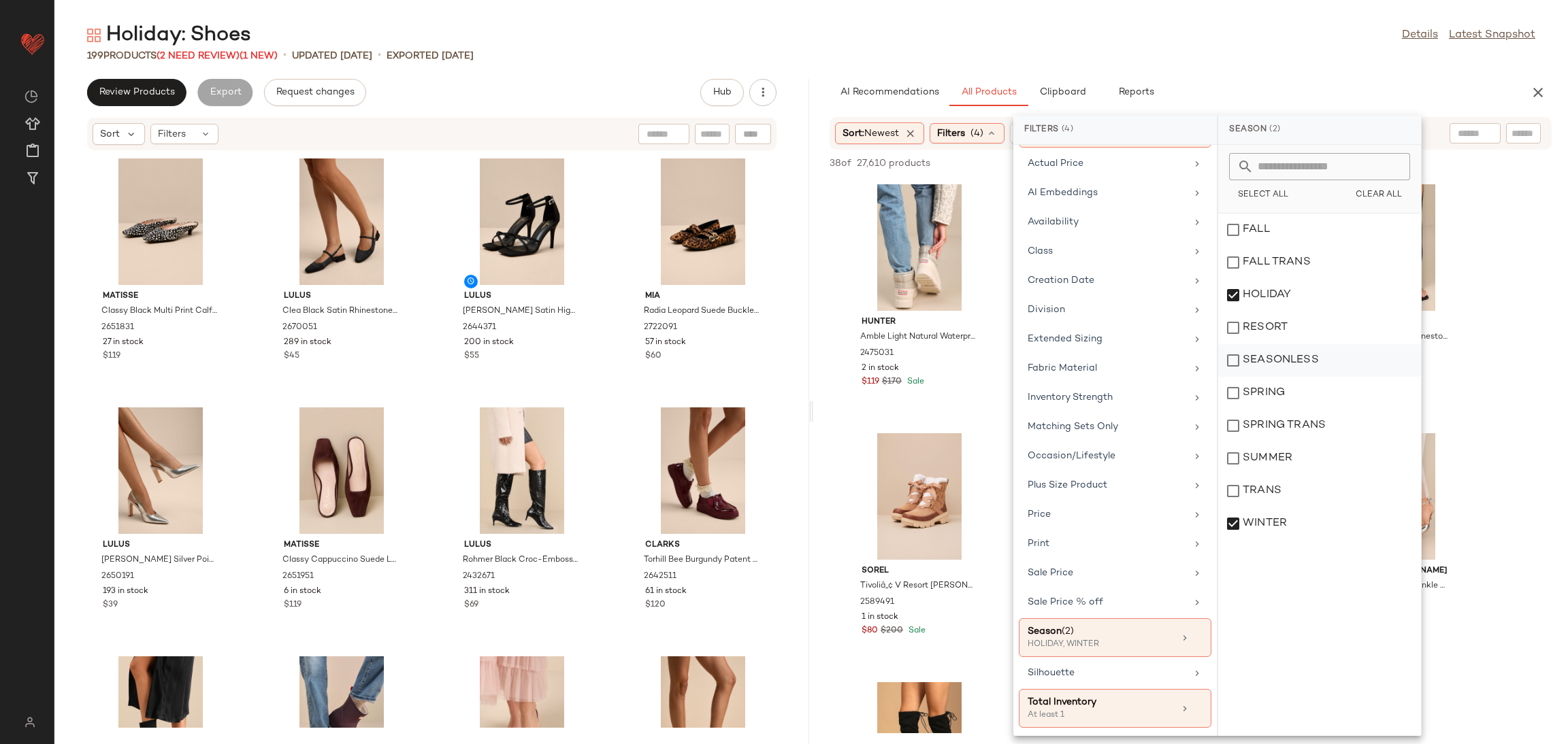
click at [1257, 377] on div "SEASONLESS" at bounding box center [1319, 393] width 203 height 32
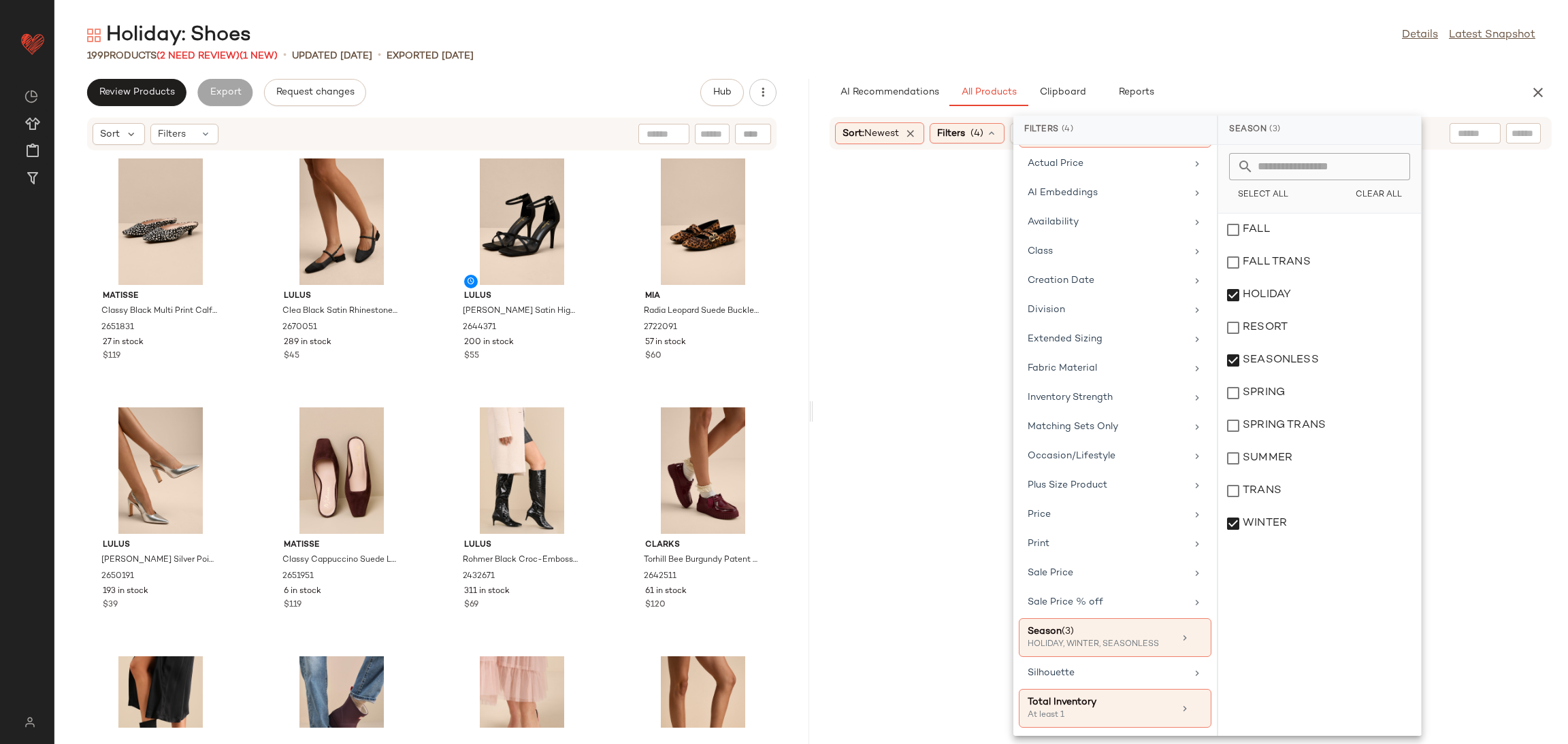
click at [1467, 131] on input "text" at bounding box center [1475, 133] width 34 height 14
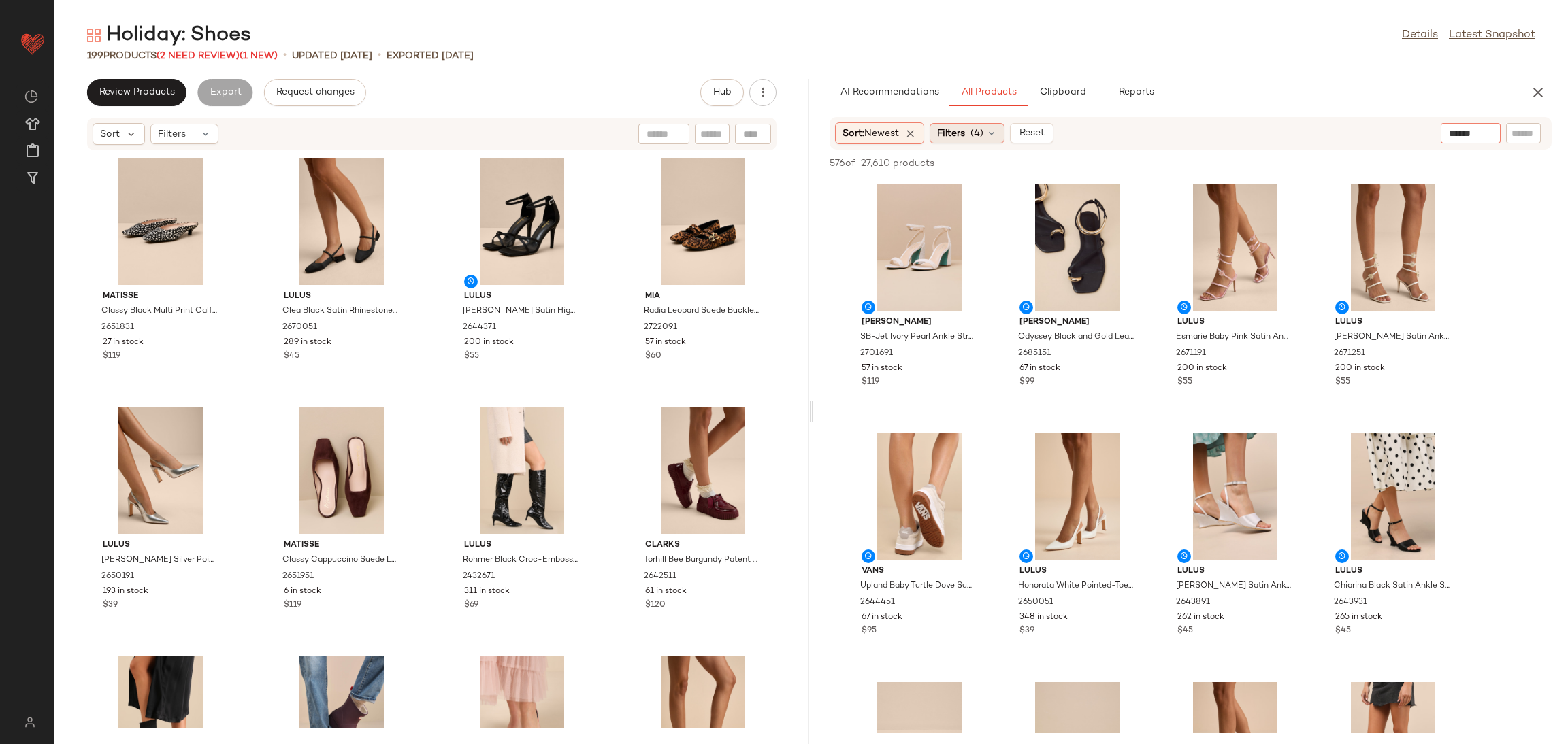
type input "******"
click at [994, 128] on icon at bounding box center [991, 133] width 11 height 11
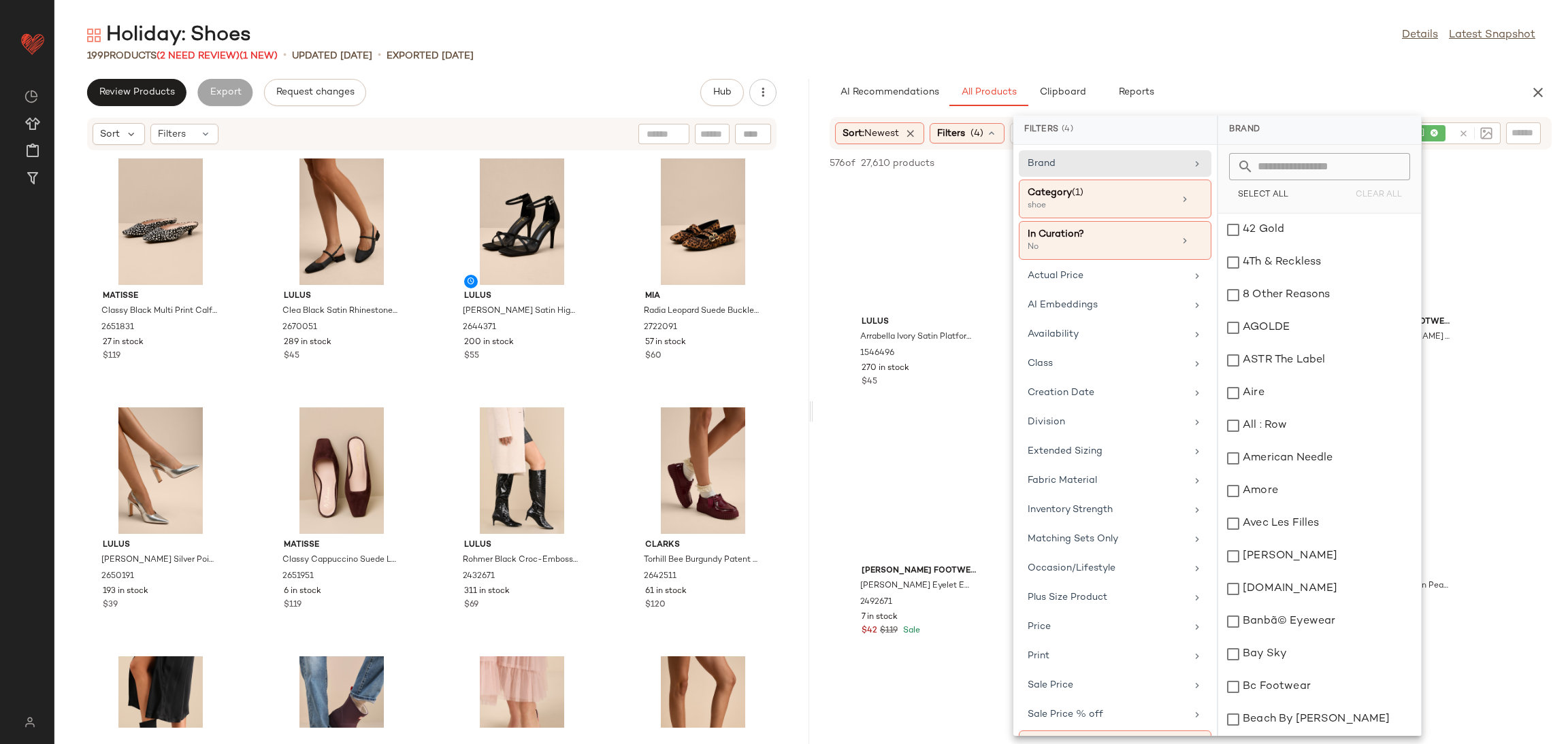
scroll to position [117, 0]
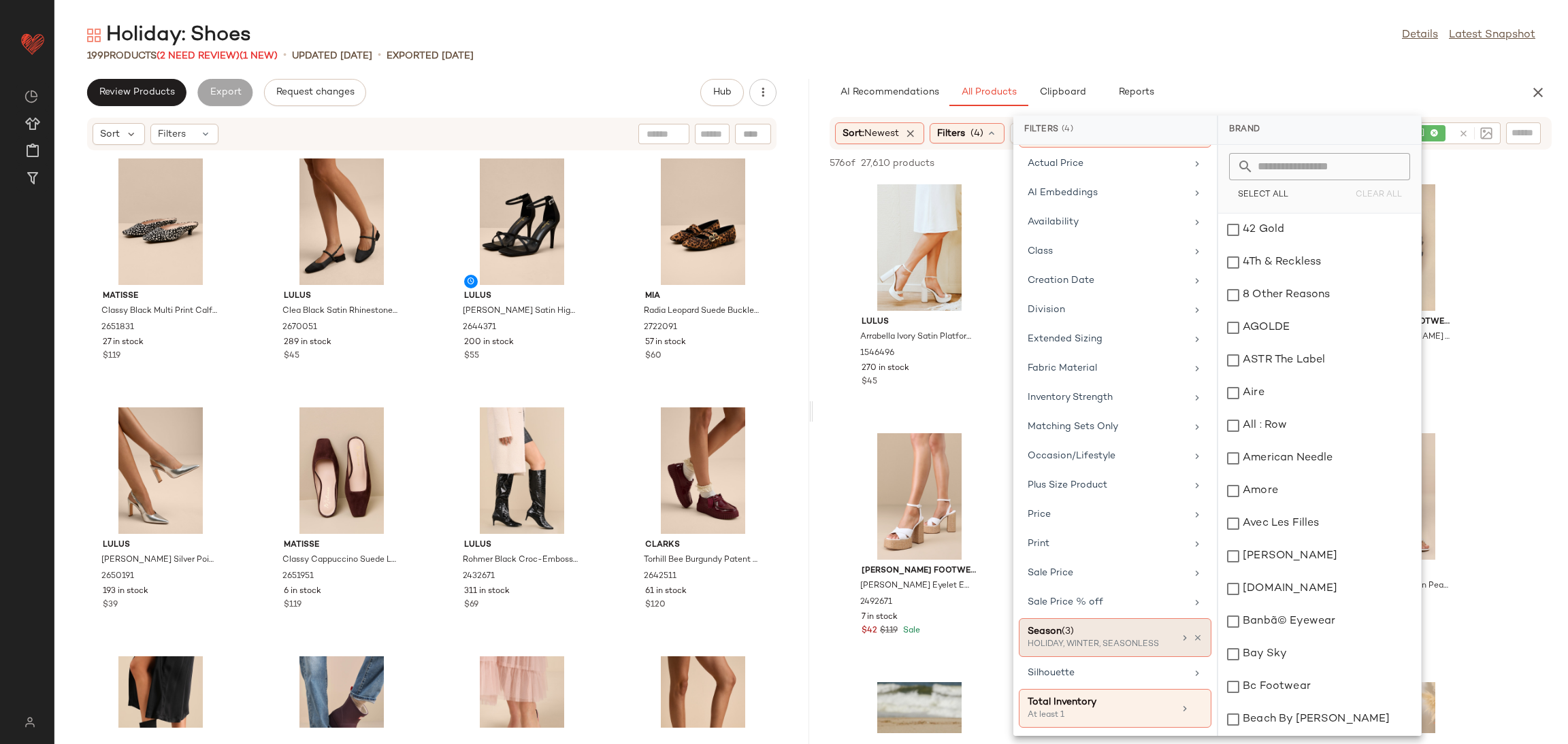
click at [1110, 641] on div "HOLIDAY, WINTER, SEASONLESS" at bounding box center [1096, 644] width 136 height 12
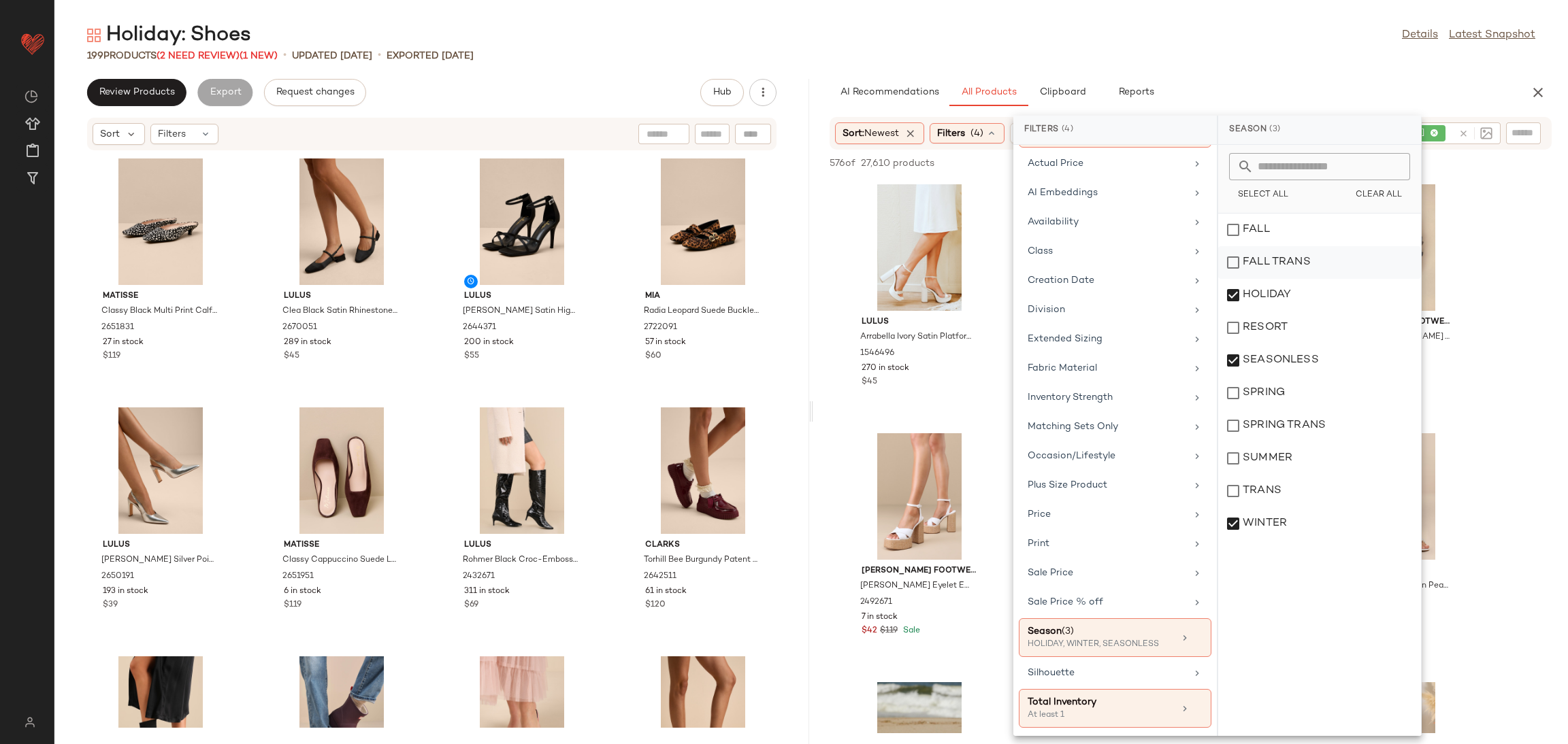
click at [1297, 279] on div "FALL TRANS" at bounding box center [1319, 295] width 203 height 32
click at [1272, 247] on div "FALL" at bounding box center [1319, 263] width 203 height 32
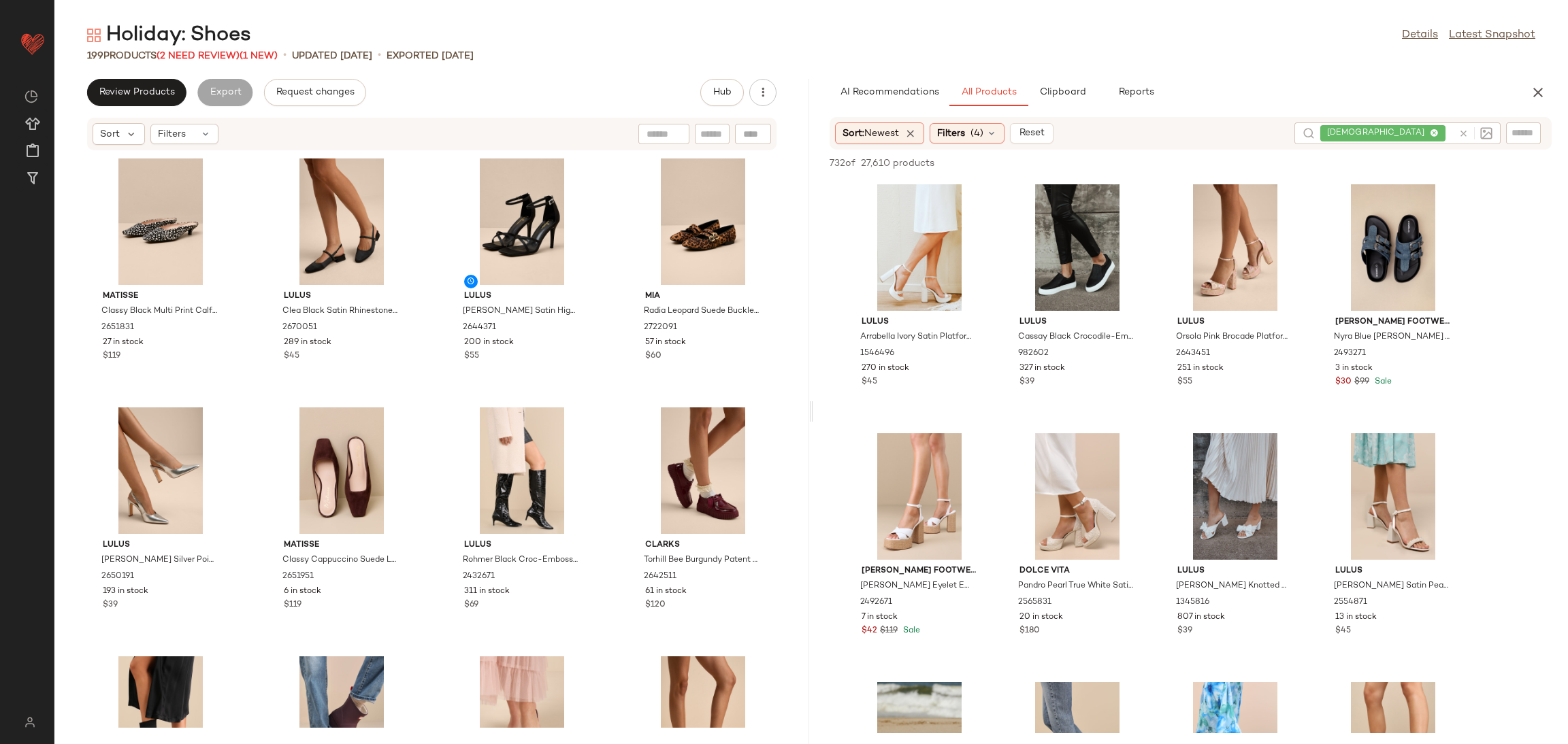
click at [1461, 126] on div at bounding box center [1472, 133] width 39 height 22
click at [1472, 131] on div at bounding box center [1475, 133] width 34 height 12
click at [1463, 133] on icon at bounding box center [1463, 133] width 11 height 11
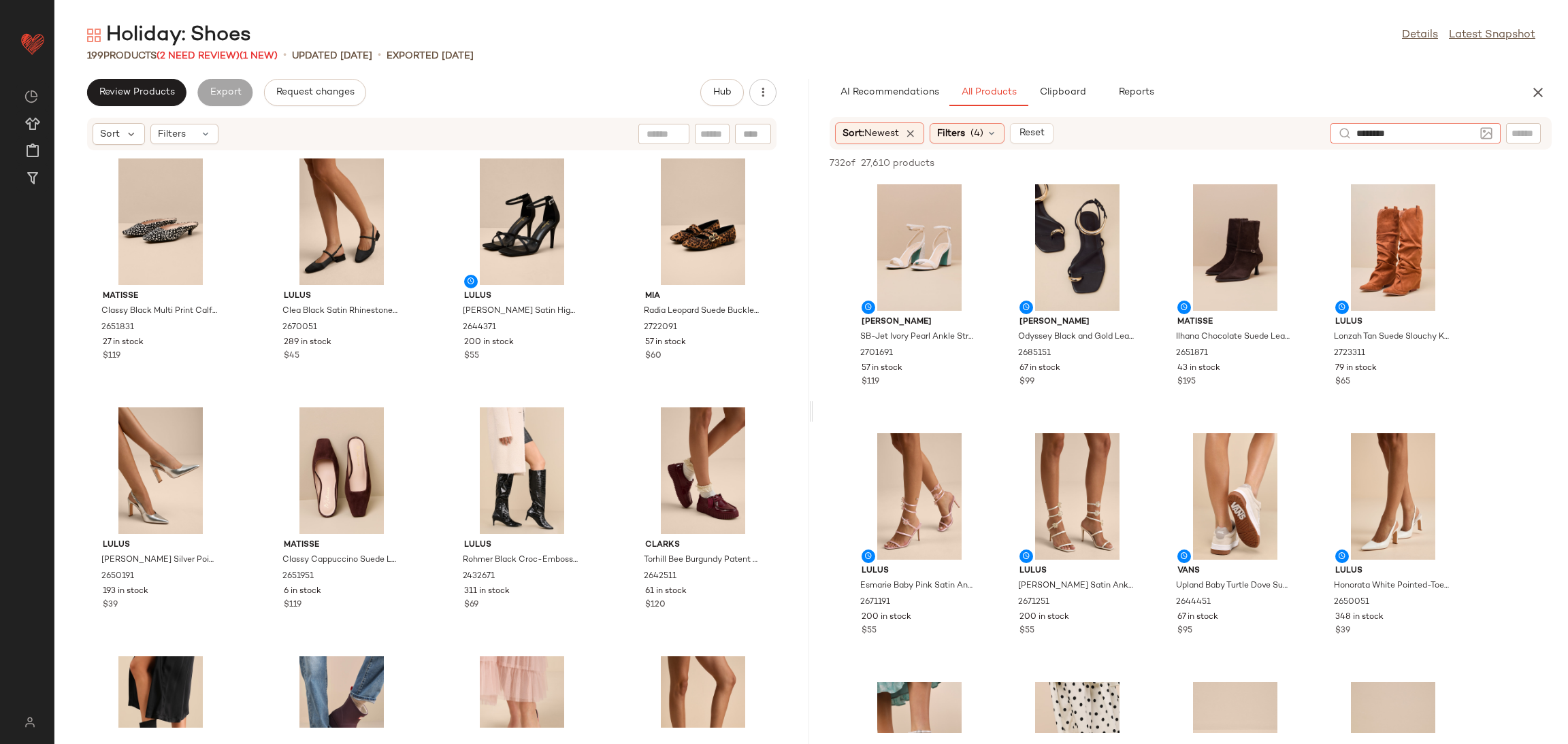
type input "*********"
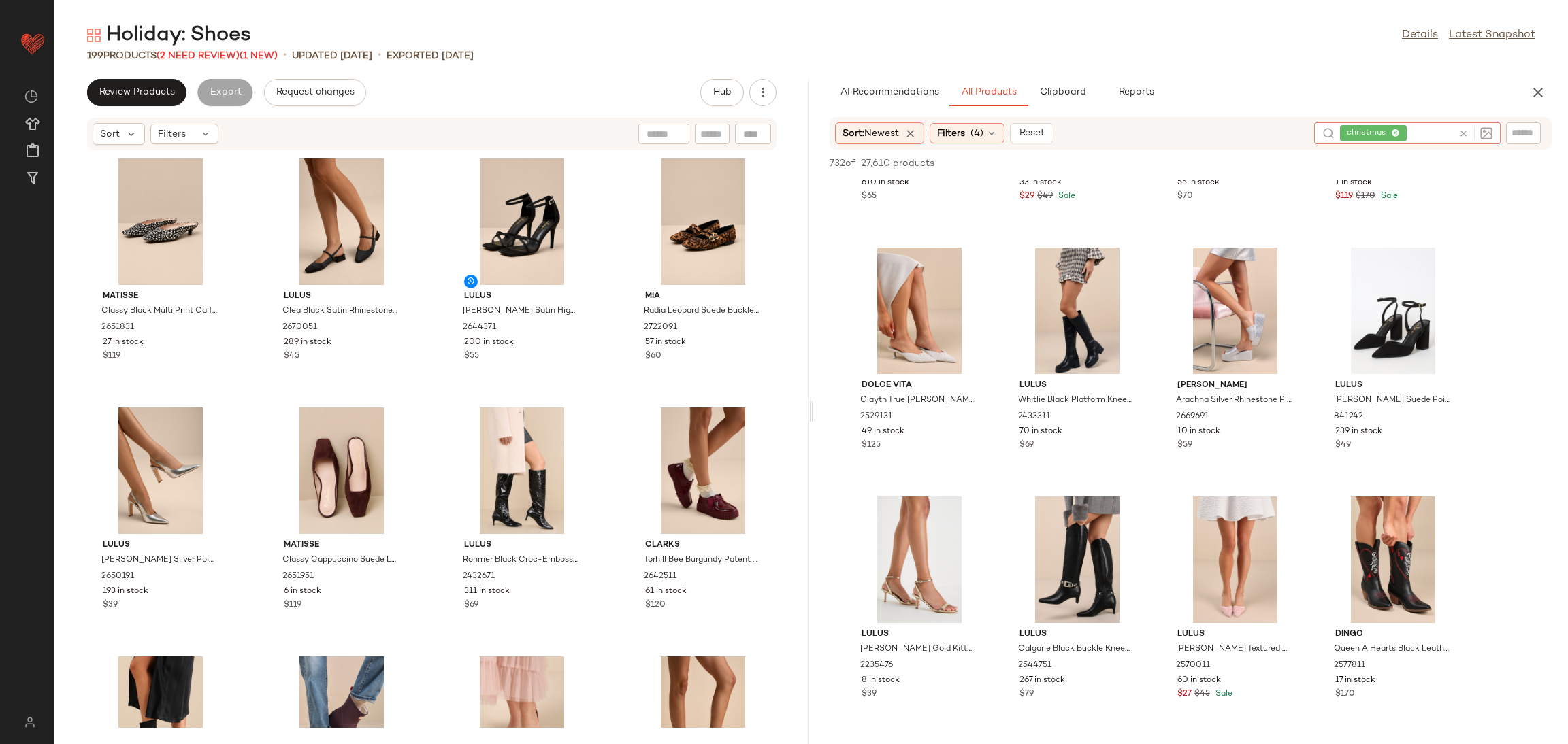
scroll to position [3979, 0]
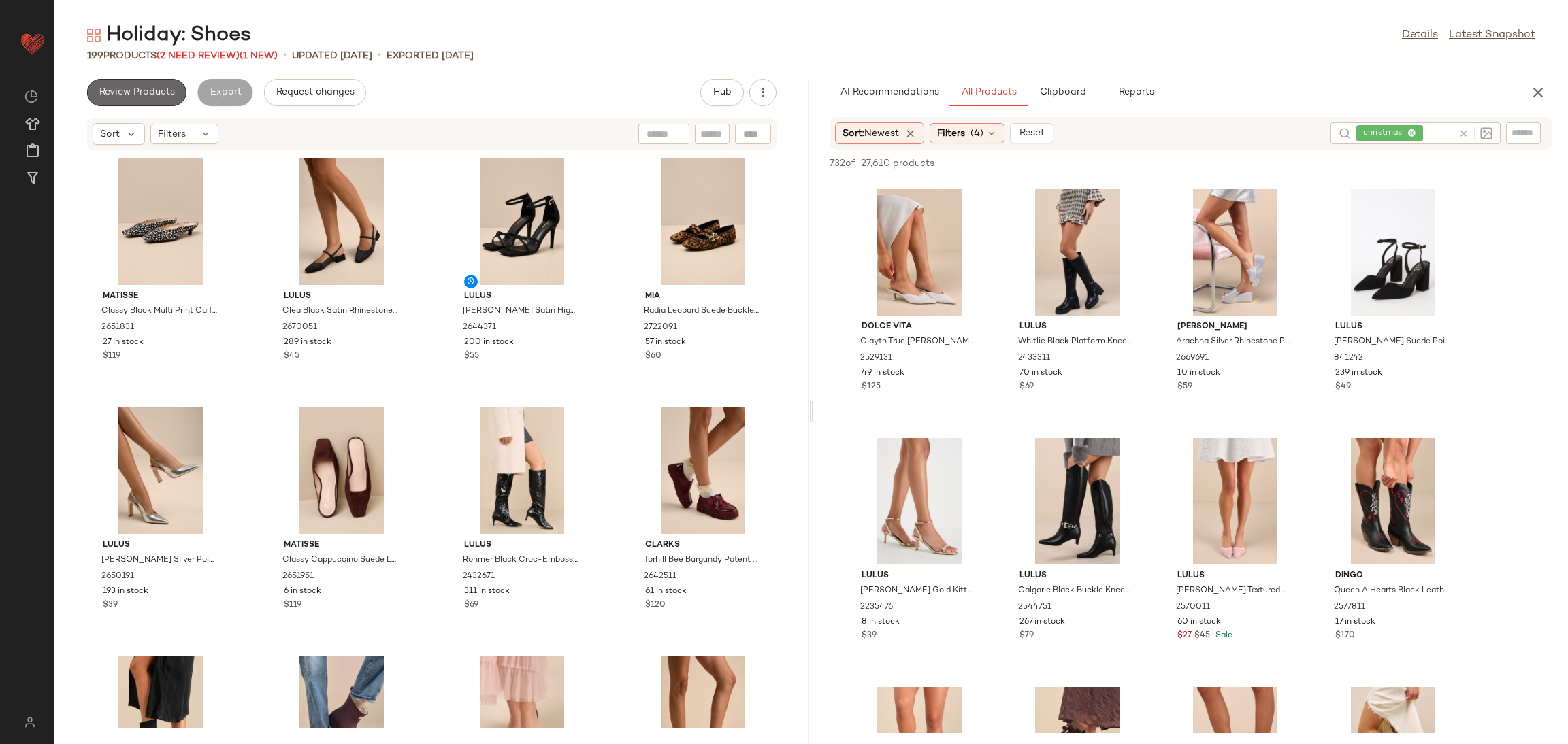
drag, startPoint x: 124, startPoint y: 85, endPoint x: 140, endPoint y: 93, distance: 17.9
click at [126, 85] on button "Review Products" at bounding box center [136, 92] width 99 height 27
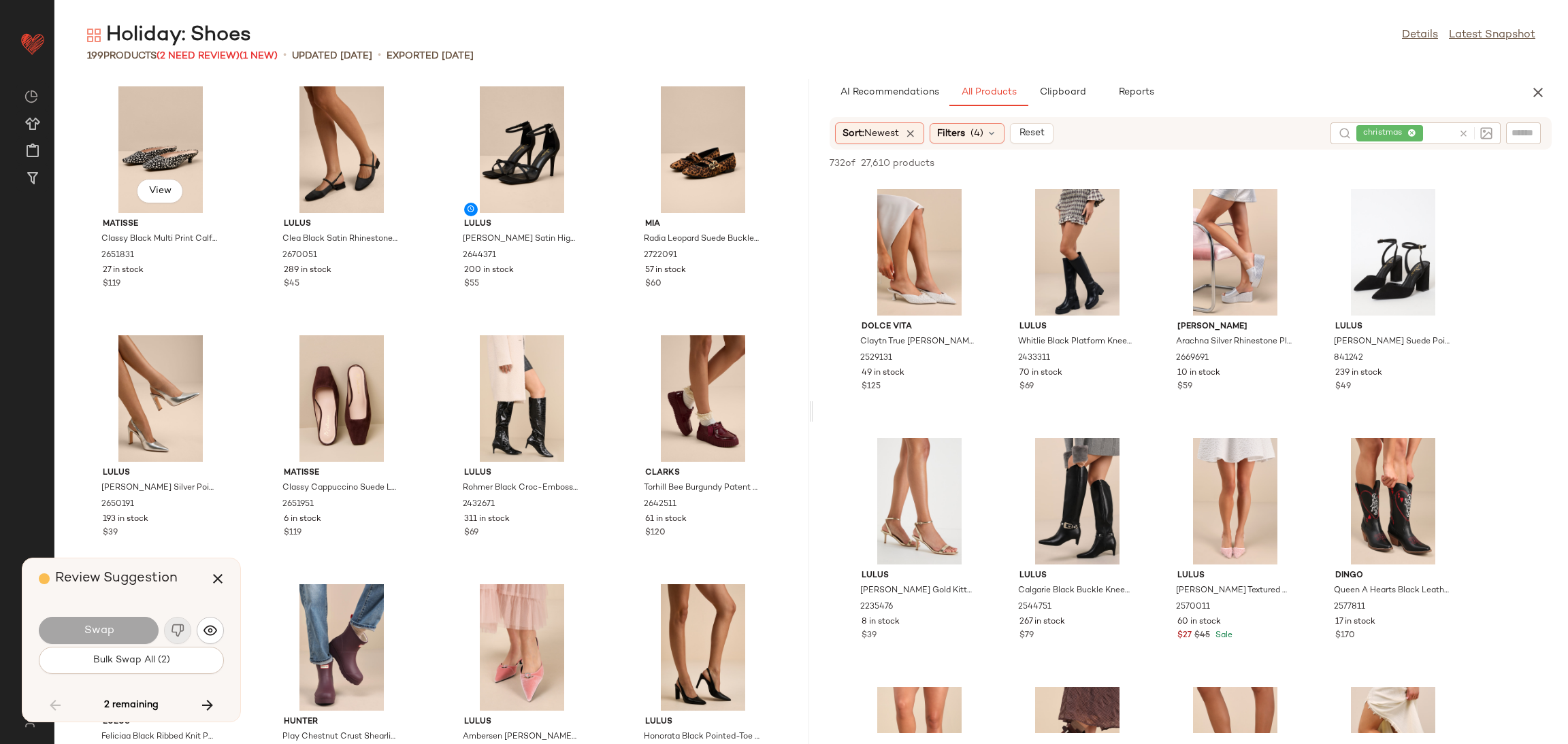
scroll to position [5477, 0]
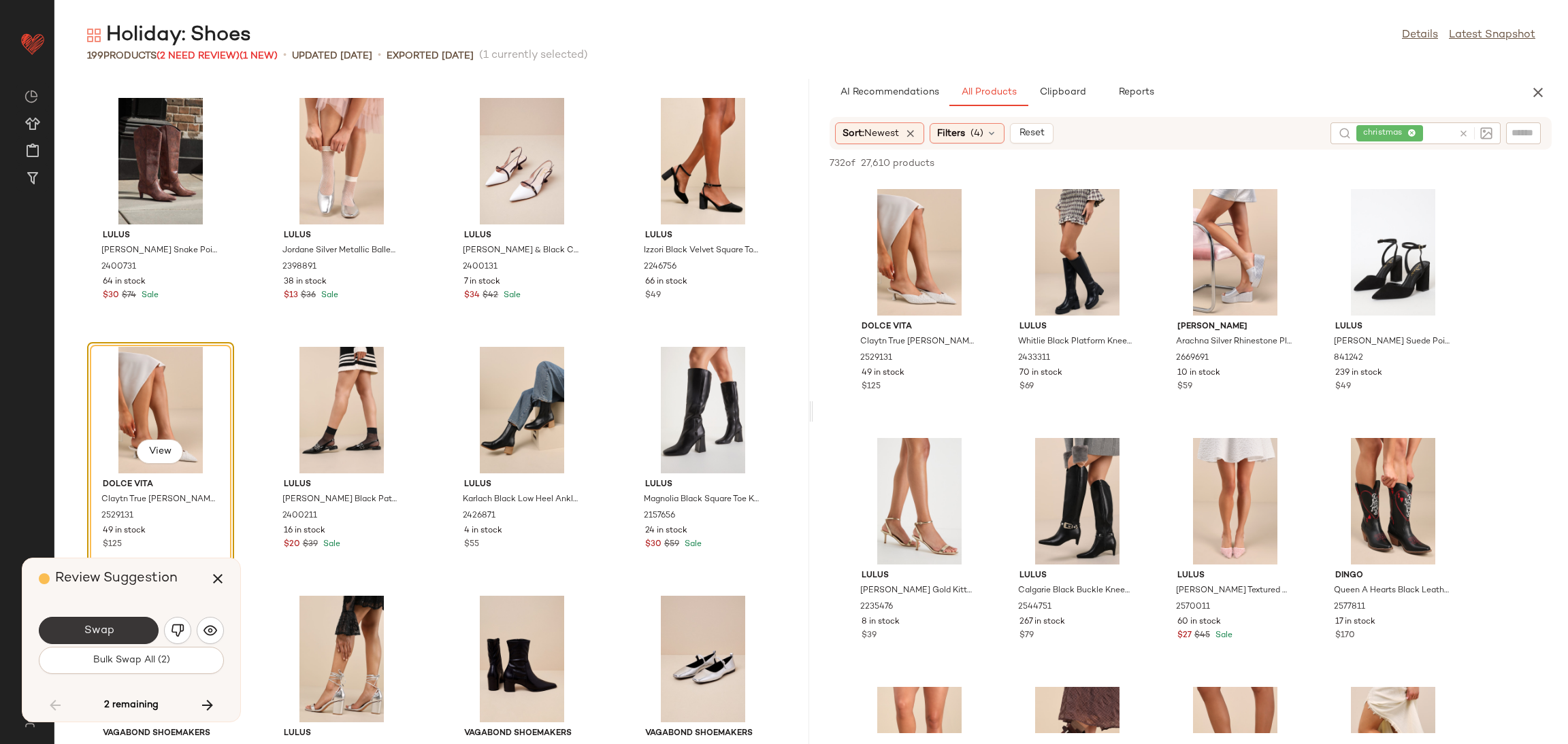
click at [108, 636] on span "Swap" at bounding box center [98, 631] width 31 height 13
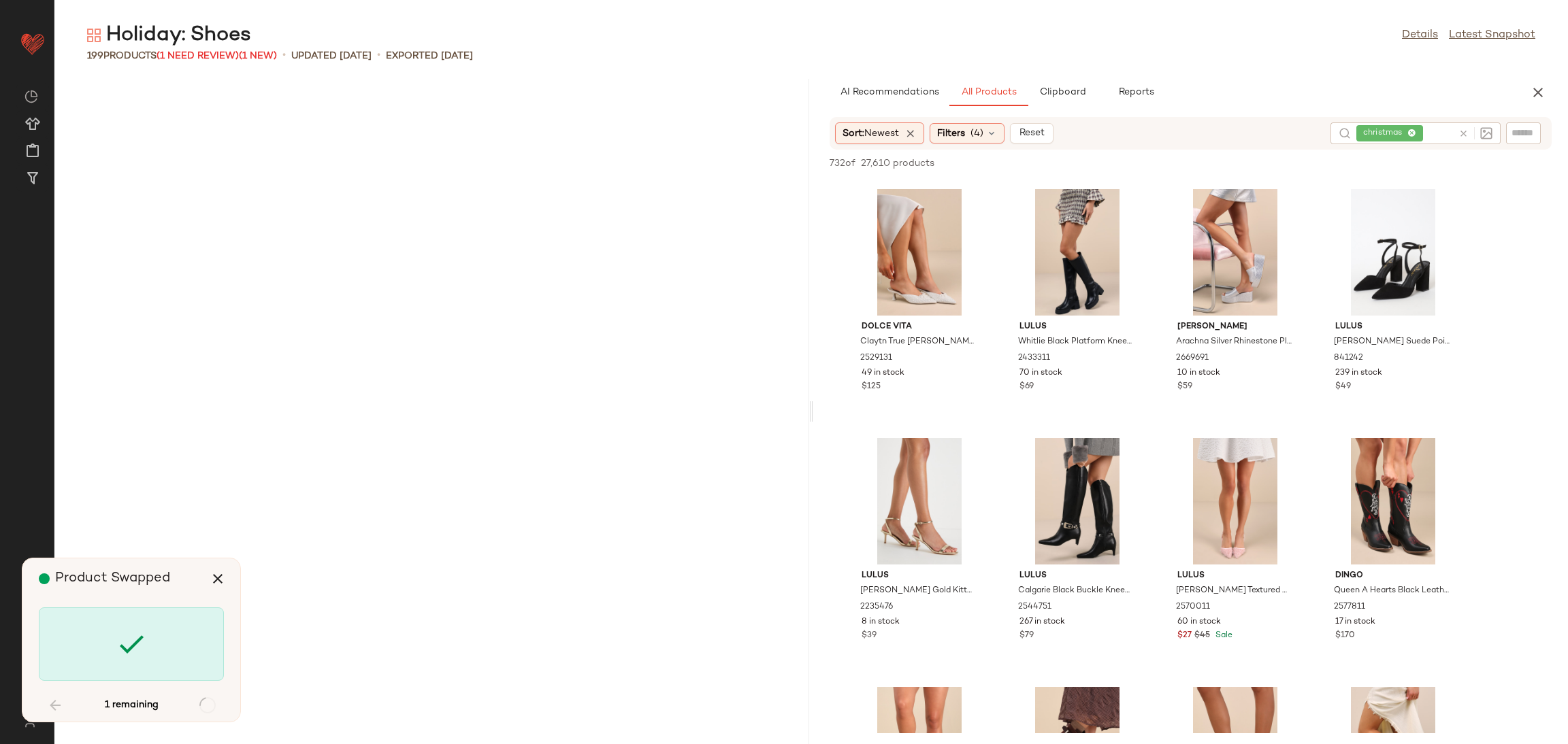
scroll to position [10208, 0]
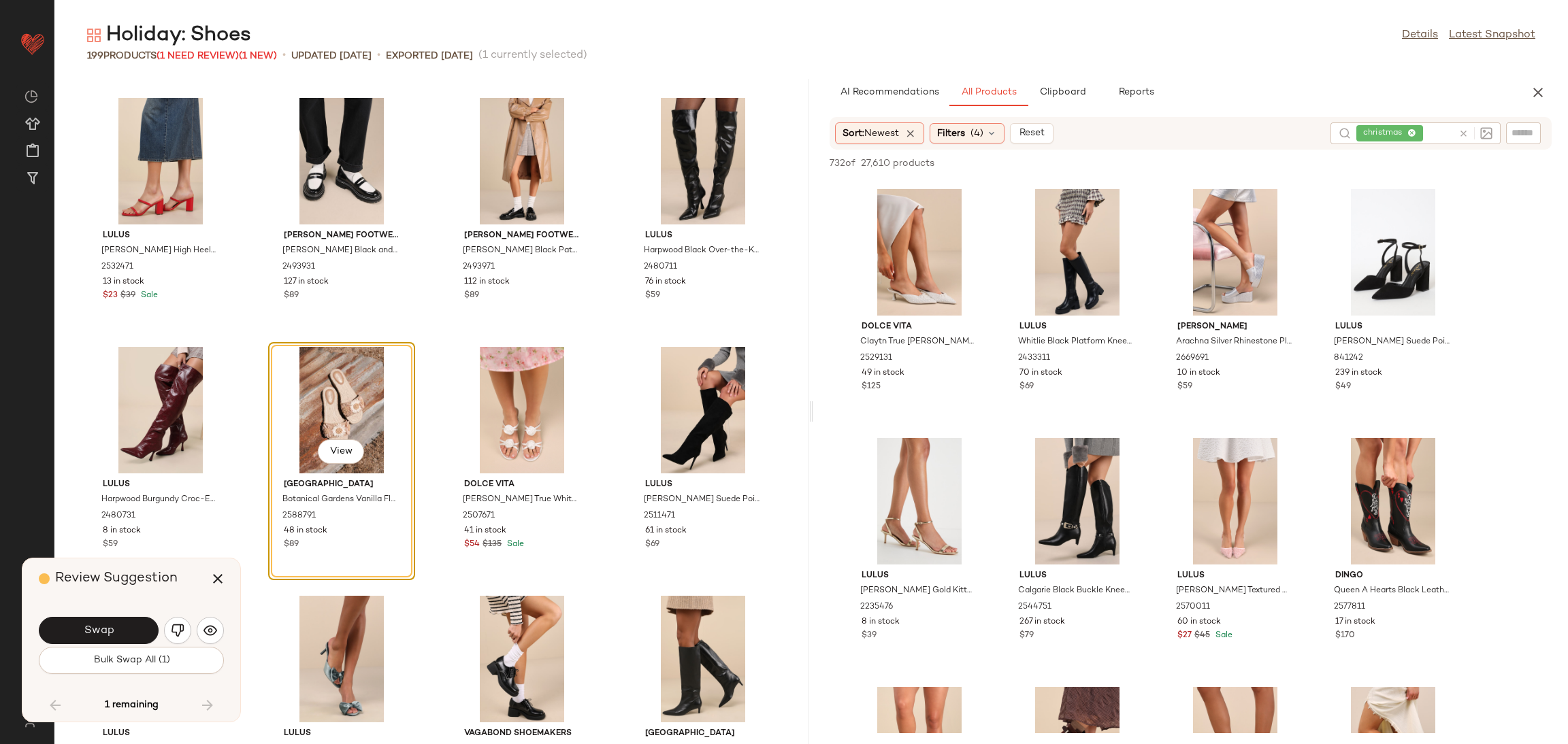
click at [194, 629] on div "Swap" at bounding box center [131, 630] width 185 height 32
click at [178, 628] on img "button" at bounding box center [177, 630] width 13 height 13
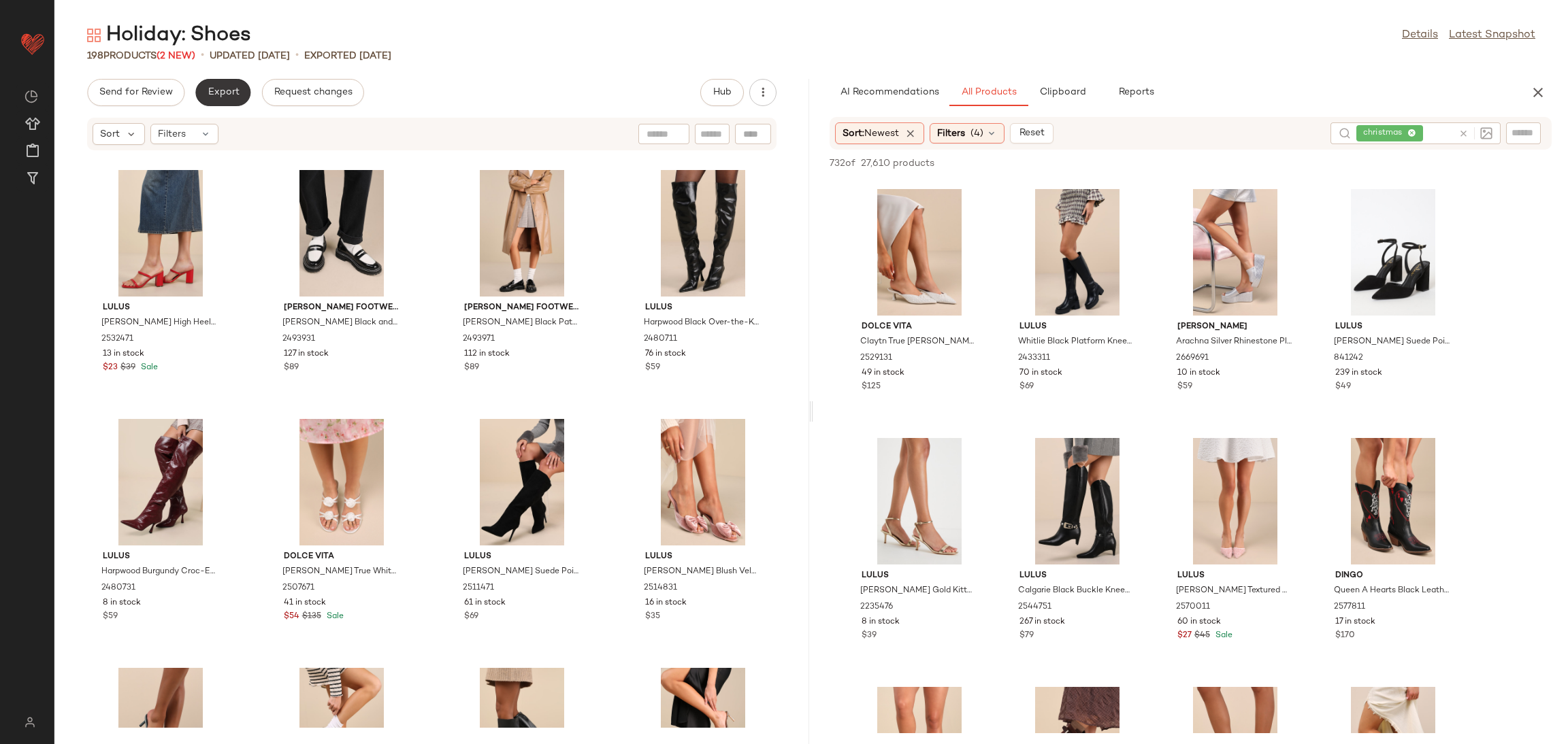
click at [214, 91] on span "Export" at bounding box center [223, 92] width 32 height 11
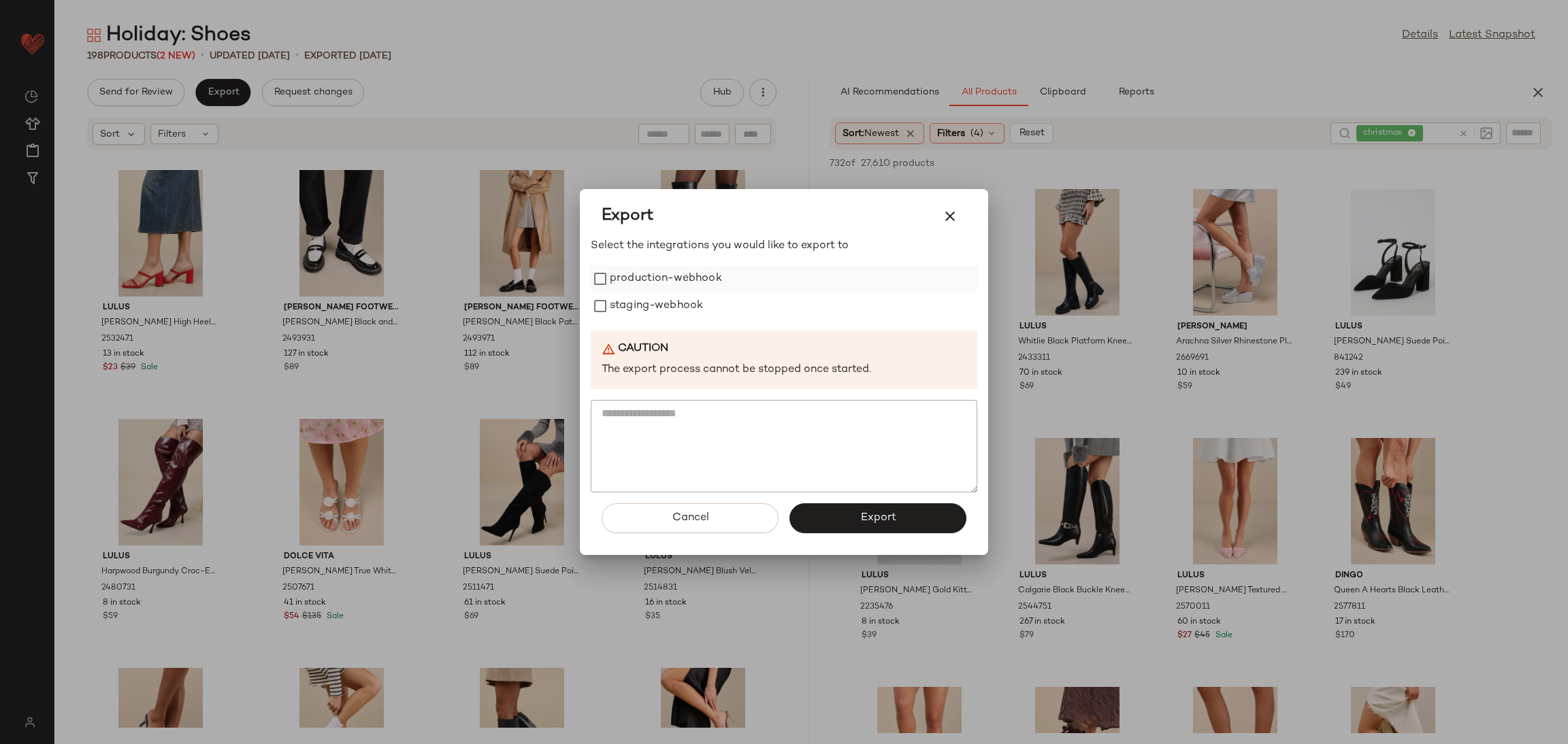
drag, startPoint x: 615, startPoint y: 282, endPoint x: 618, endPoint y: 290, distance: 8.5
click at [616, 282] on label "production-webhook" at bounding box center [666, 279] width 112 height 27
click at [626, 304] on label "staging-webhook" at bounding box center [656, 306] width 93 height 27
click at [893, 516] on span "Export" at bounding box center [877, 518] width 36 height 13
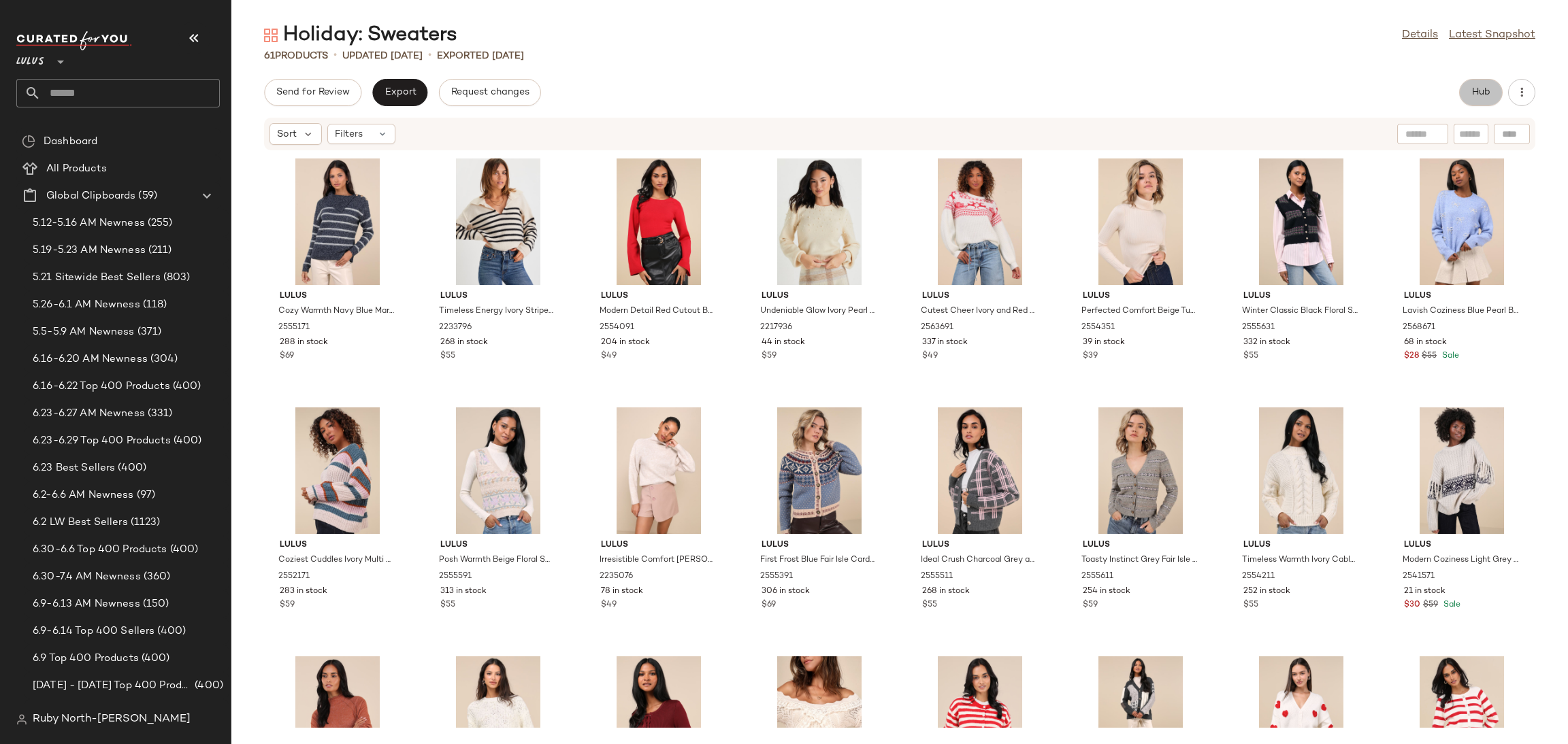
click at [1473, 91] on span "Hub" at bounding box center [1481, 92] width 19 height 11
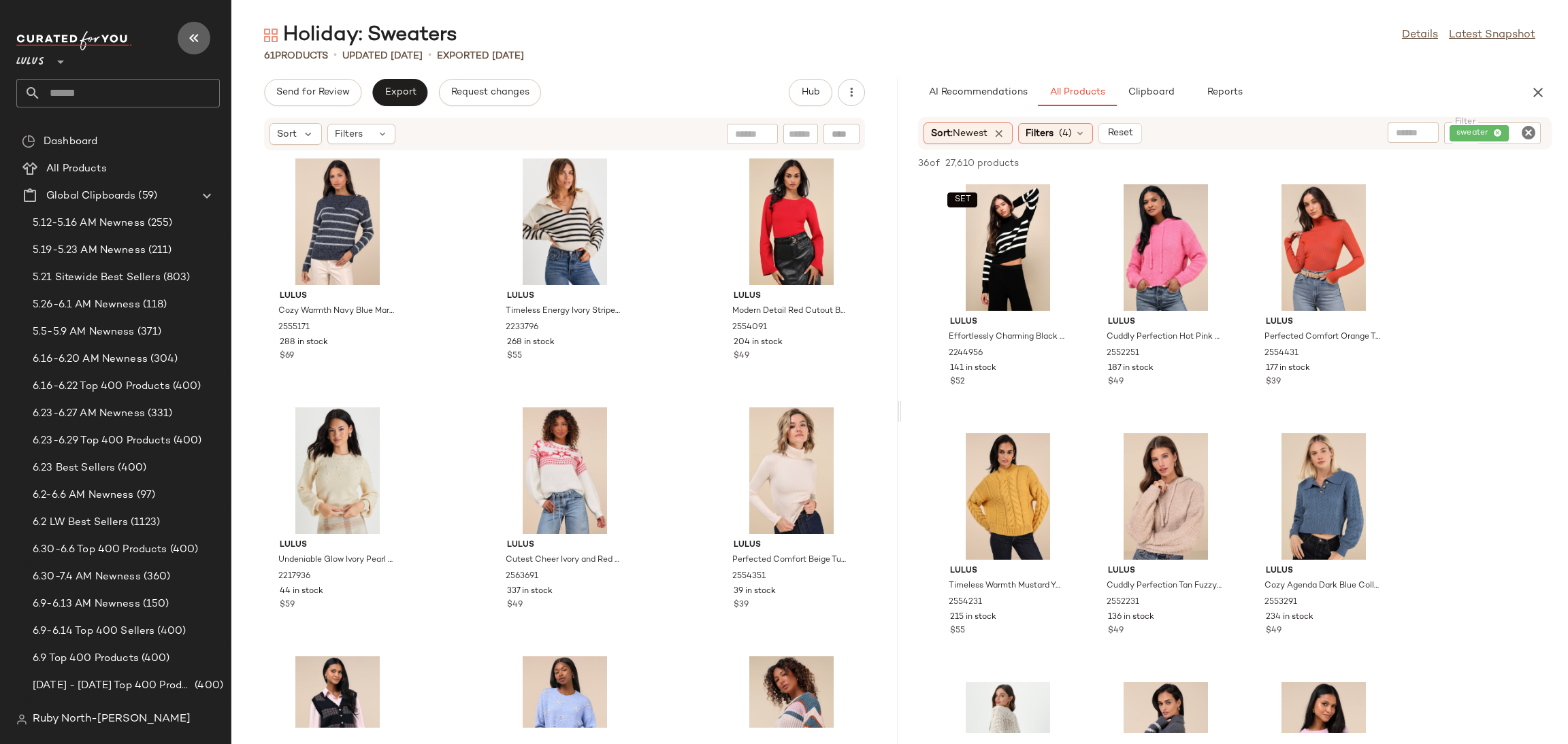
click at [186, 34] on icon "button" at bounding box center [193, 38] width 16 height 16
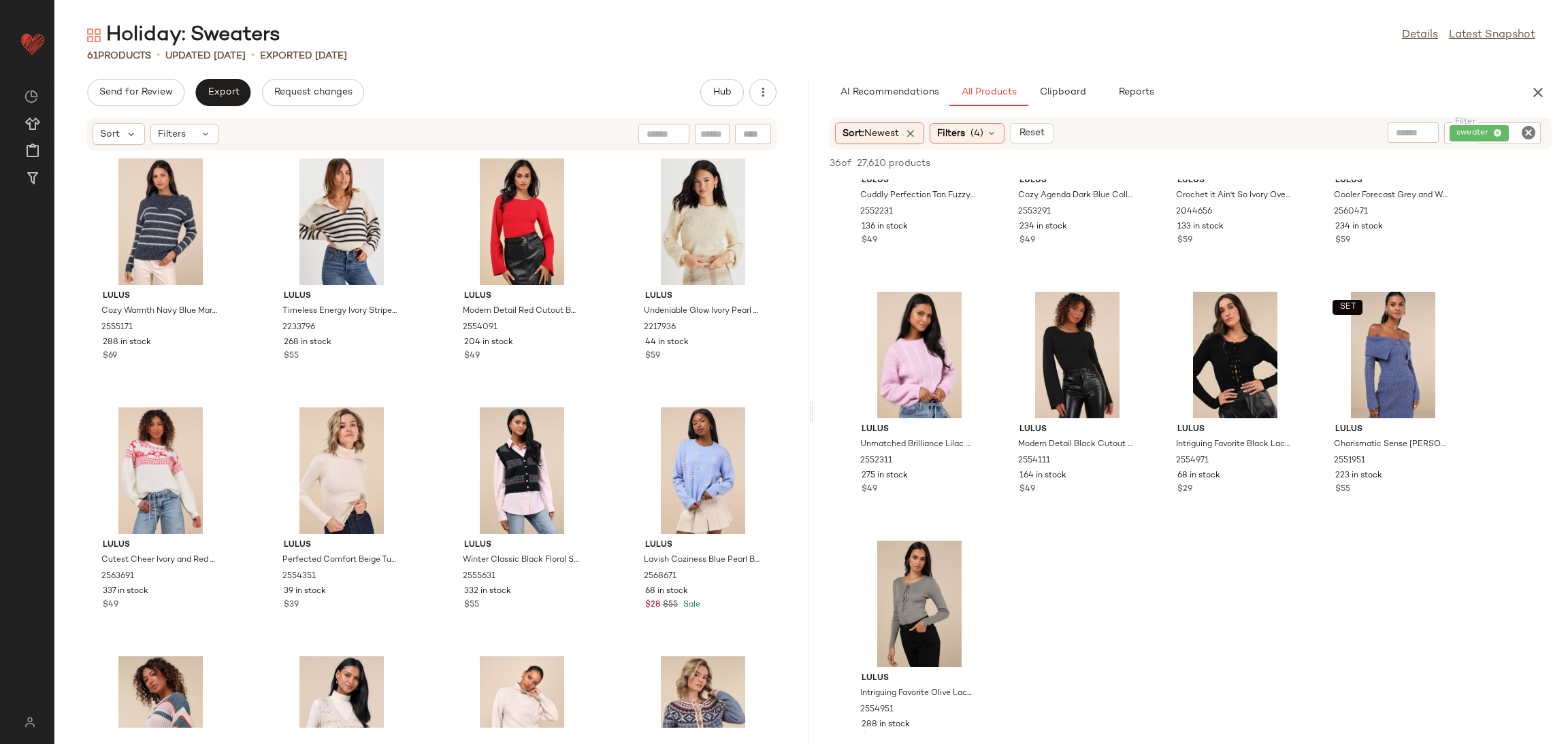
scroll to position [408, 0]
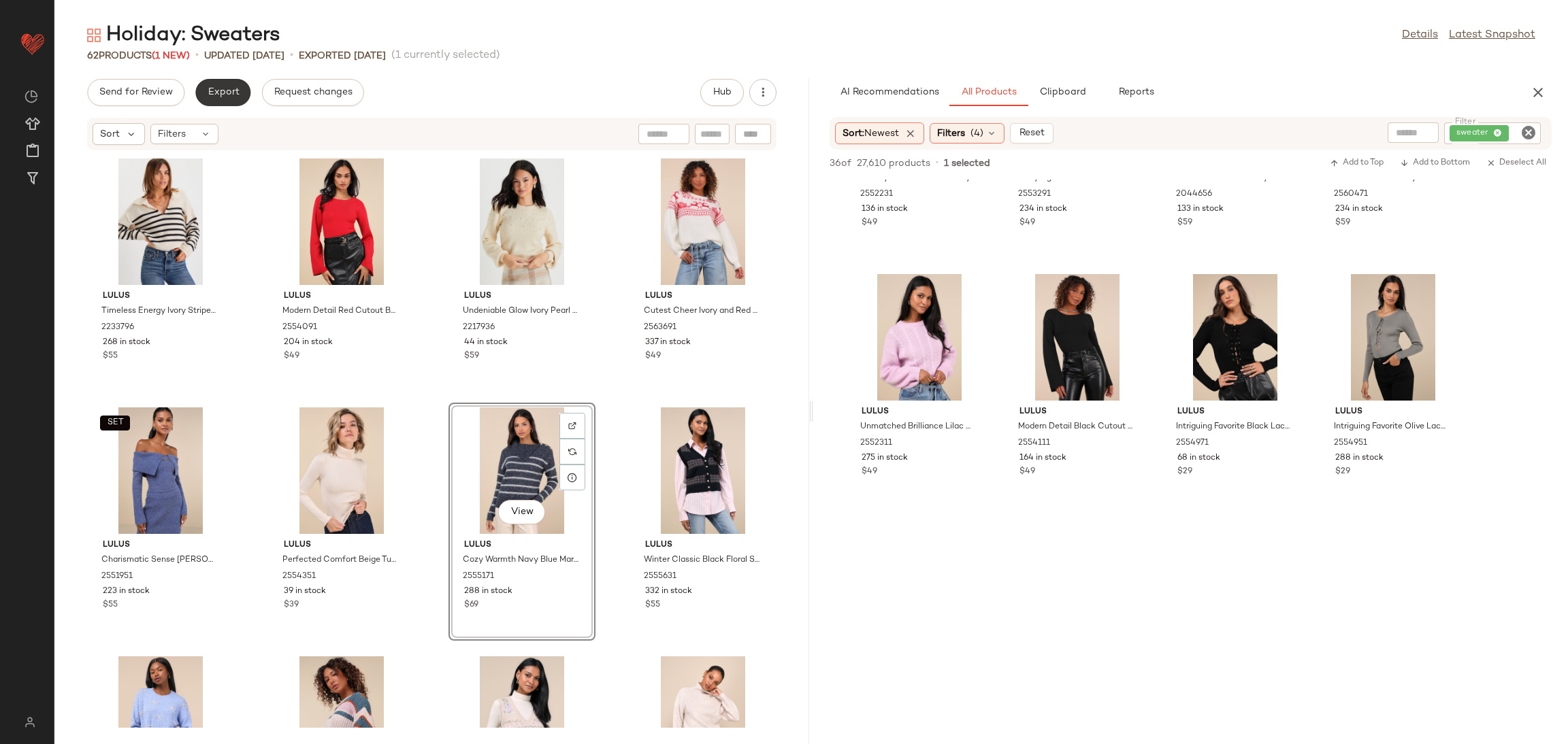
click at [229, 89] on span "Export" at bounding box center [223, 92] width 32 height 11
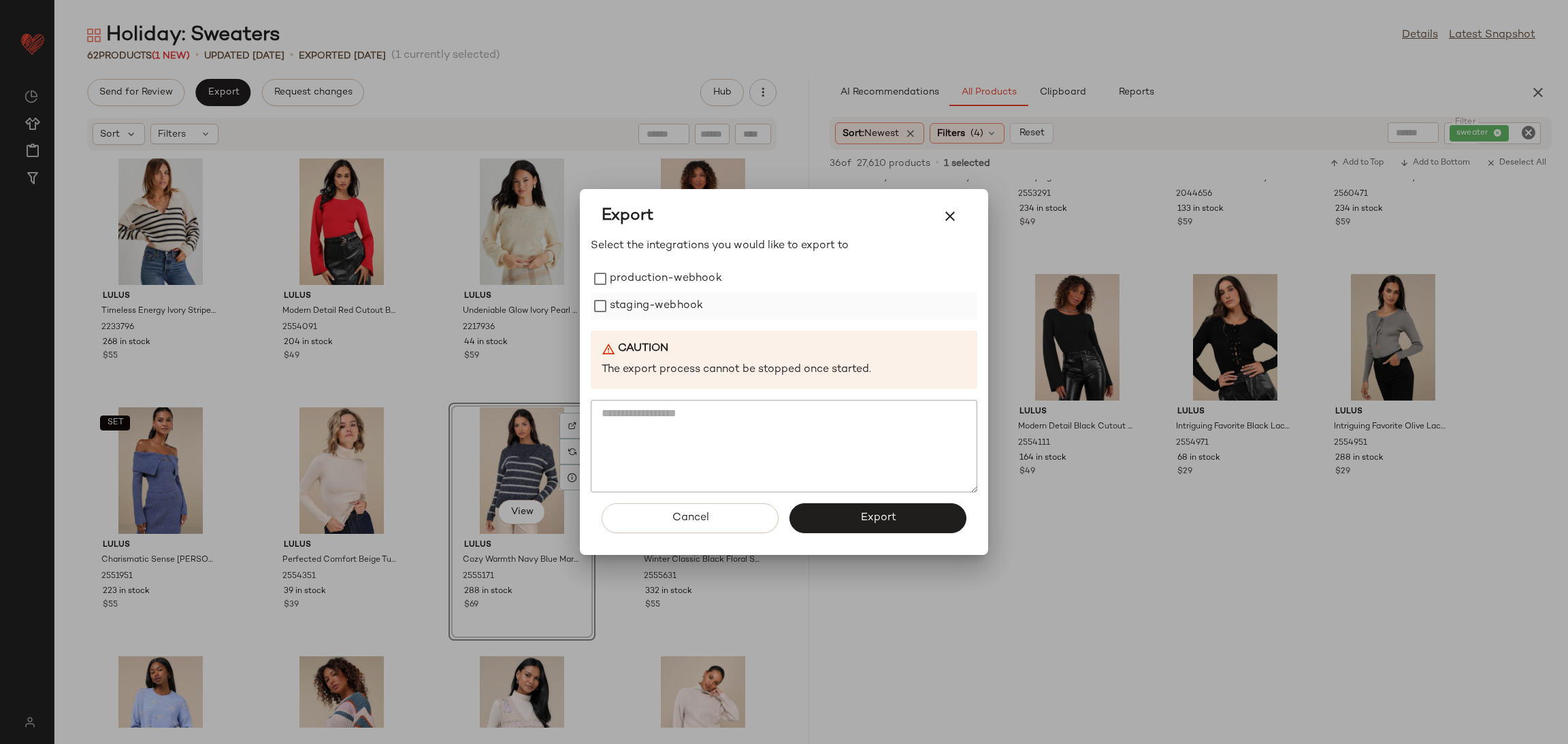
click at [687, 296] on label "staging-webhook" at bounding box center [656, 306] width 93 height 27
click at [682, 286] on label "production-webhook" at bounding box center [666, 279] width 112 height 27
drag, startPoint x: 848, startPoint y: 523, endPoint x: 848, endPoint y: 515, distance: 8.0
click at [848, 522] on button "Export" at bounding box center [878, 518] width 177 height 30
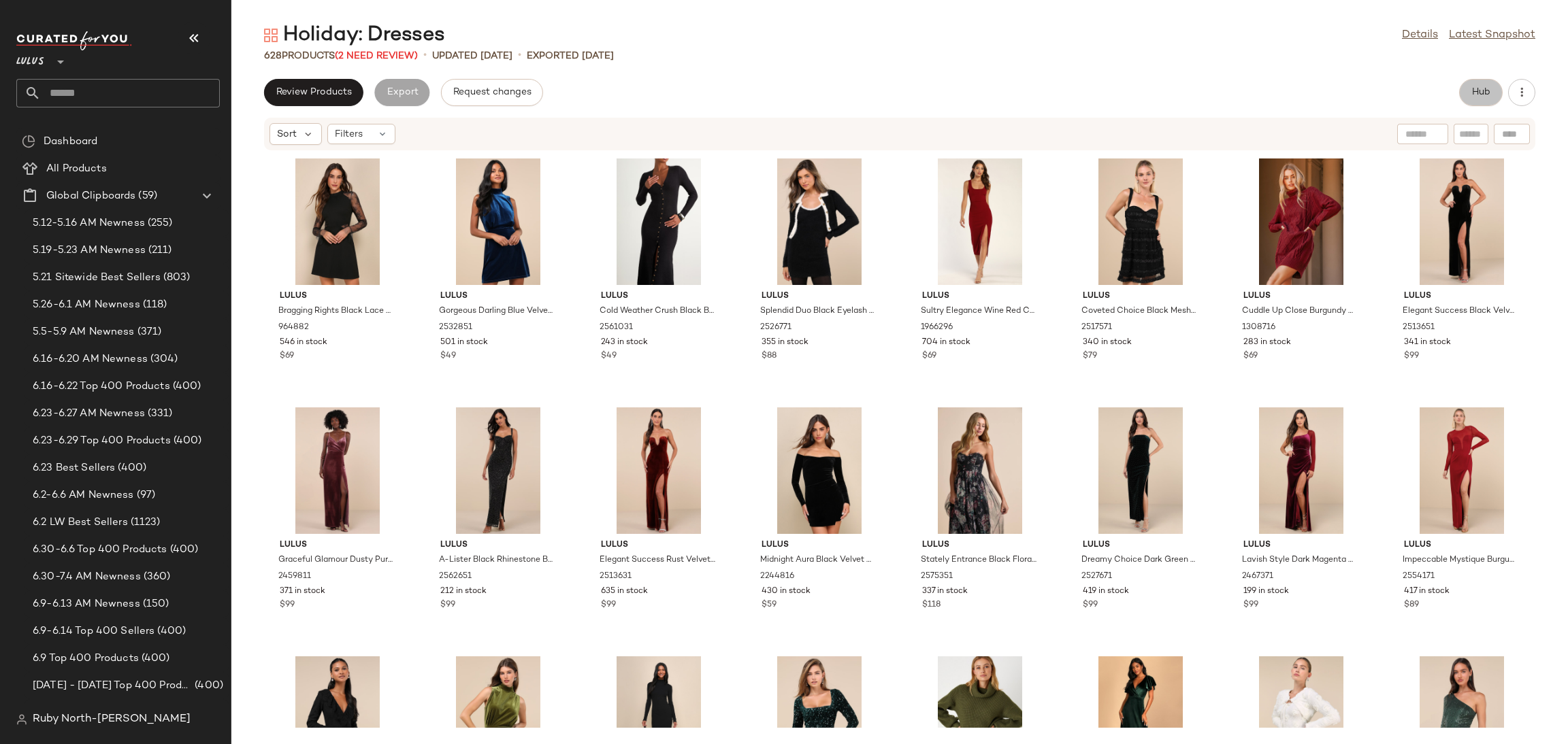
click at [1473, 100] on button "Hub" at bounding box center [1481, 92] width 44 height 27
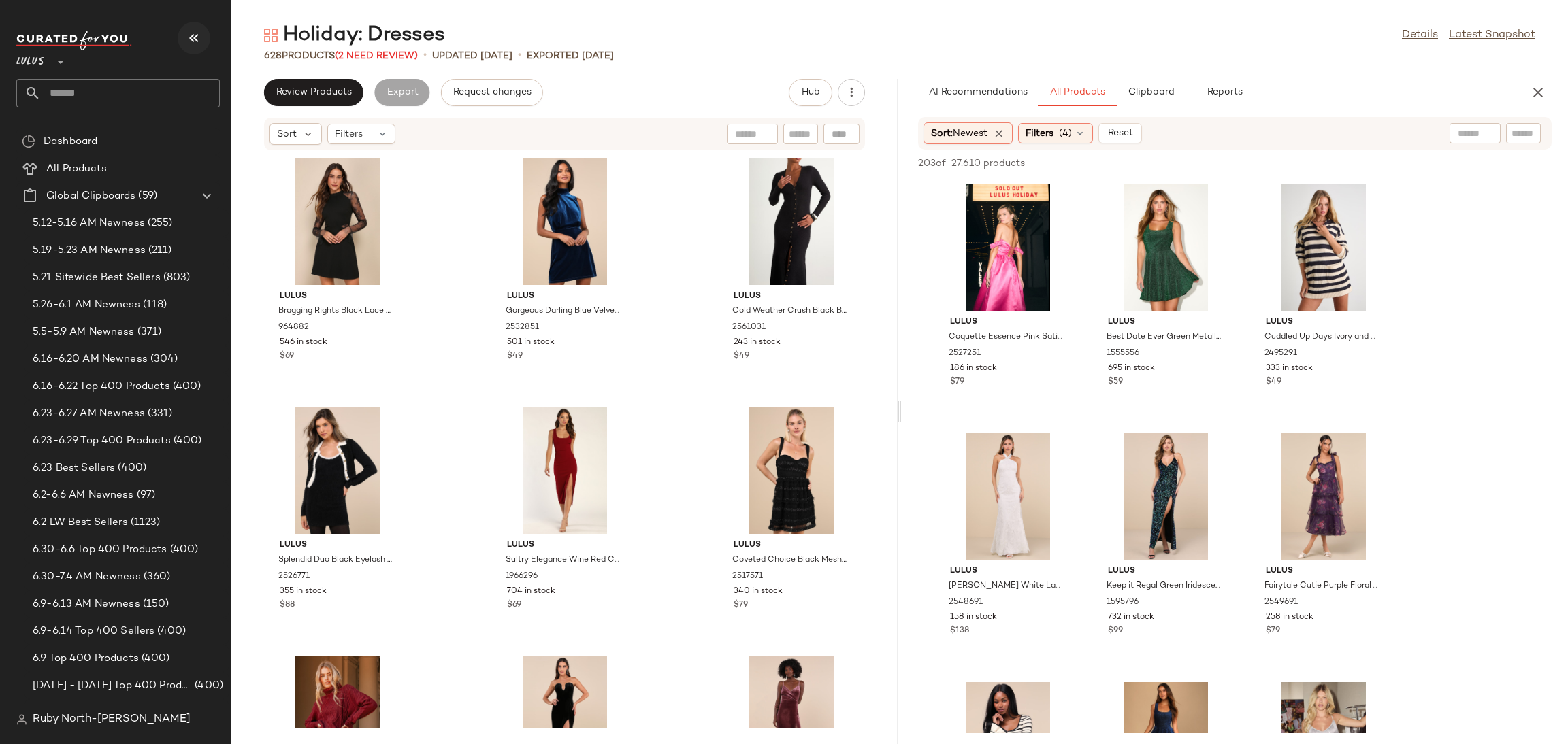
click at [197, 34] on icon "button" at bounding box center [193, 38] width 16 height 16
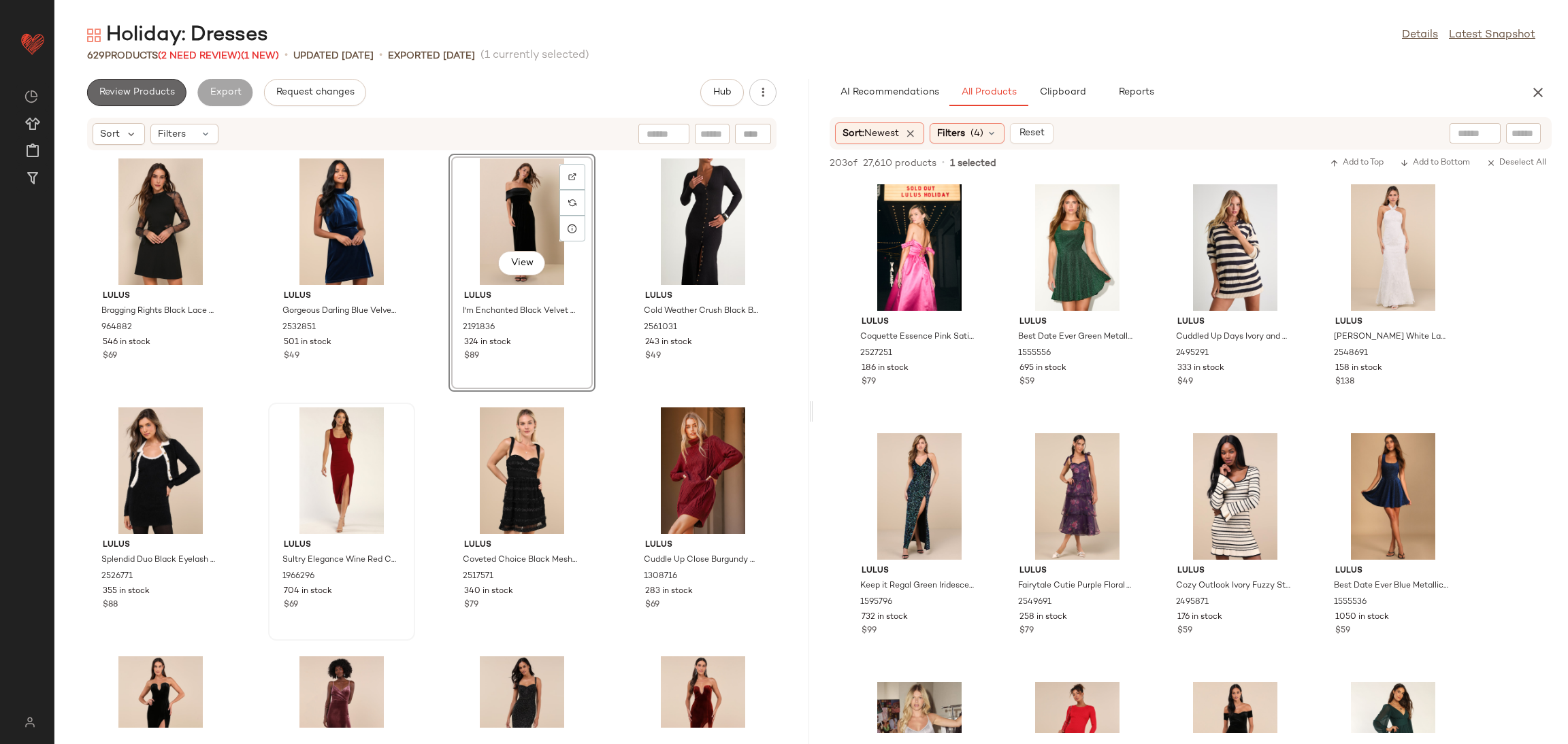
click at [128, 88] on span "Review Products" at bounding box center [136, 92] width 76 height 11
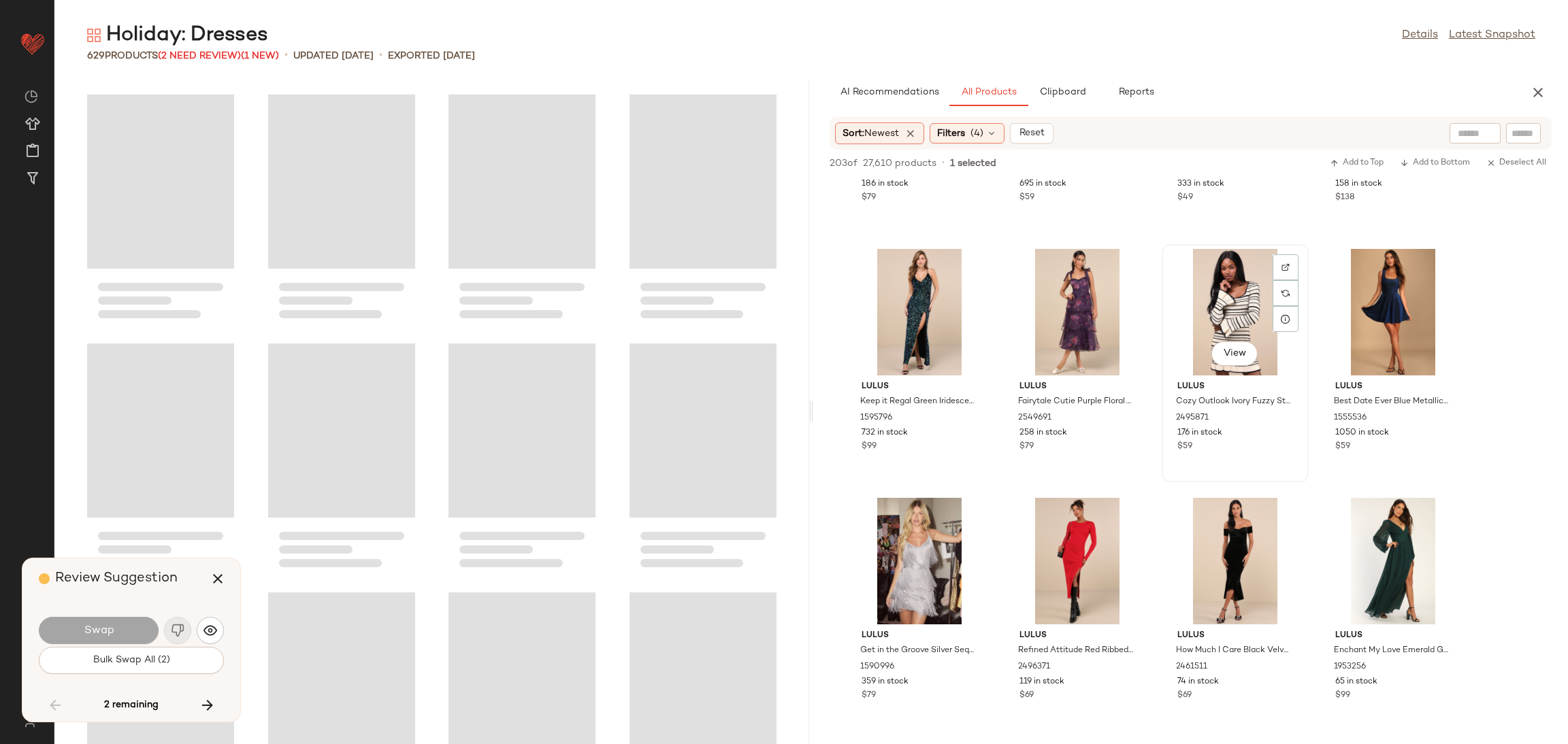
scroll to position [408, 0]
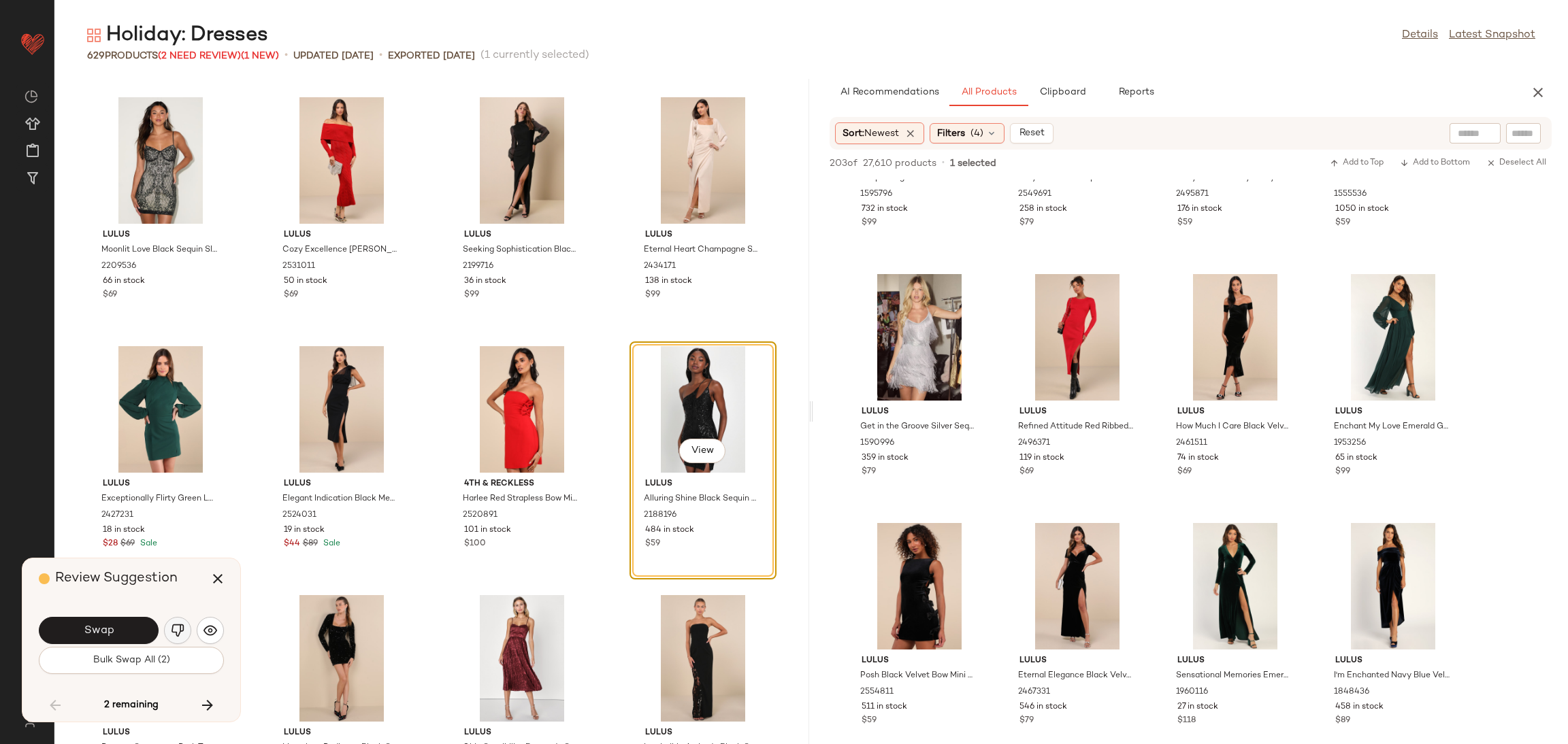
click at [165, 634] on button "button" at bounding box center [177, 630] width 27 height 27
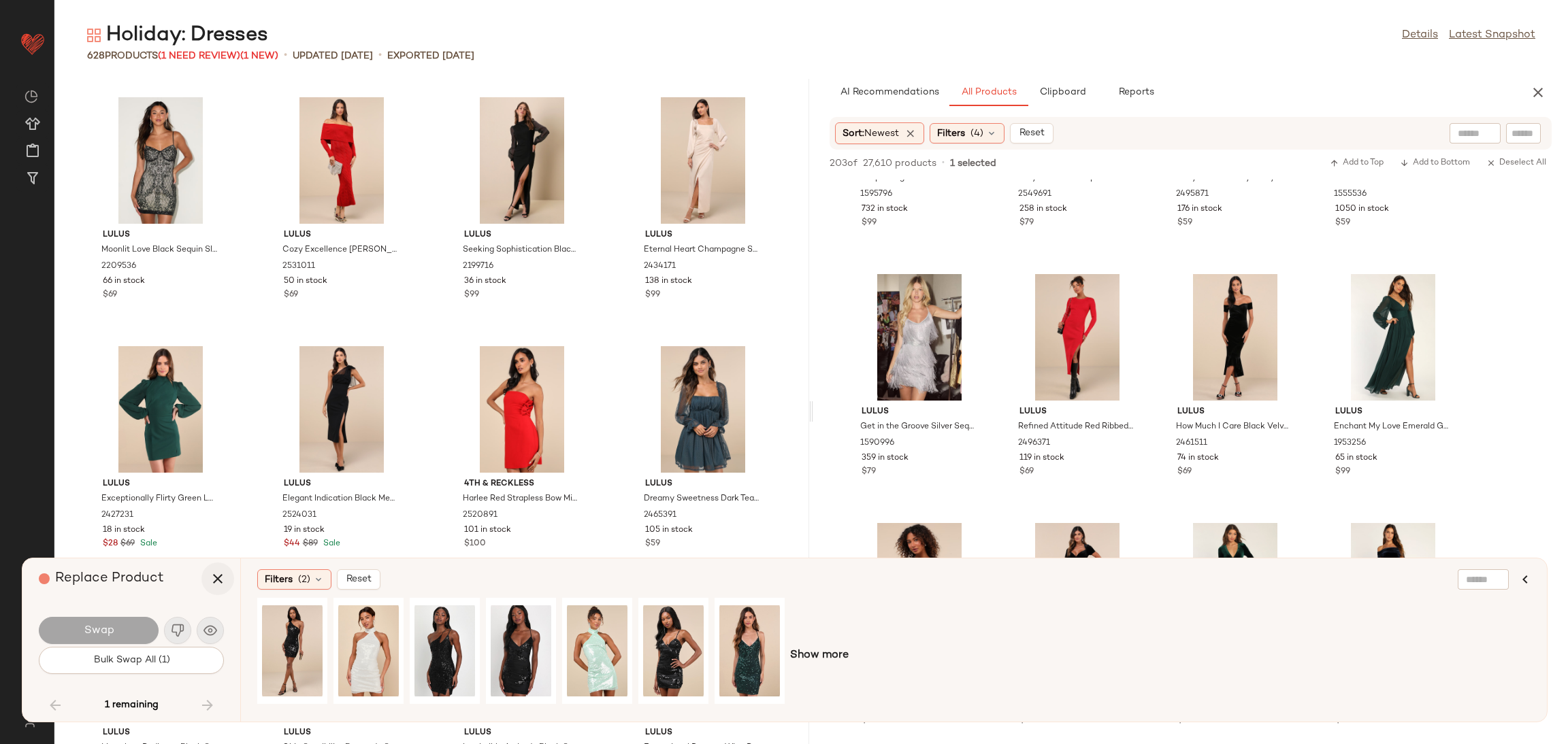
click at [218, 573] on icon "button" at bounding box center [217, 578] width 16 height 16
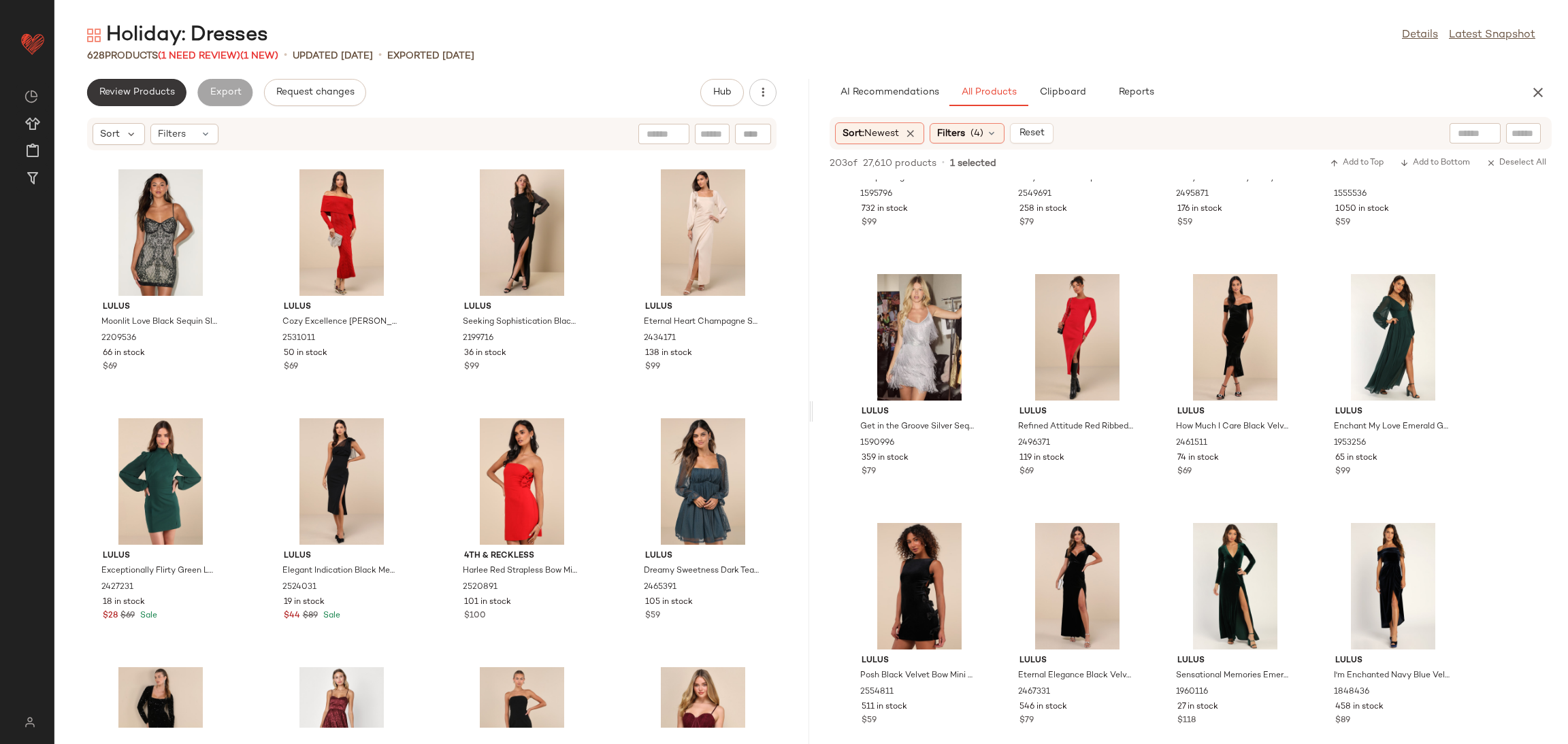
click at [131, 97] on span "Review Products" at bounding box center [136, 92] width 76 height 11
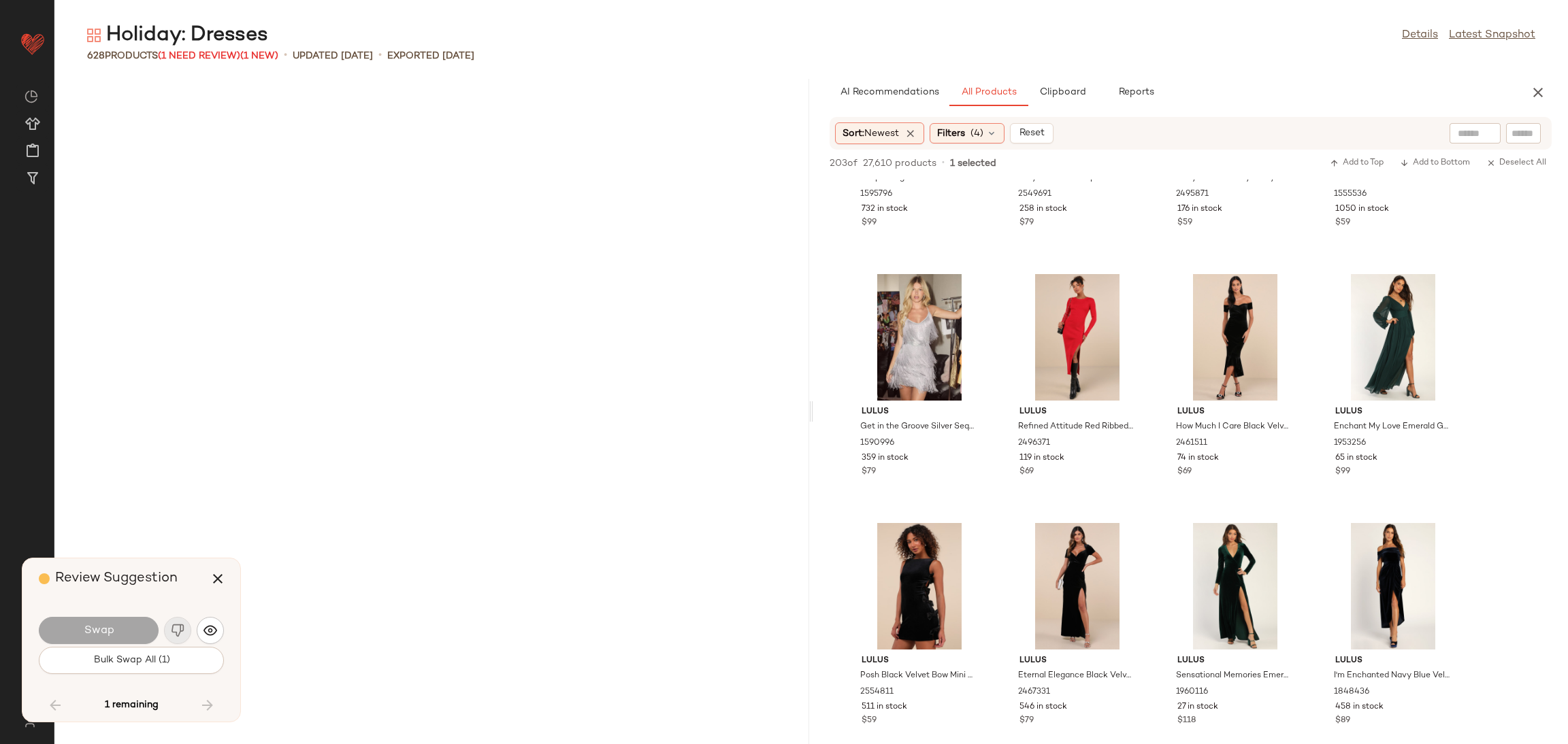
scroll to position [28136, 0]
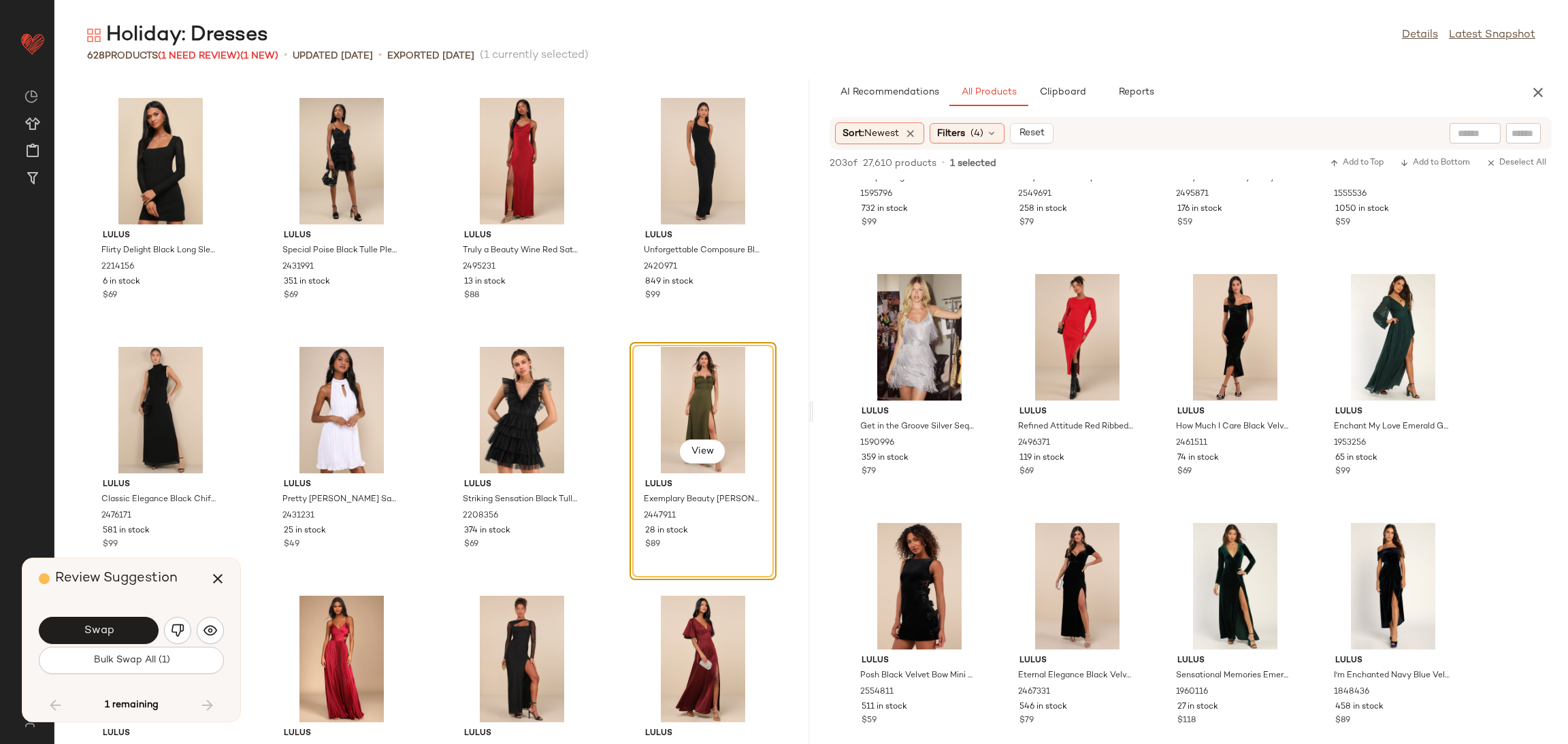
click at [165, 632] on button "button" at bounding box center [177, 630] width 27 height 27
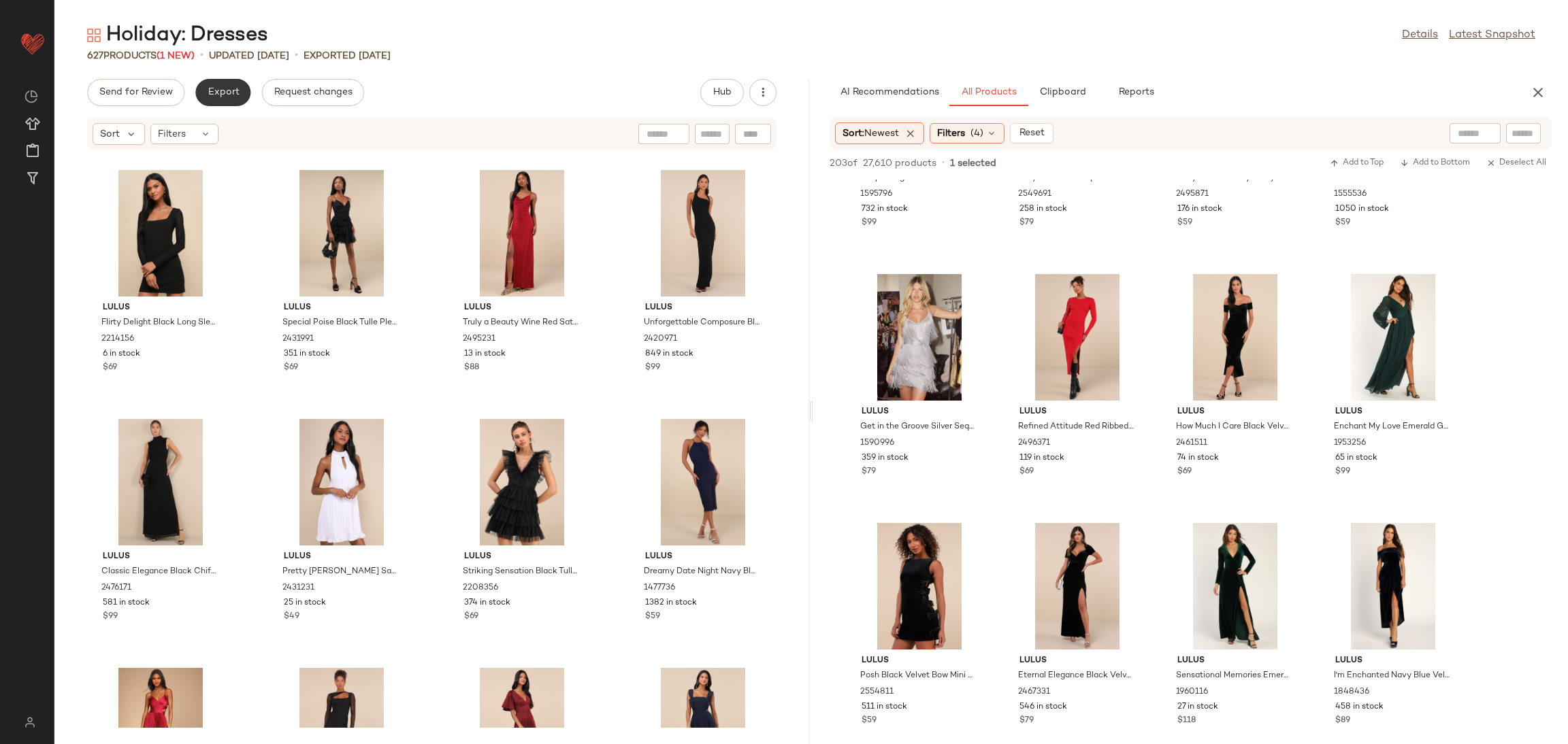
click at [231, 101] on button "Export" at bounding box center [223, 92] width 55 height 27
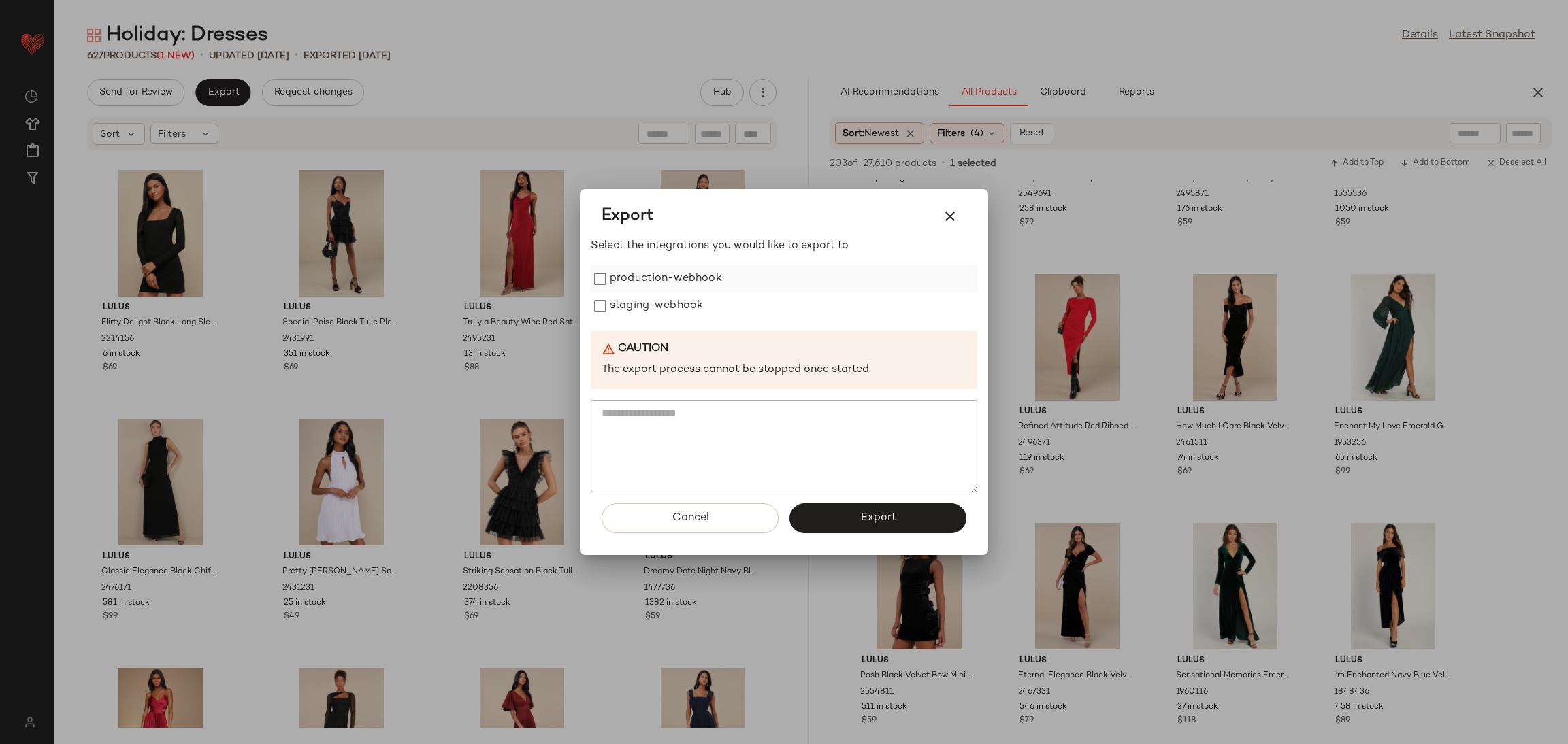
click at [635, 286] on label "production-webhook" at bounding box center [666, 279] width 112 height 27
click at [653, 314] on label "staging-webhook" at bounding box center [656, 306] width 93 height 27
click at [873, 523] on span "Export" at bounding box center [877, 518] width 36 height 13
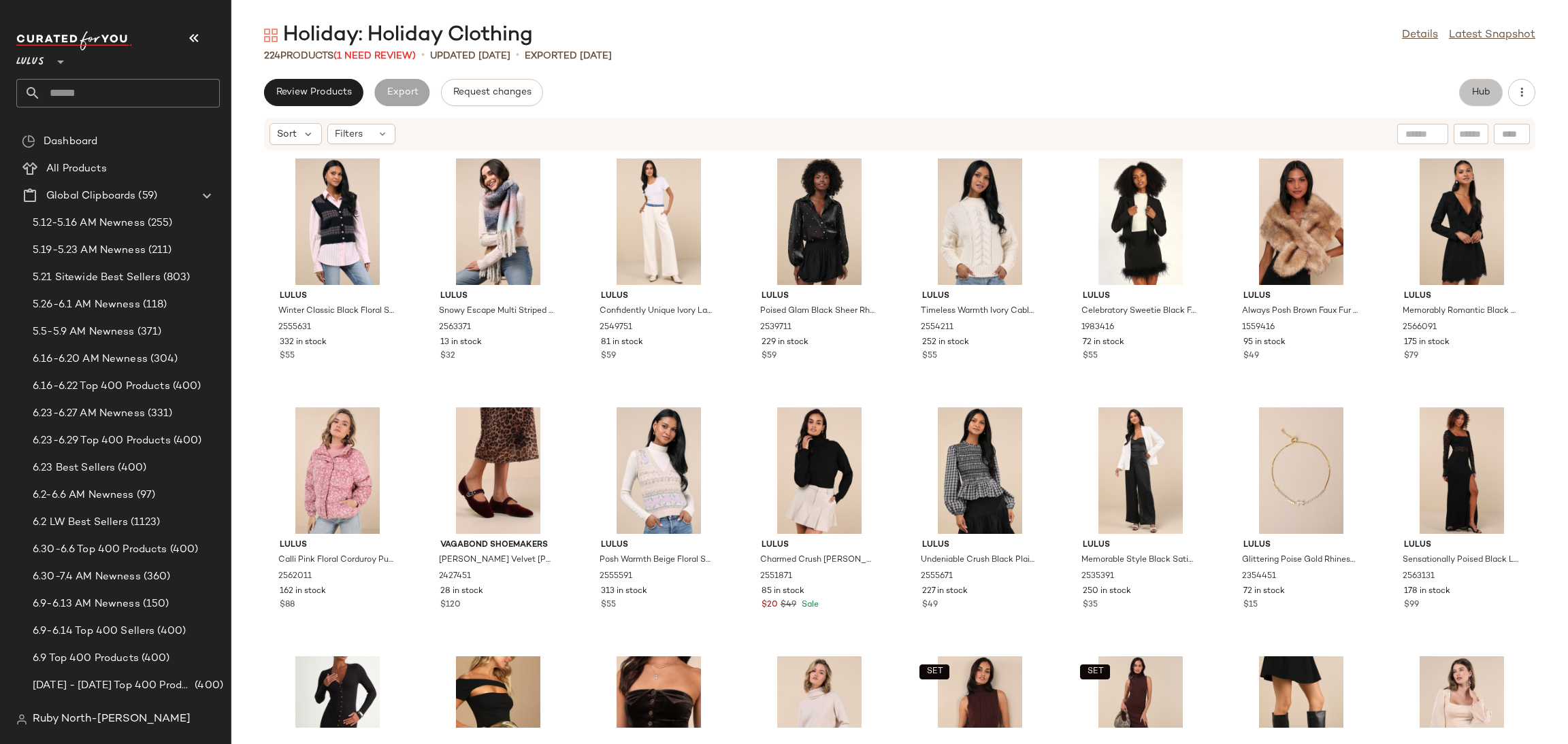
click at [1493, 90] on button "Hub" at bounding box center [1481, 92] width 44 height 27
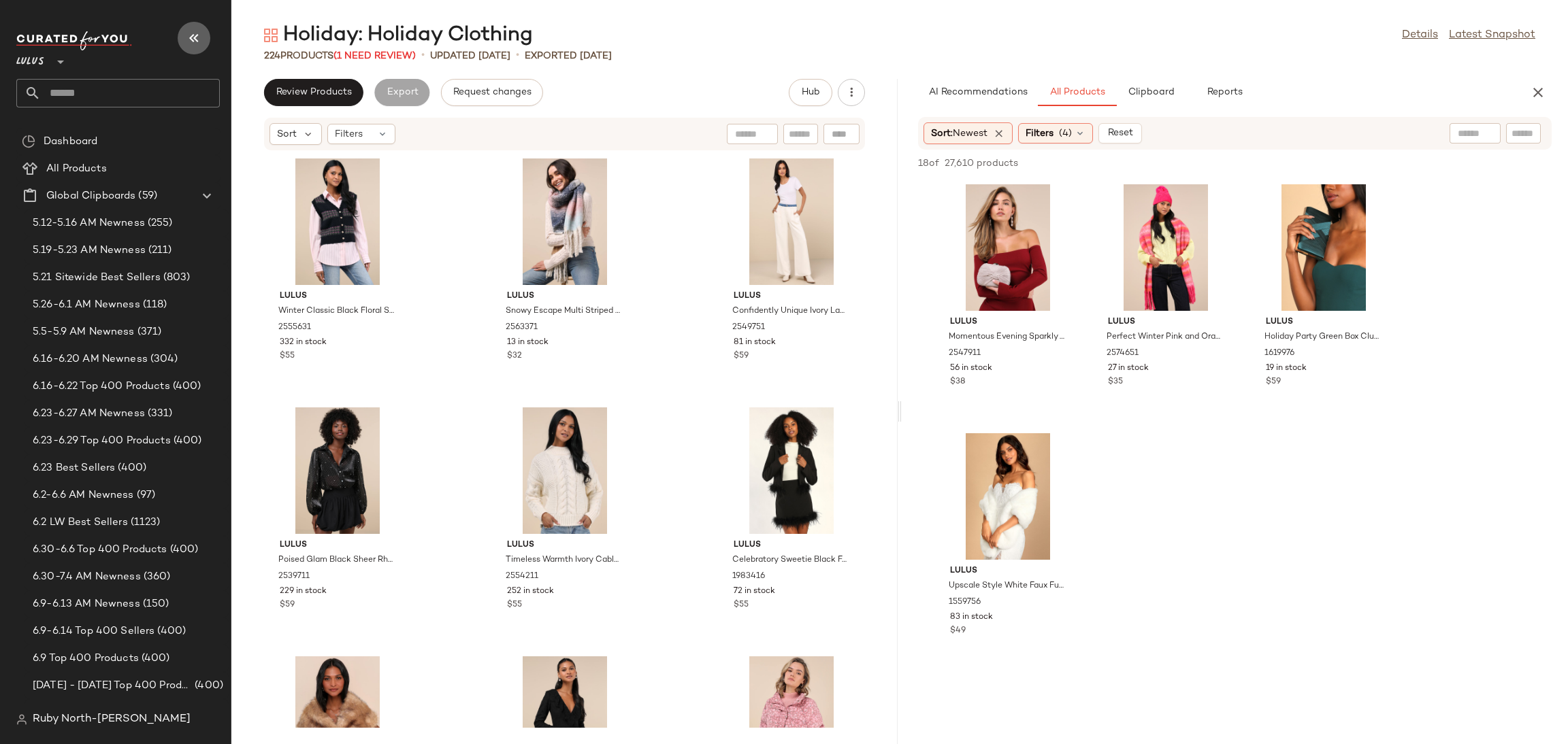
click at [191, 25] on button "button" at bounding box center [194, 38] width 32 height 32
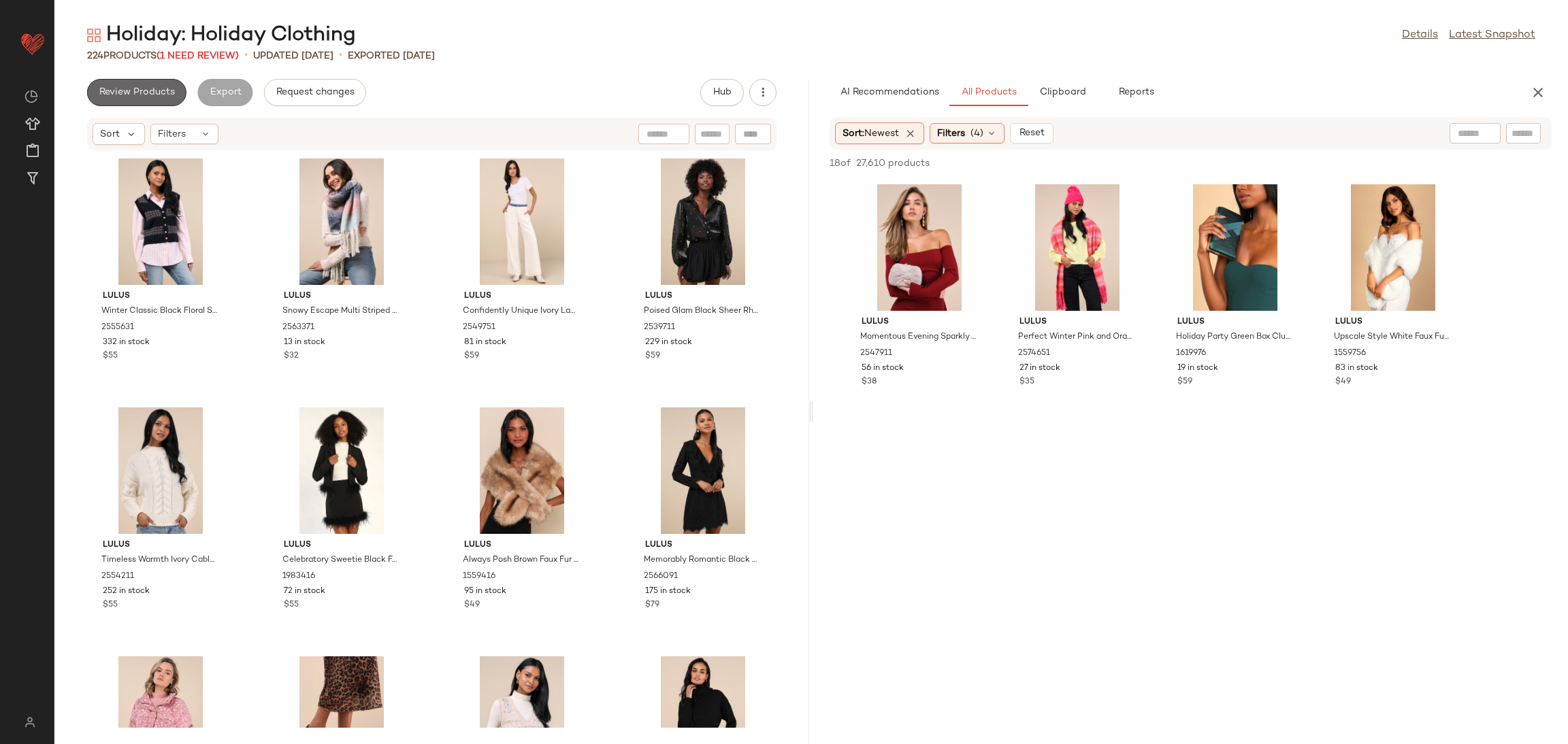
click at [109, 87] on span "Review Products" at bounding box center [136, 92] width 76 height 11
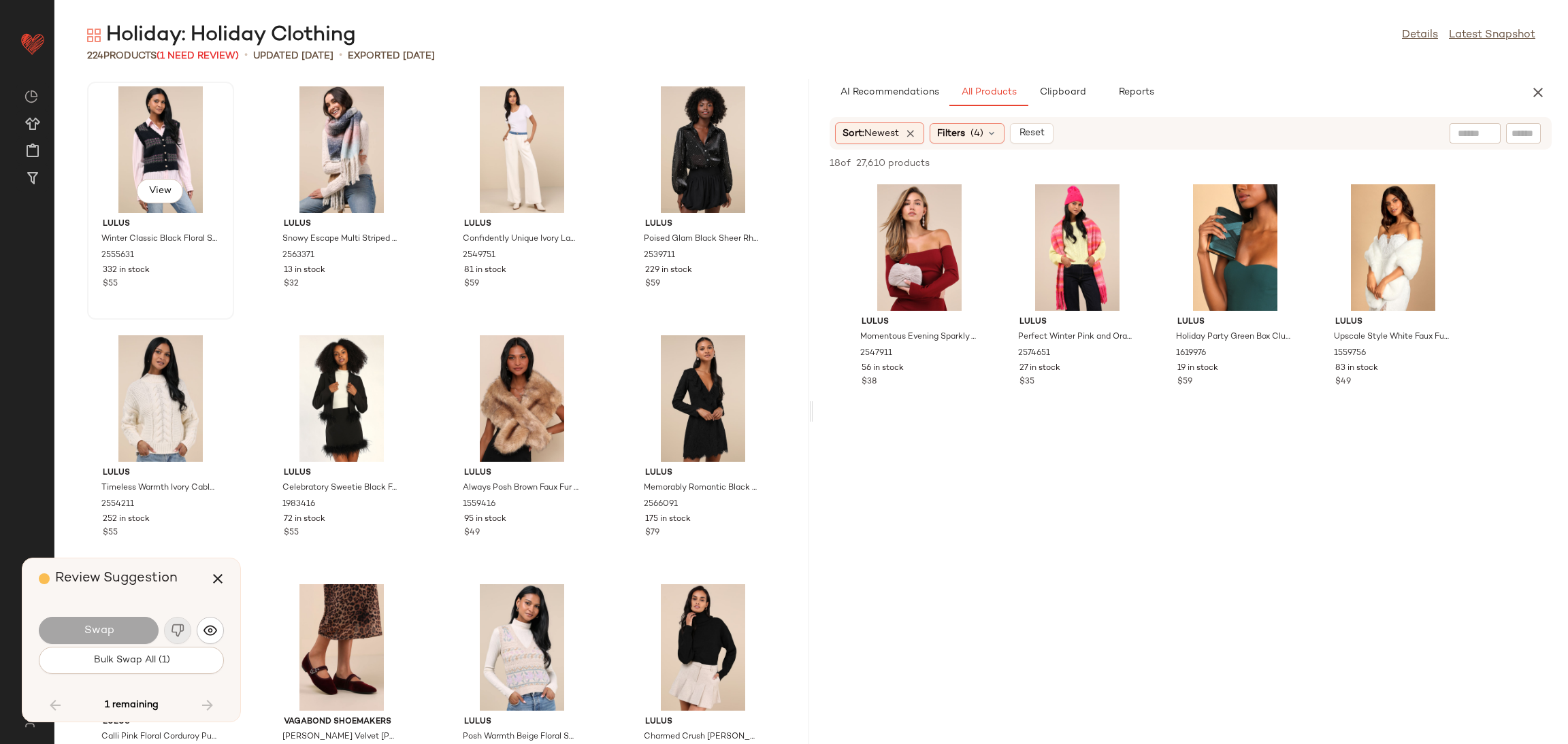
scroll to position [4979, 0]
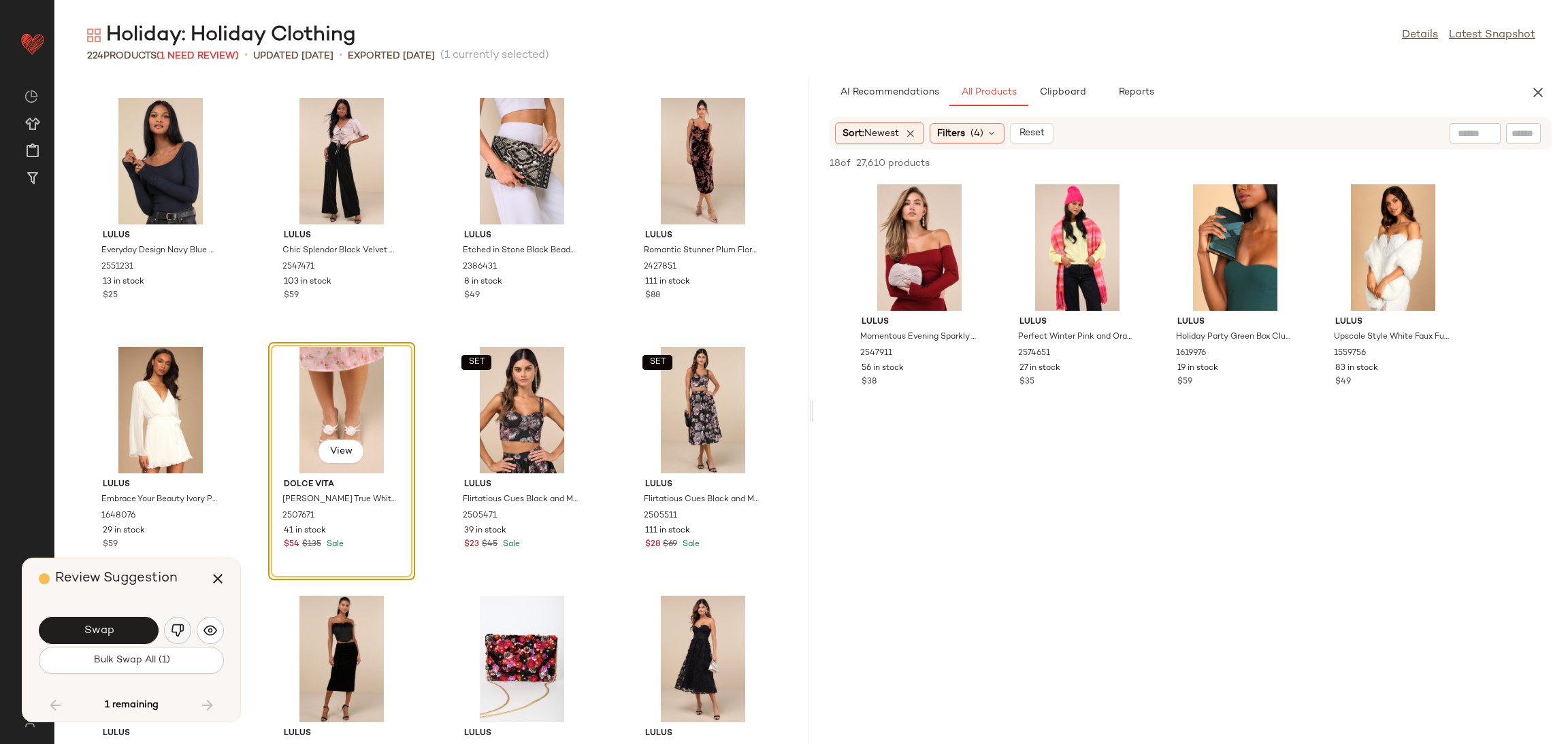
click at [183, 634] on img "button" at bounding box center [177, 630] width 13 height 13
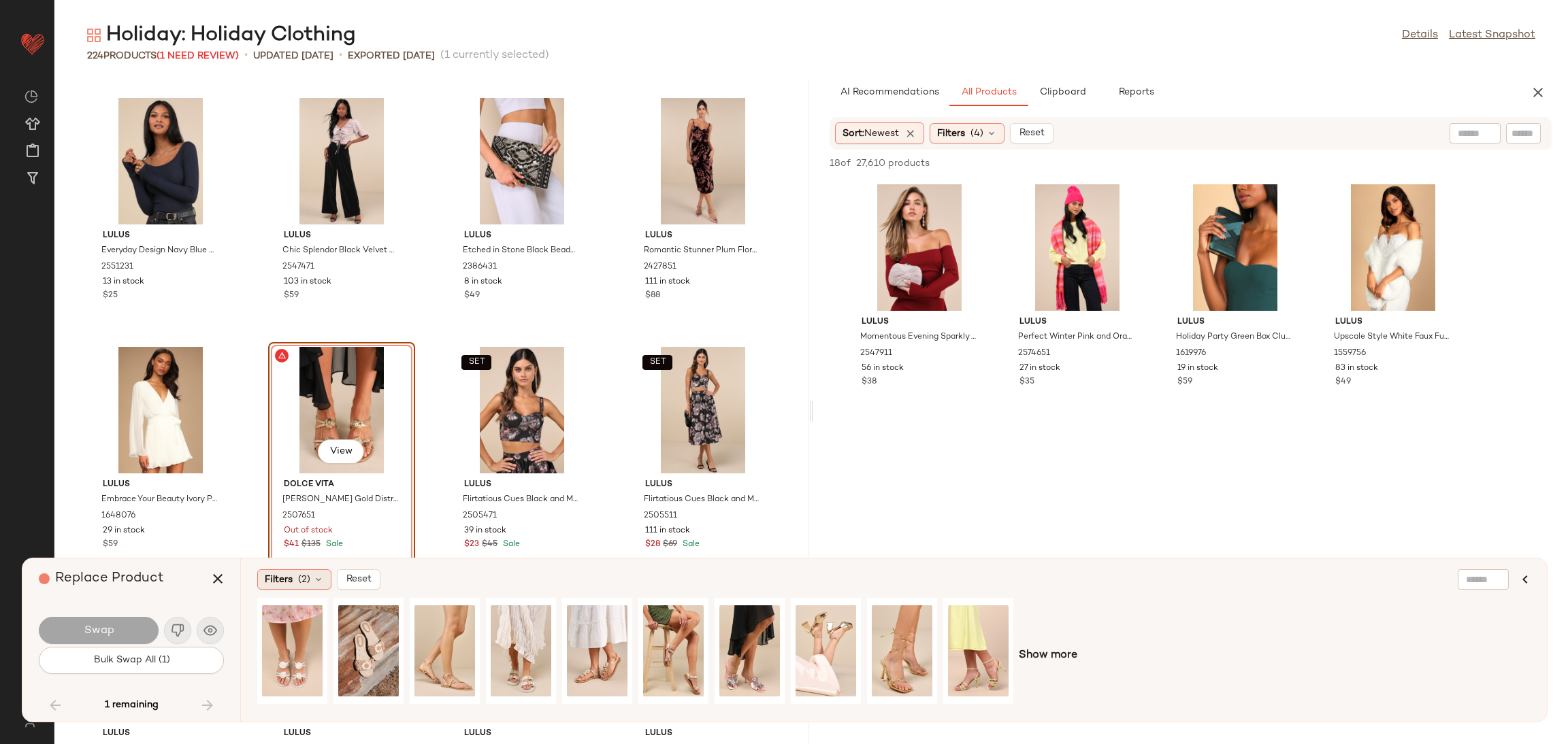
click at [288, 575] on span "Filters" at bounding box center [279, 580] width 28 height 14
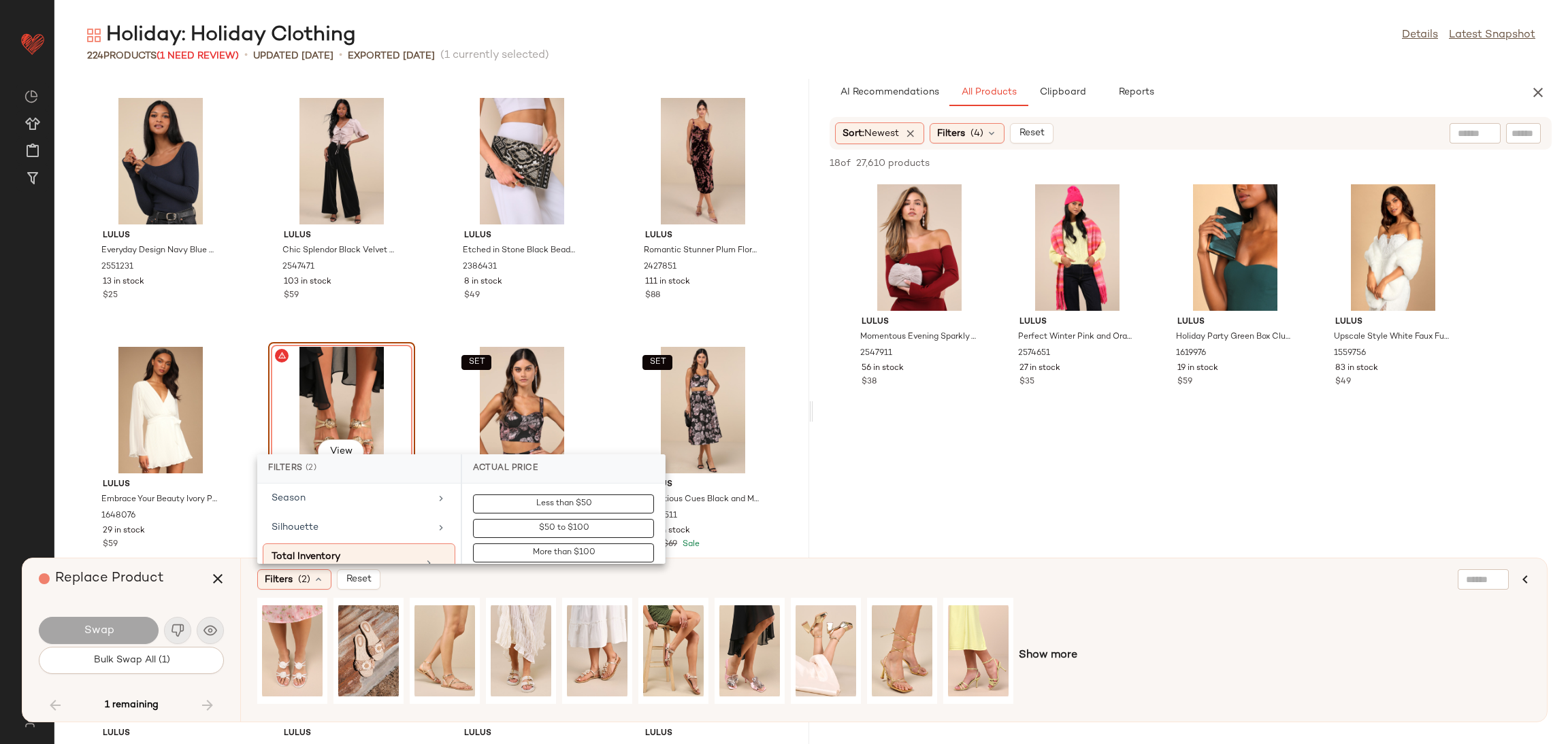
scroll to position [548, 0]
click at [344, 505] on div "Season" at bounding box center [351, 498] width 159 height 14
click at [538, 510] on input "text" at bounding box center [571, 505] width 148 height 27
type input "***"
click at [472, 561] on div "WINTER" at bounding box center [564, 568] width 203 height 32
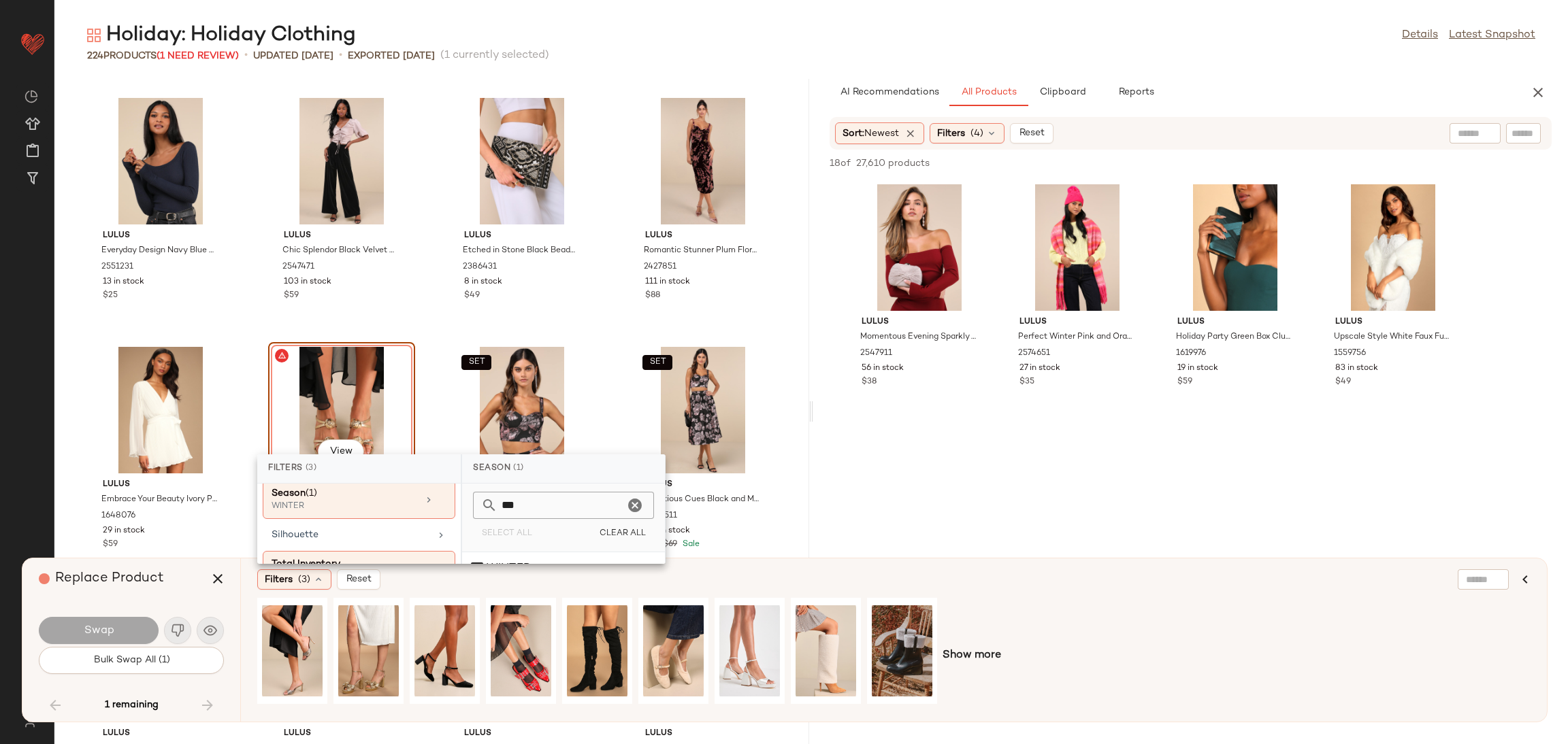
click at [1278, 606] on div "Show more" at bounding box center [894, 655] width 1274 height 116
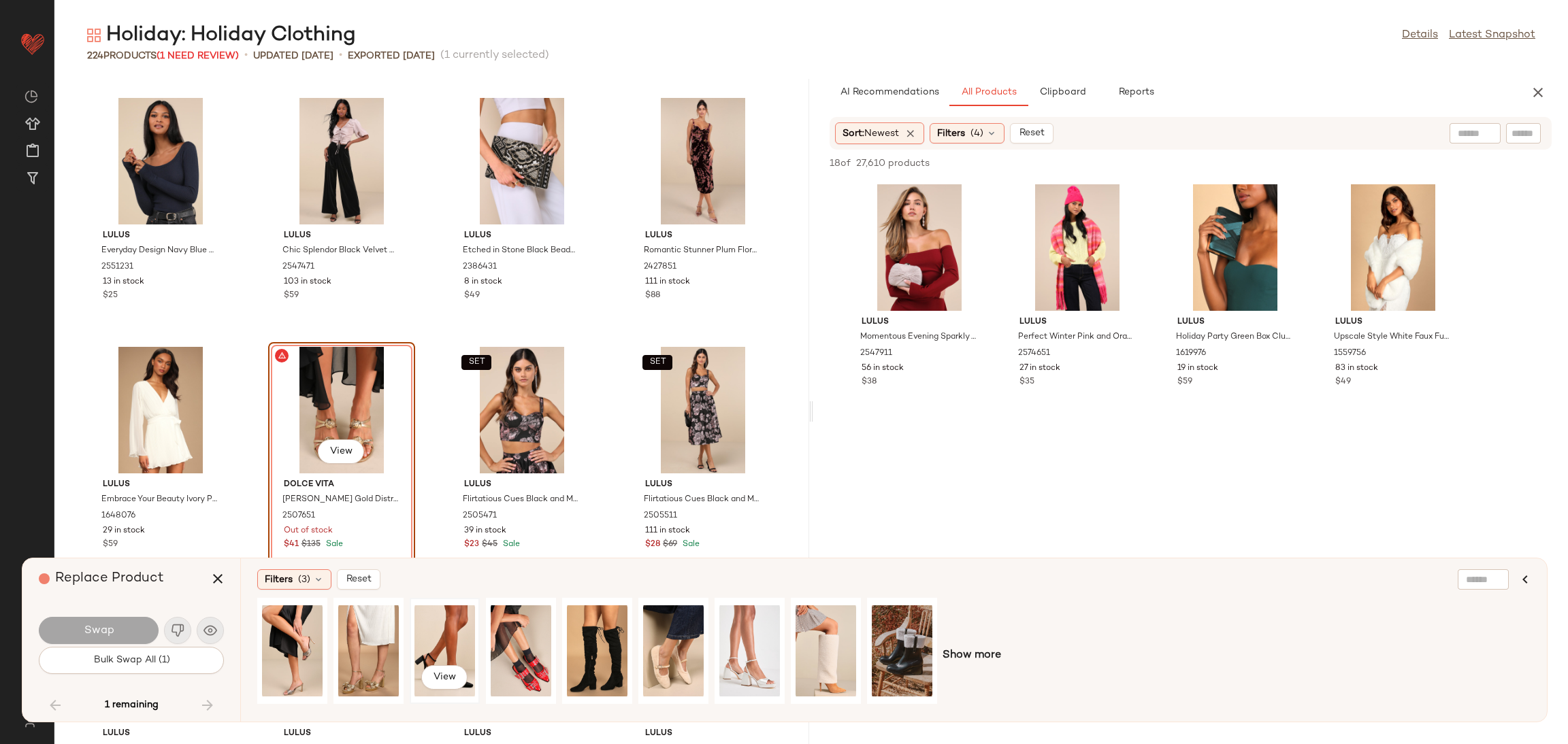
click at [425, 627] on div "View" at bounding box center [445, 651] width 60 height 97
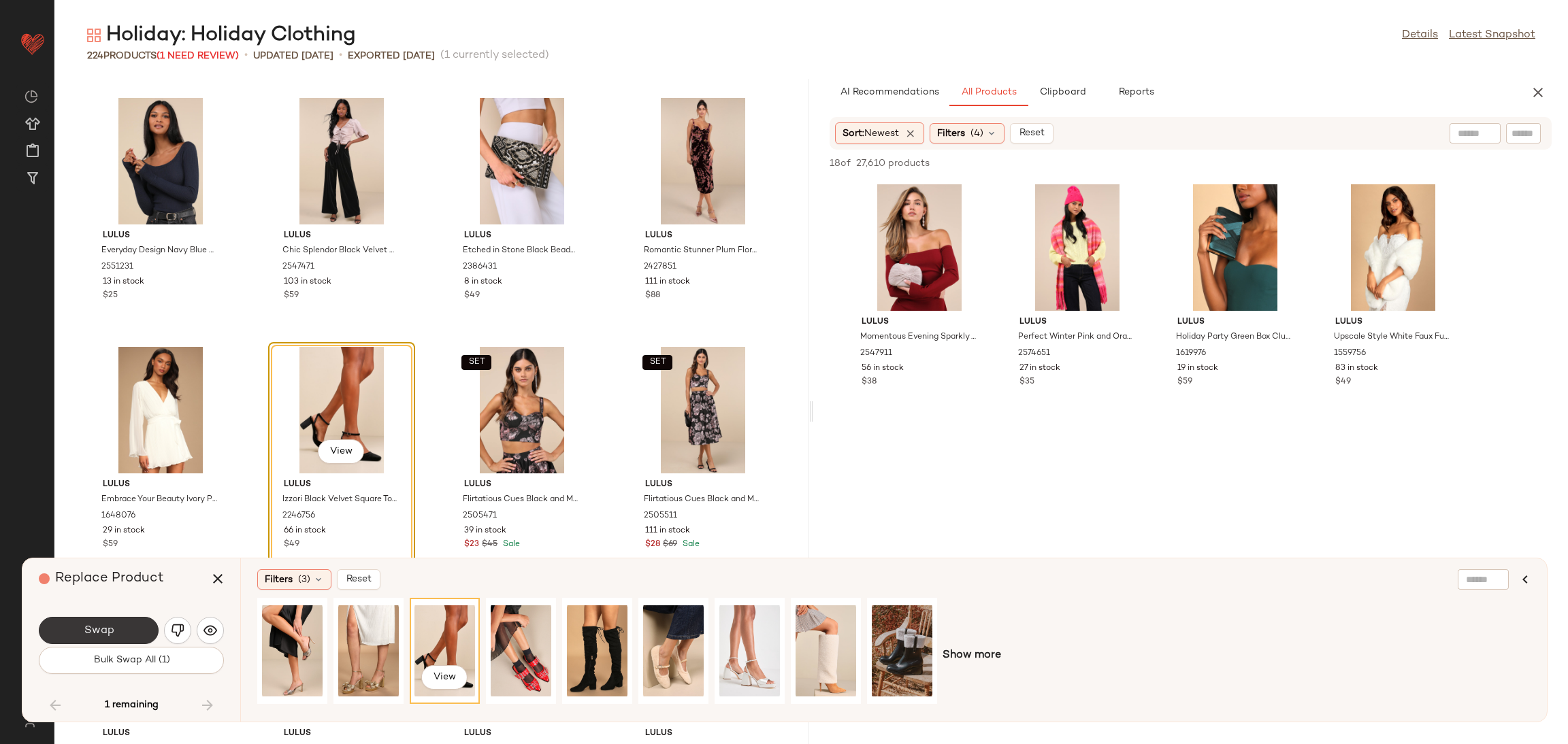
click at [97, 629] on span "Swap" at bounding box center [98, 631] width 31 height 13
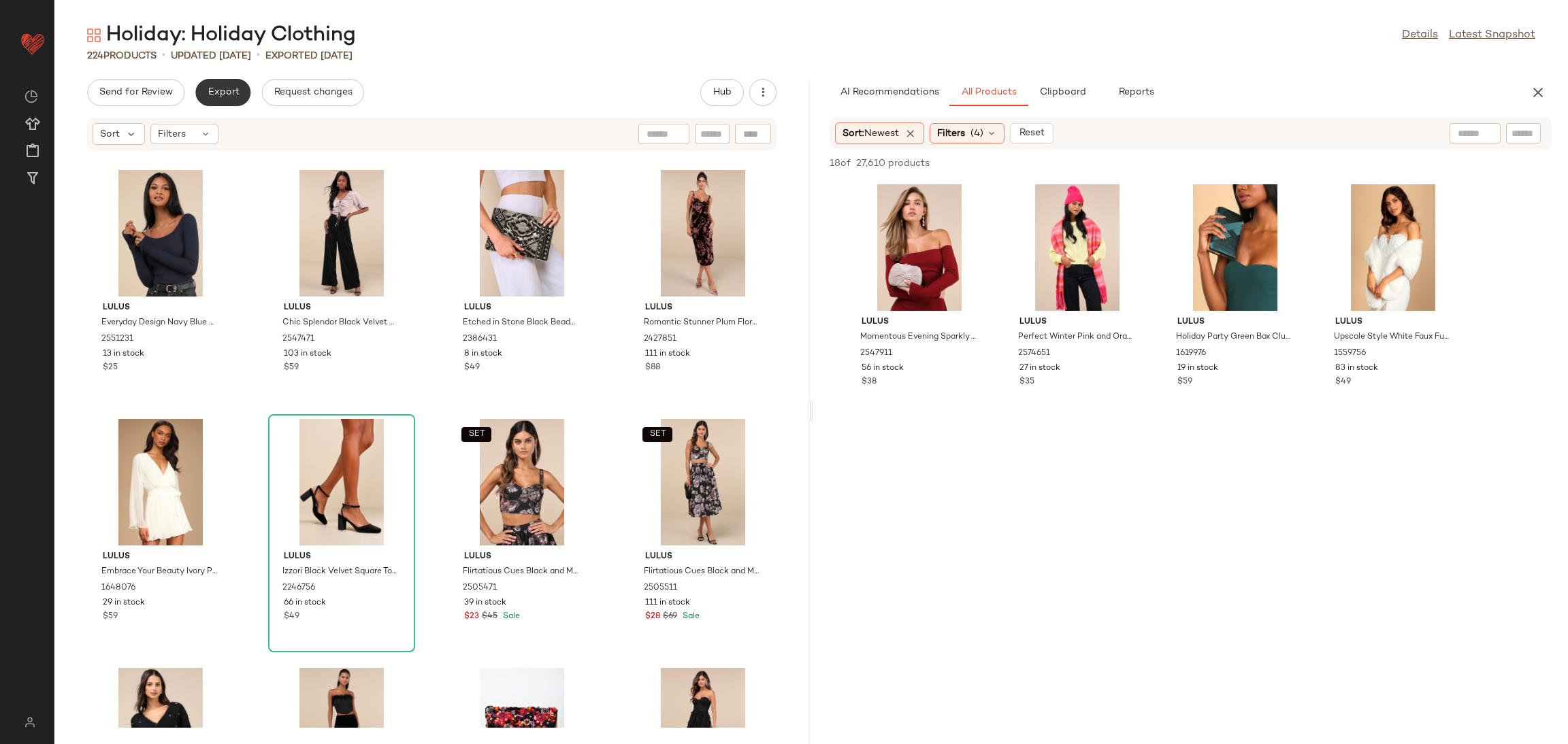
click at [226, 98] on button "Export" at bounding box center [223, 92] width 55 height 27
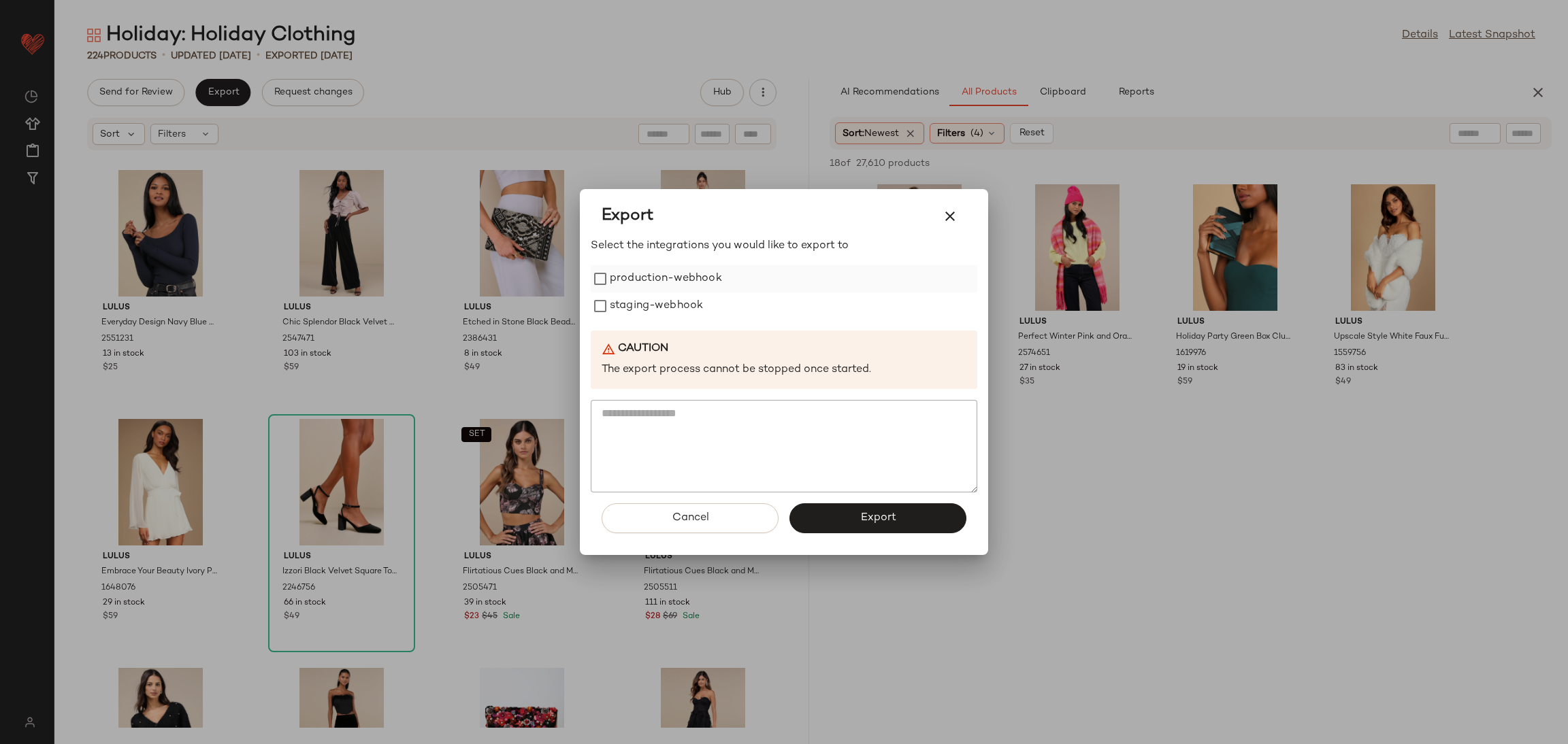
click at [701, 282] on label "production-webhook" at bounding box center [666, 279] width 112 height 27
click at [699, 306] on label "staging-webhook" at bounding box center [656, 306] width 93 height 27
click at [815, 504] on button "Export" at bounding box center [878, 518] width 177 height 30
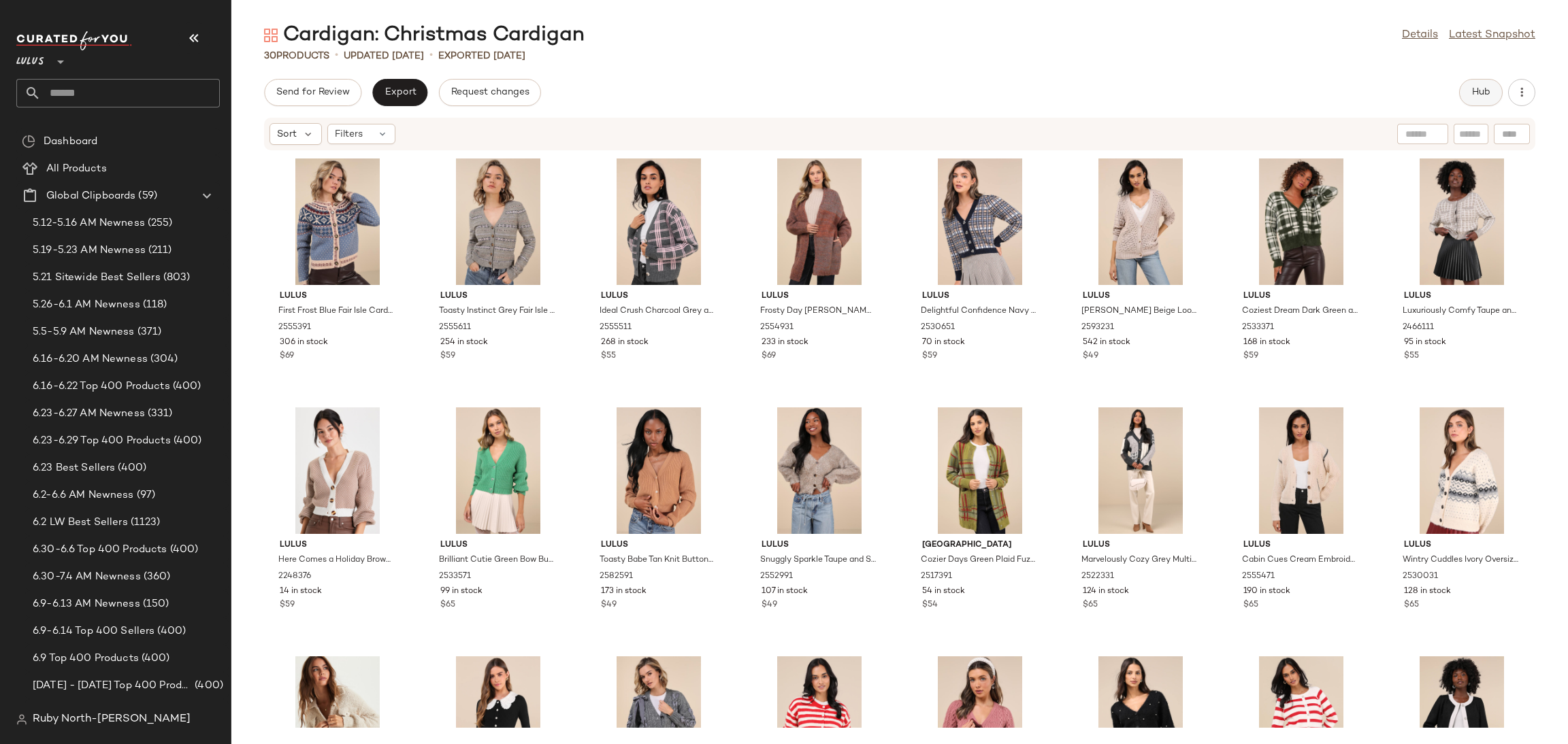
click at [1473, 91] on span "Hub" at bounding box center [1481, 92] width 19 height 11
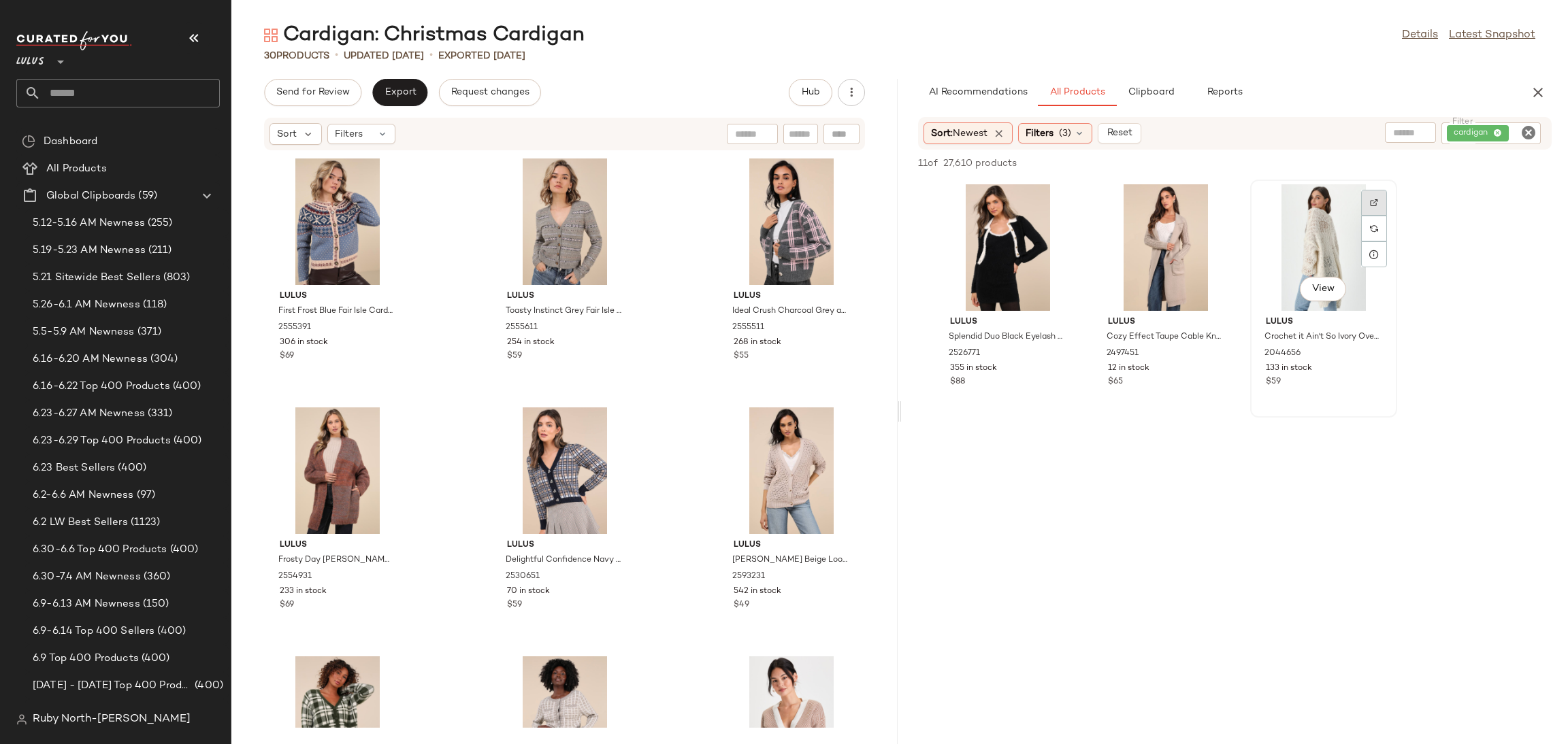
click at [1377, 204] on img at bounding box center [1374, 203] width 8 height 8
click at [186, 30] on icon "button" at bounding box center [193, 38] width 16 height 16
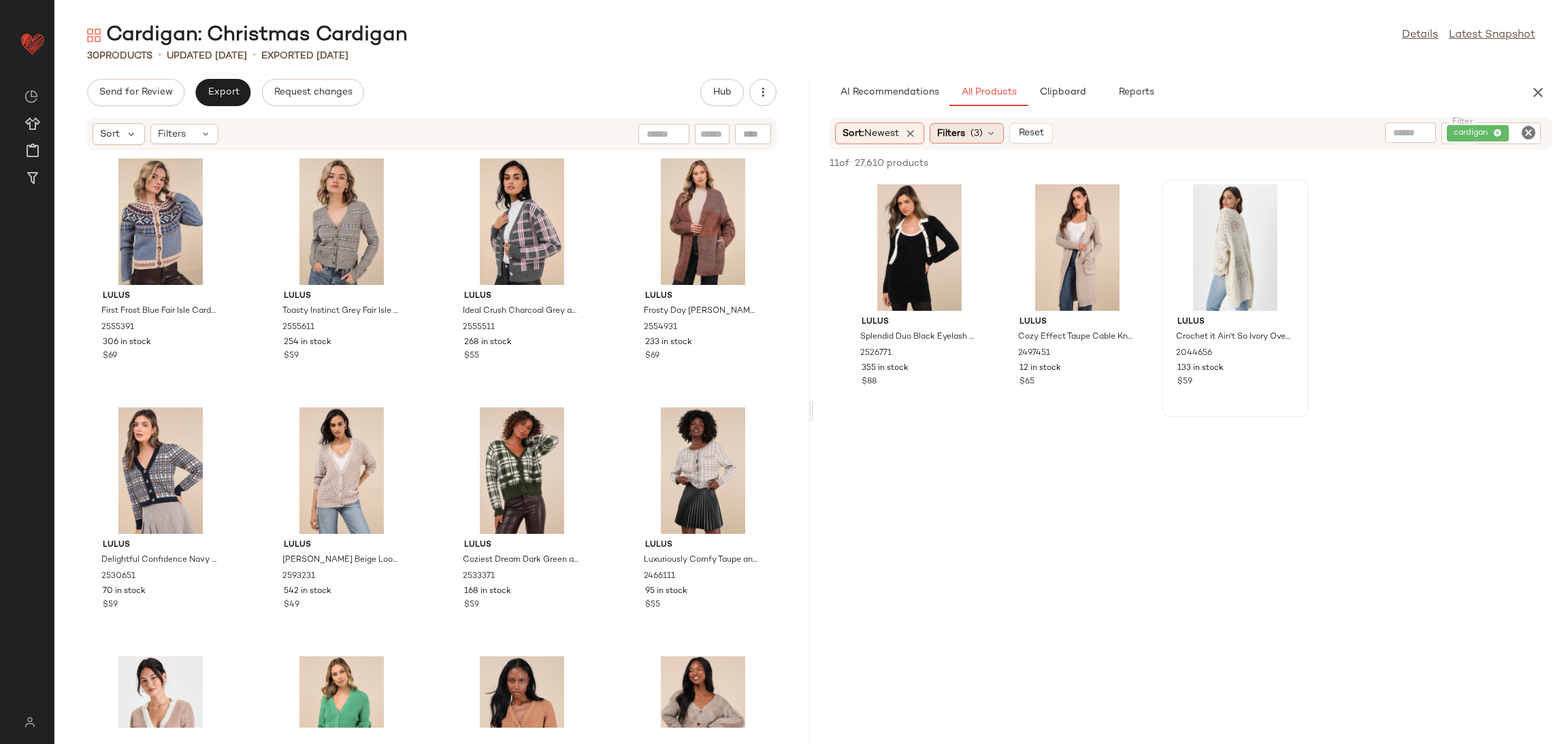
click at [969, 142] on div "Filters (3)" at bounding box center [967, 133] width 74 height 20
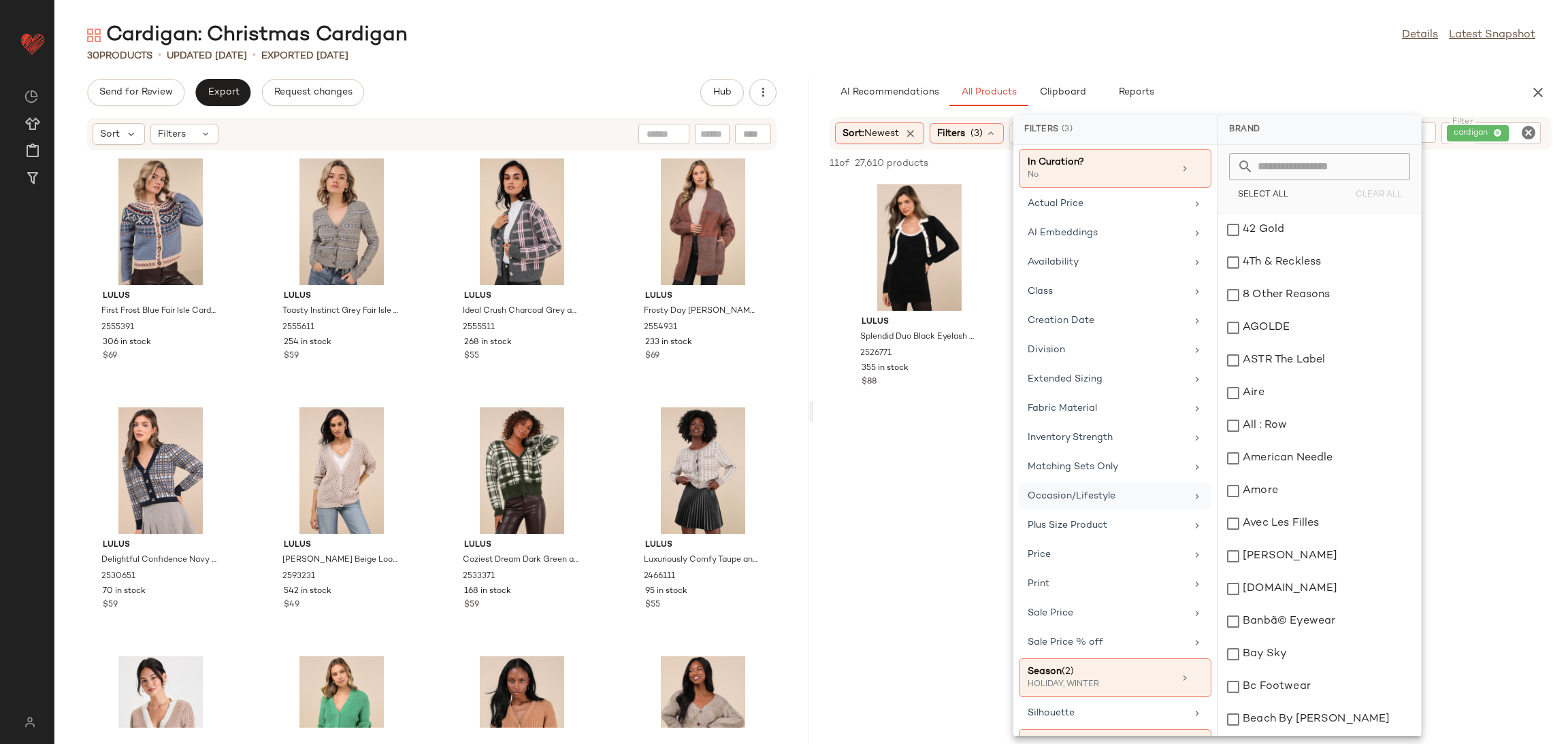
scroll to position [105, 0]
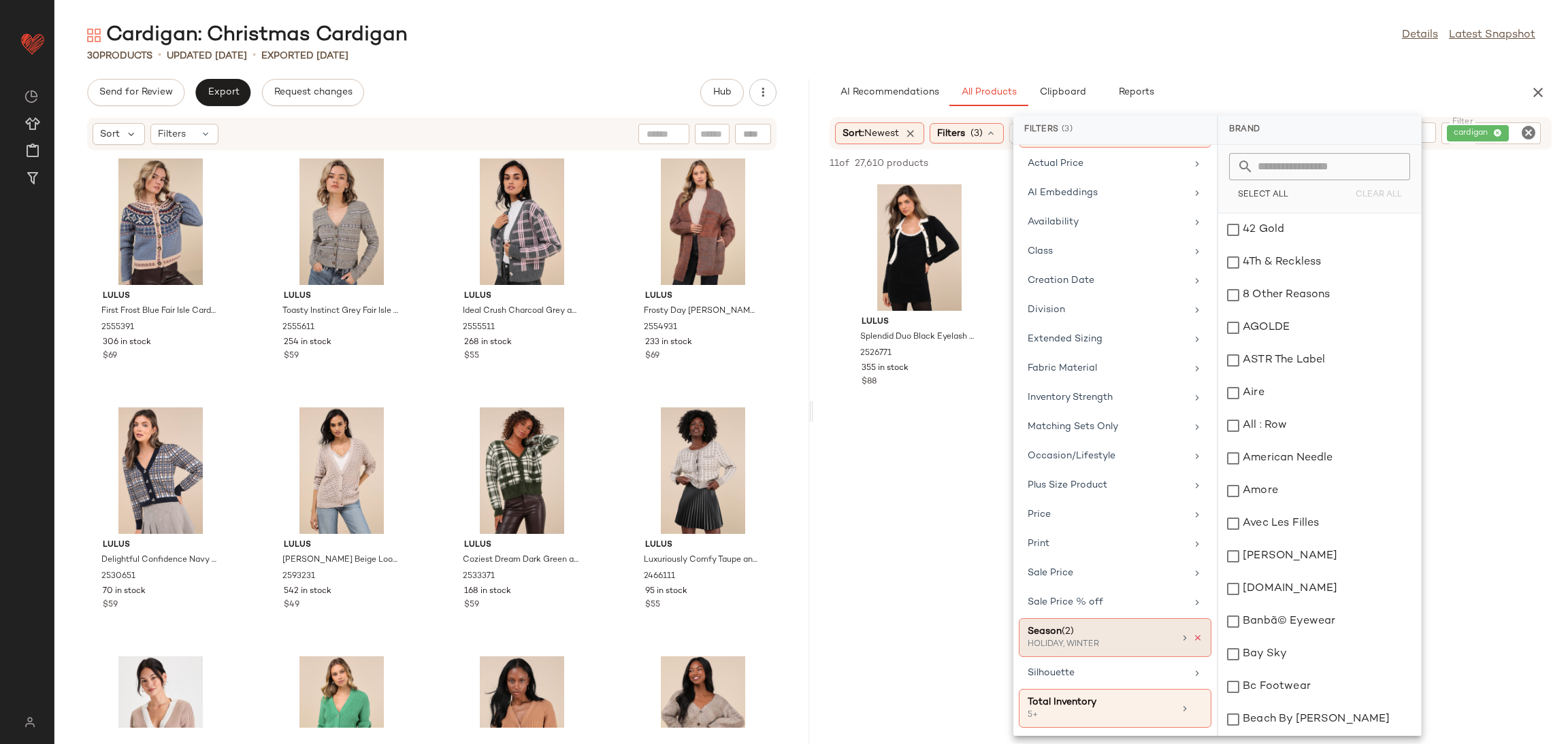
click at [1194, 640] on icon at bounding box center [1198, 639] width 10 height 10
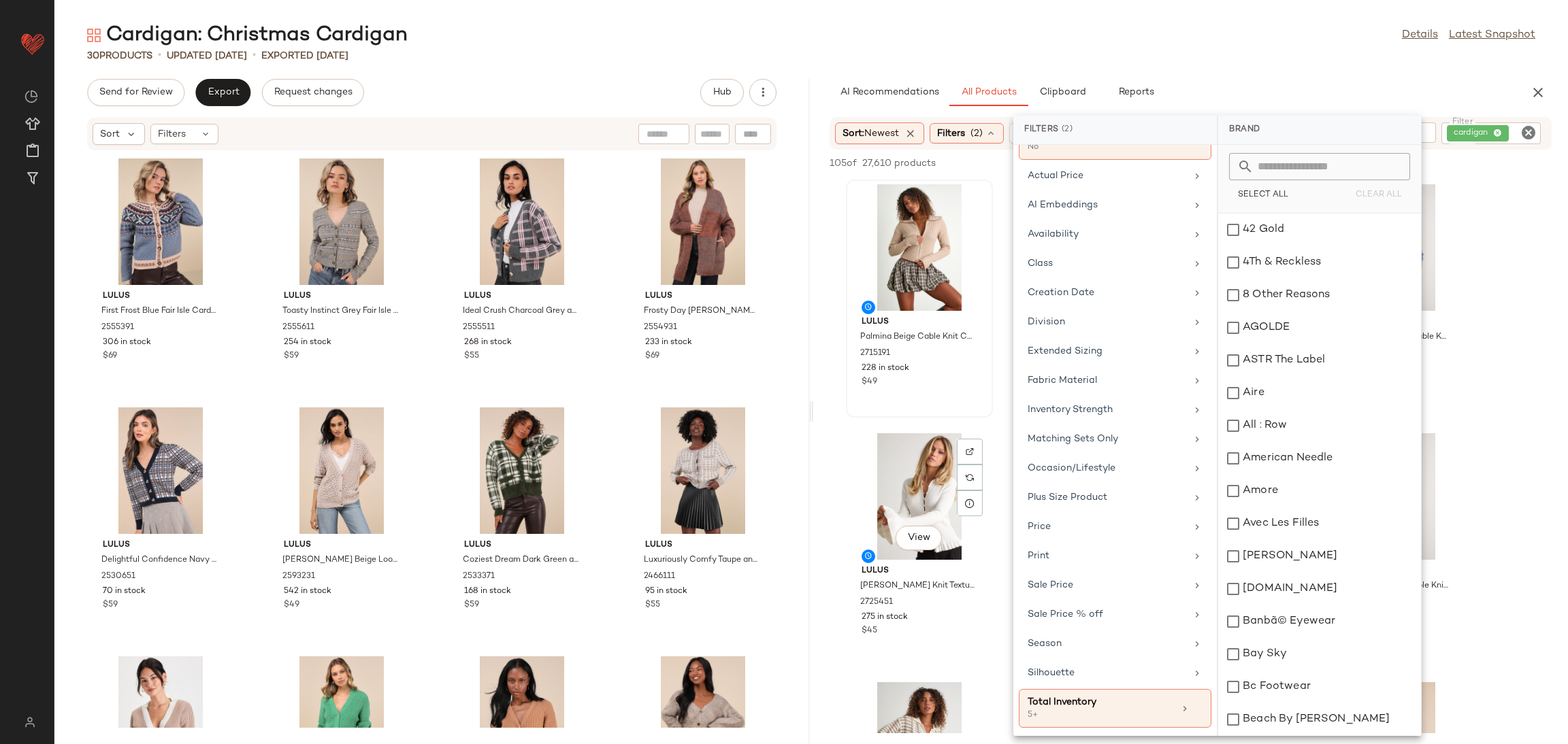
click at [957, 380] on div "$49" at bounding box center [919, 382] width 116 height 12
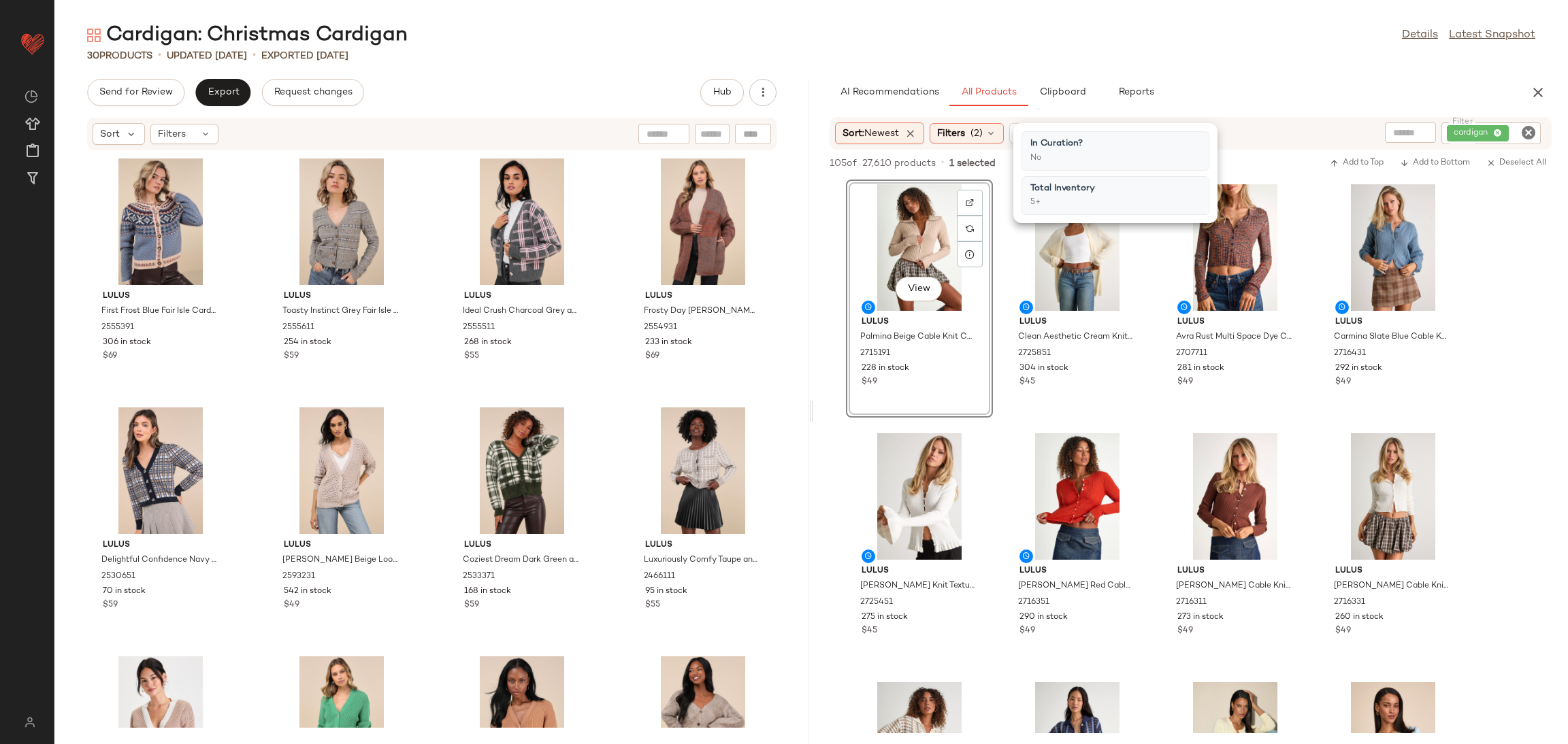
click at [989, 393] on div "View Lulus Palmina Beige Cable Knit Collared Zip-Up Cardigan Sweater 2715191 22…" at bounding box center [919, 299] width 147 height 238
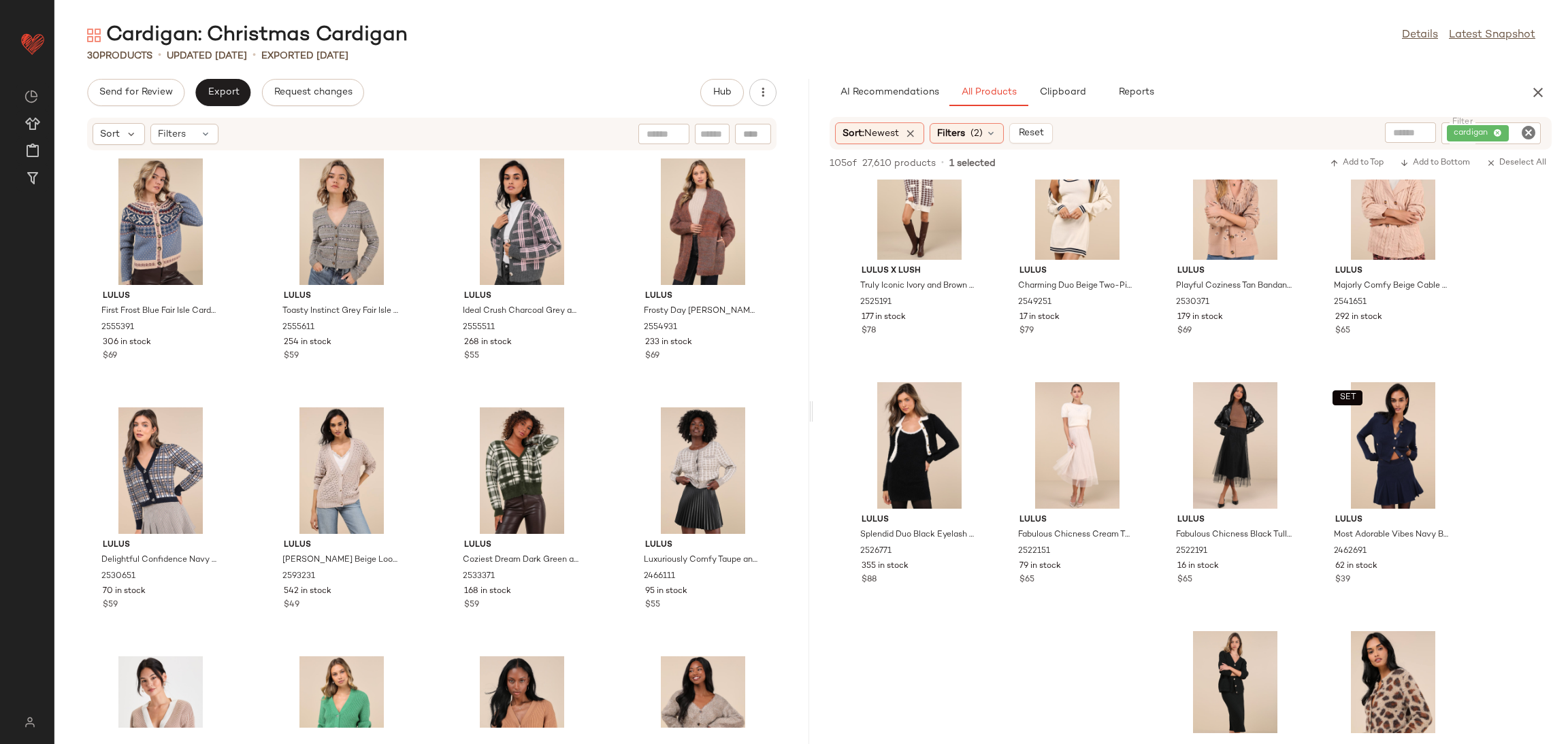
scroll to position [2653, 0]
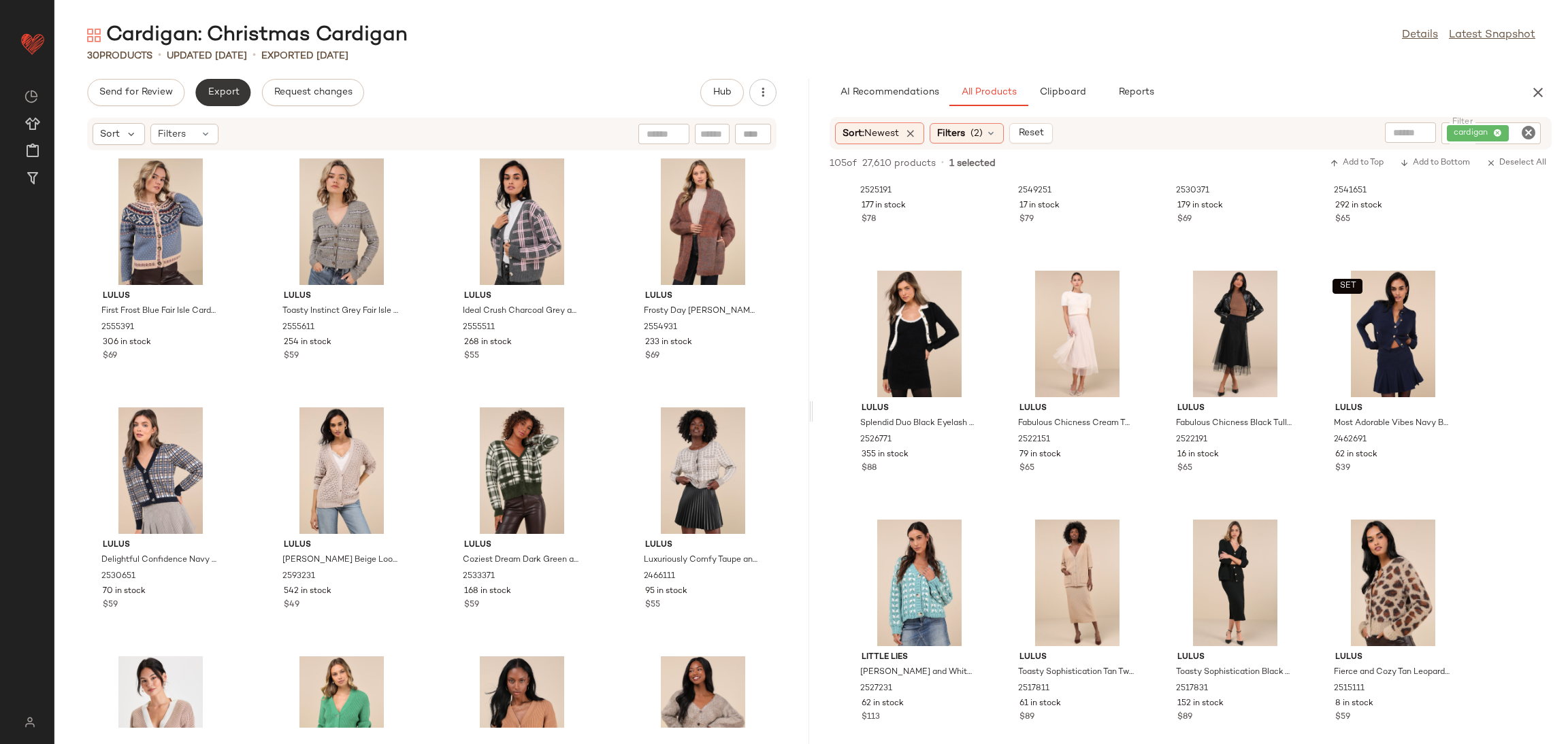
click at [234, 92] on span "Export" at bounding box center [223, 92] width 32 height 11
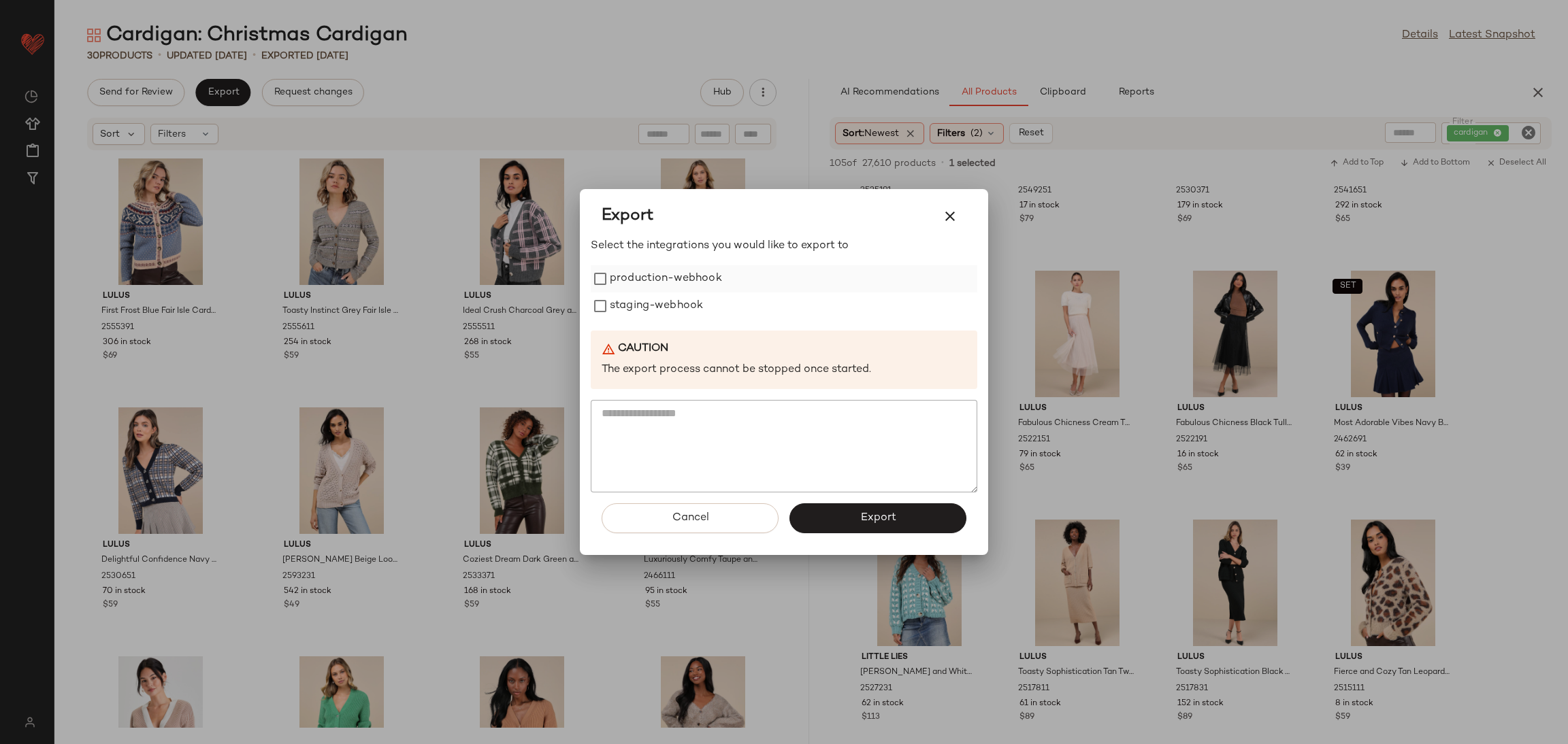
click at [632, 277] on label "production-webhook" at bounding box center [666, 279] width 112 height 27
click at [631, 302] on label "staging-webhook" at bounding box center [656, 306] width 93 height 27
click at [819, 525] on button "Export" at bounding box center [878, 518] width 177 height 30
